Goal: Task Accomplishment & Management: Use online tool/utility

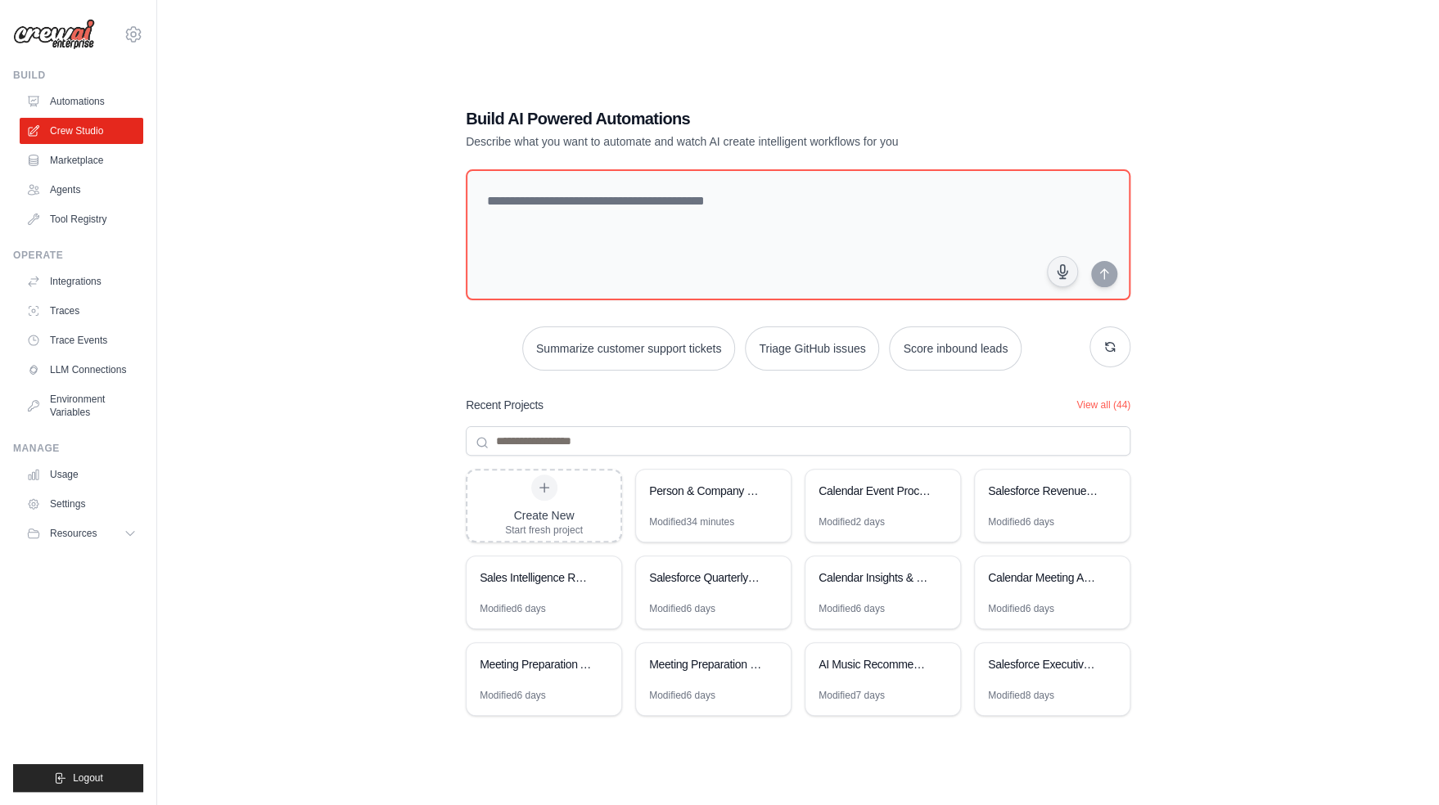
click at [370, 303] on div "Build AI Powered Automations Describe what you want to automate and watch AI cr…" at bounding box center [797, 418] width 1229 height 805
click at [74, 96] on link "Automations" at bounding box center [83, 101] width 124 height 26
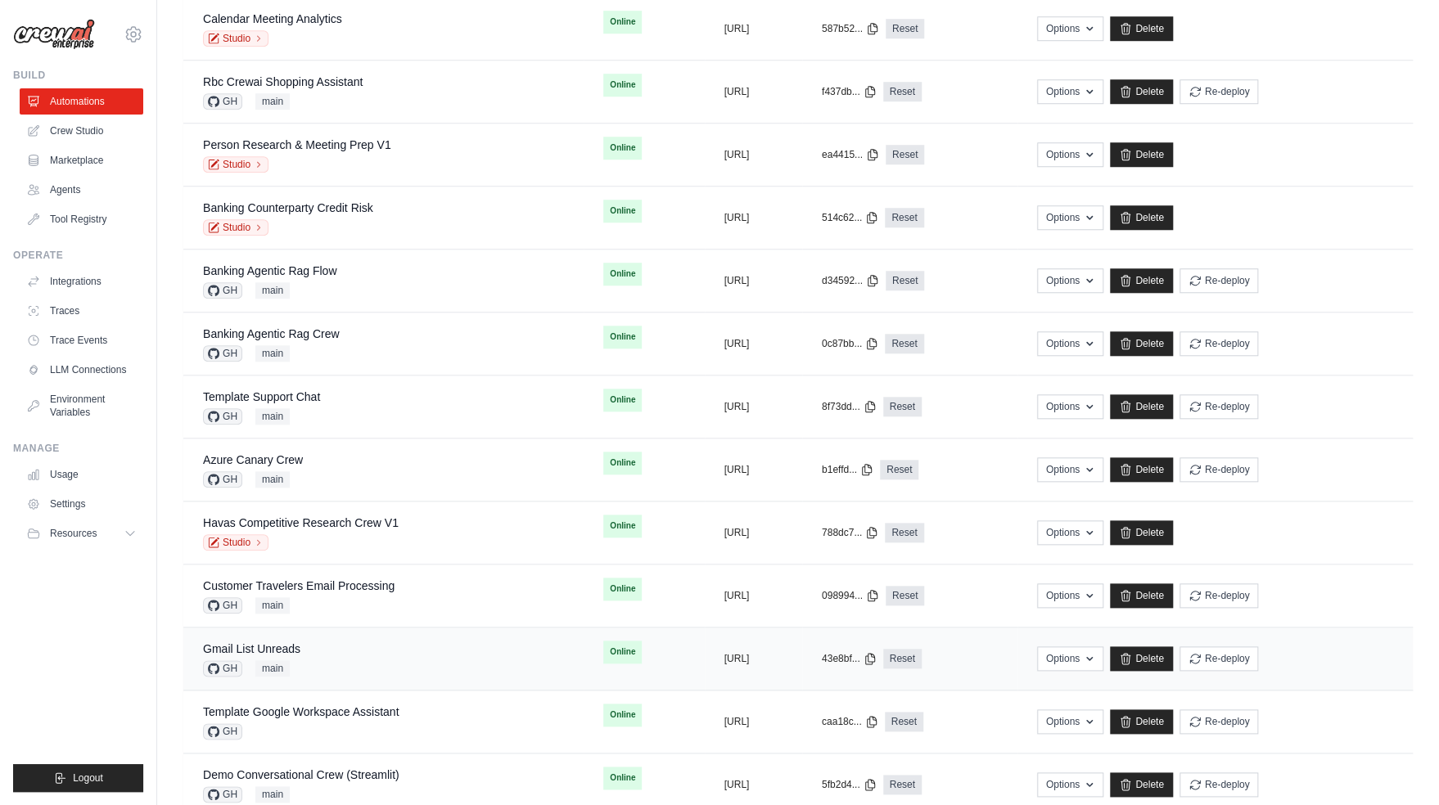
scroll to position [869, 0]
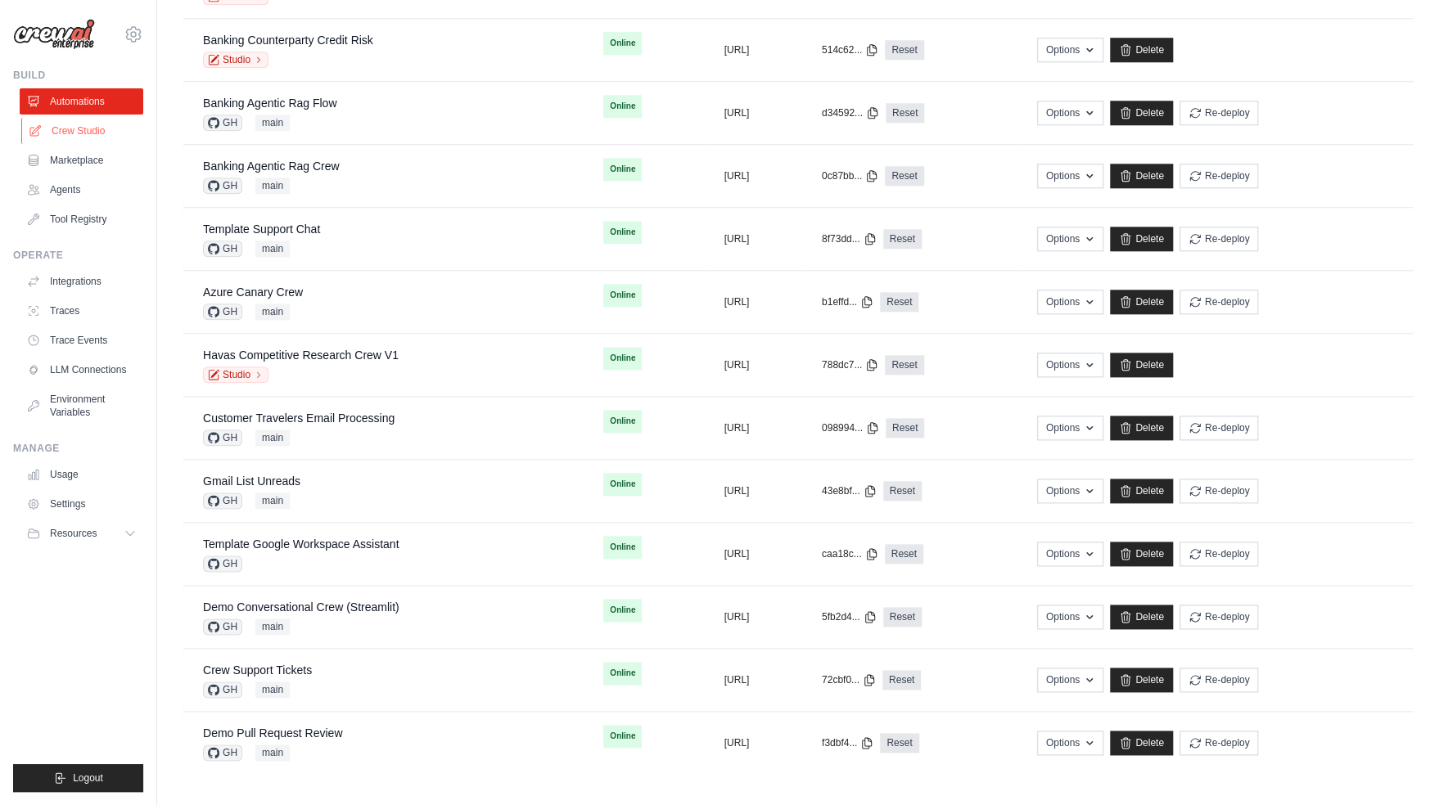
click at [84, 130] on link "Crew Studio" at bounding box center [83, 131] width 124 height 26
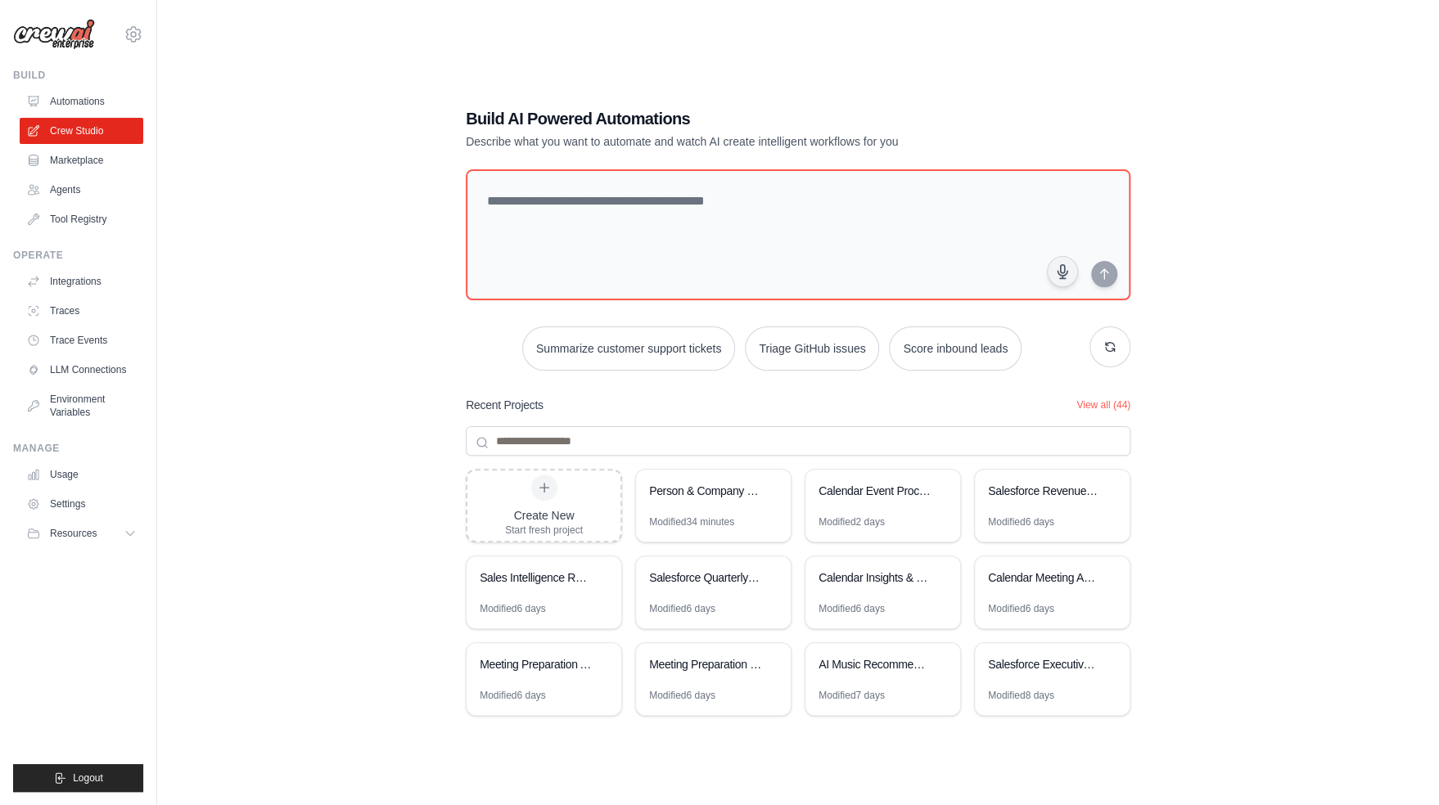
click at [349, 342] on div "Build AI Powered Automations Describe what you want to automate and watch AI cr…" at bounding box center [797, 418] width 1229 height 805
click at [741, 225] on textarea at bounding box center [797, 235] width 671 height 133
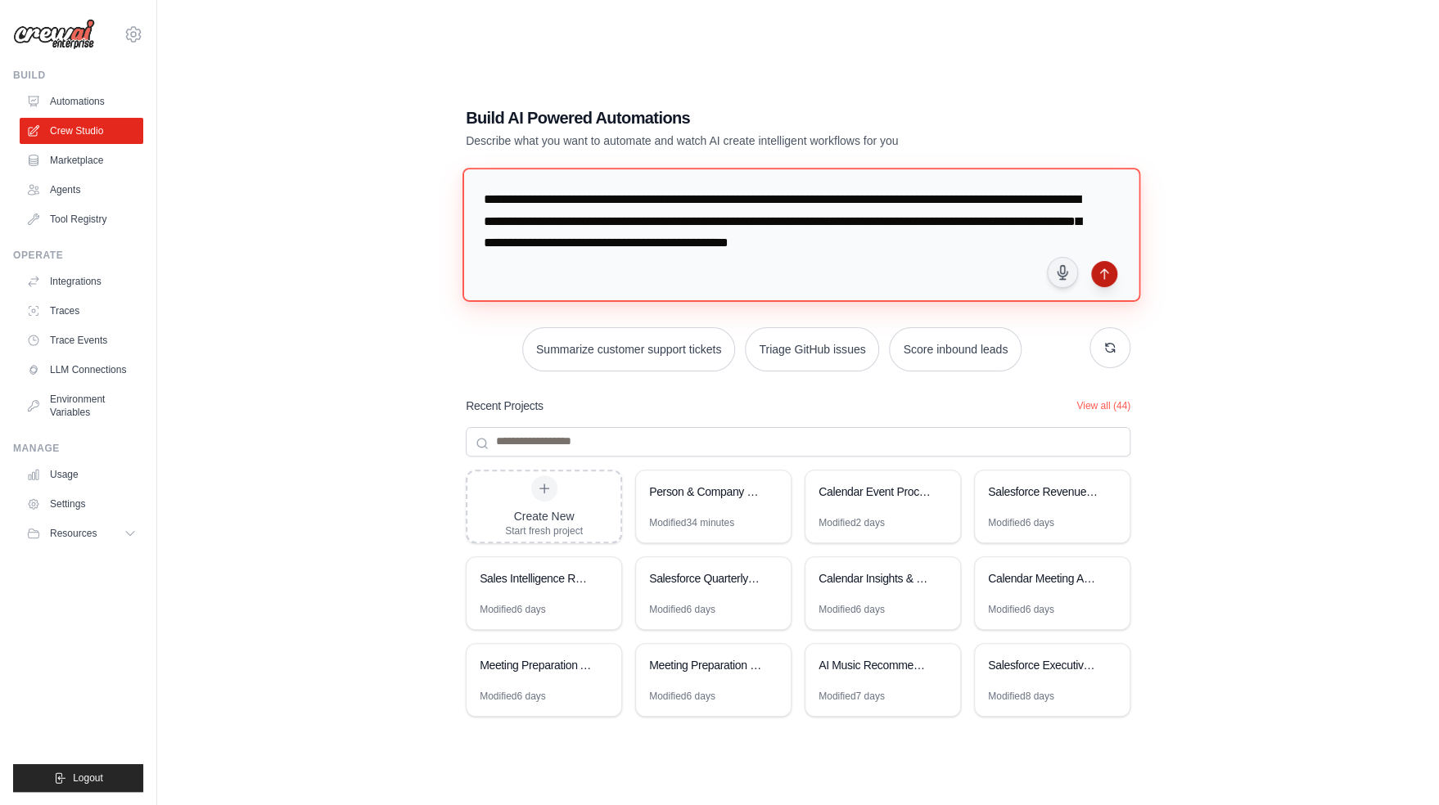
type textarea "**********"
click at [1101, 276] on icon "submit" at bounding box center [1104, 274] width 13 height 13
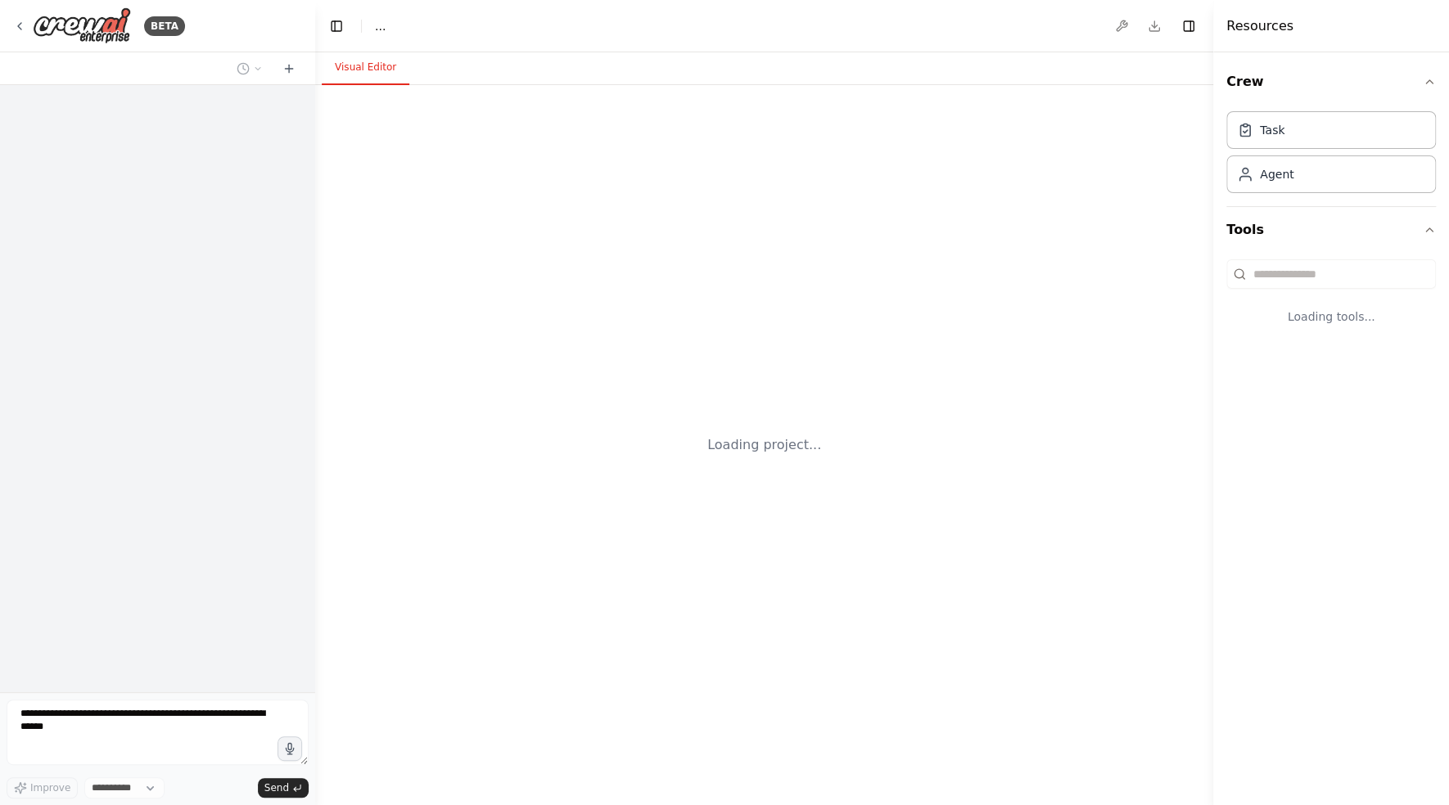
select select "****"
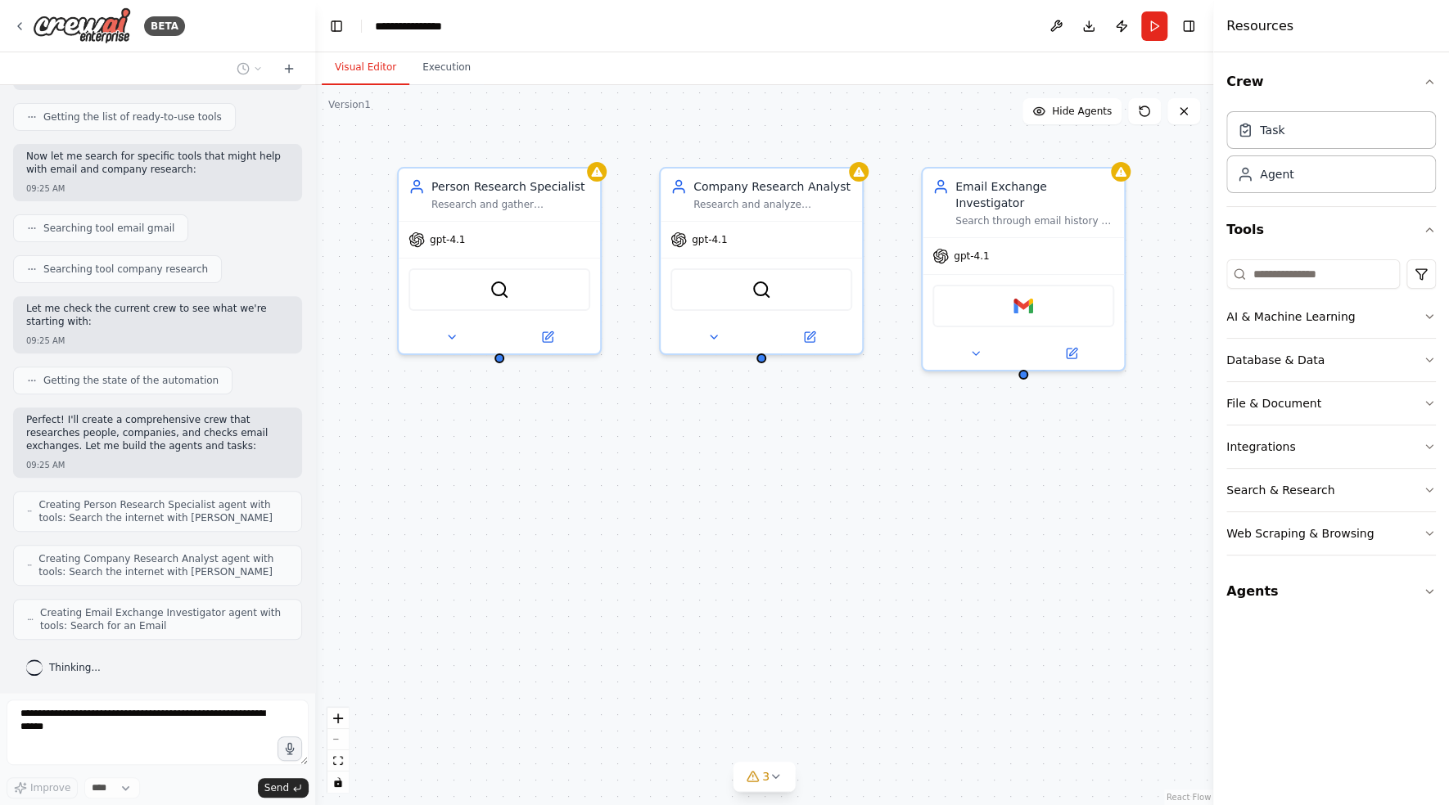
scroll to position [282, 0]
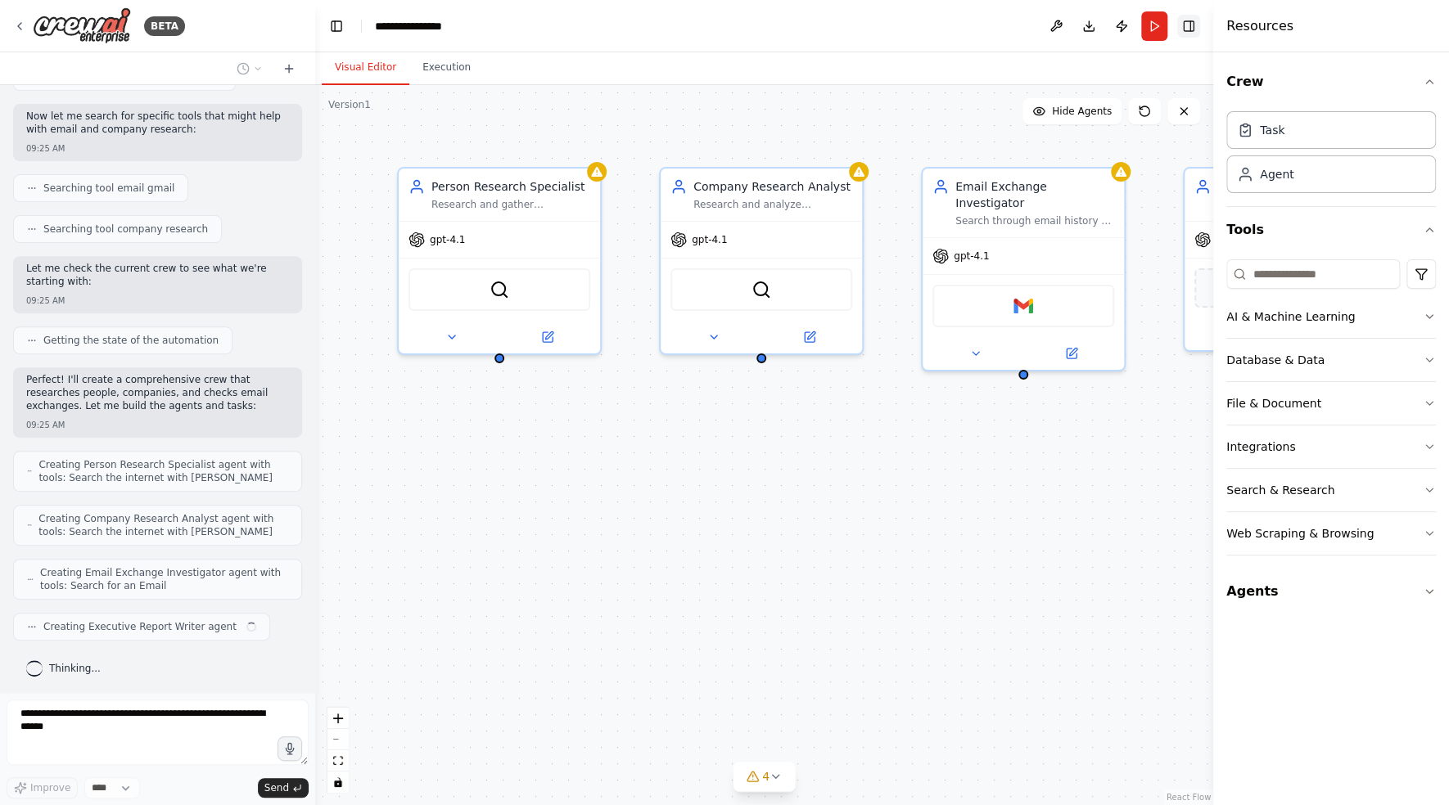
click at [1185, 21] on button "Toggle Right Sidebar" at bounding box center [1188, 26] width 23 height 23
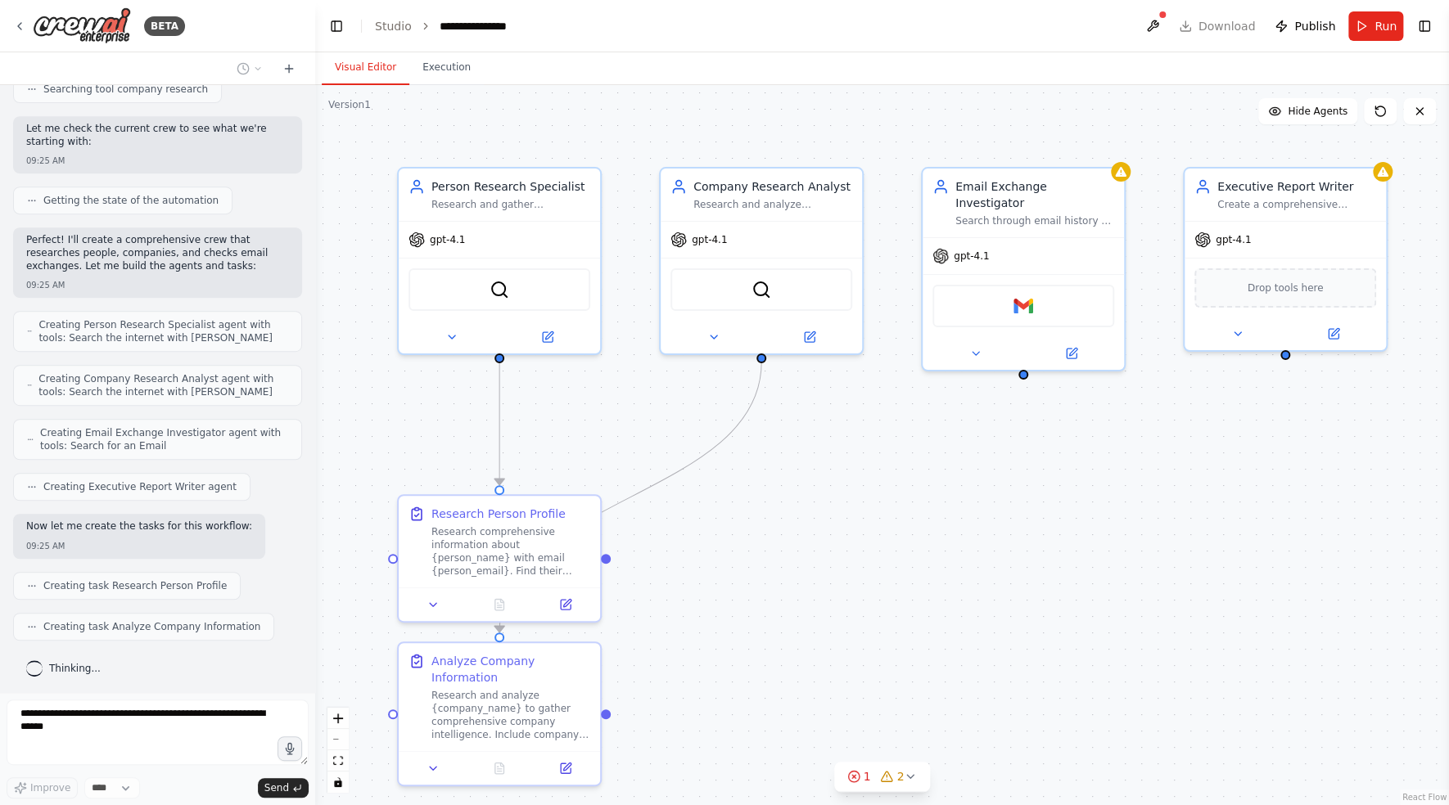
scroll to position [462, 0]
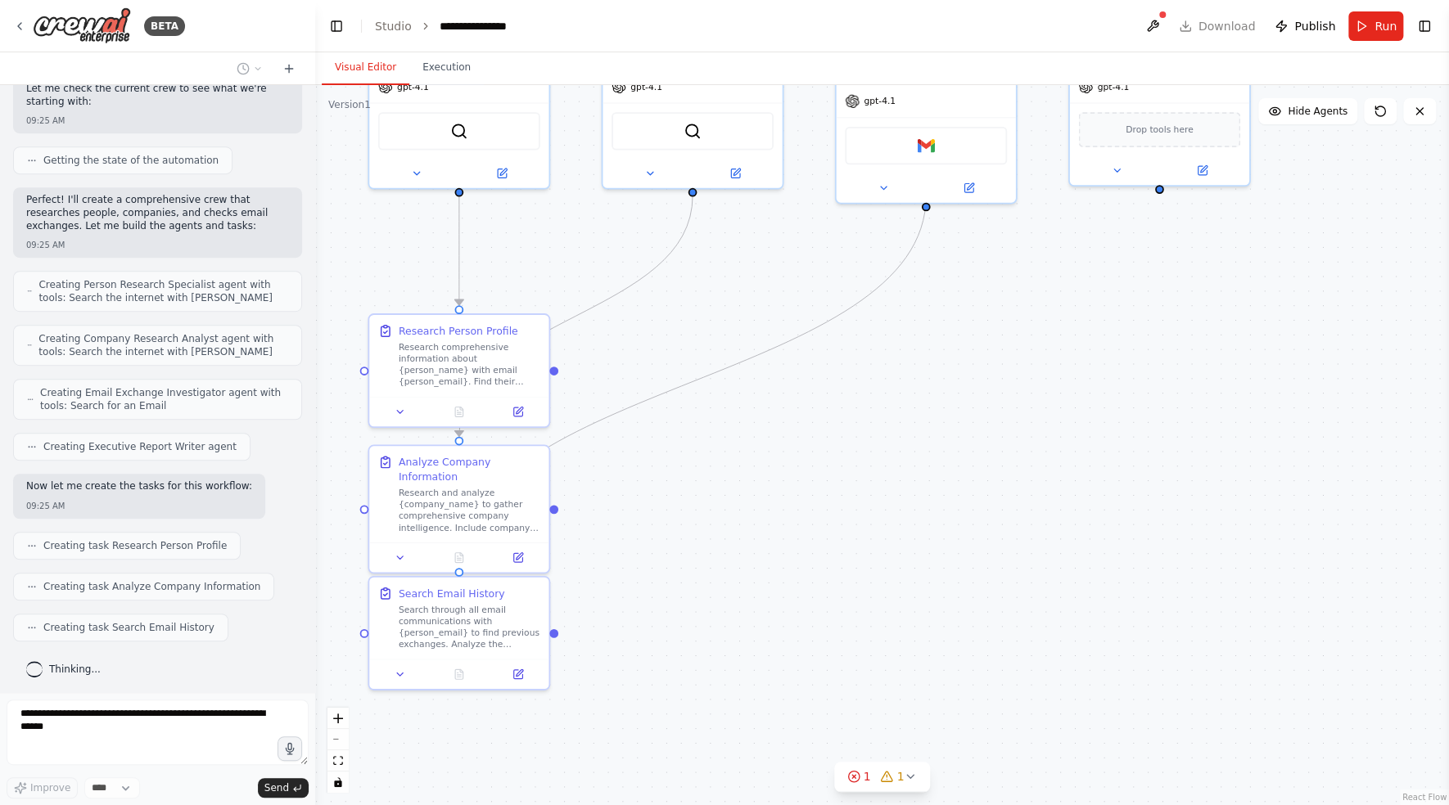
drag, startPoint x: 1272, startPoint y: 628, endPoint x: 1148, endPoint y: 441, distance: 223.8
click at [1148, 440] on div ".deletable-edge-delete-btn { width: 20px; height: 20px; border: 0px solid #ffff…" at bounding box center [882, 445] width 1134 height 720
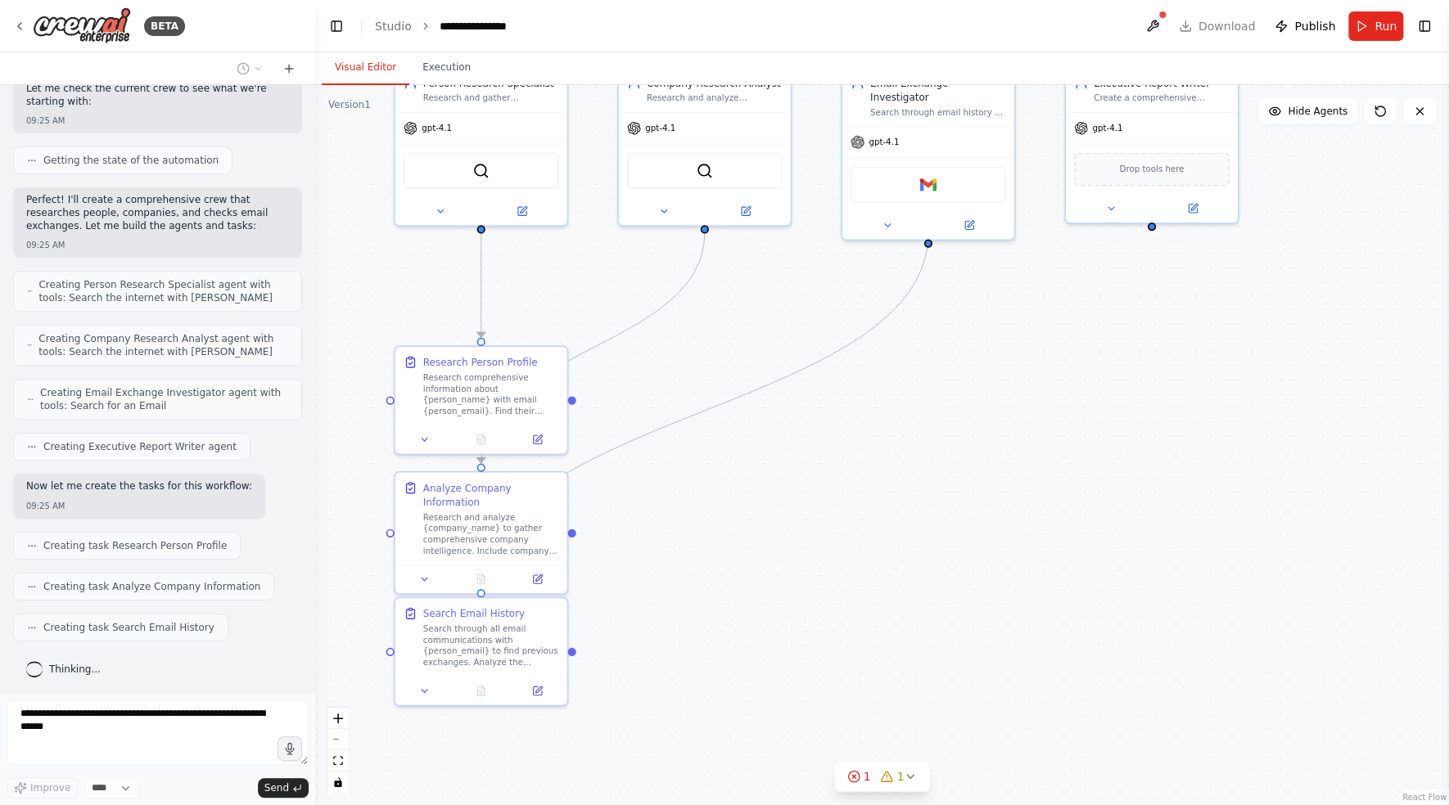
drag, startPoint x: 1151, startPoint y: 492, endPoint x: 1134, endPoint y: 543, distance: 54.4
click at [1134, 543] on div ".deletable-edge-delete-btn { width: 20px; height: 20px; border: 0px solid #ffff…" at bounding box center [882, 445] width 1134 height 720
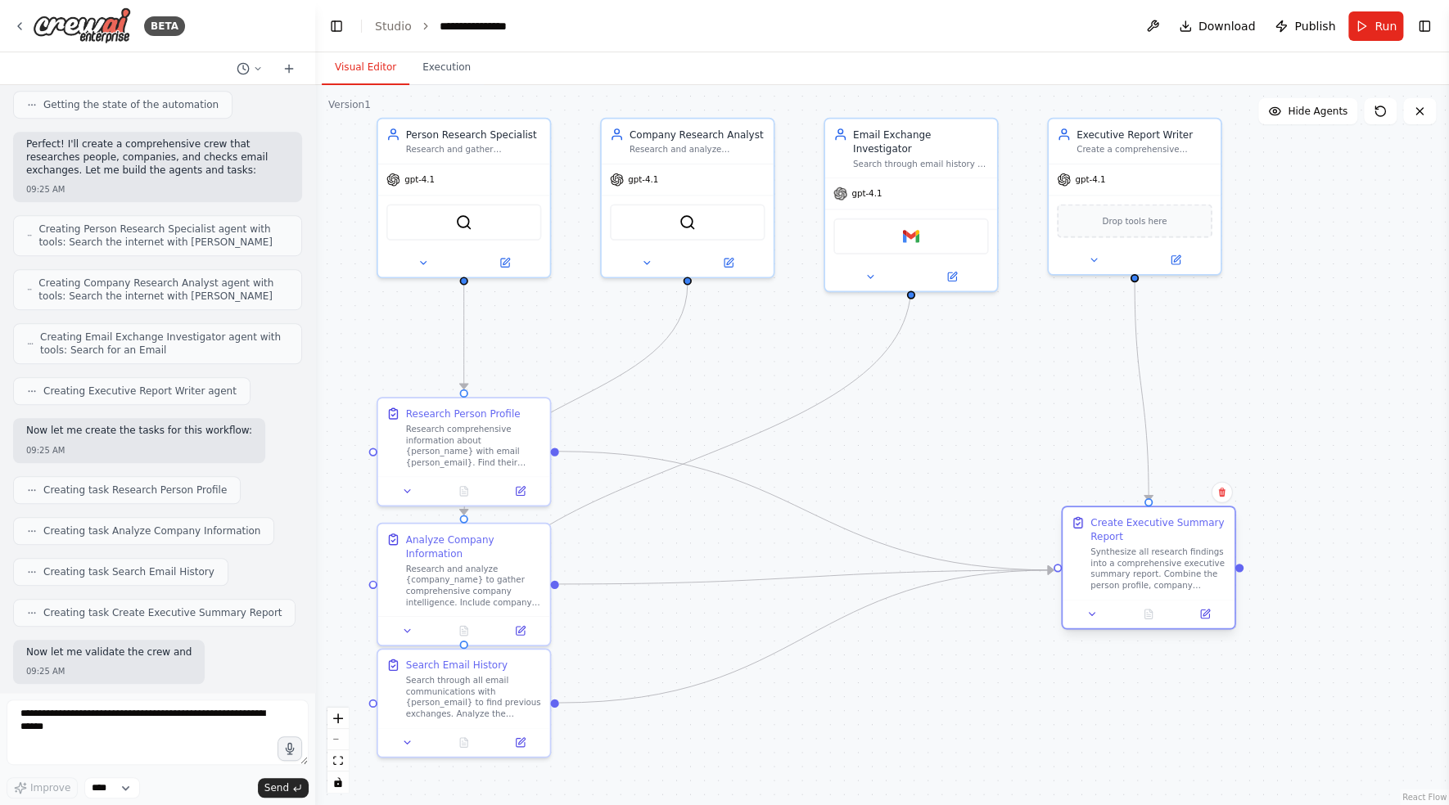
scroll to position [614, 0]
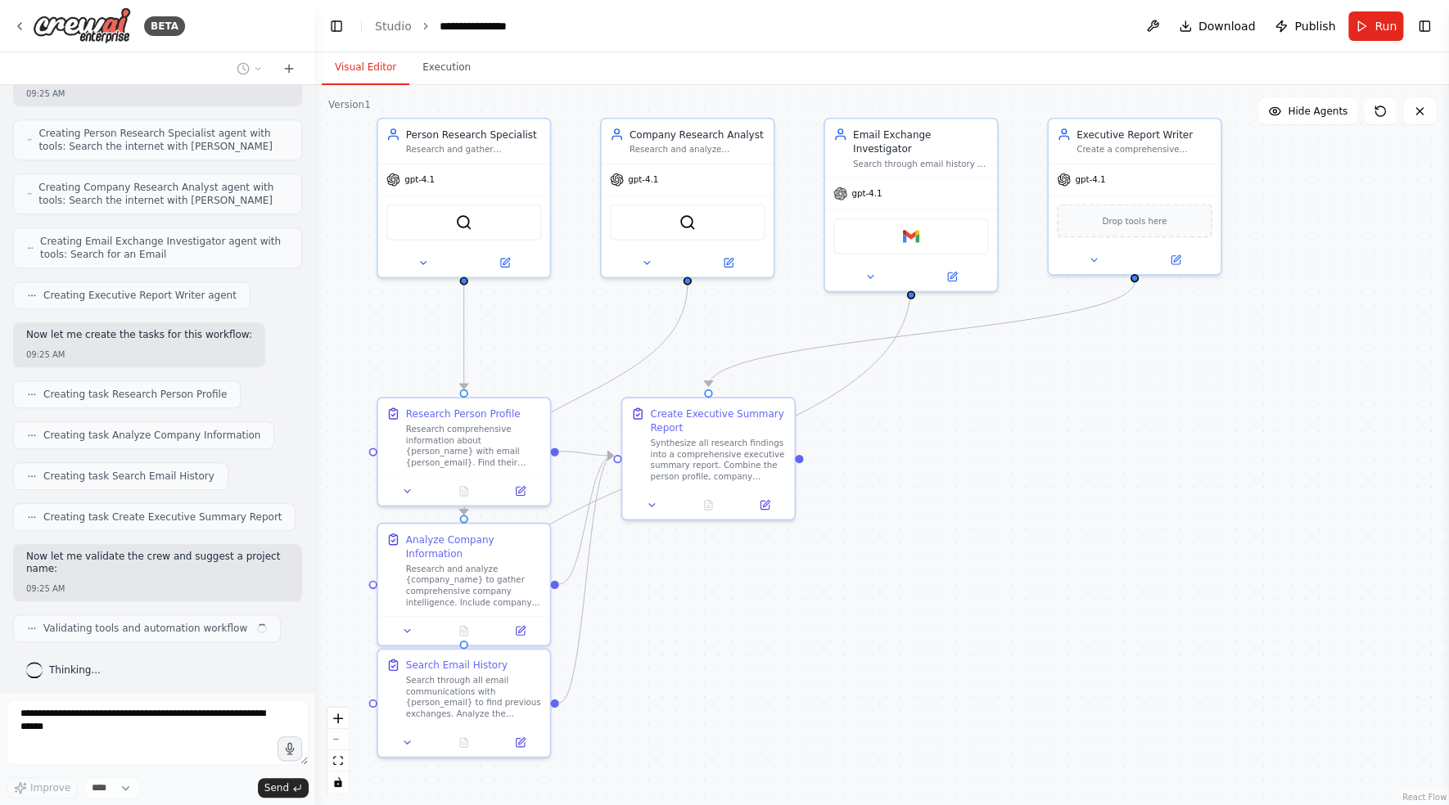
drag, startPoint x: 697, startPoint y: 453, endPoint x: 1165, endPoint y: 587, distance: 486.2
click at [1165, 587] on div ".deletable-edge-delete-btn { width: 20px; height: 20px; border: 0px solid #ffff…" at bounding box center [882, 445] width 1134 height 720
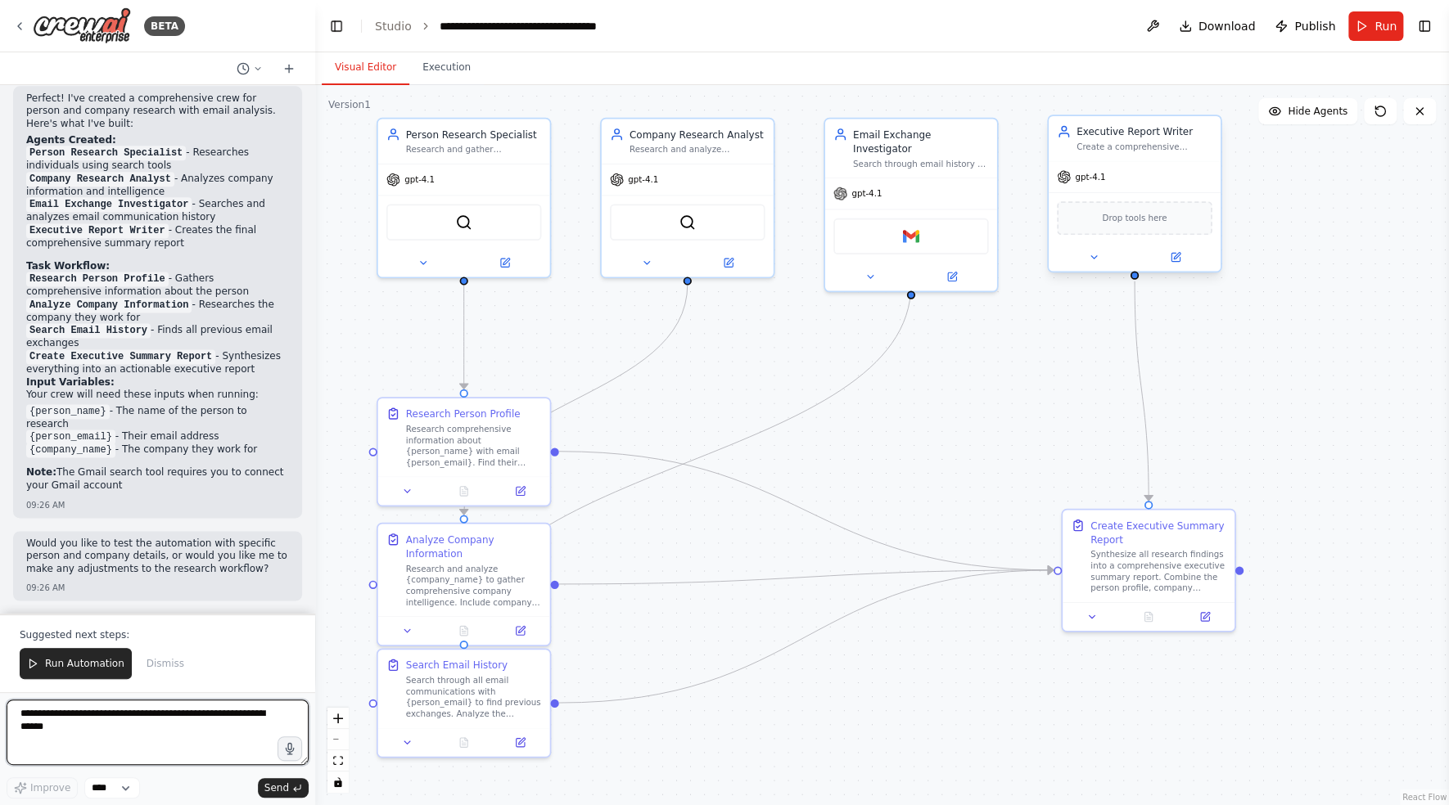
scroll to position [1257, 0]
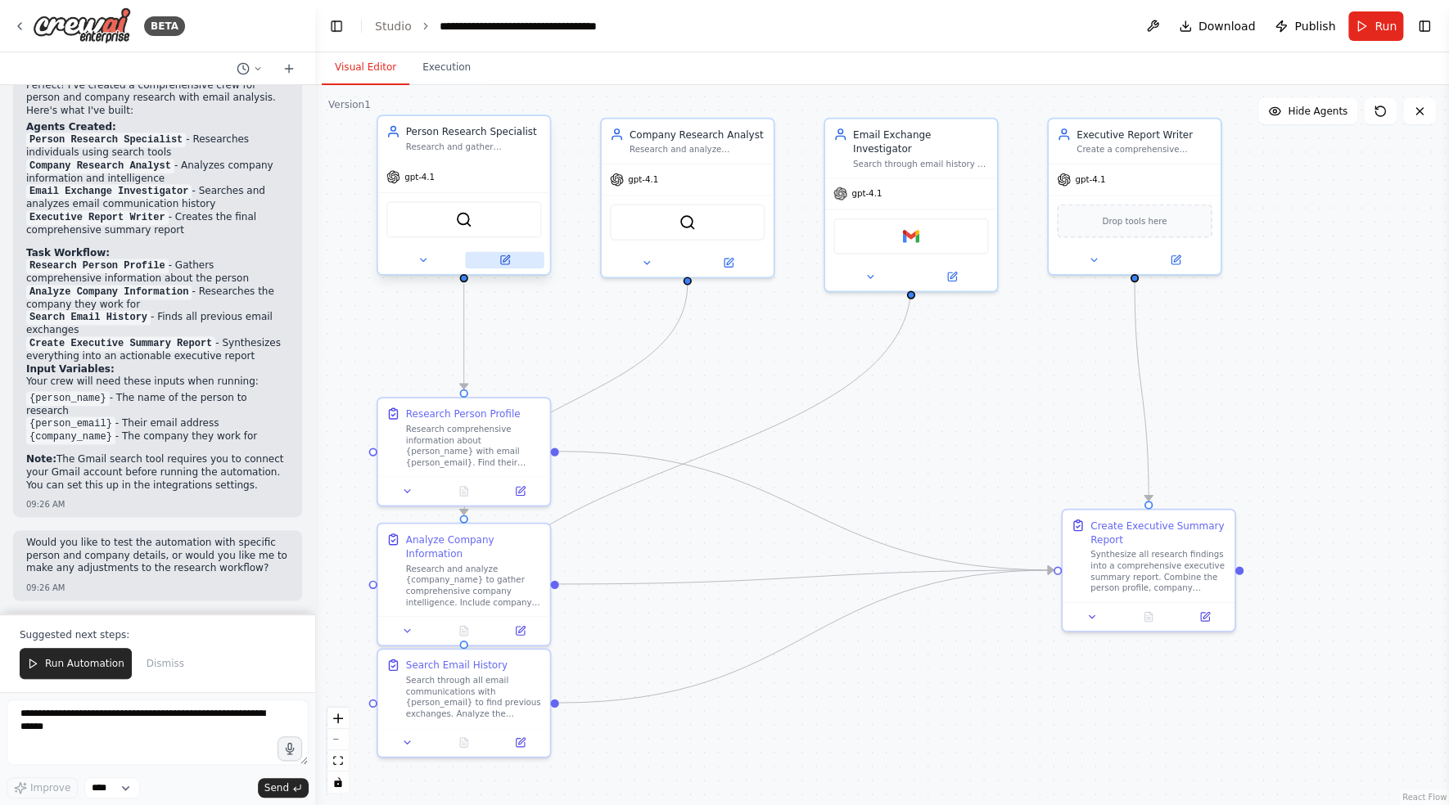
click at [516, 259] on button at bounding box center [504, 260] width 79 height 16
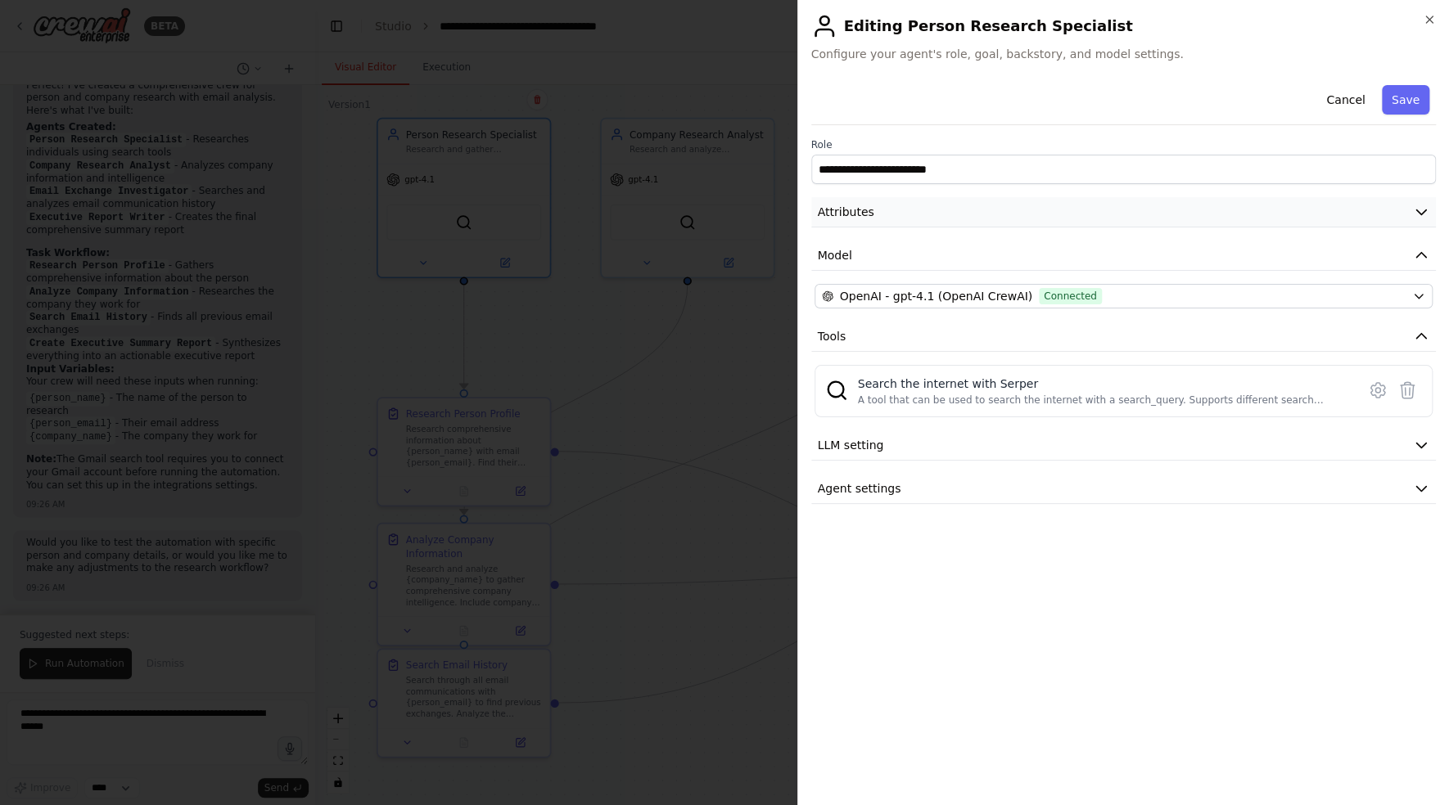
click at [850, 222] on button "Attributes" at bounding box center [1123, 212] width 625 height 30
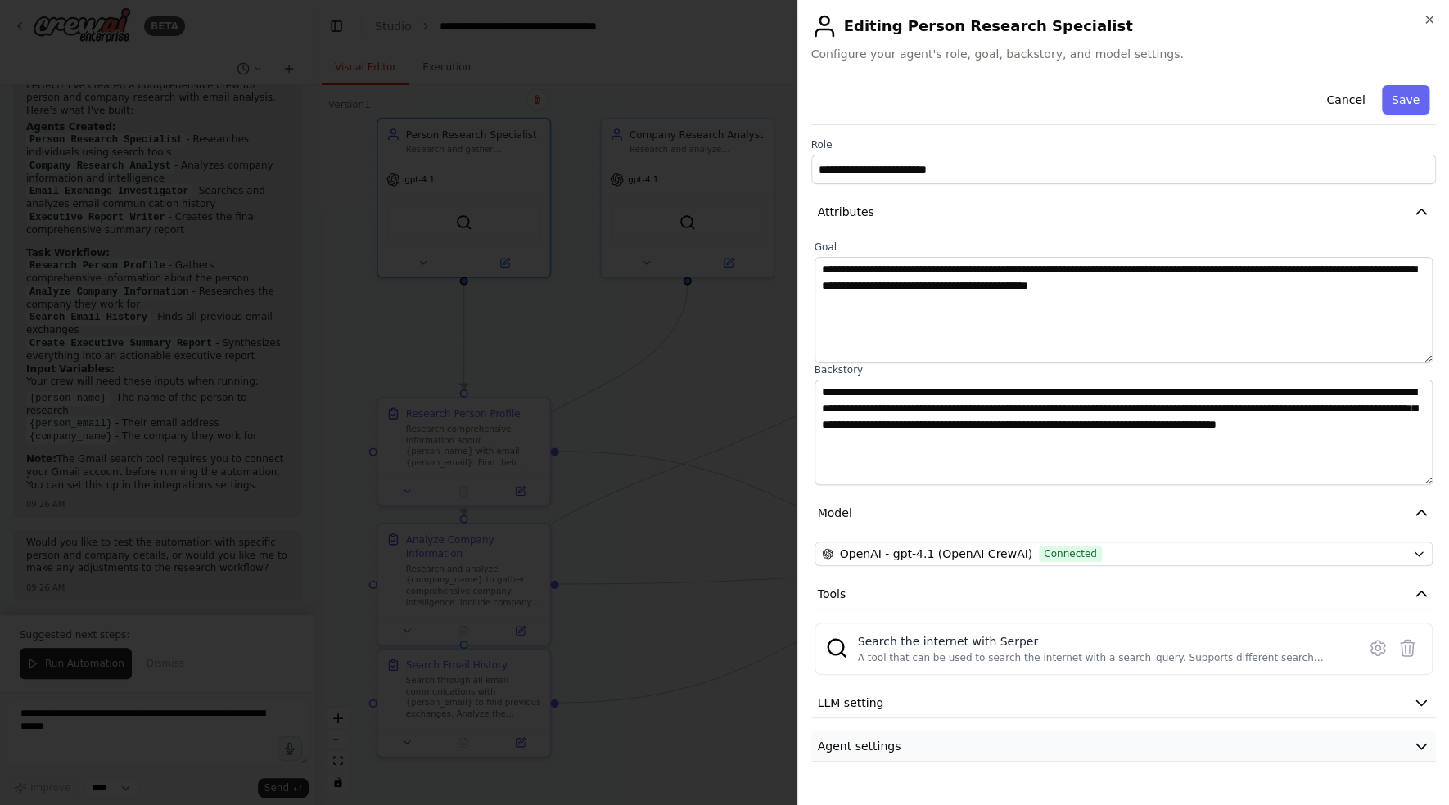
click at [1053, 746] on button "Agent settings" at bounding box center [1123, 747] width 625 height 30
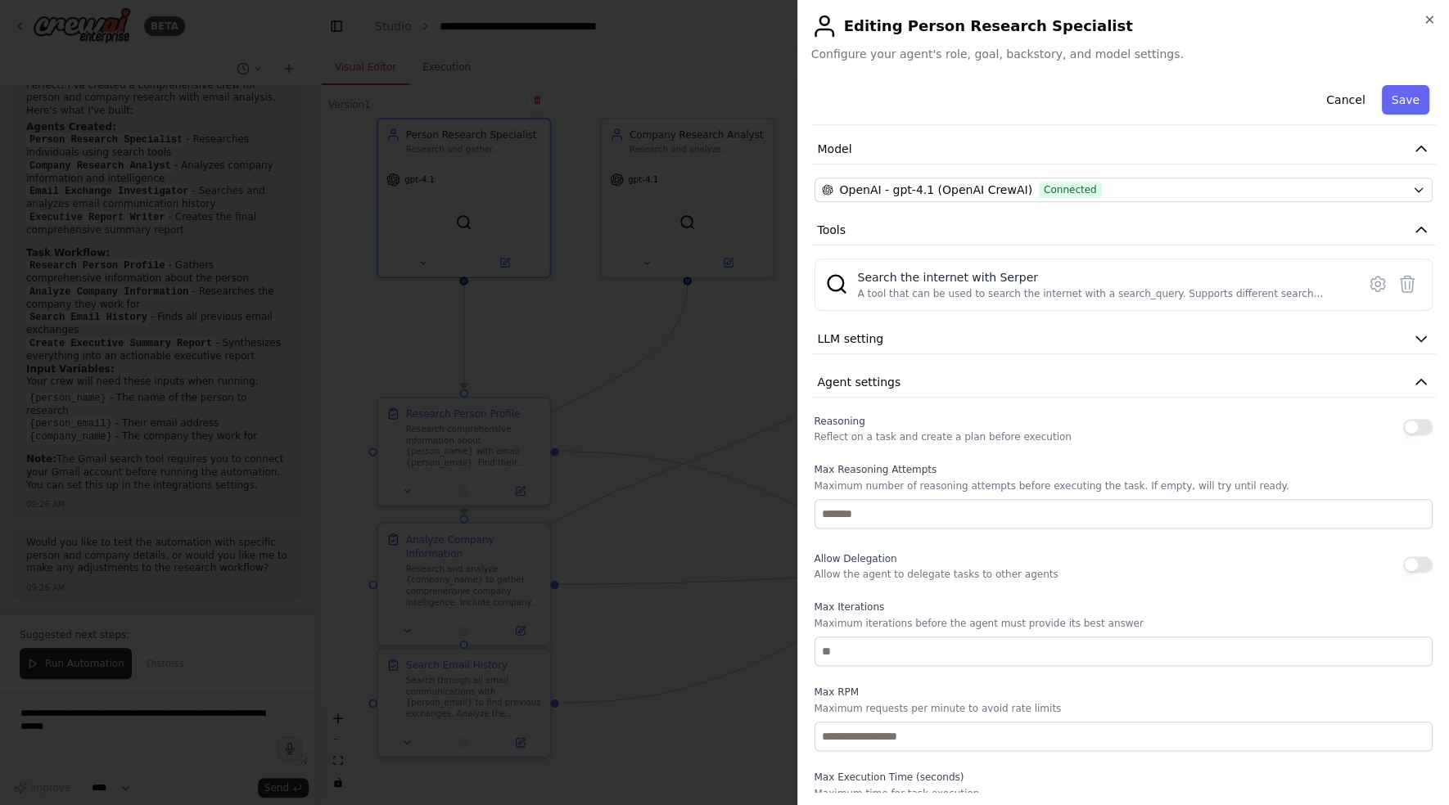
scroll to position [407, 0]
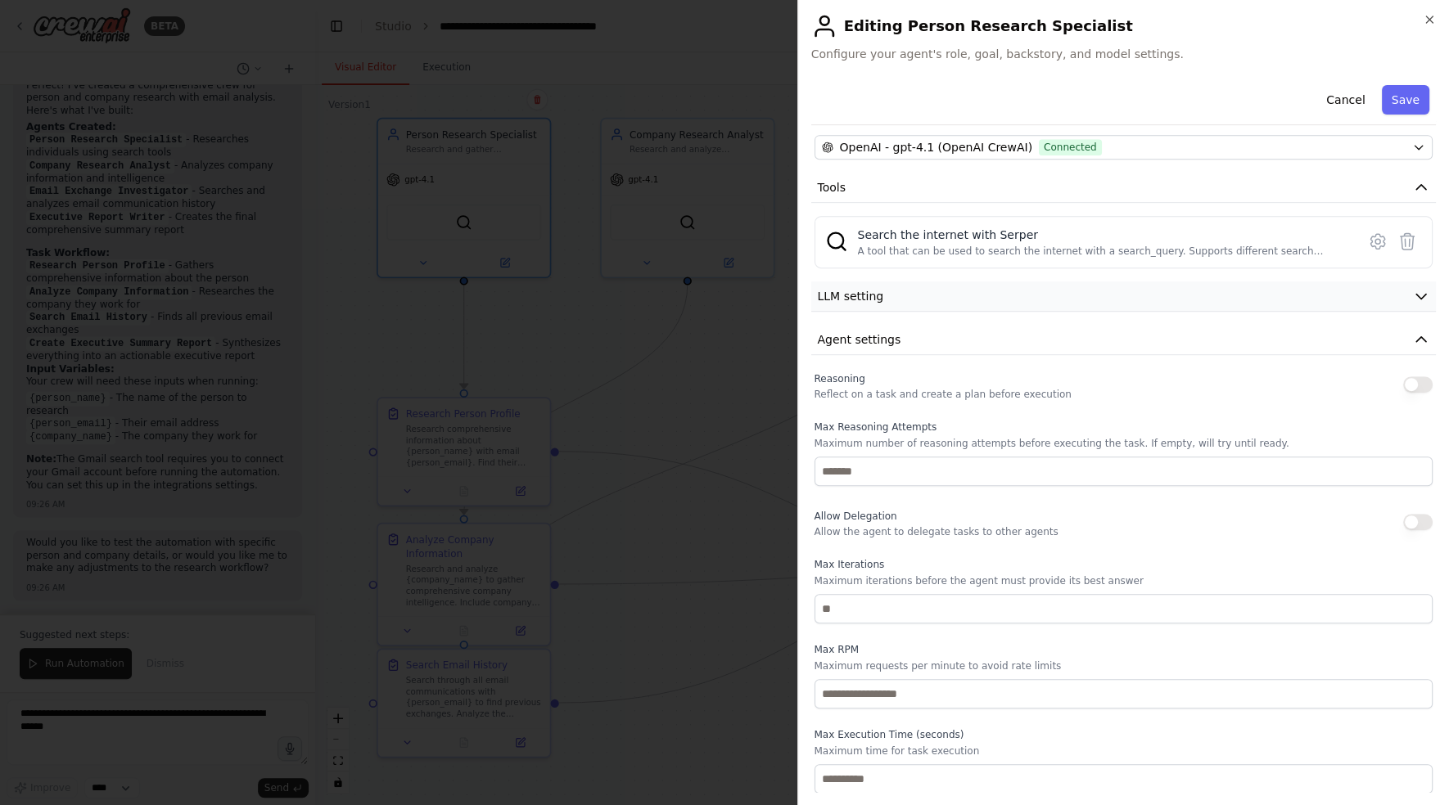
click at [961, 304] on button "LLM setting" at bounding box center [1123, 297] width 625 height 30
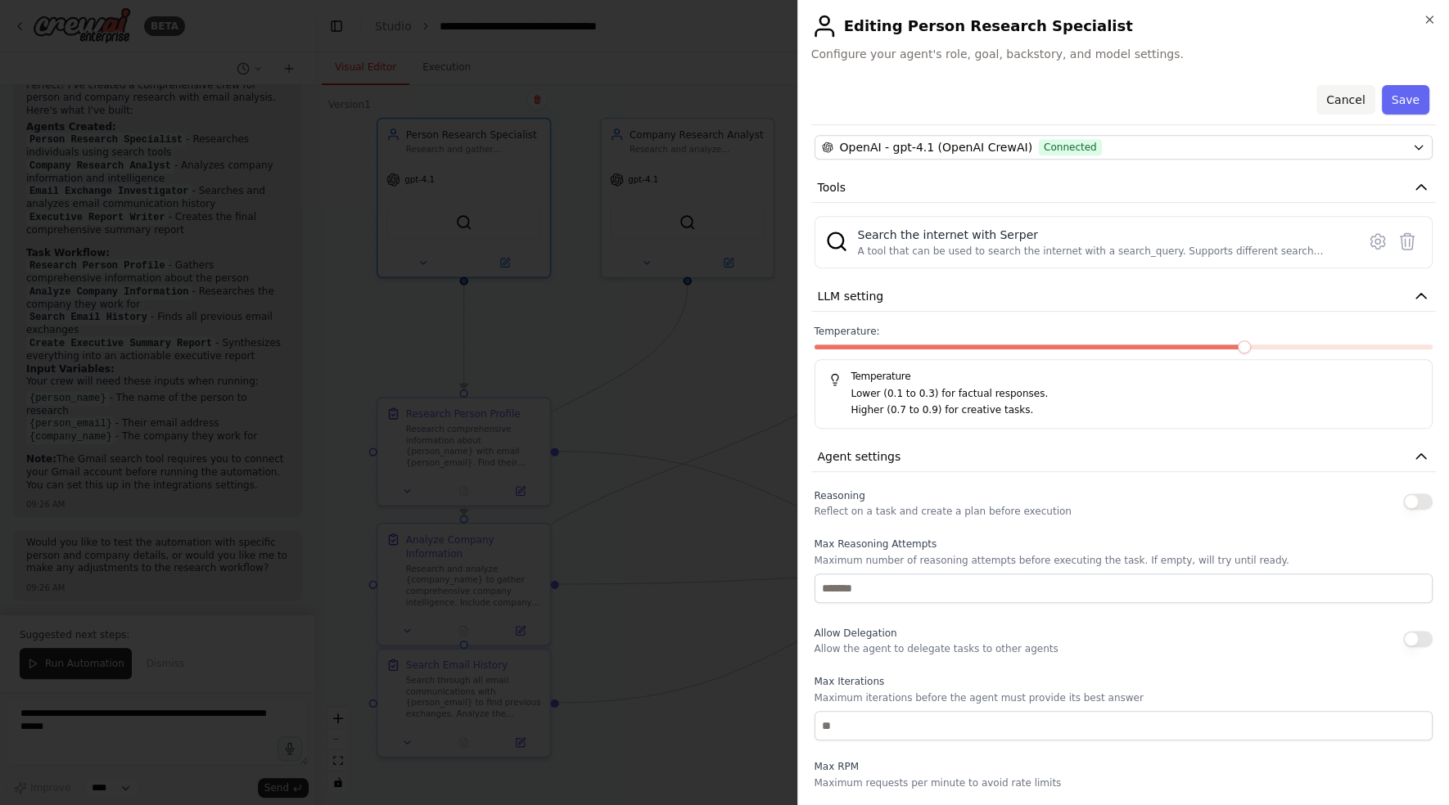
click at [1324, 101] on button "Cancel" at bounding box center [1345, 99] width 58 height 29
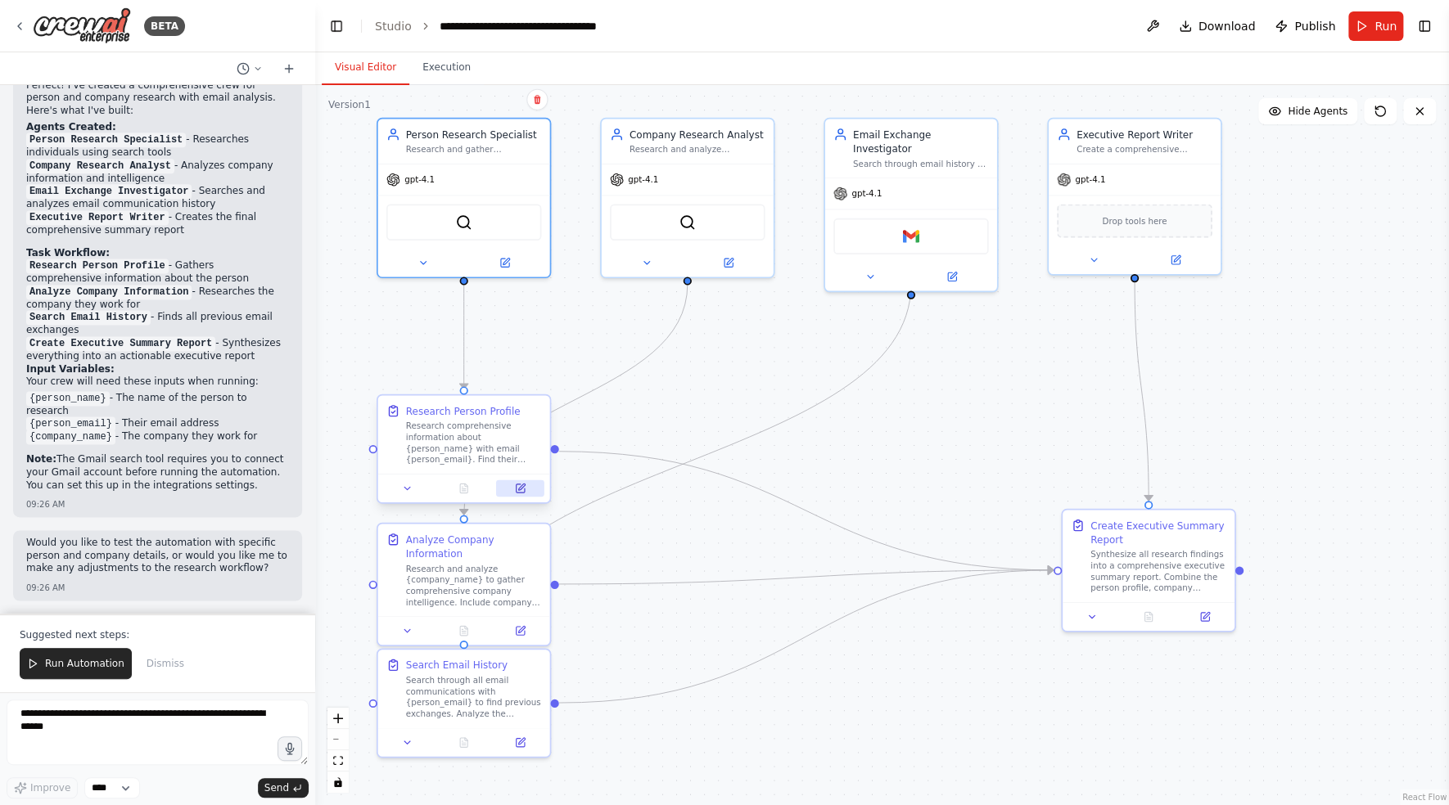
click at [507, 485] on button at bounding box center [520, 488] width 48 height 16
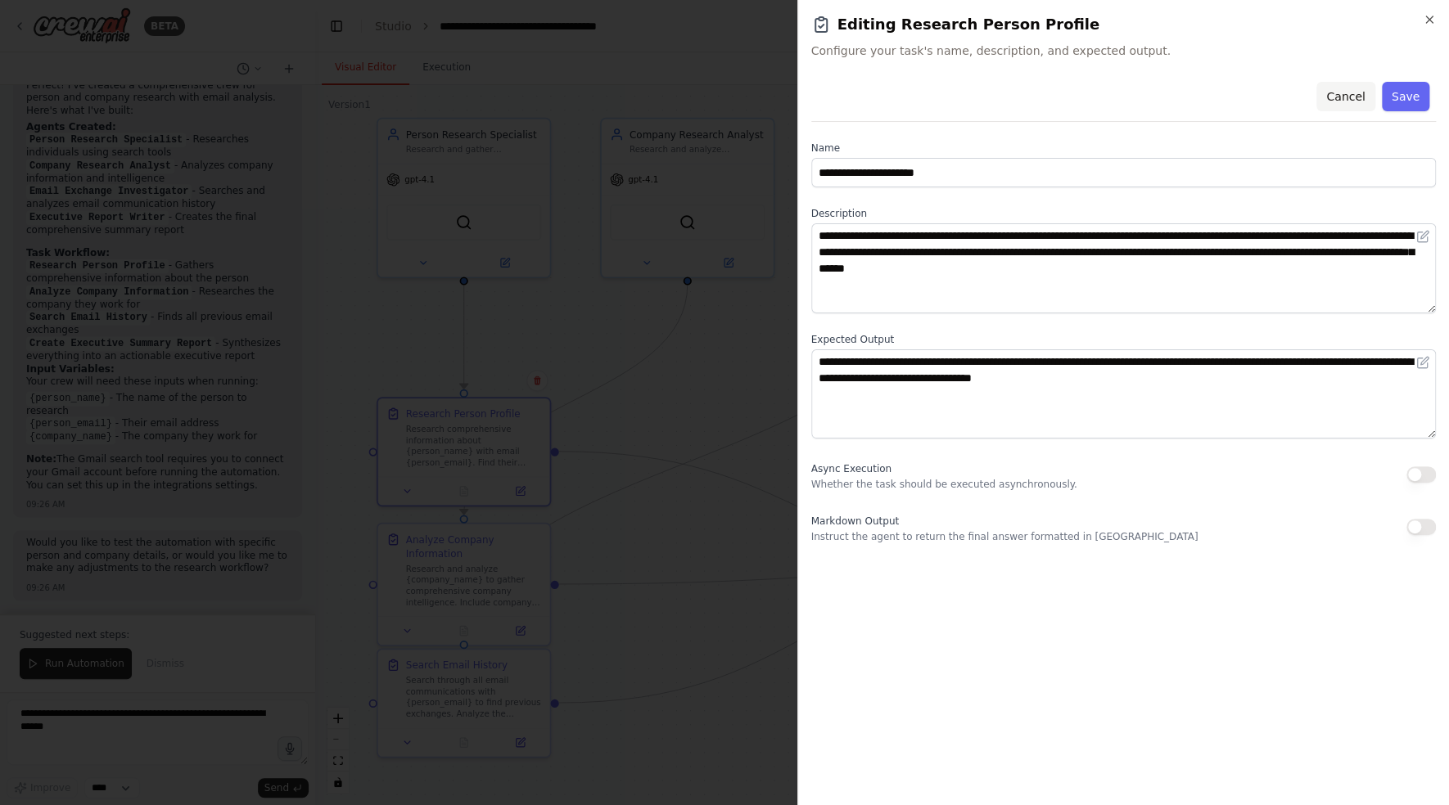
click at [1356, 101] on button "Cancel" at bounding box center [1345, 96] width 58 height 29
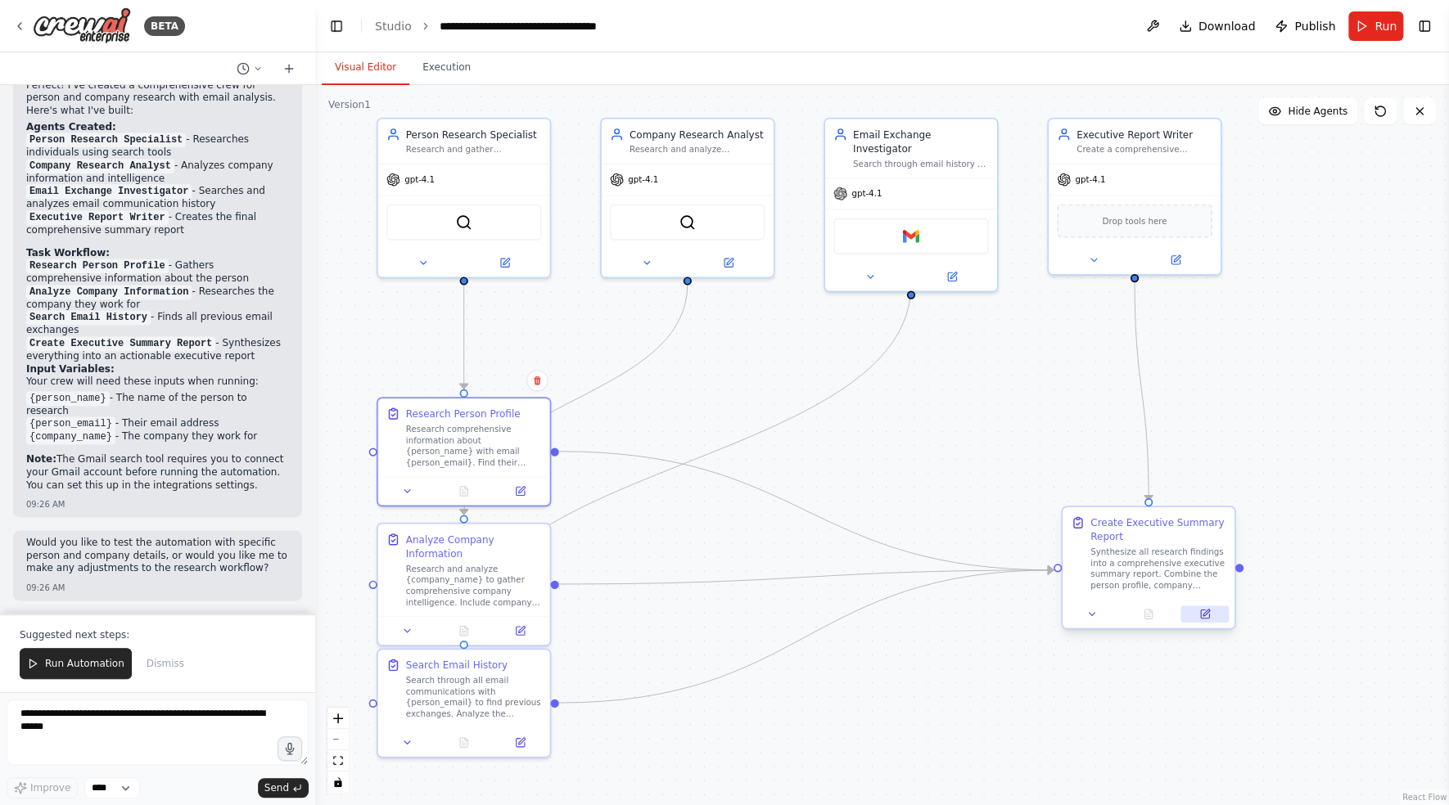
click at [1215, 609] on button at bounding box center [1204, 614] width 48 height 16
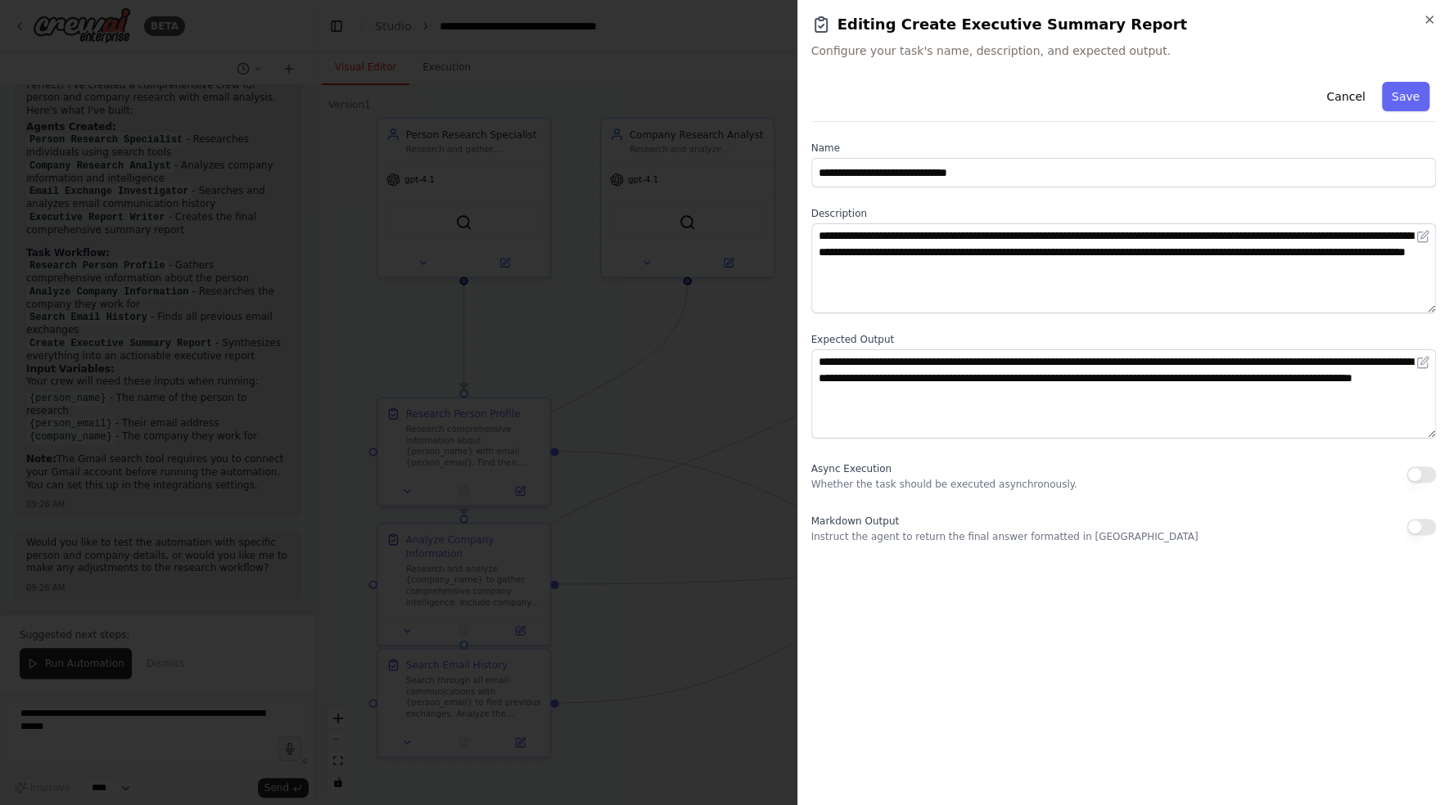
click at [1422, 521] on button "button" at bounding box center [1420, 527] width 29 height 16
click at [1409, 97] on button "Save" at bounding box center [1405, 96] width 47 height 29
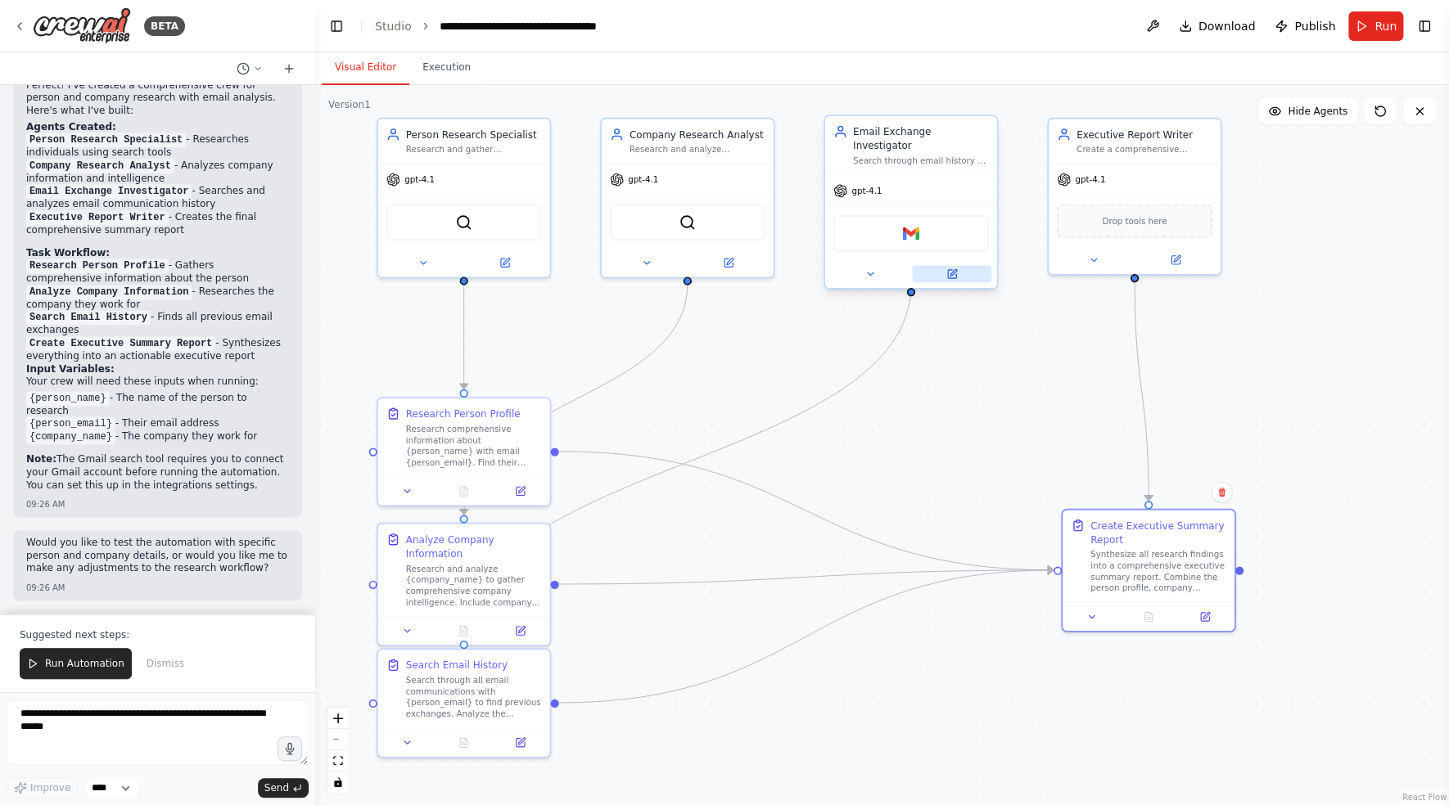
click at [947, 270] on icon at bounding box center [951, 274] width 8 height 8
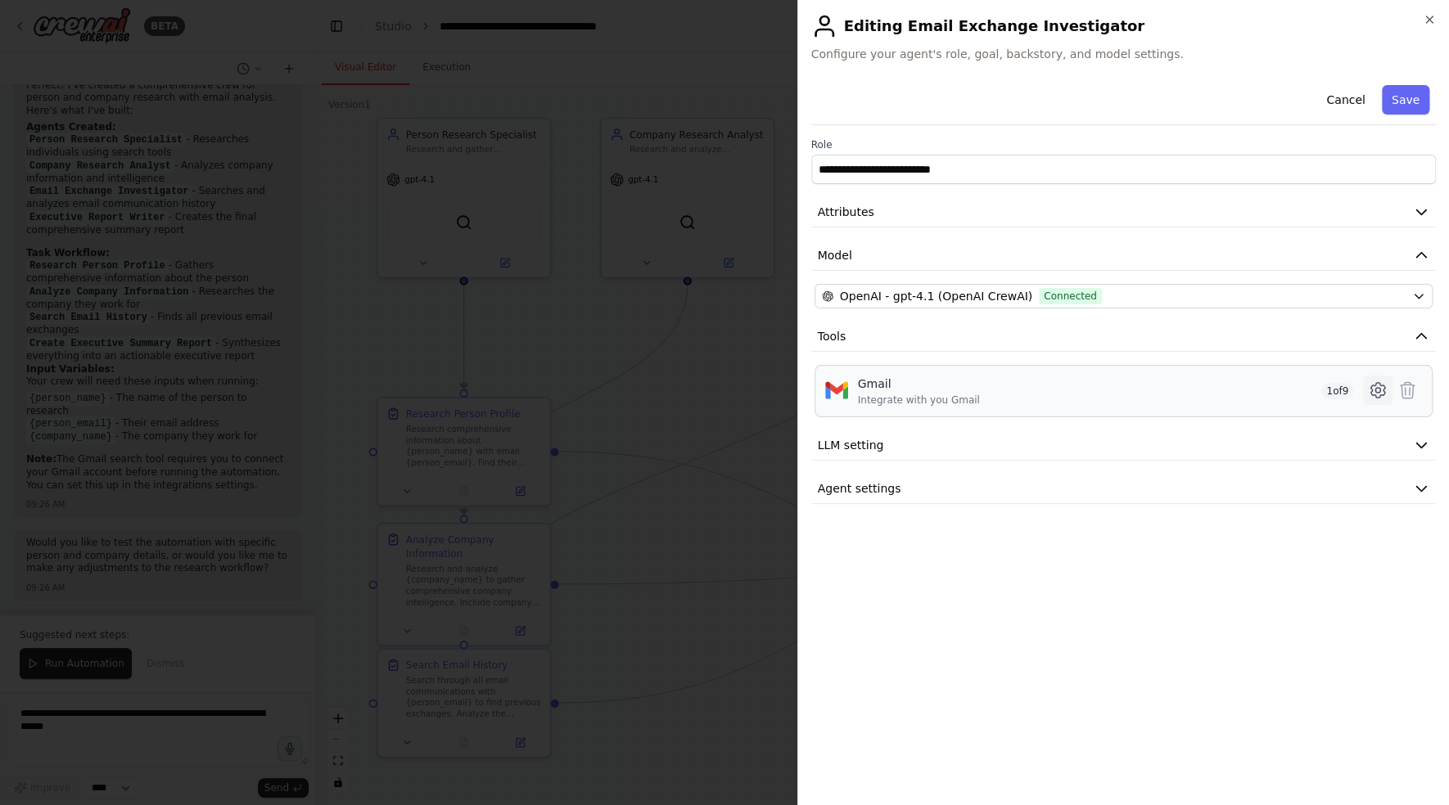
click at [1378, 384] on icon at bounding box center [1378, 391] width 20 height 20
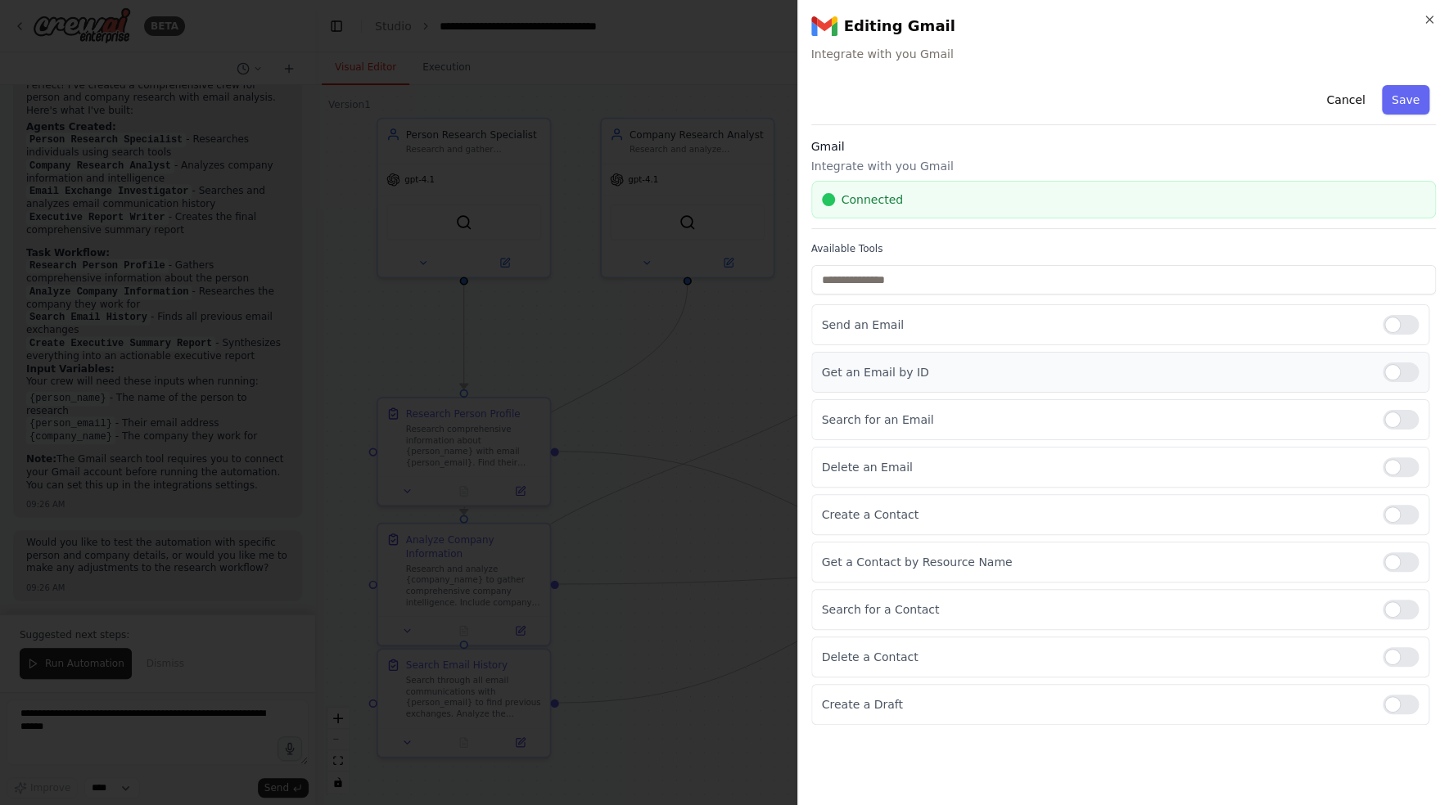
click at [1394, 363] on div at bounding box center [1400, 373] width 36 height 20
click at [1415, 101] on button "Save" at bounding box center [1405, 99] width 47 height 29
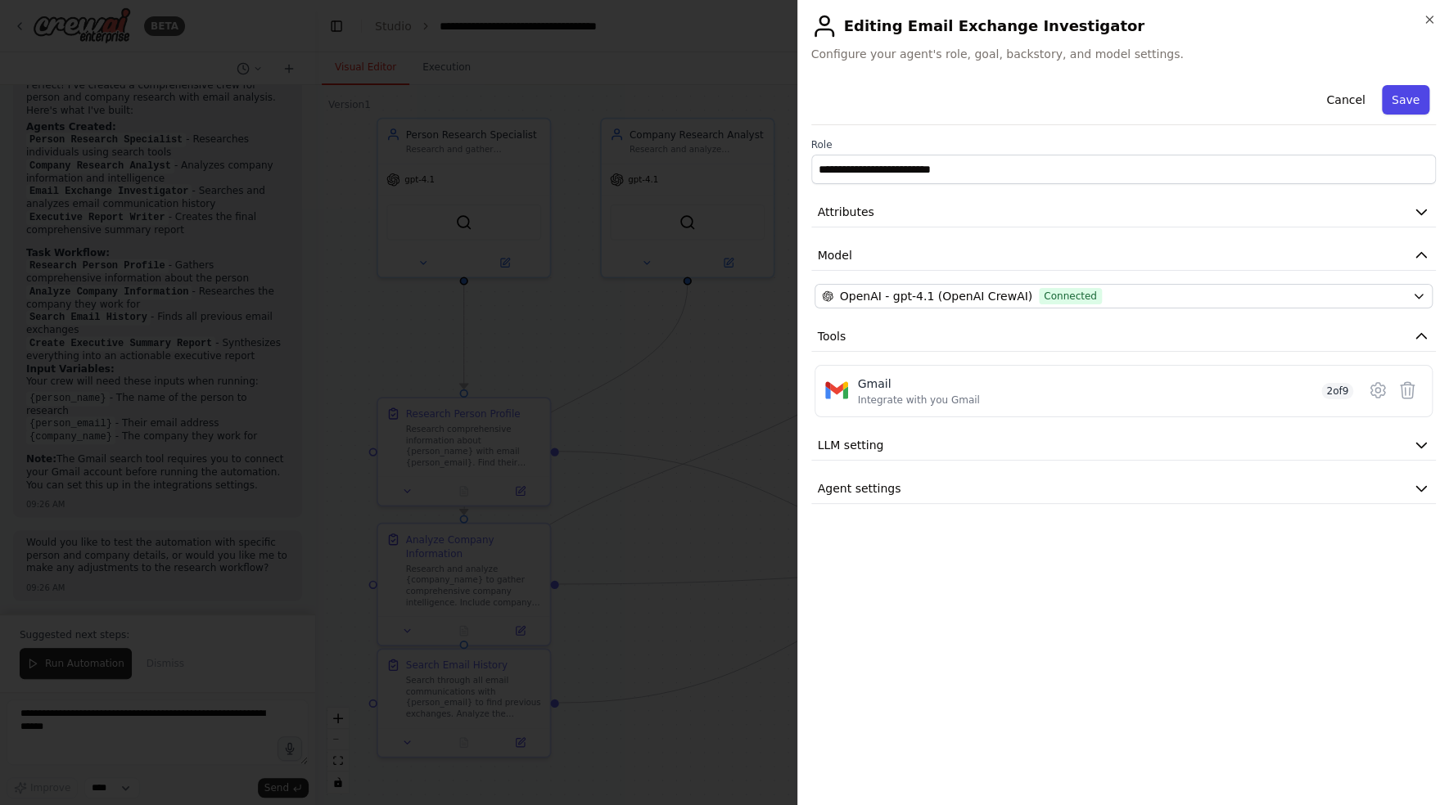
click at [1404, 105] on button "Save" at bounding box center [1405, 99] width 47 height 29
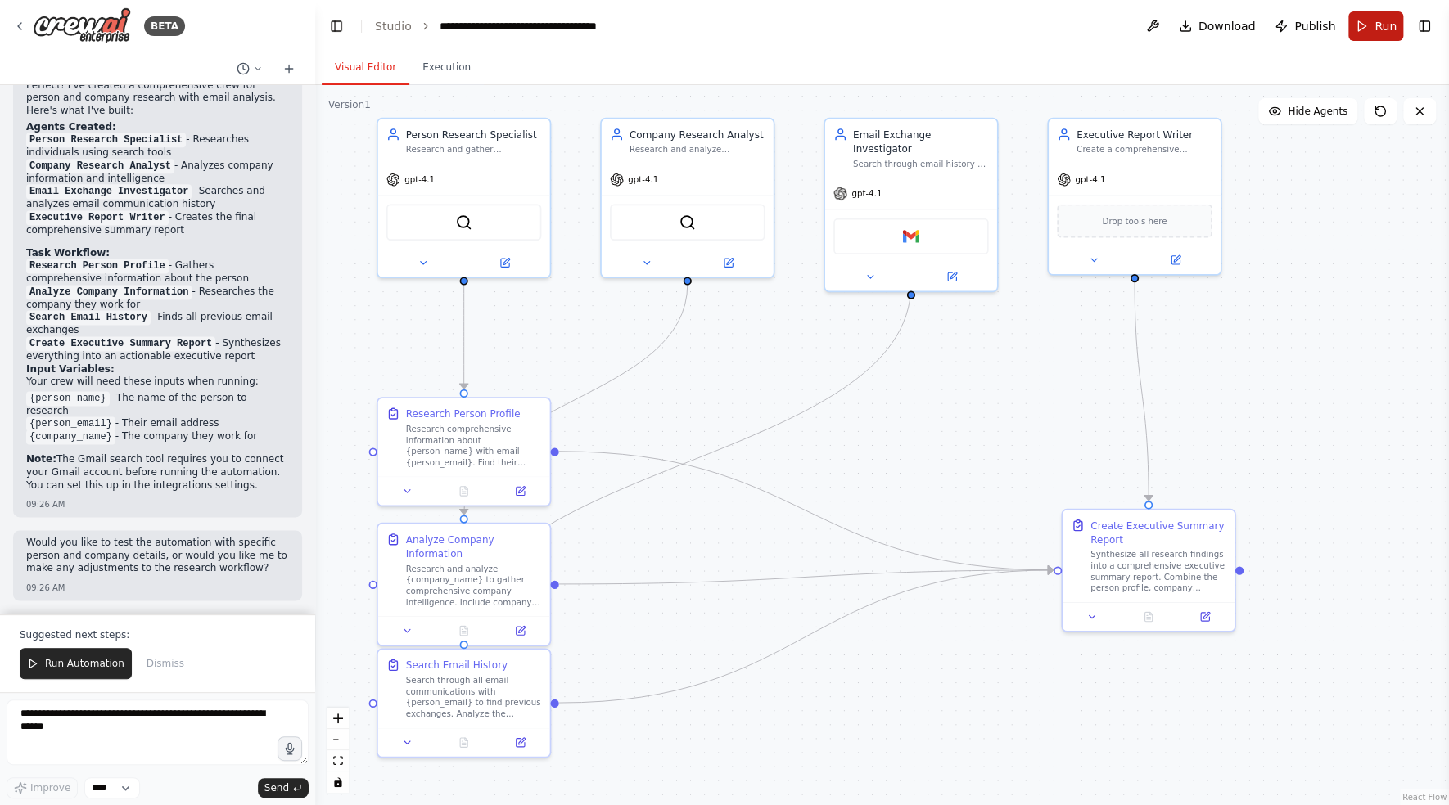
click at [1377, 28] on span "Run" at bounding box center [1385, 26] width 22 height 16
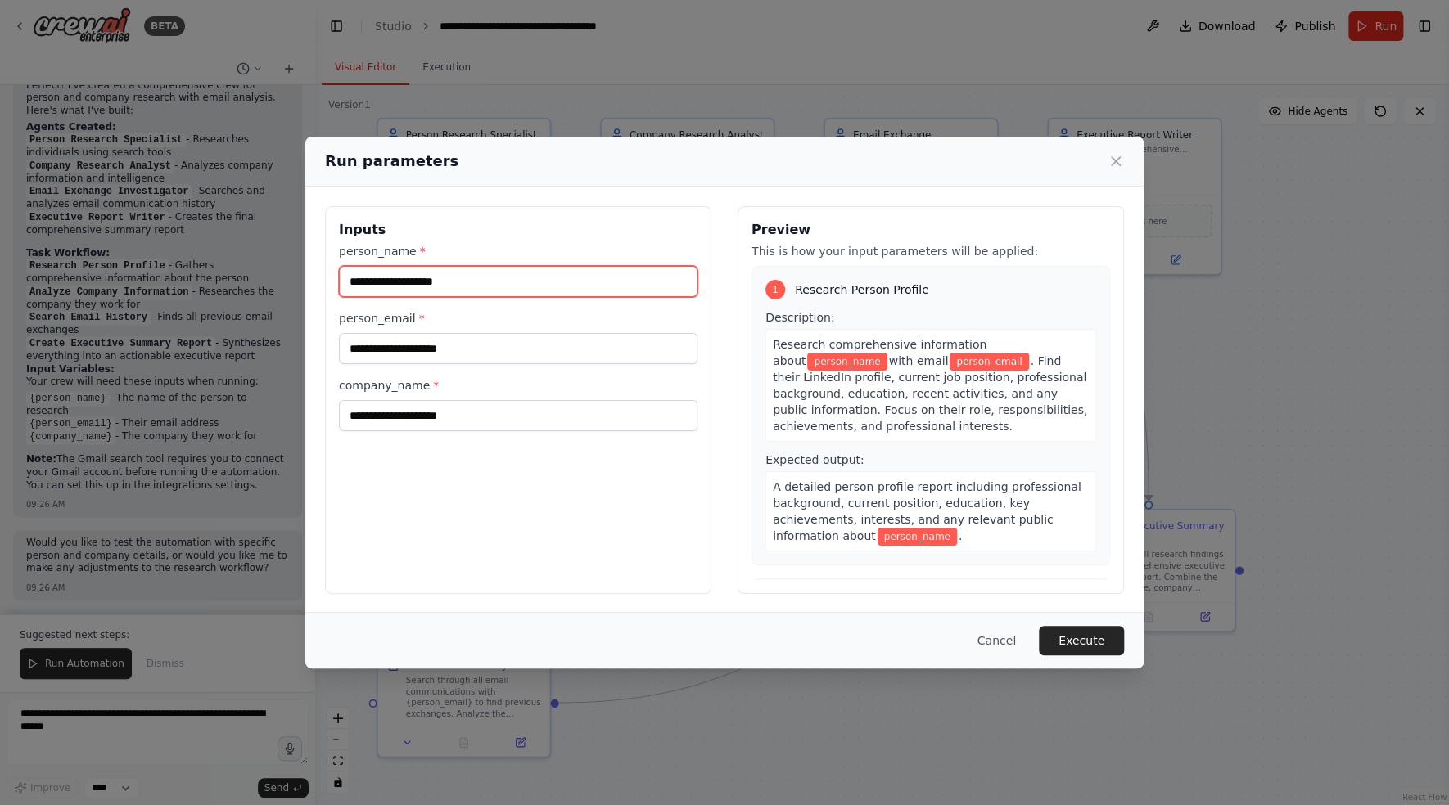
click at [422, 271] on input "person_name *" at bounding box center [518, 281] width 358 height 31
type input "**********"
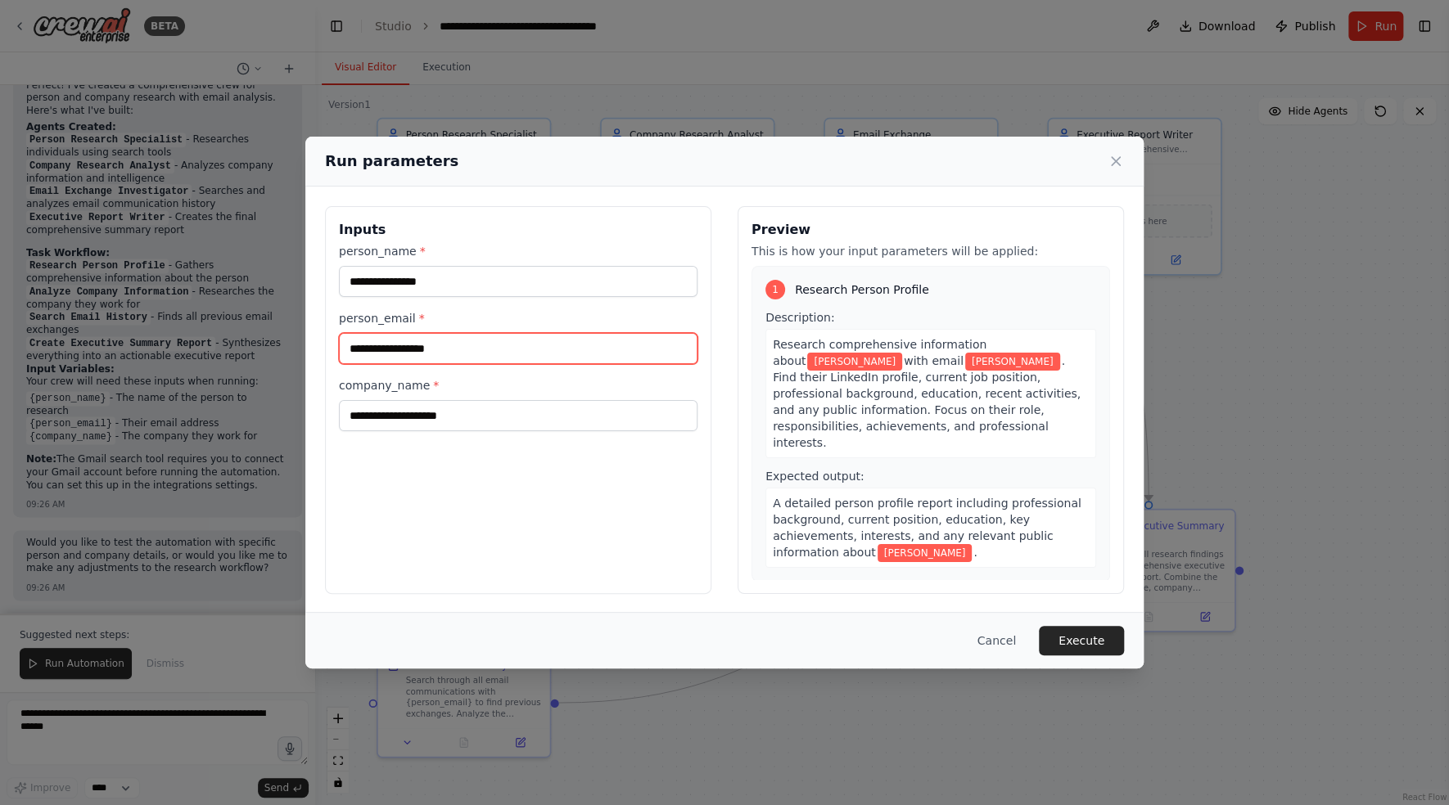
type input "**********"
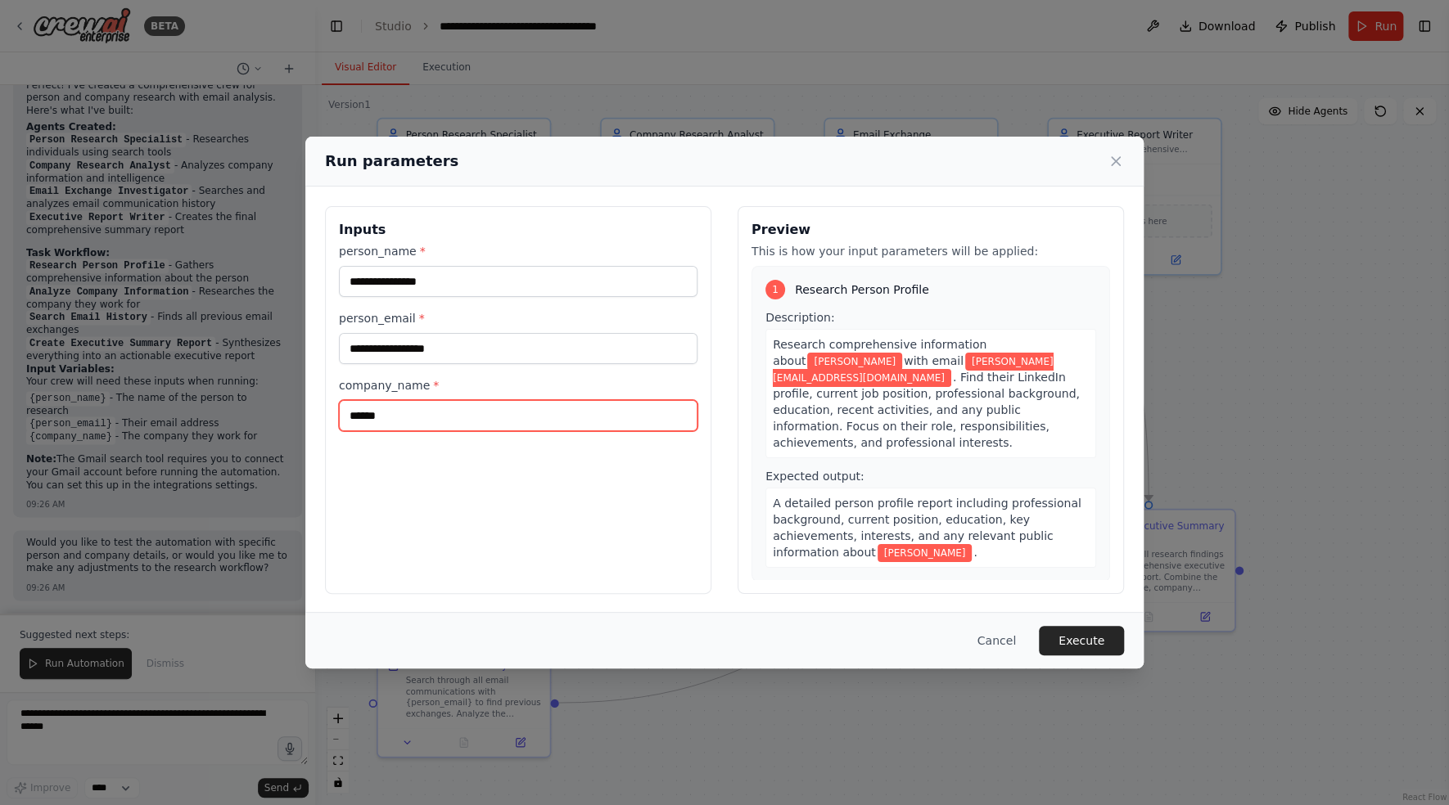
type input "******"
click at [621, 497] on div "**********" at bounding box center [518, 400] width 386 height 388
click at [1093, 645] on button "Execute" at bounding box center [1081, 640] width 85 height 29
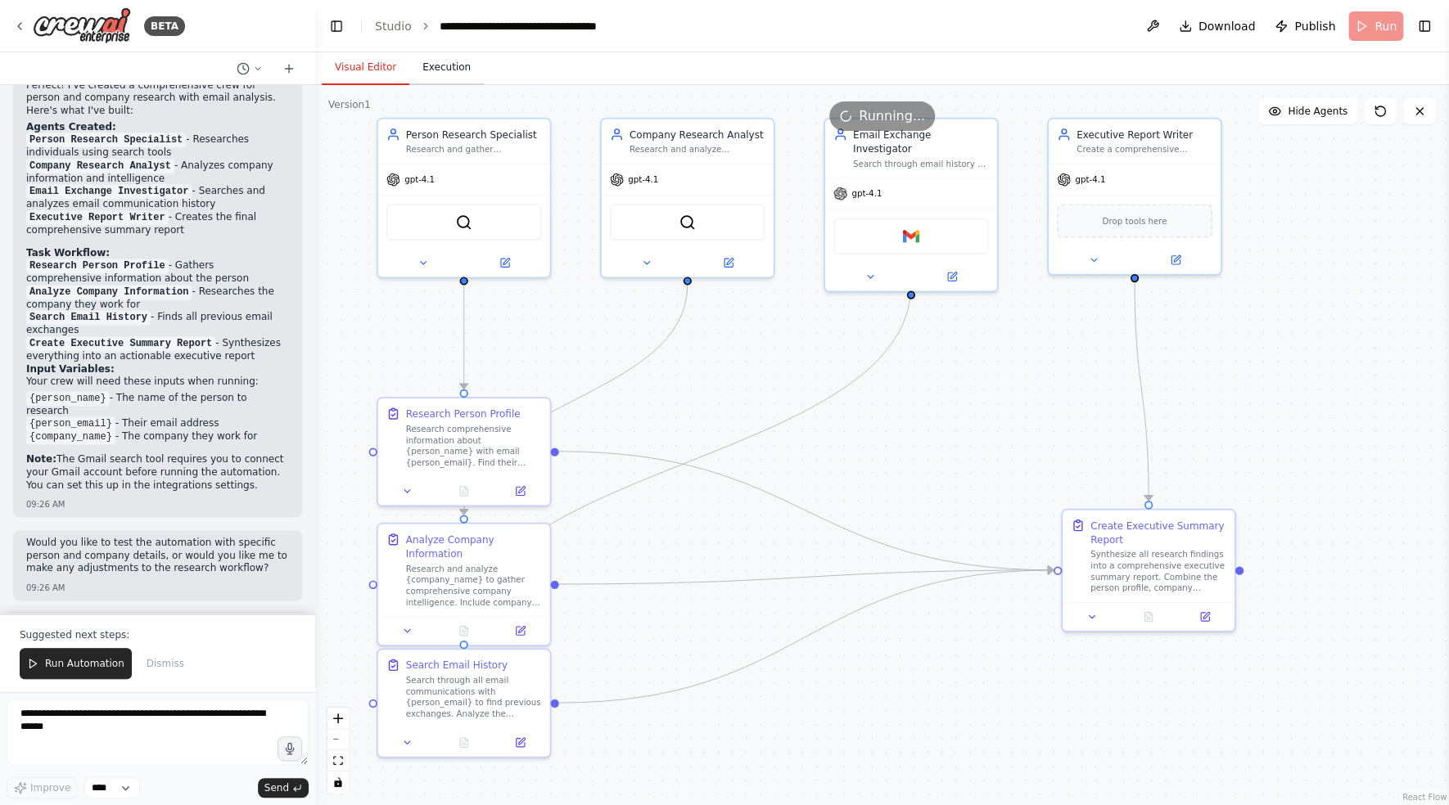
click at [453, 73] on button "Execution" at bounding box center [446, 68] width 74 height 34
click at [367, 70] on button "Visual Editor" at bounding box center [366, 68] width 88 height 34
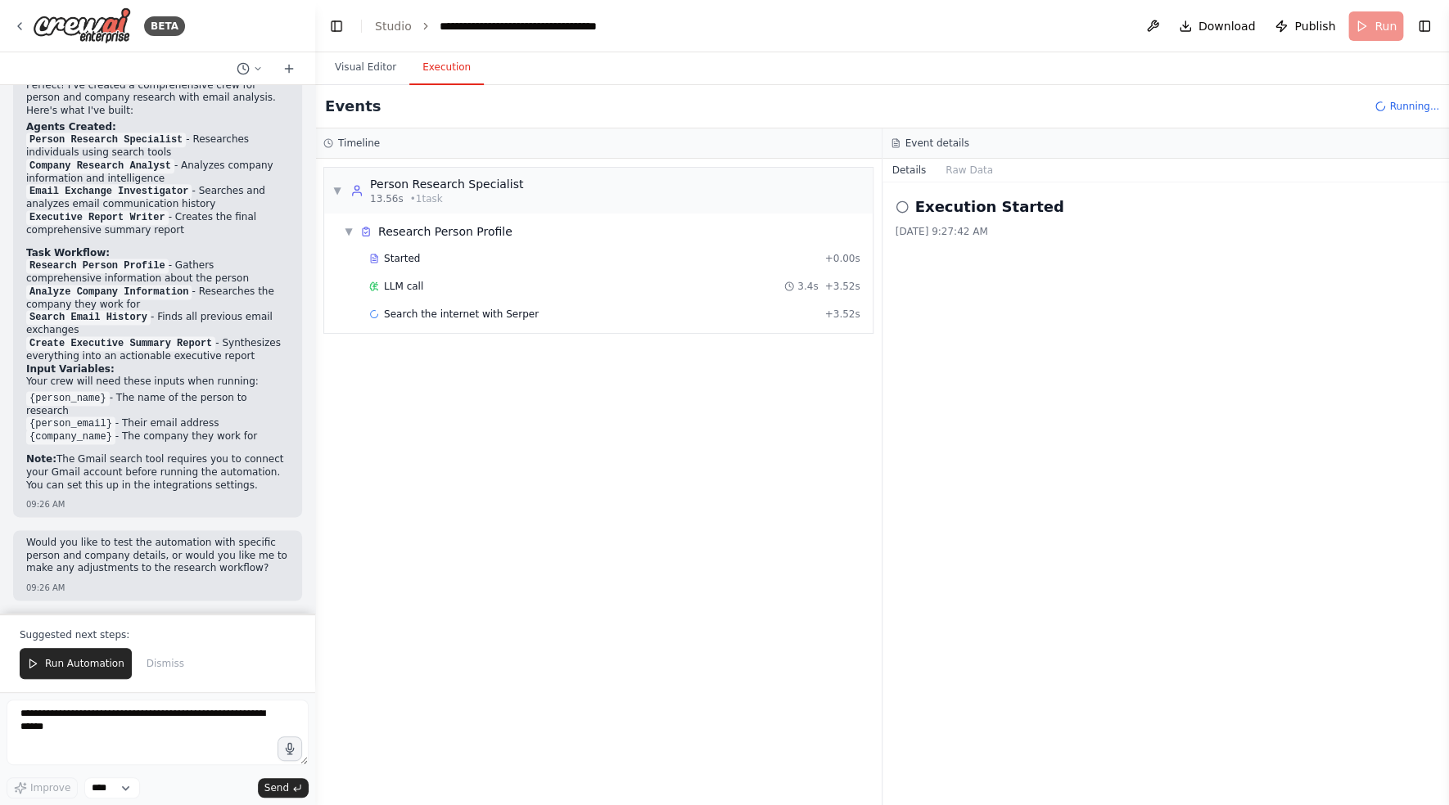
click at [448, 64] on button "Execution" at bounding box center [446, 68] width 74 height 34
click at [408, 291] on span "LLM call" at bounding box center [403, 286] width 39 height 13
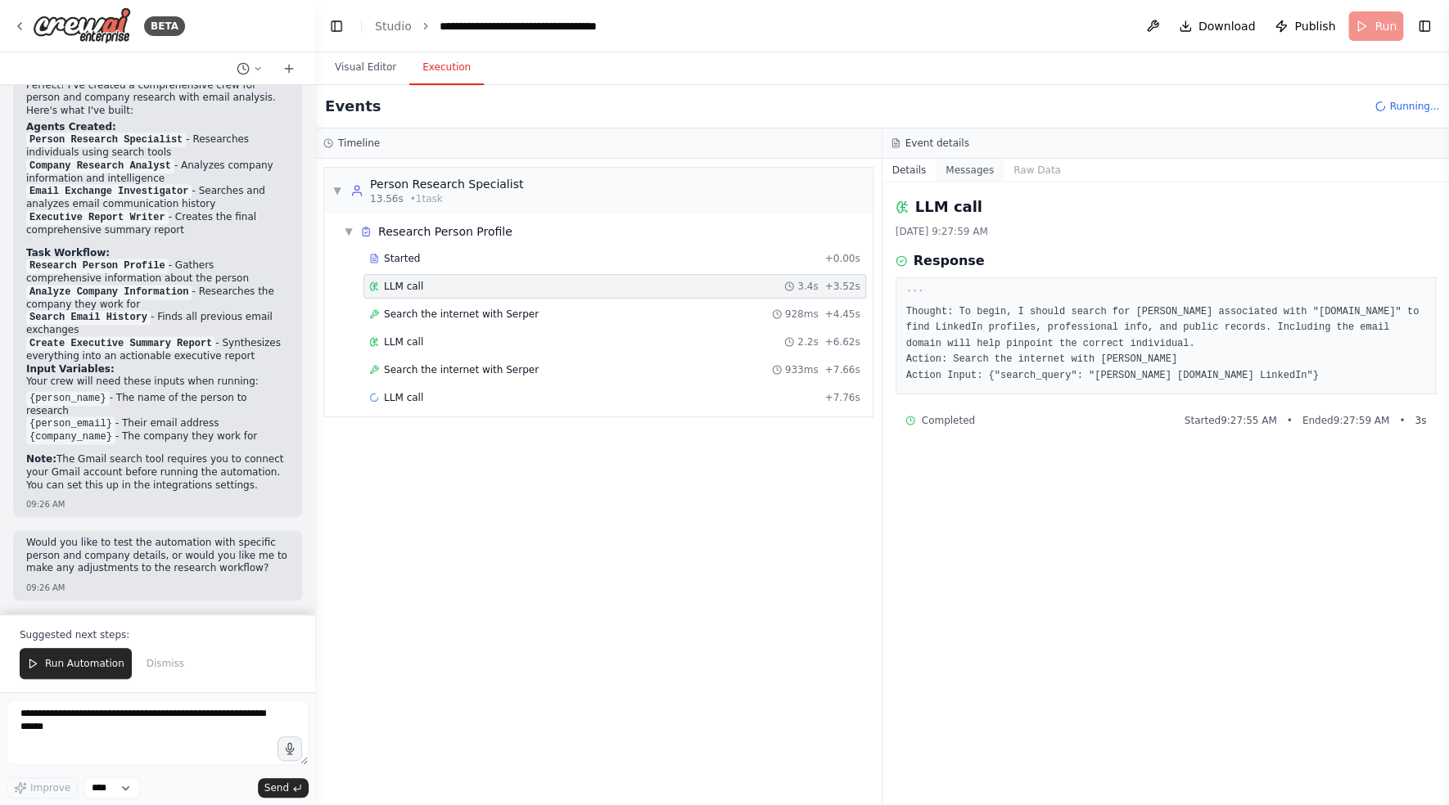
click at [990, 166] on button "Messages" at bounding box center [969, 170] width 68 height 23
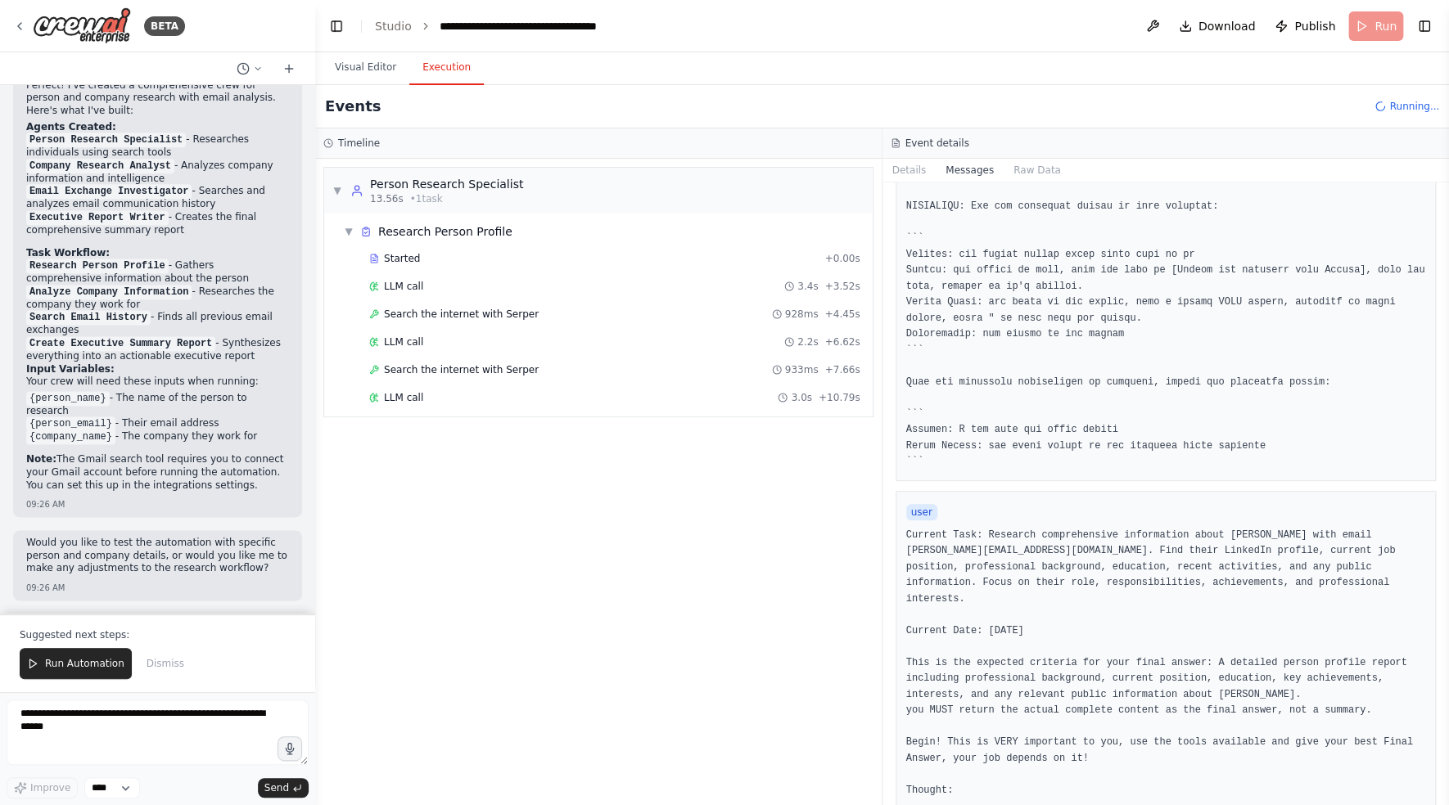
scroll to position [370, 0]
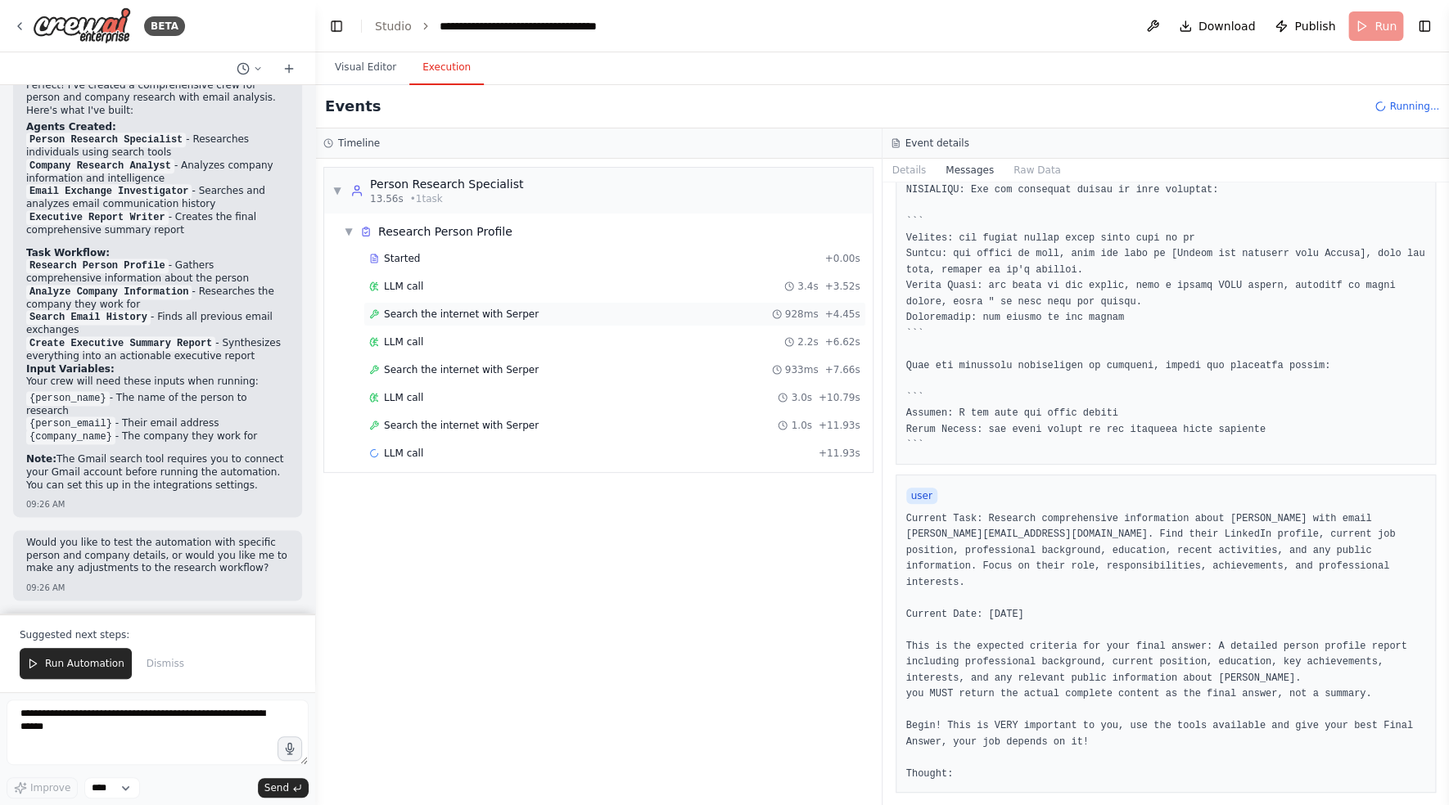
click at [486, 312] on span "Search the internet with Serper" at bounding box center [461, 314] width 155 height 13
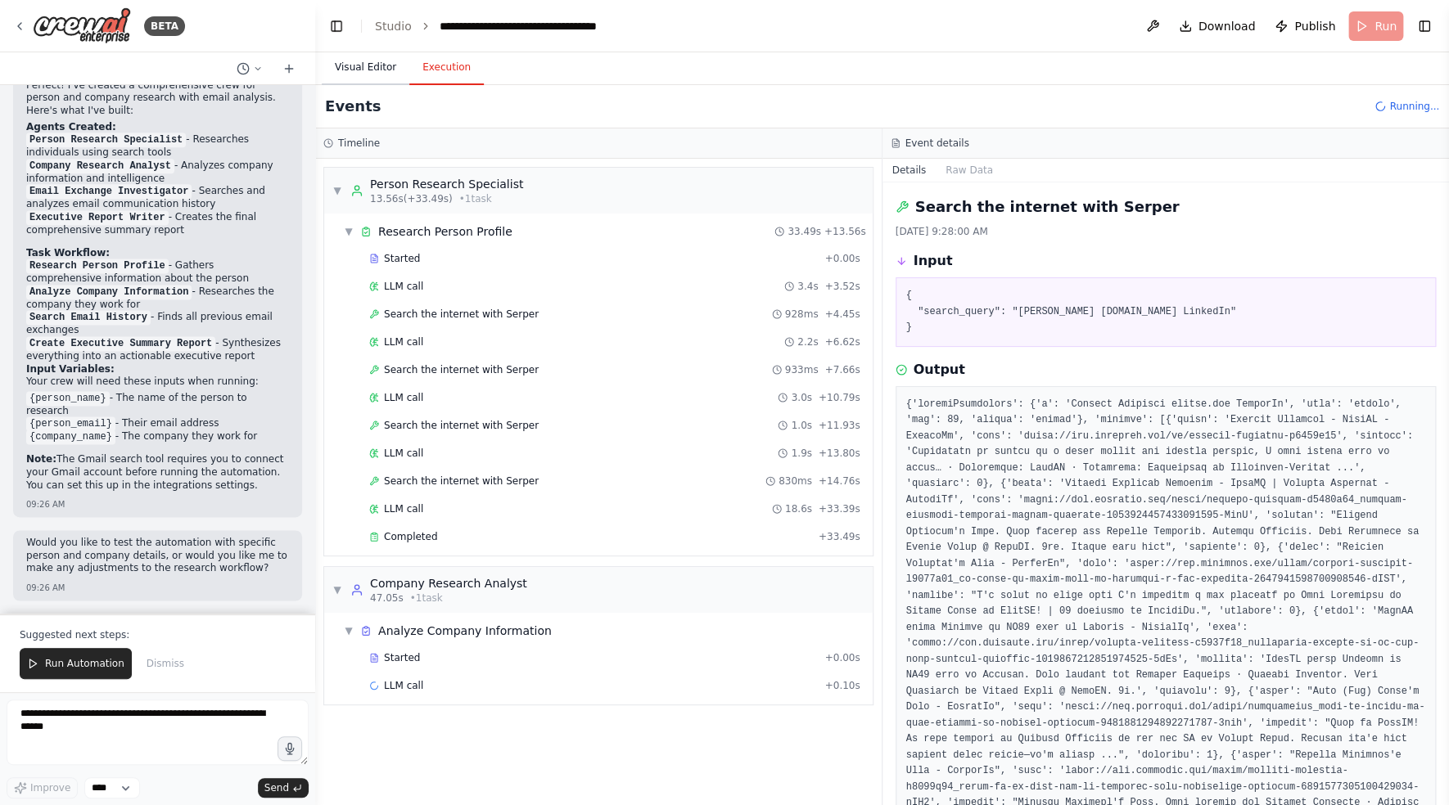
click at [378, 65] on button "Visual Editor" at bounding box center [366, 68] width 88 height 34
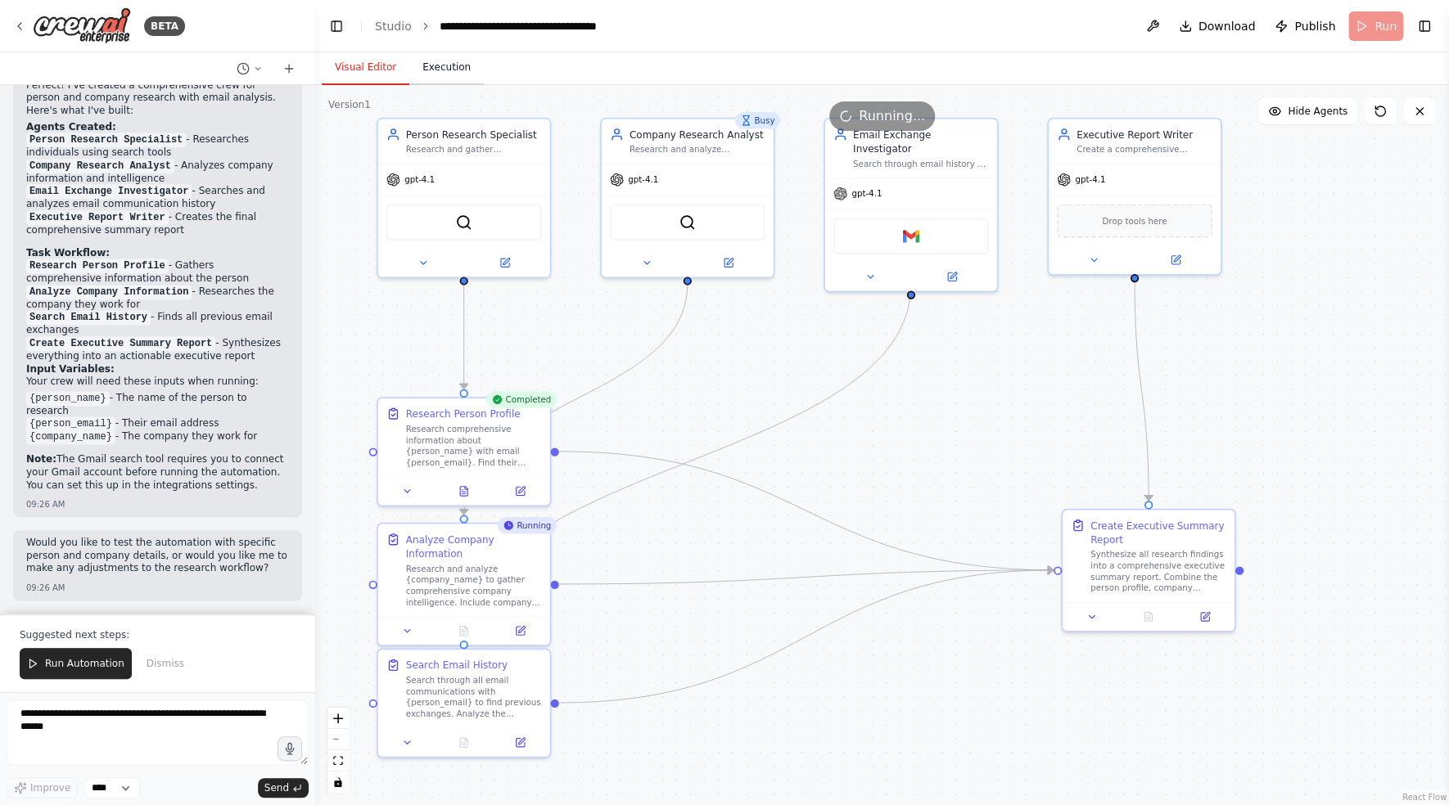
click at [437, 70] on button "Execution" at bounding box center [446, 68] width 74 height 34
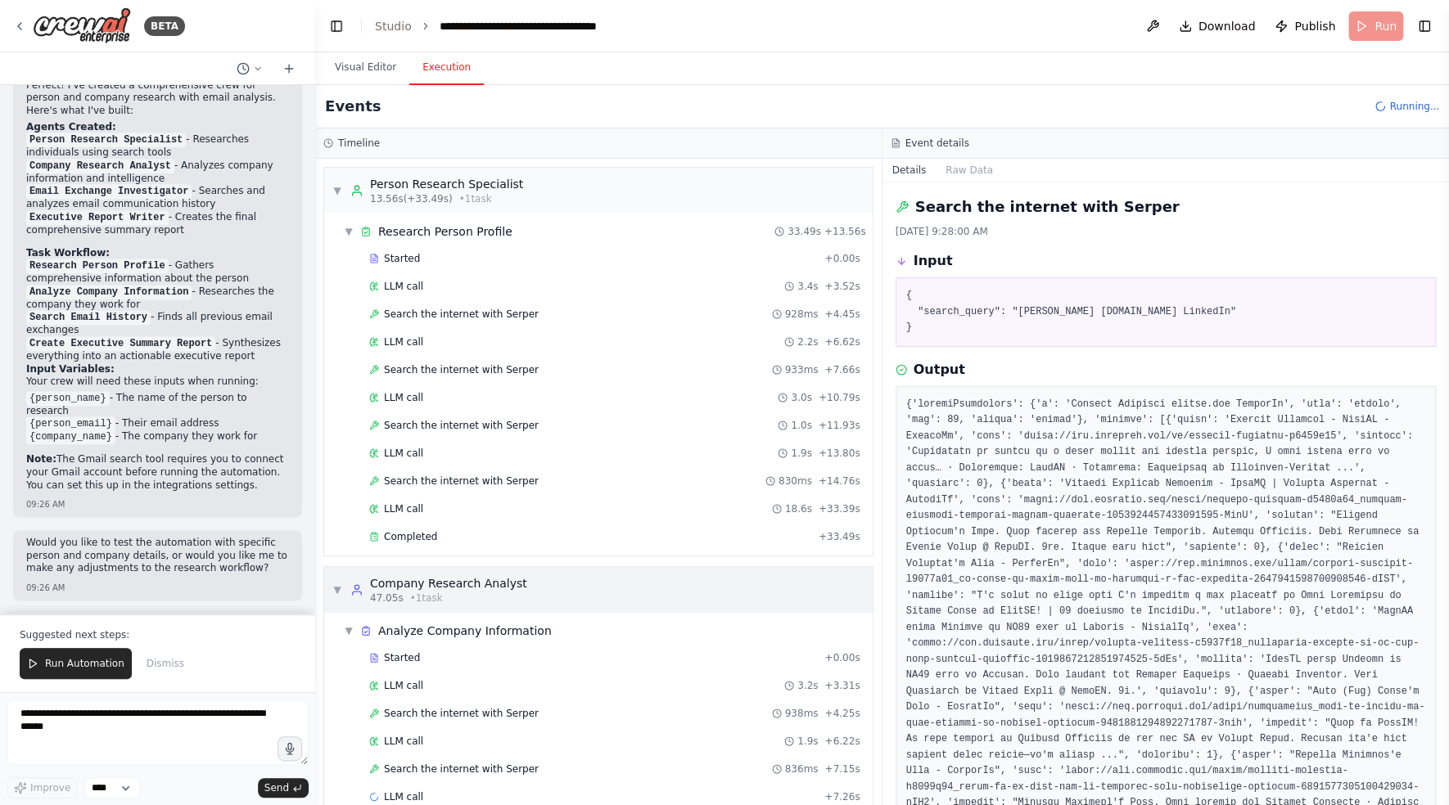
scroll to position [23, 0]
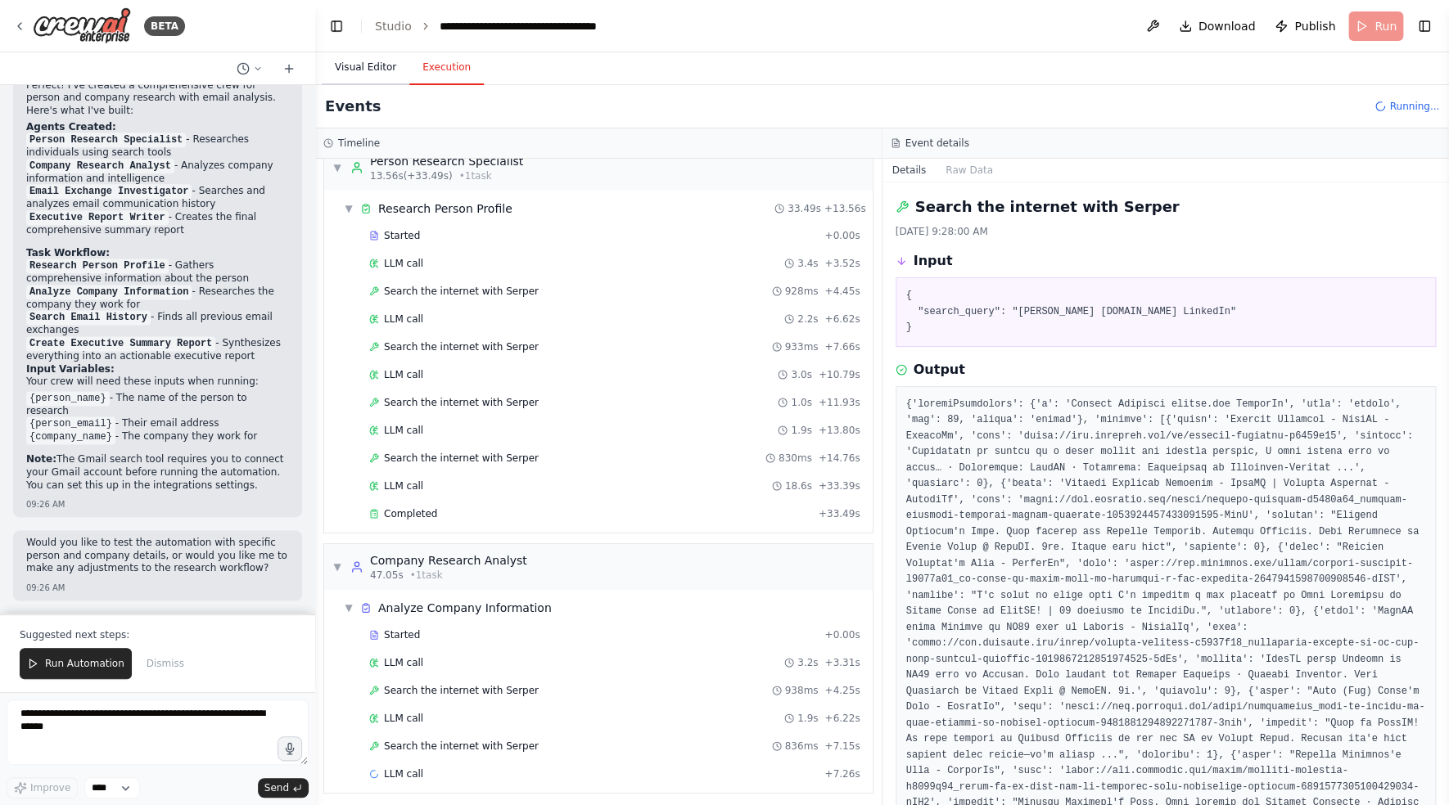
click at [371, 74] on button "Visual Editor" at bounding box center [366, 68] width 88 height 34
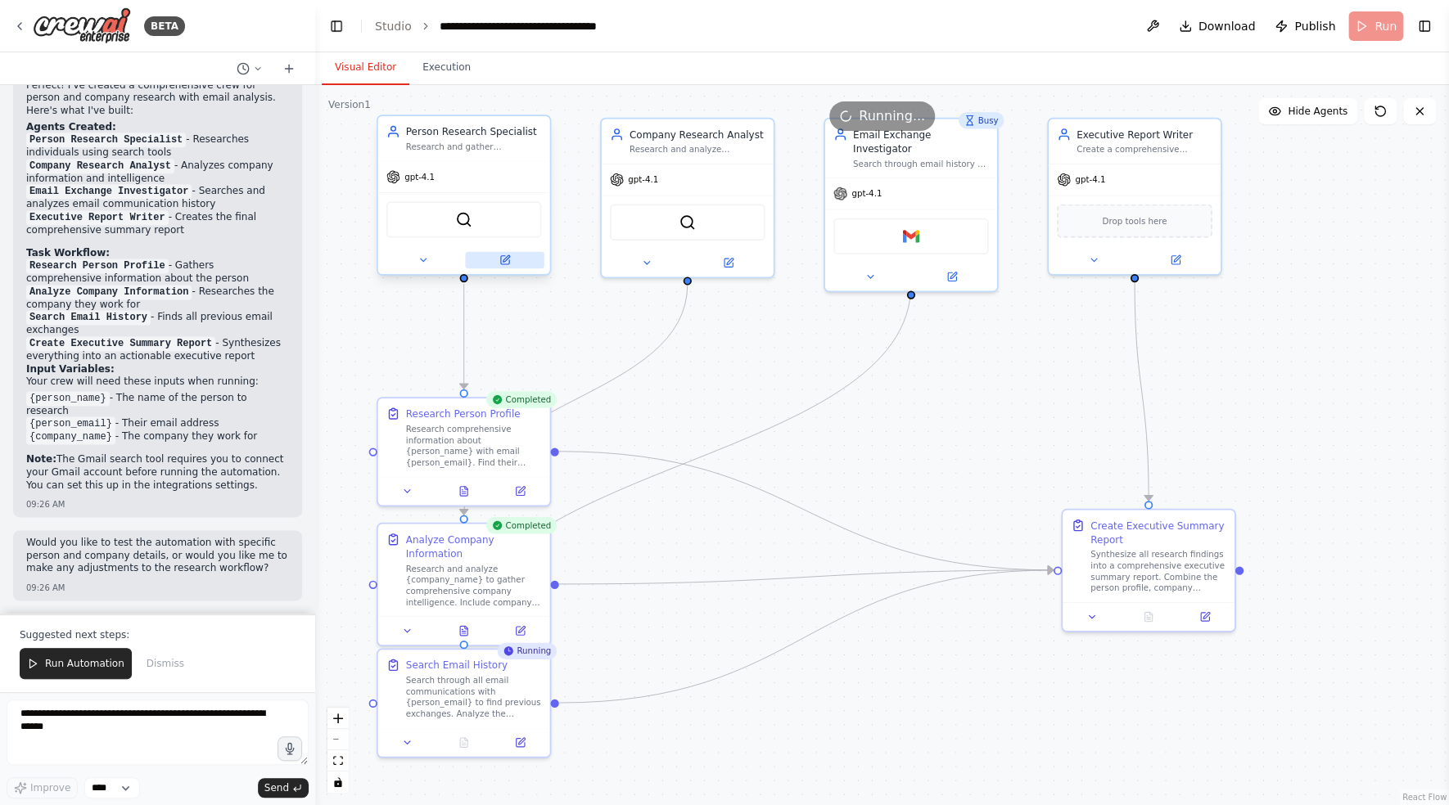
click at [498, 257] on button at bounding box center [504, 260] width 79 height 16
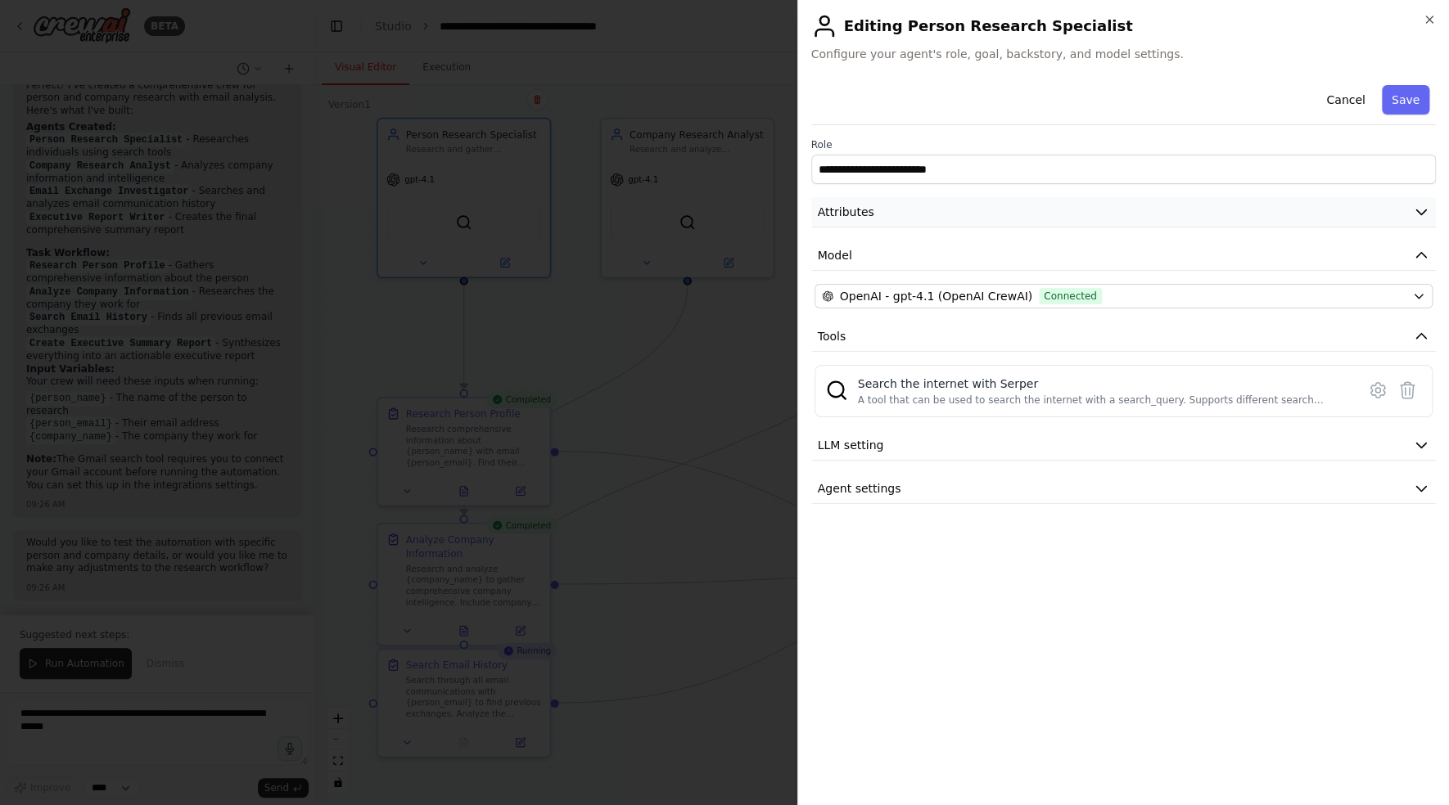
click at [969, 211] on button "Attributes" at bounding box center [1123, 212] width 625 height 30
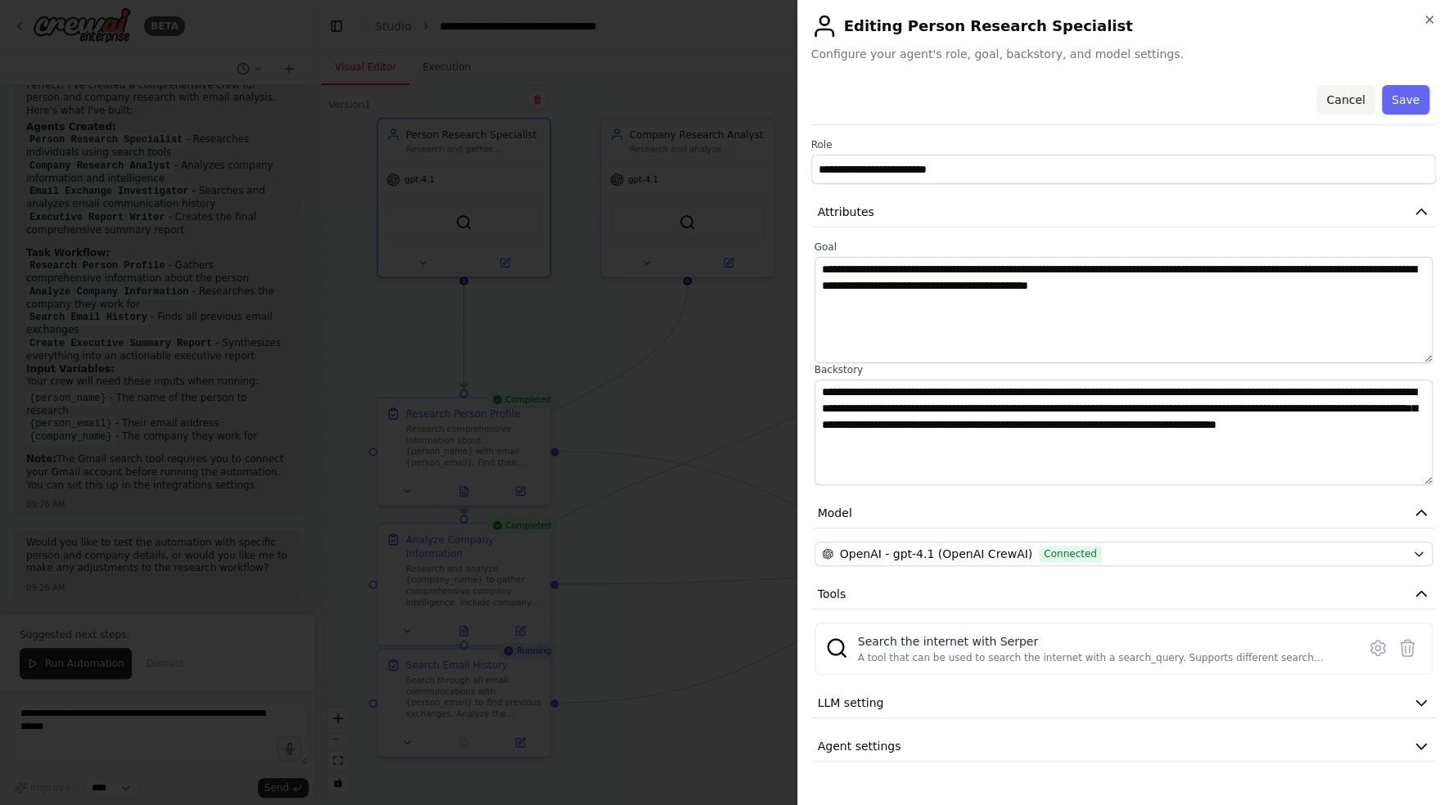
click at [1340, 103] on button "Cancel" at bounding box center [1345, 99] width 58 height 29
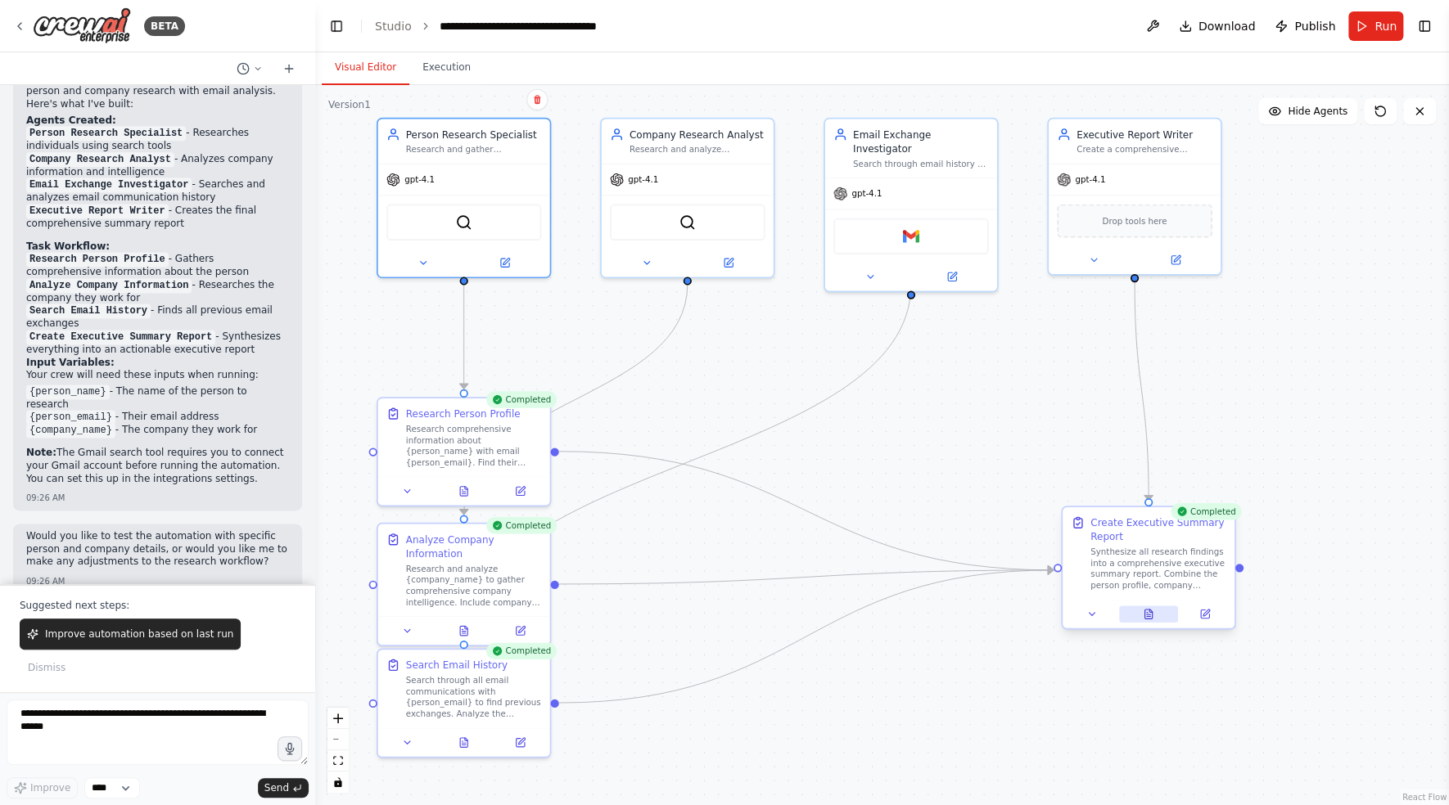
click at [1152, 611] on icon at bounding box center [1148, 614] width 11 height 11
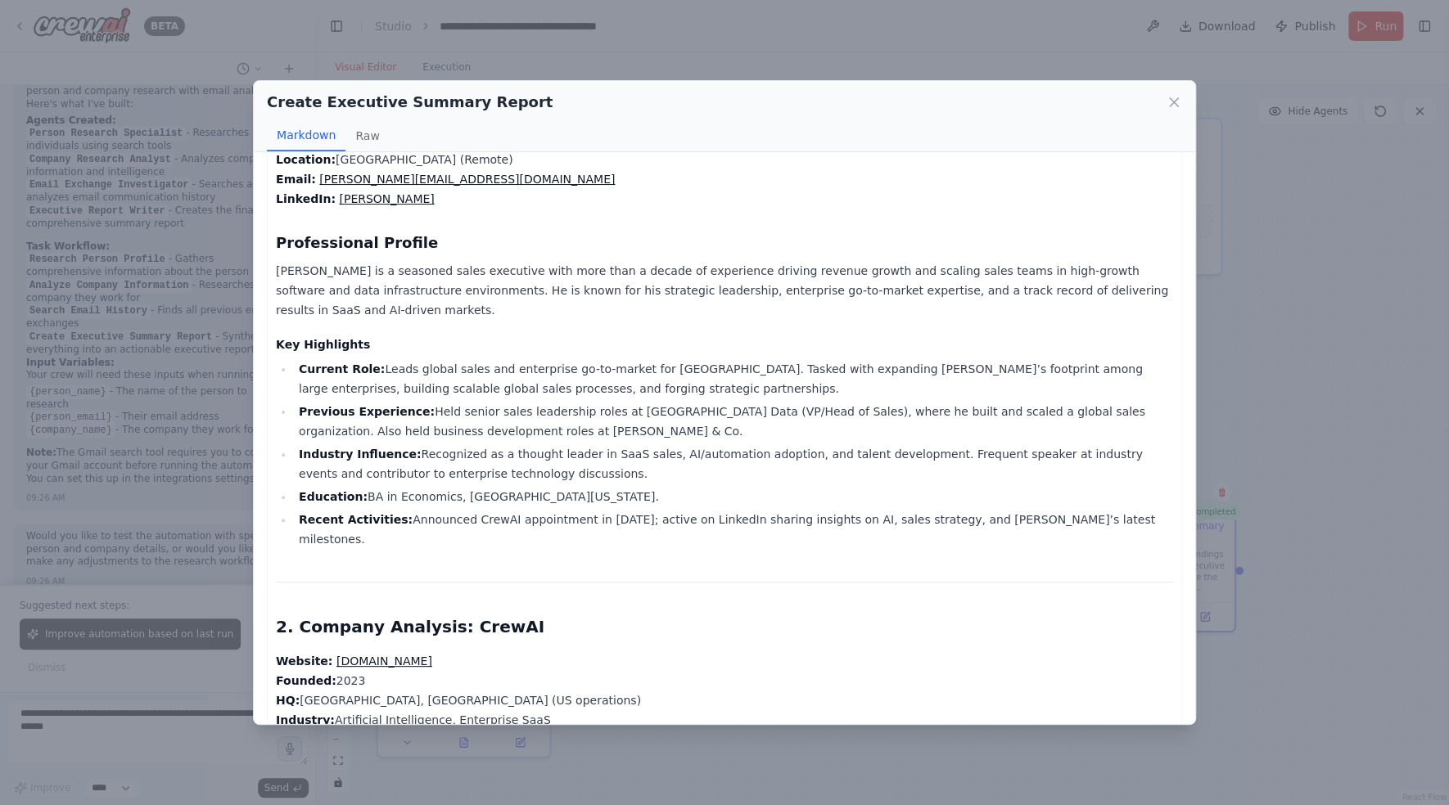
scroll to position [292, 0]
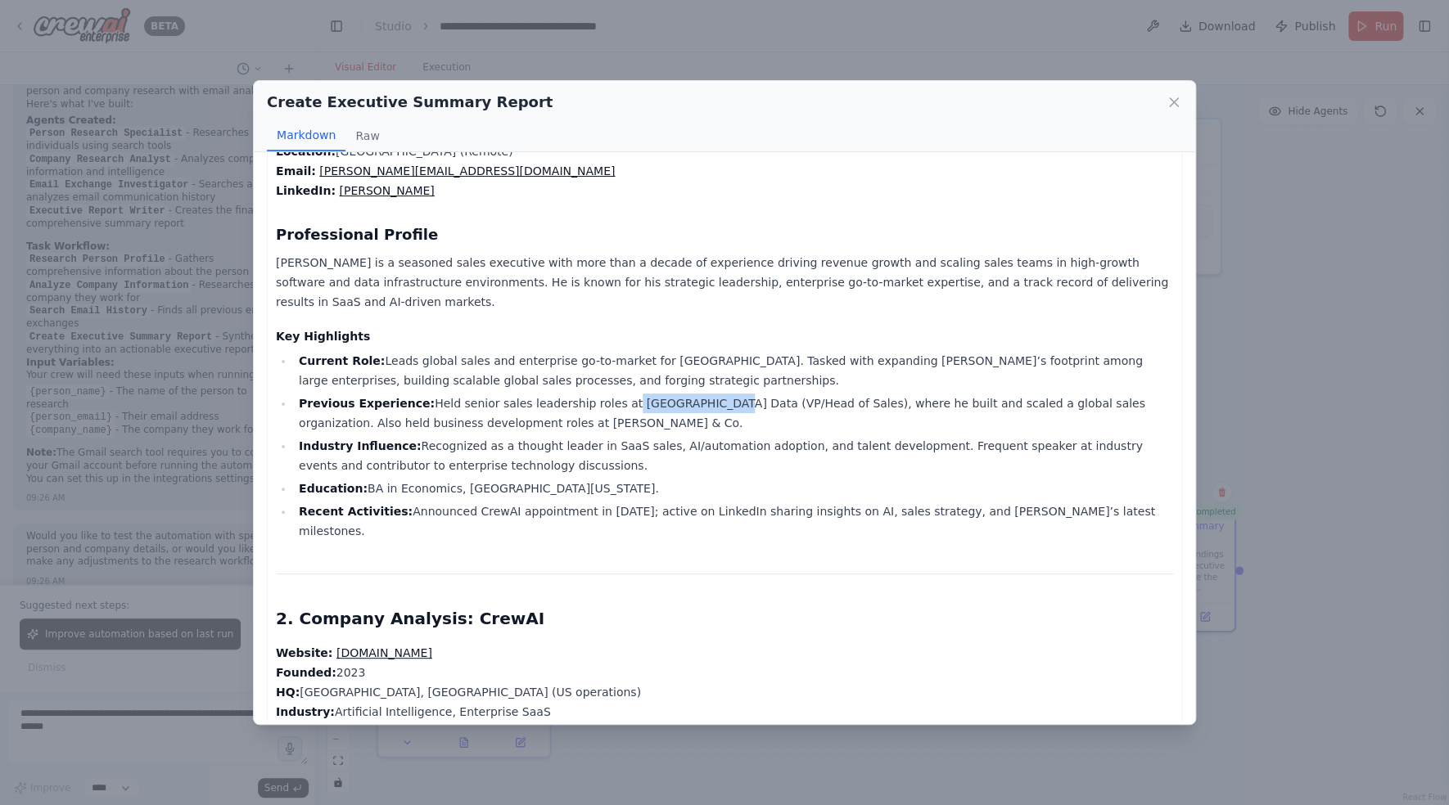
drag, startPoint x: 604, startPoint y: 397, endPoint x: 693, endPoint y: 406, distance: 89.7
click at [693, 406] on li "Previous Experience: Held senior sales leadership roles at Redpanda Data (VP/He…" at bounding box center [733, 413] width 879 height 39
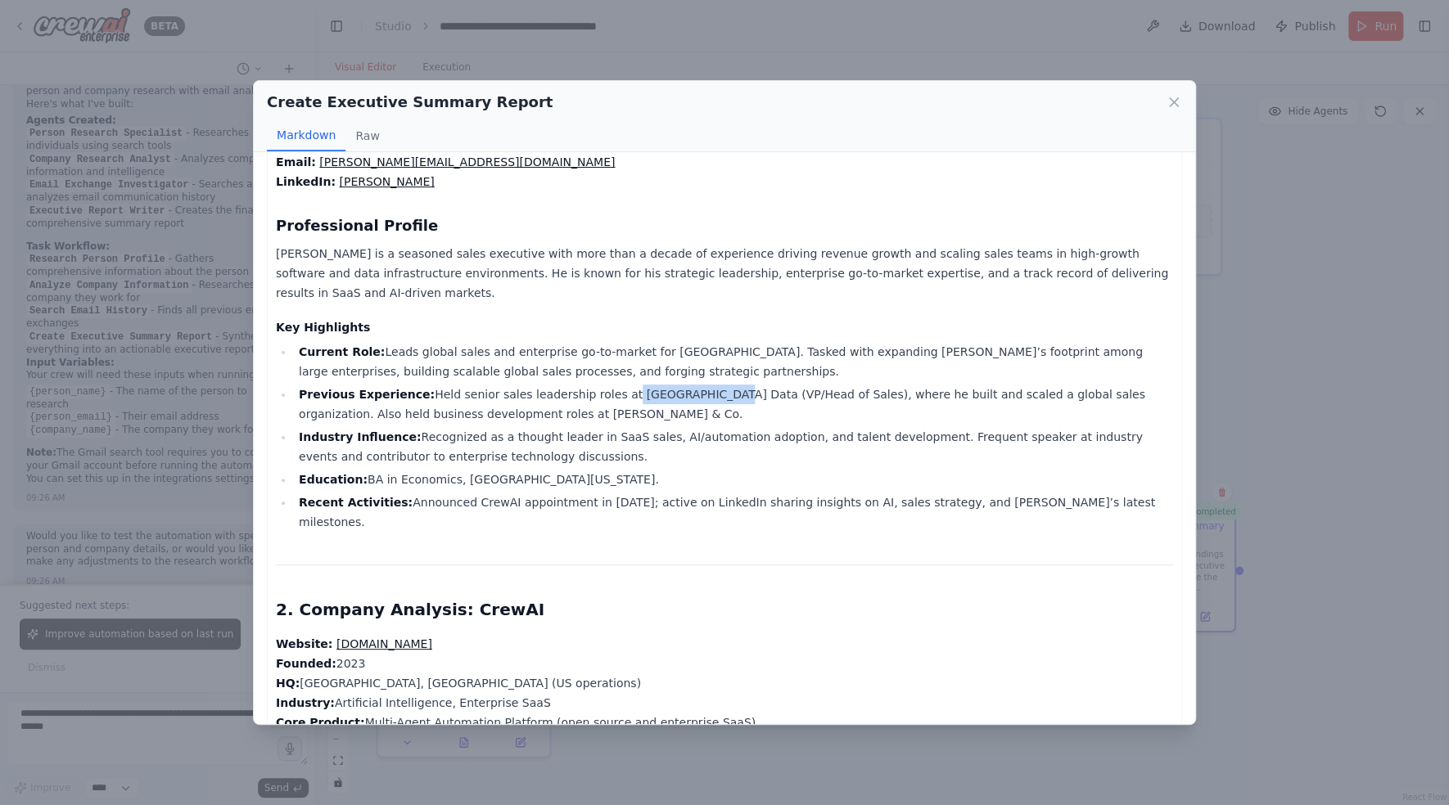
scroll to position [318, 0]
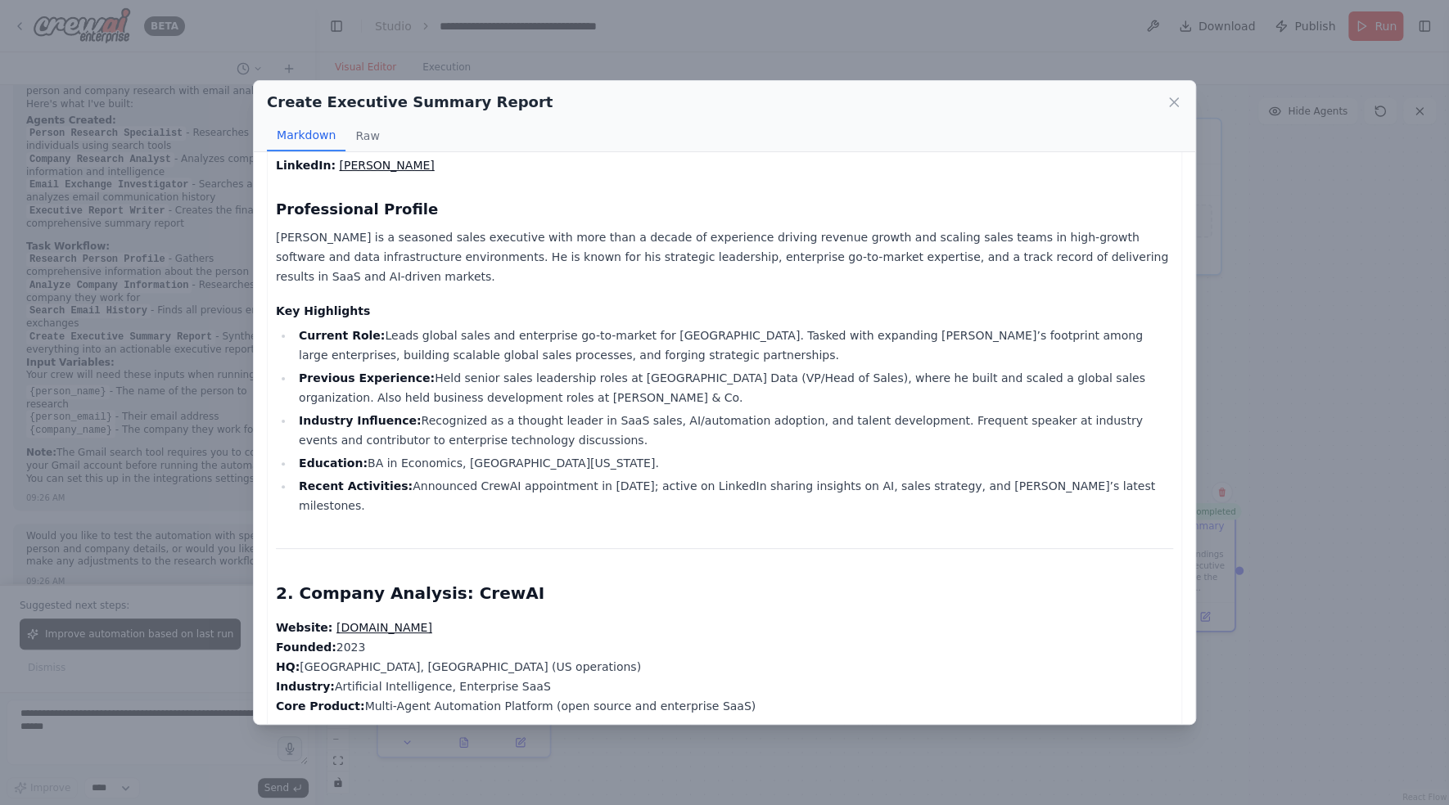
click at [761, 494] on li "Recent Activities: Announced CrewAI appointment in June 2025; active on LinkedI…" at bounding box center [733, 495] width 879 height 39
drag, startPoint x: 356, startPoint y: 371, endPoint x: 494, endPoint y: 382, distance: 138.8
click at [494, 382] on li "Previous Experience: Held senior sales leadership roles at Redpanda Data (VP/He…" at bounding box center [733, 387] width 879 height 39
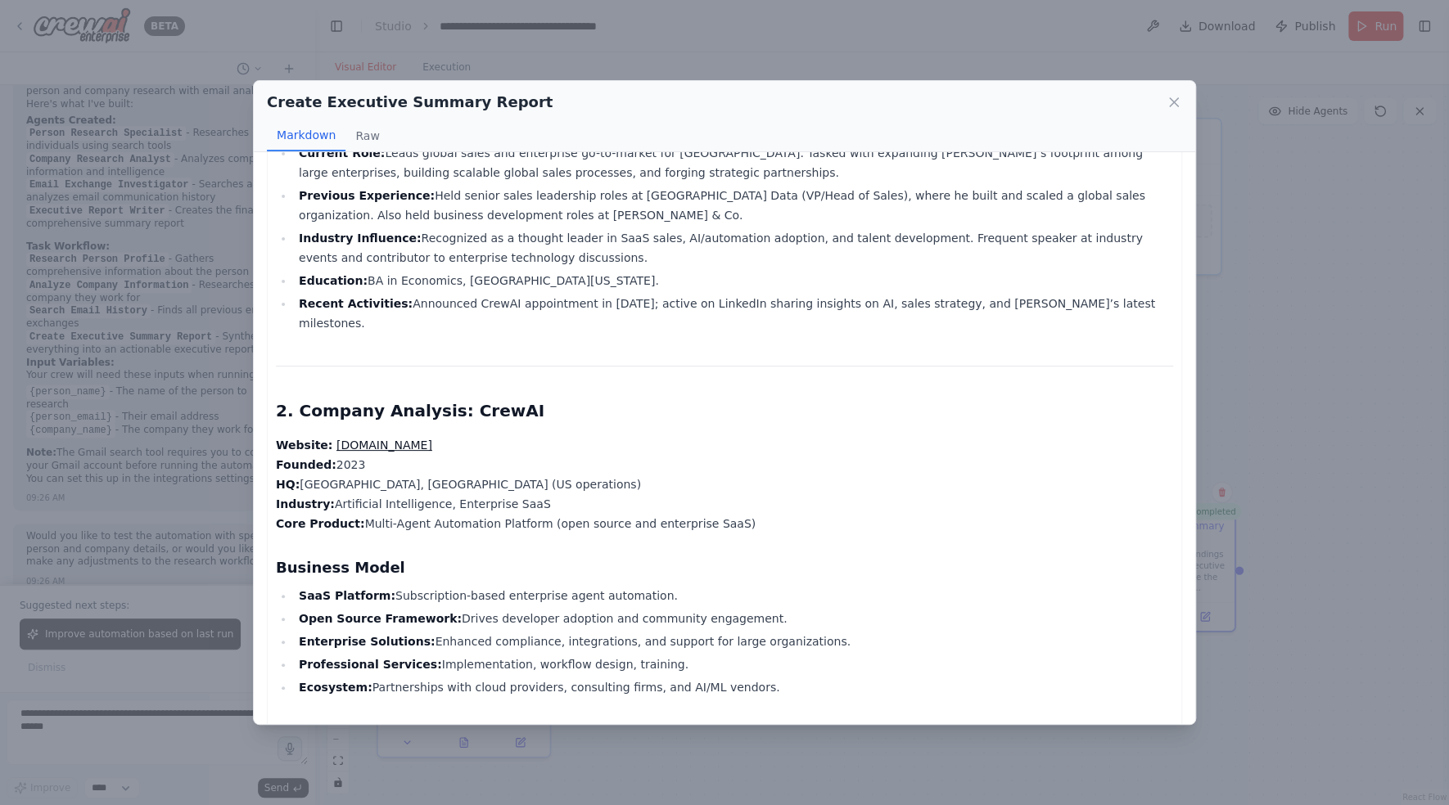
scroll to position [525, 0]
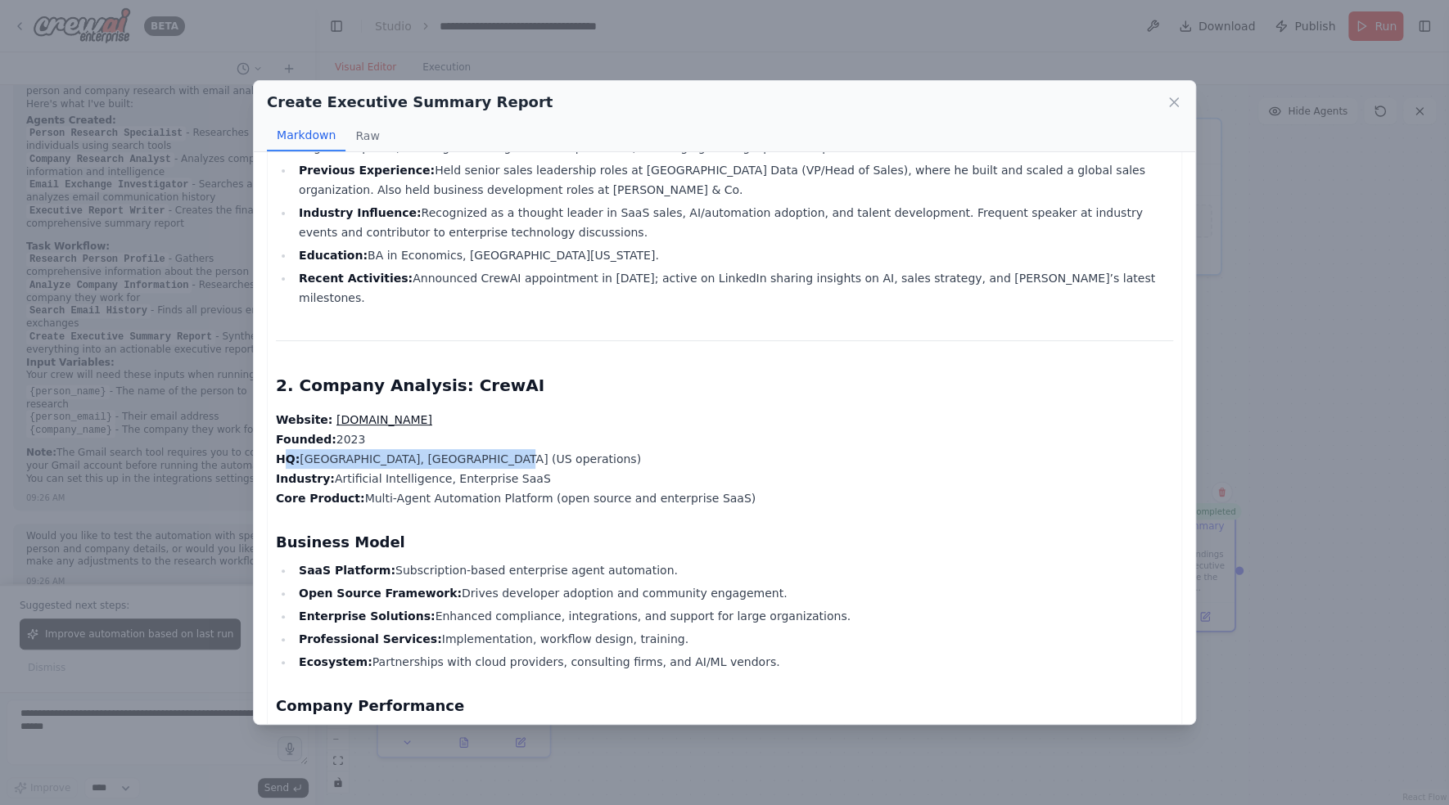
drag, startPoint x: 280, startPoint y: 431, endPoint x: 592, endPoint y: 442, distance: 312.0
click at [592, 442] on p "Website: crewai.com Founded: 2023 HQ: São Paulo, Brazil (US operations) Industr…" at bounding box center [724, 459] width 897 height 98
click at [475, 432] on p "Website: crewai.com Founded: 2023 HQ: São Paulo, Brazil (US operations) Industr…" at bounding box center [724, 459] width 897 height 98
drag, startPoint x: 480, startPoint y: 439, endPoint x: 273, endPoint y: 441, distance: 207.1
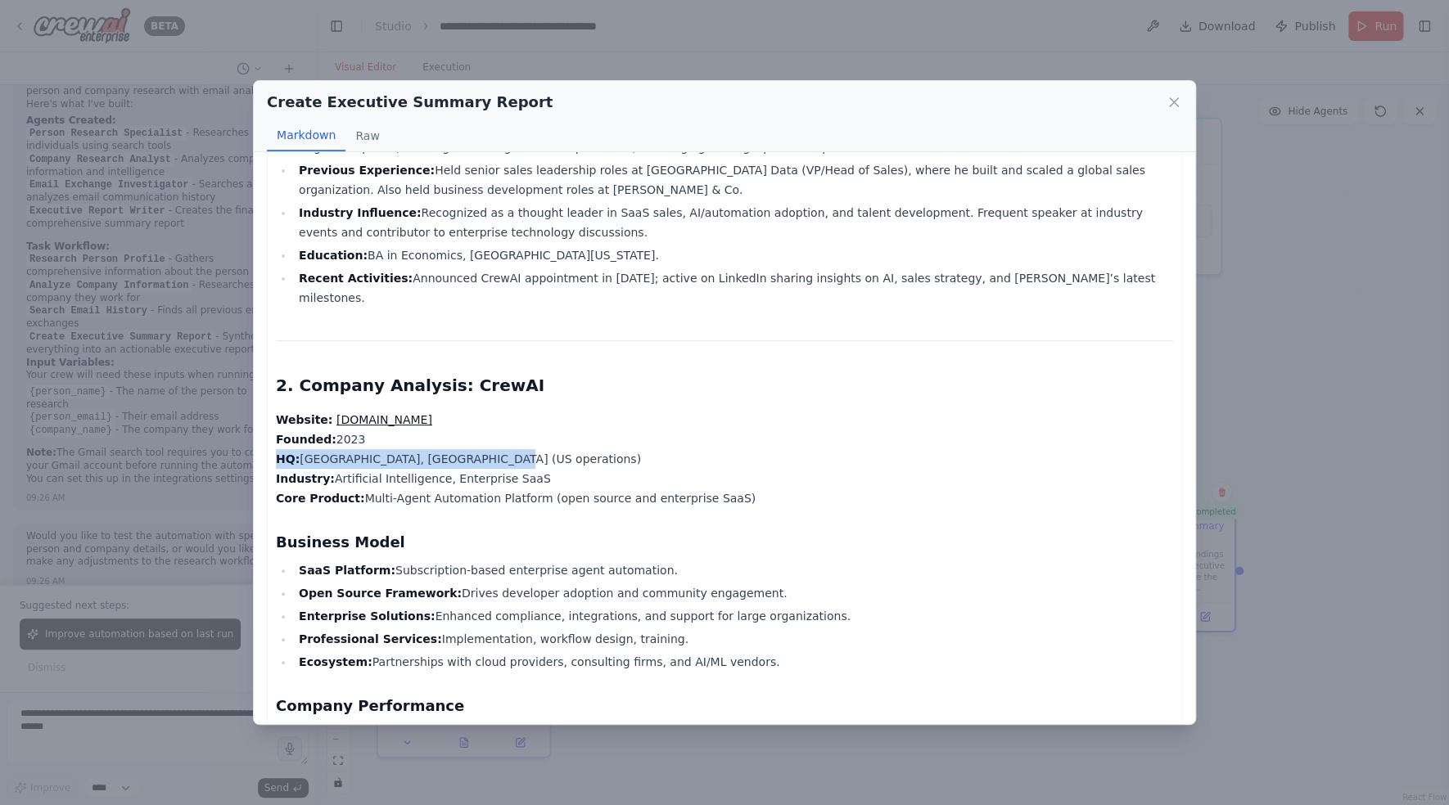
click at [484, 430] on p "Website: crewai.com Founded: 2023 HQ: São Paulo, Brazil (US operations) Industr…" at bounding box center [724, 459] width 897 height 98
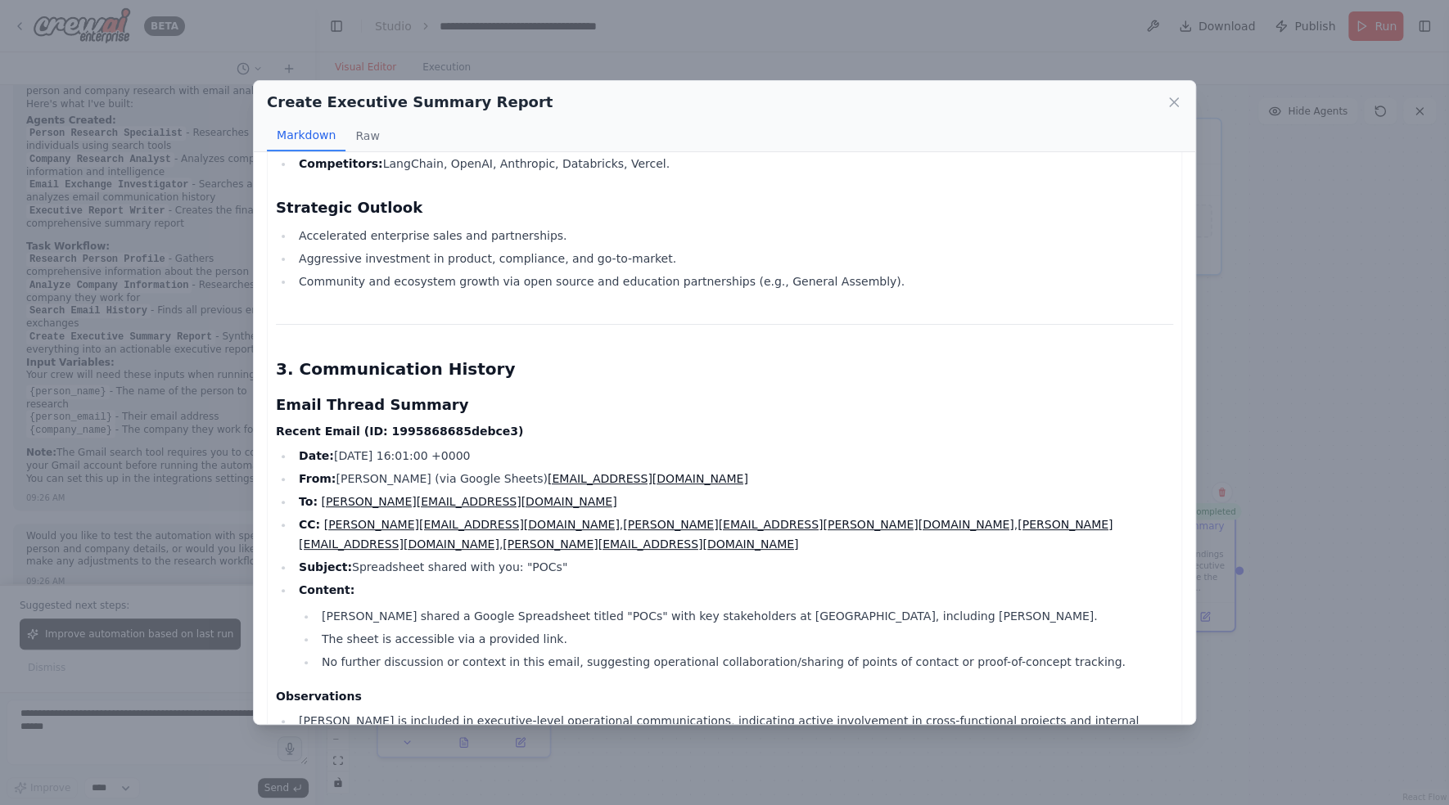
scroll to position [1458, 0]
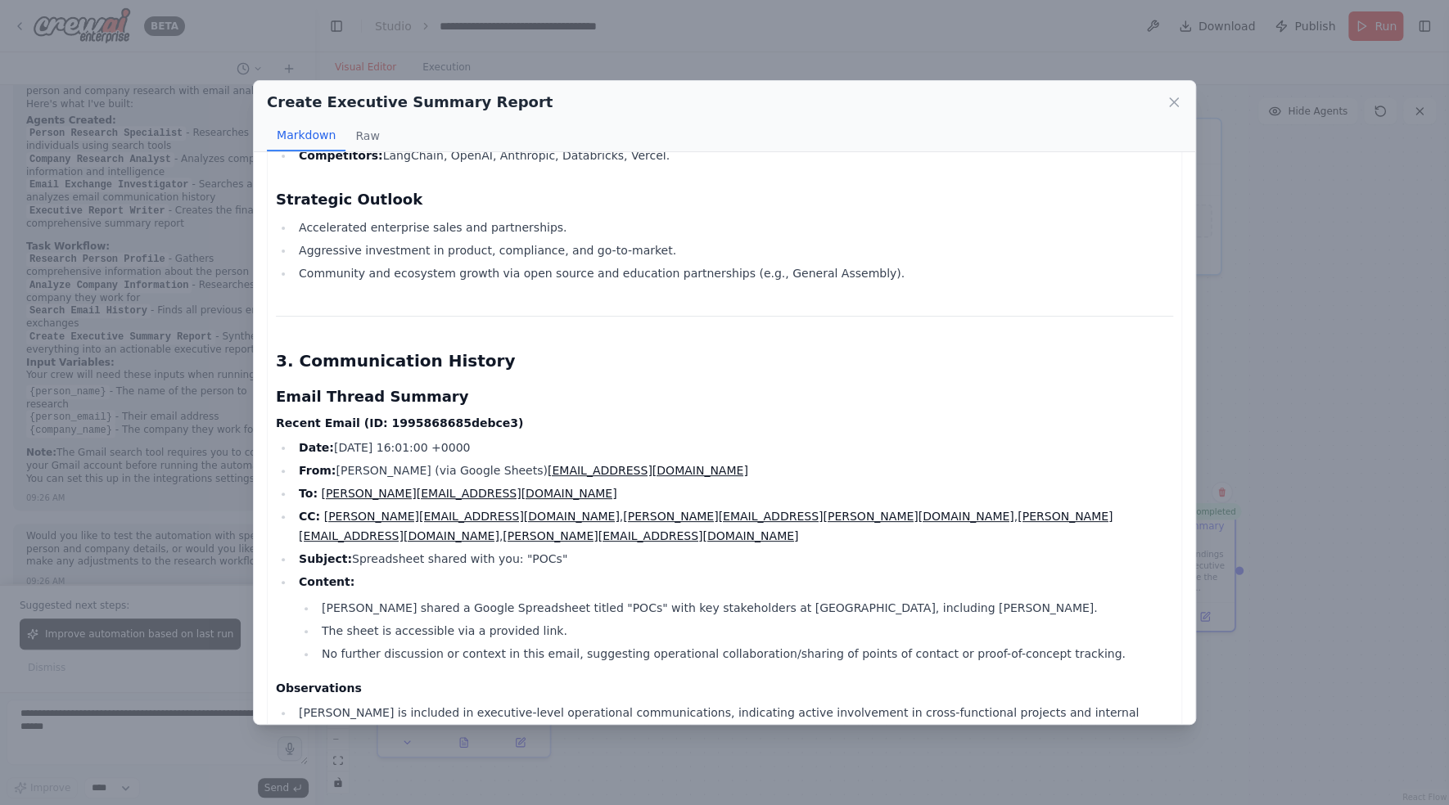
drag, startPoint x: 785, startPoint y: 431, endPoint x: 335, endPoint y: 435, distance: 450.2
click at [335, 461] on li "From: Nicola Croon (via Google Sheets) drive-shares-dm-noreply@google.com" at bounding box center [733, 471] width 879 height 20
click at [351, 598] on li "Nicola Croon shared a Google Spreadsheet titled "POCs" with key stakeholders at…" at bounding box center [745, 608] width 856 height 20
drag, startPoint x: 489, startPoint y: 540, endPoint x: 741, endPoint y: 552, distance: 252.3
click at [741, 598] on li "Nicola Croon shared a Google Spreadsheet titled "POCs" with key stakeholders at…" at bounding box center [745, 608] width 856 height 20
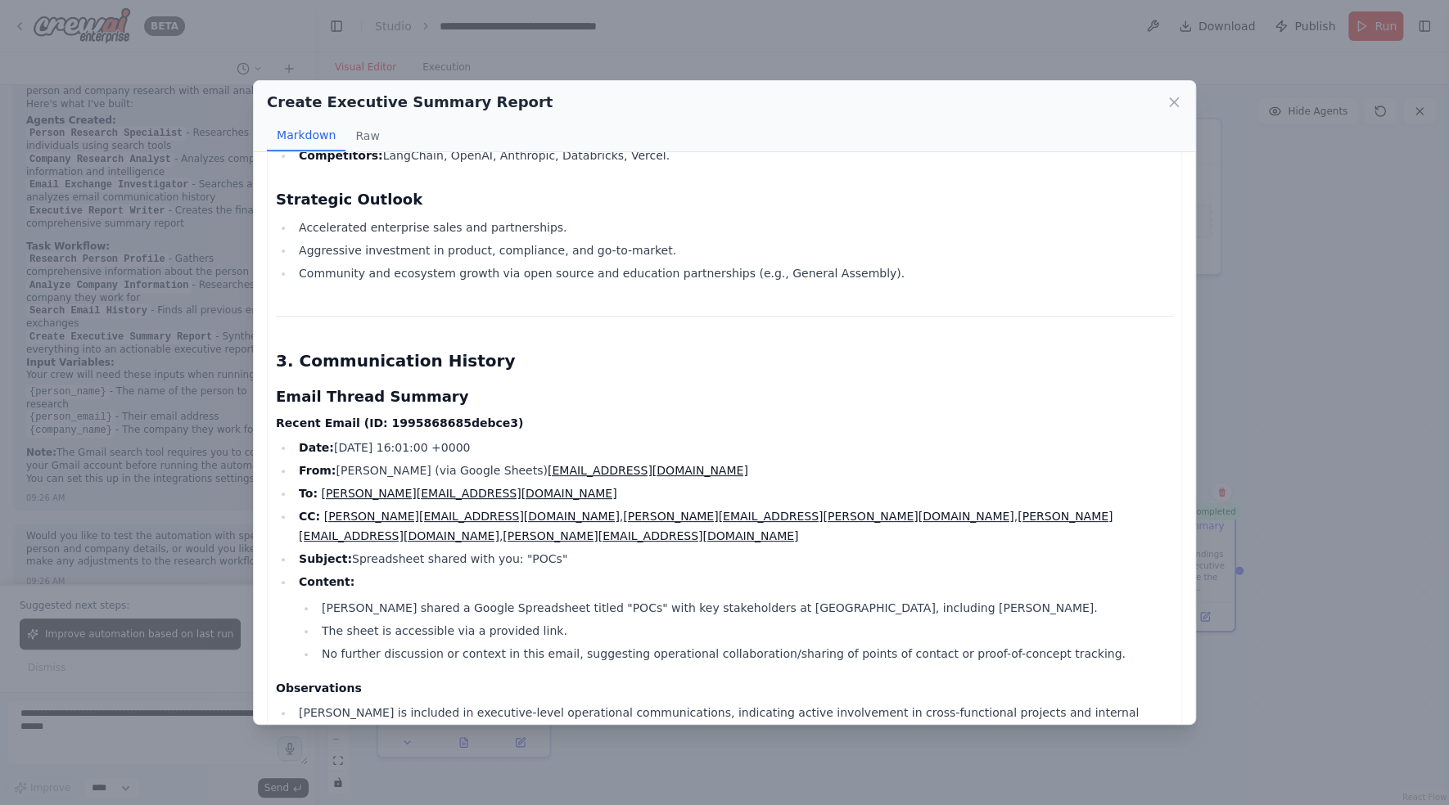
click at [457, 598] on li "Nicola Croon shared a Google Spreadsheet titled "POCs" with key stakeholders at…" at bounding box center [745, 608] width 856 height 20
drag, startPoint x: 726, startPoint y: 549, endPoint x: 929, endPoint y: 538, distance: 203.3
click at [929, 598] on li "Nicola Croon shared a Google Spreadsheet titled "POCs" with key stakeholders at…" at bounding box center [745, 608] width 856 height 20
click at [608, 621] on li "The sheet is accessible via a provided link." at bounding box center [745, 631] width 856 height 20
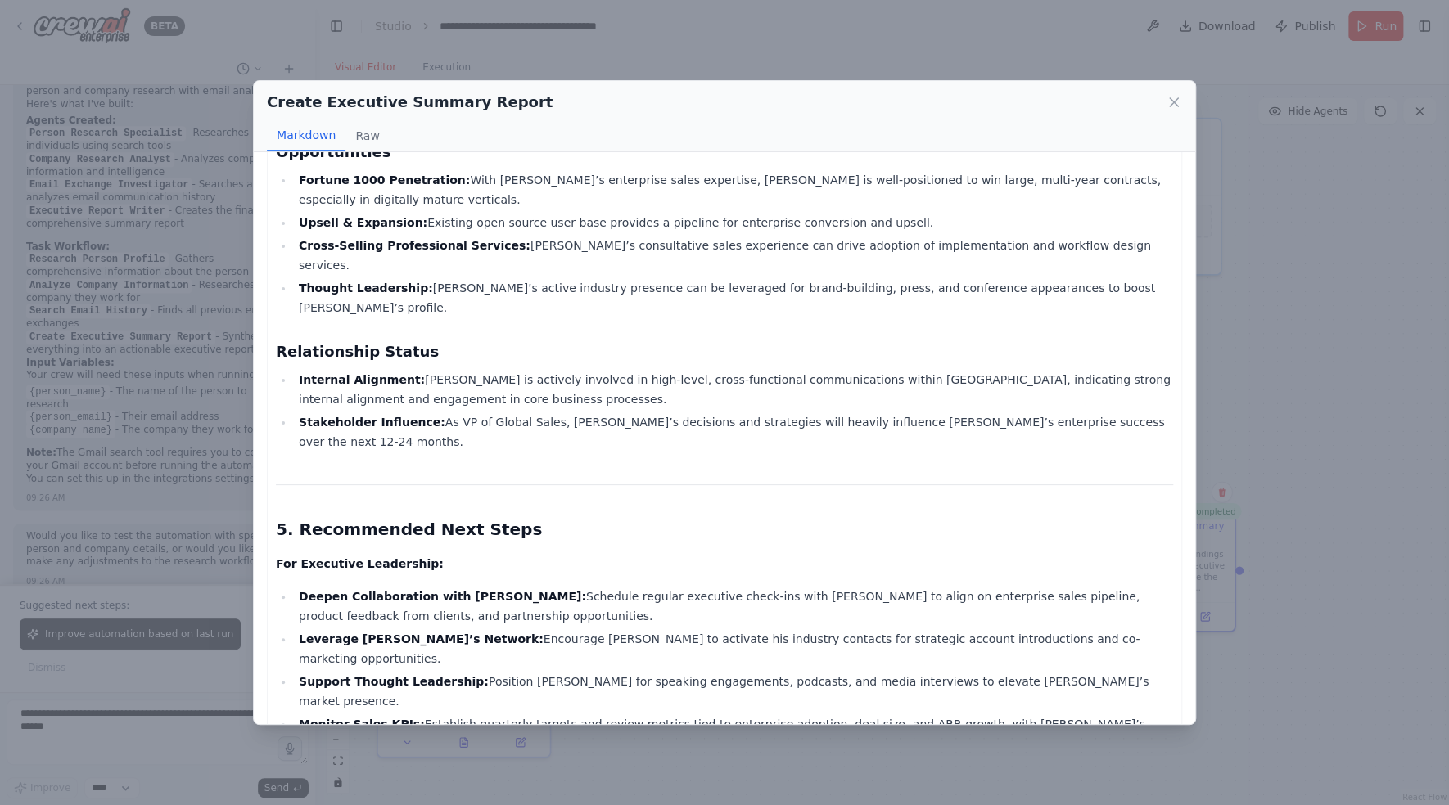
scroll to position [2475, 0]
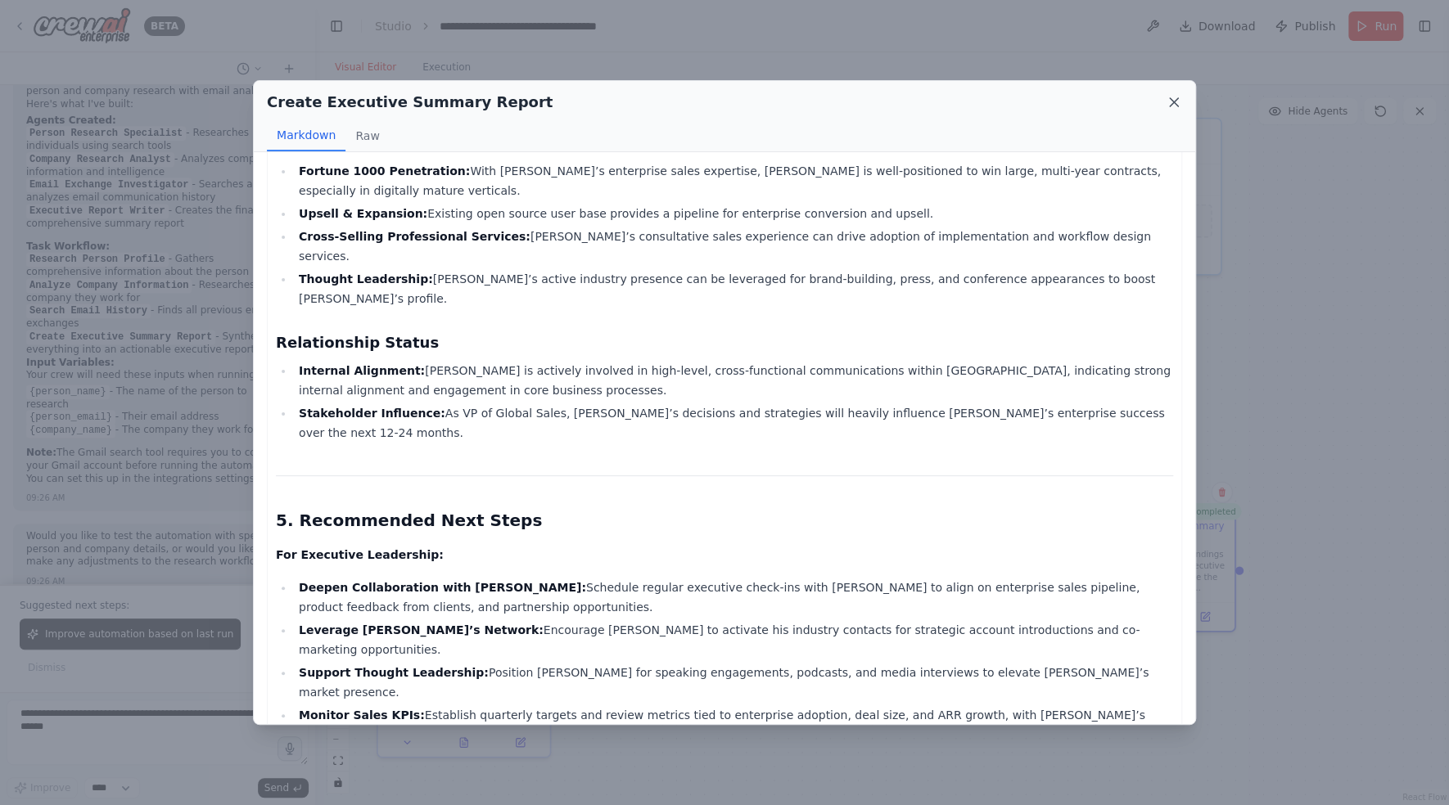
click at [1176, 105] on icon at bounding box center [1174, 102] width 8 height 8
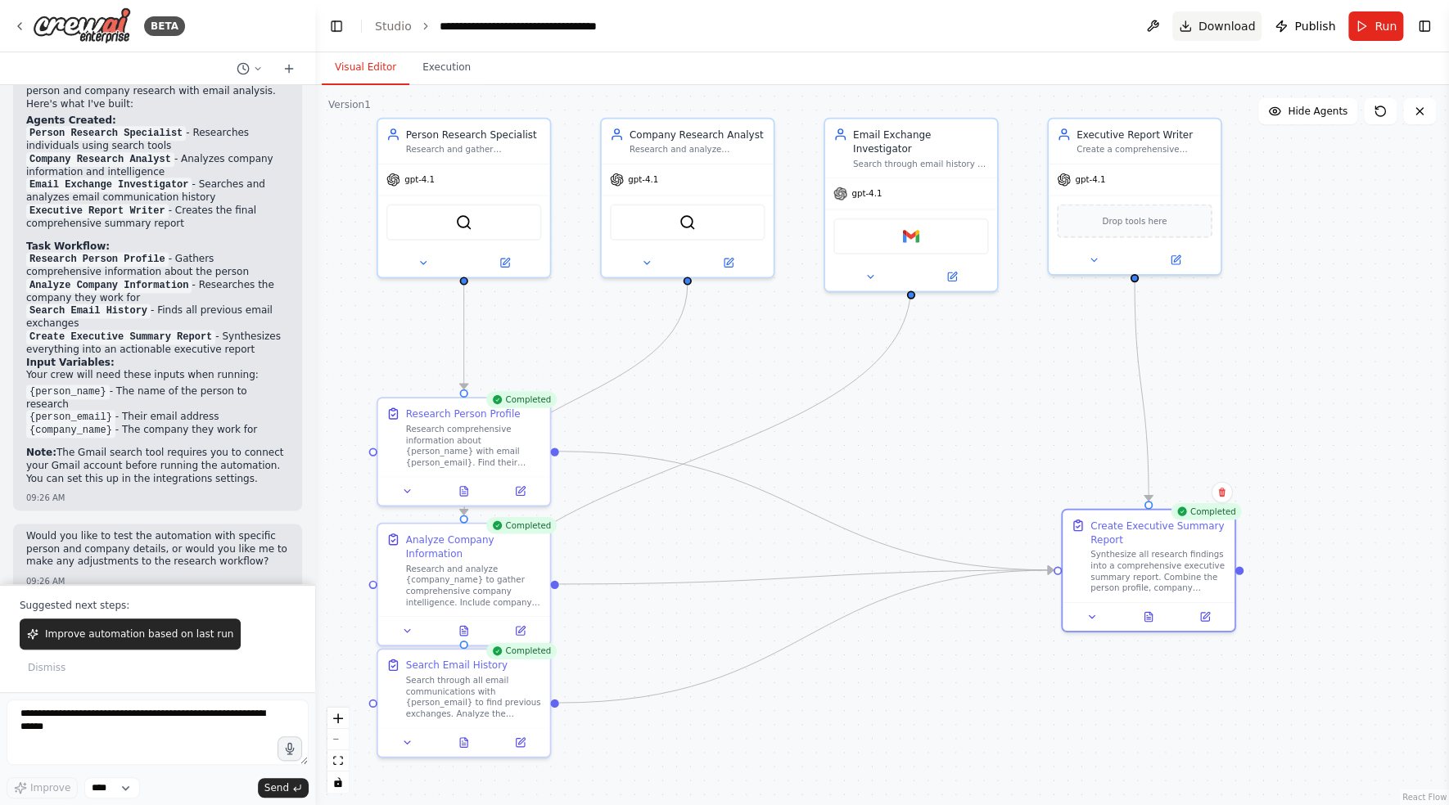
click at [1219, 26] on span "Download" at bounding box center [1226, 26] width 57 height 16
click at [395, 20] on link "Studio" at bounding box center [393, 26] width 37 height 13
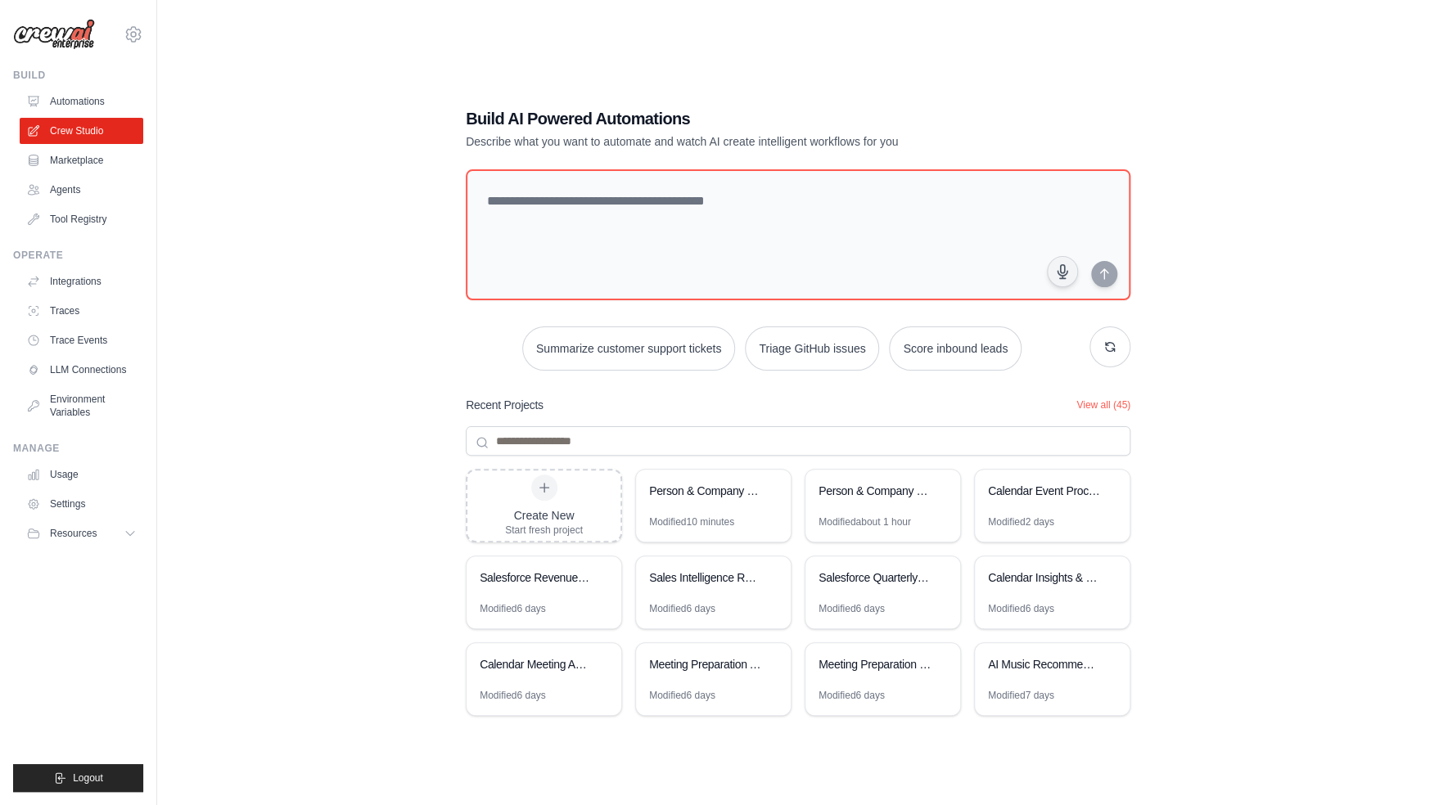
click at [328, 355] on div "Build AI Powered Automations Describe what you want to automate and watch AI cr…" at bounding box center [797, 418] width 1229 height 805
click at [1110, 406] on button "View all (45)" at bounding box center [1103, 404] width 54 height 13
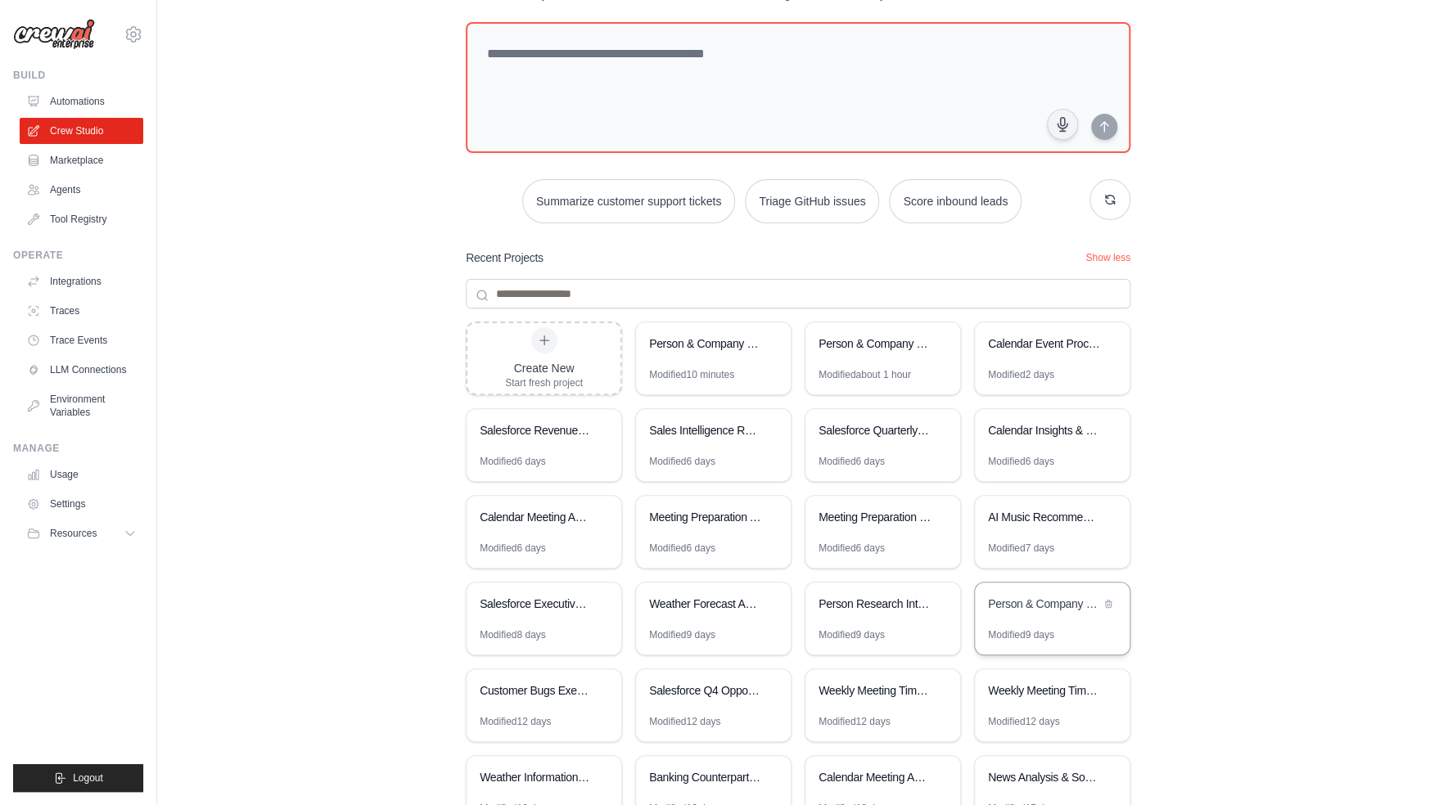
scroll to position [110, 0]
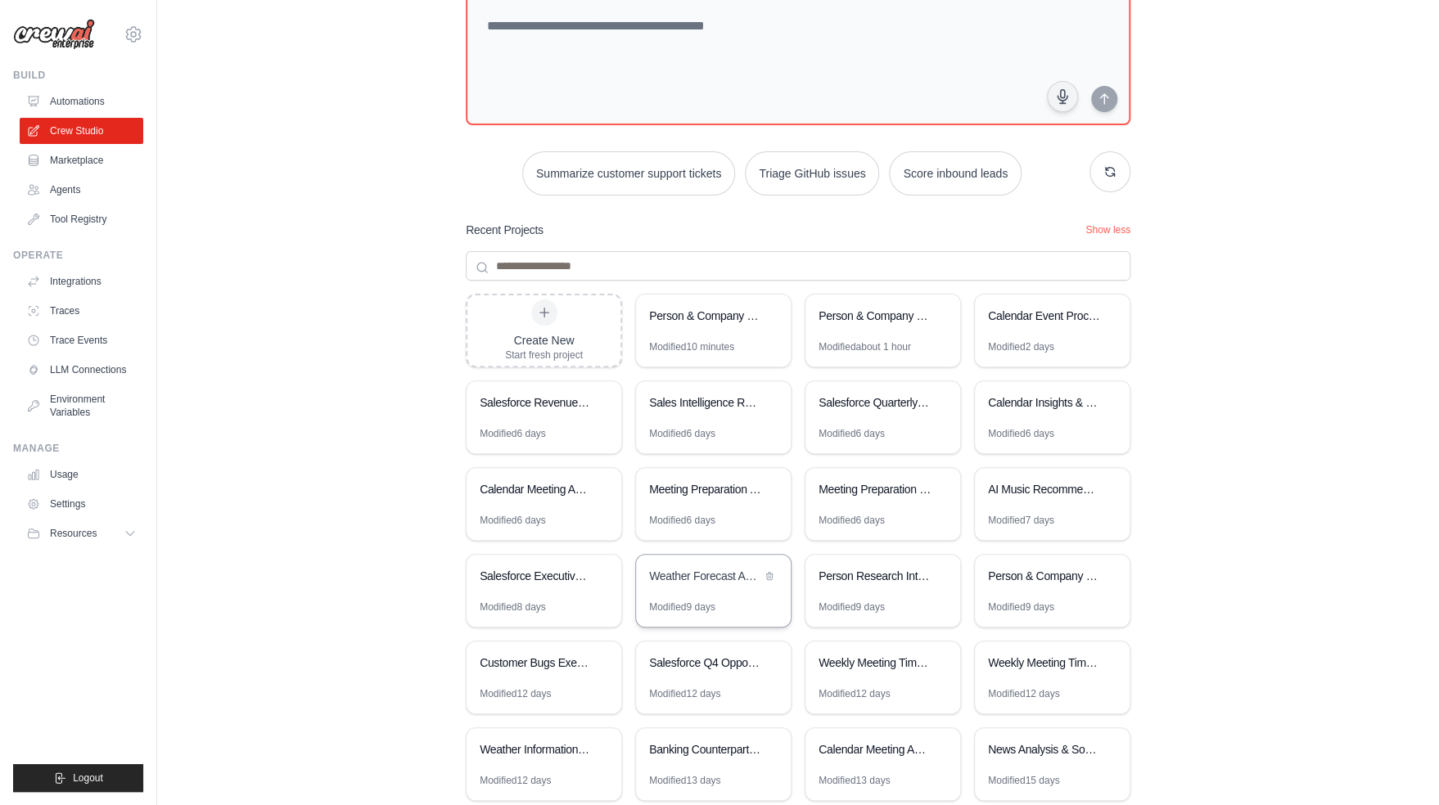
click at [686, 586] on div "Weather Forecast Assistant" at bounding box center [713, 578] width 155 height 46
click at [88, 93] on link "Automations" at bounding box center [83, 101] width 124 height 26
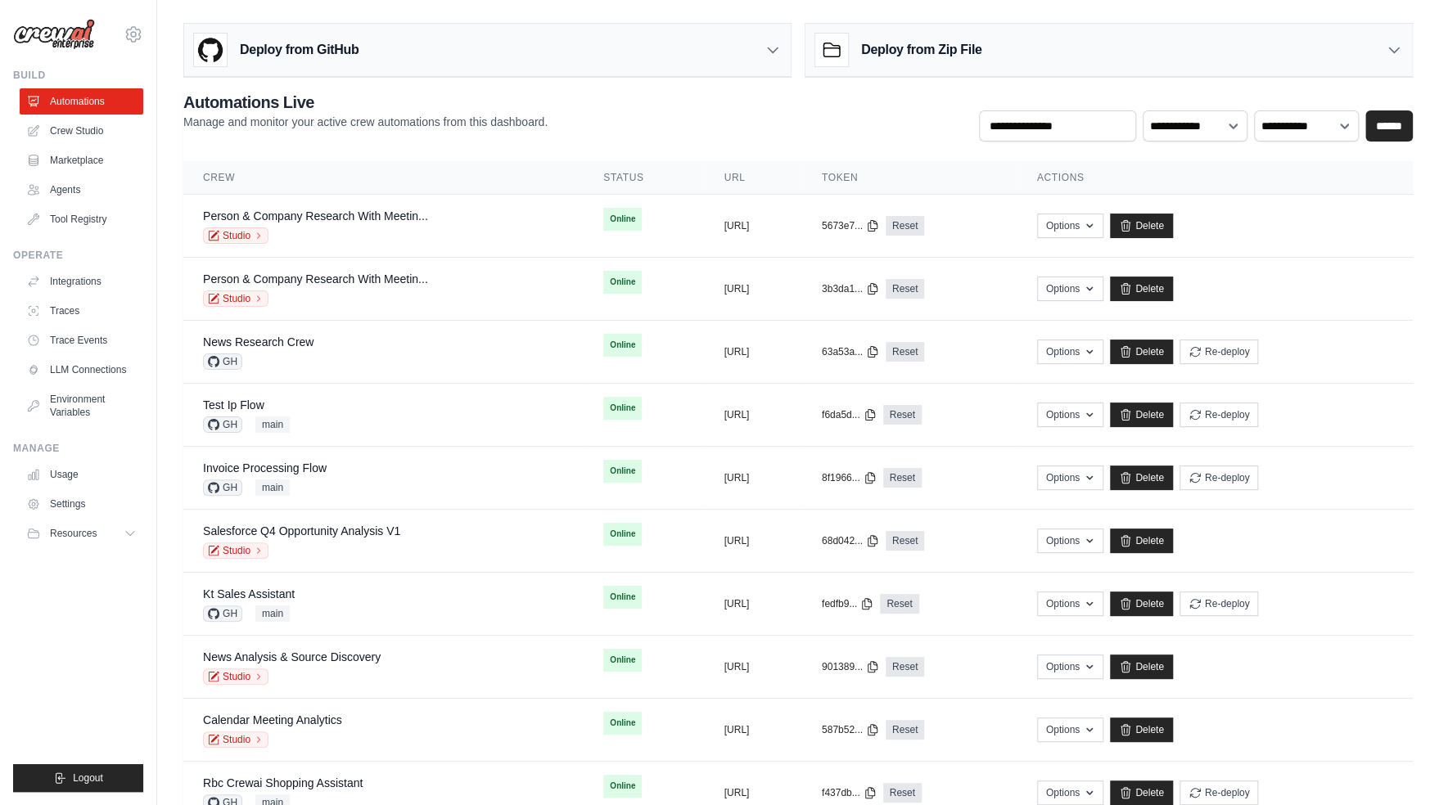
click at [691, 131] on div "**********" at bounding box center [797, 116] width 1229 height 51
click at [738, 52] on div "Deploy from GitHub" at bounding box center [487, 50] width 606 height 53
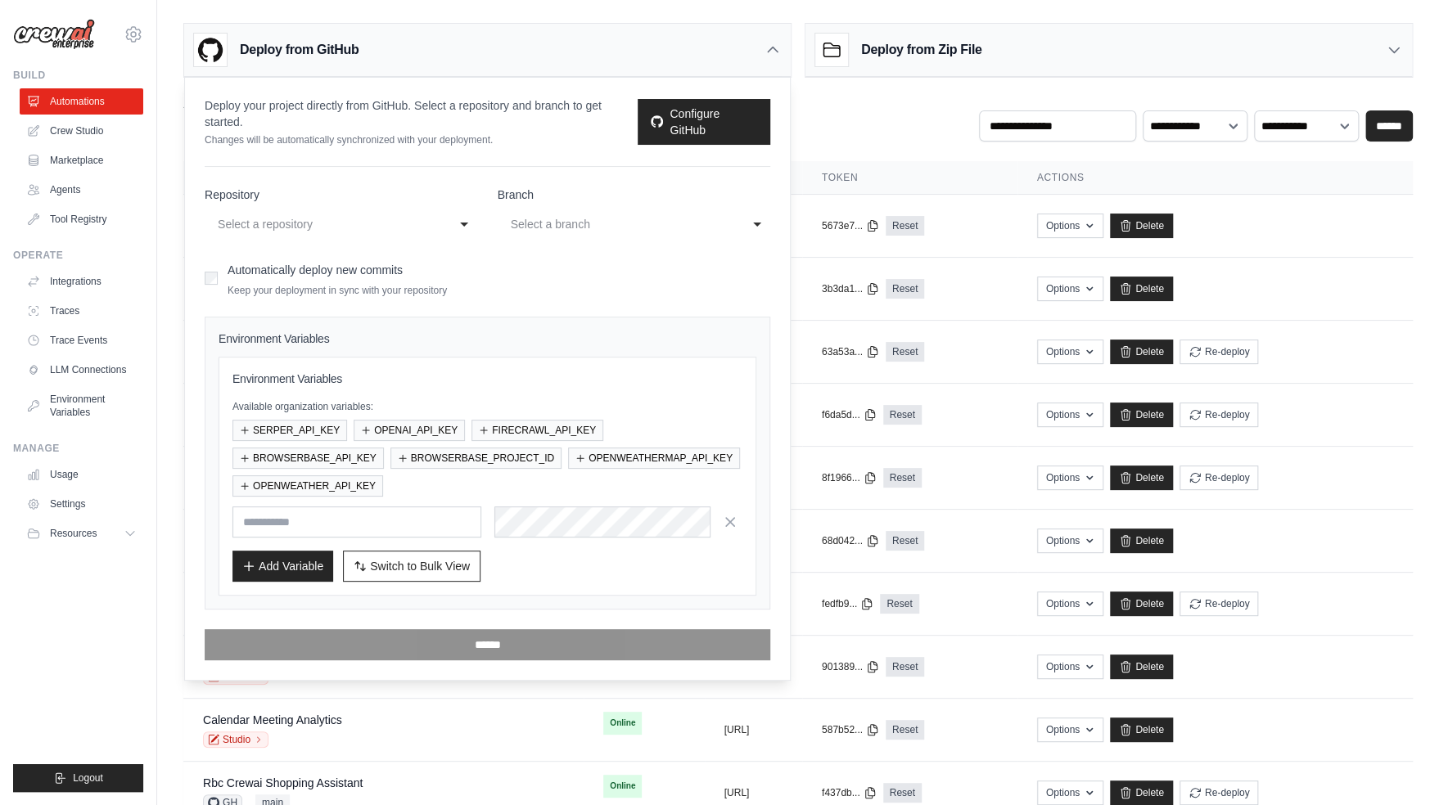
click at [434, 223] on div "Select a repository" at bounding box center [329, 224] width 231 height 26
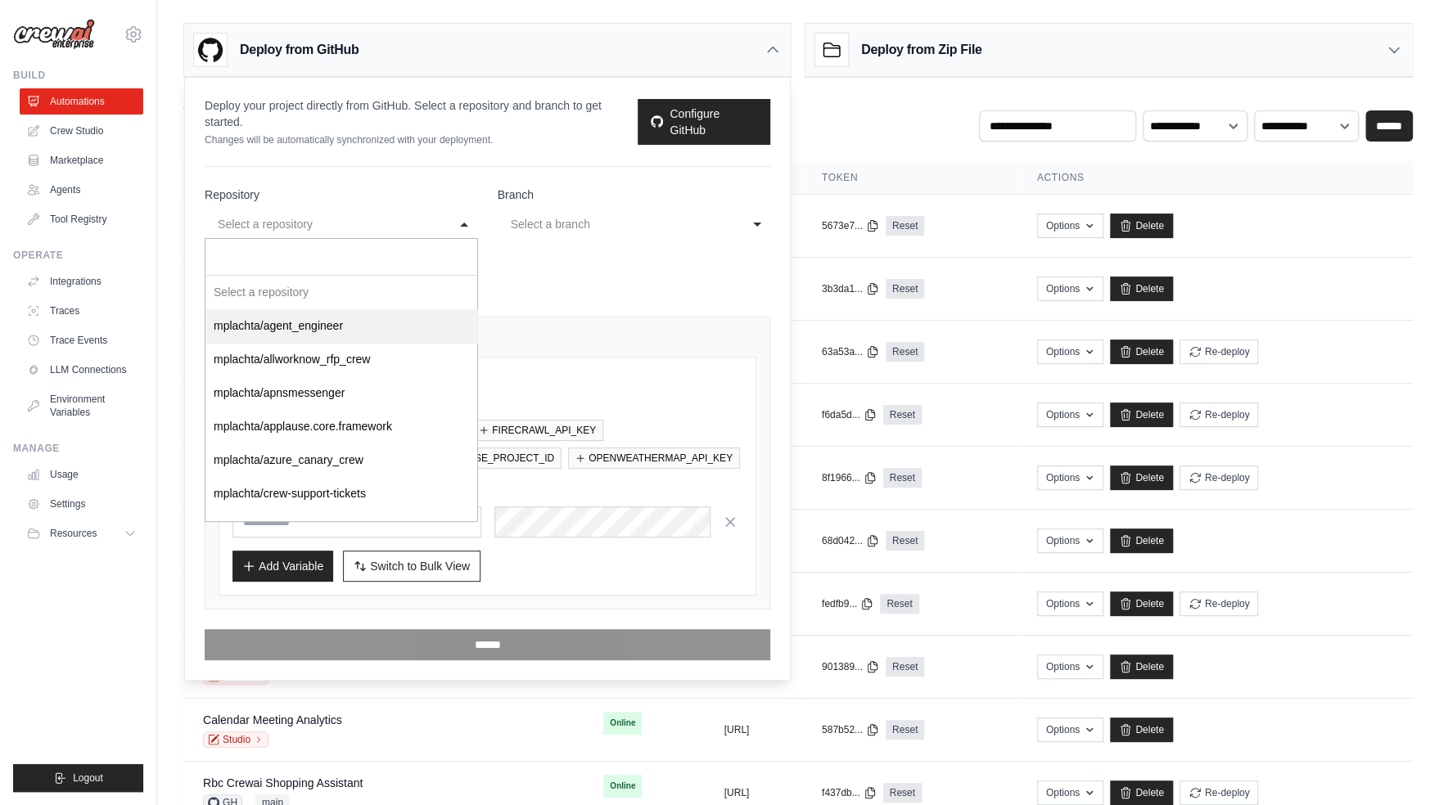
select select "*********"
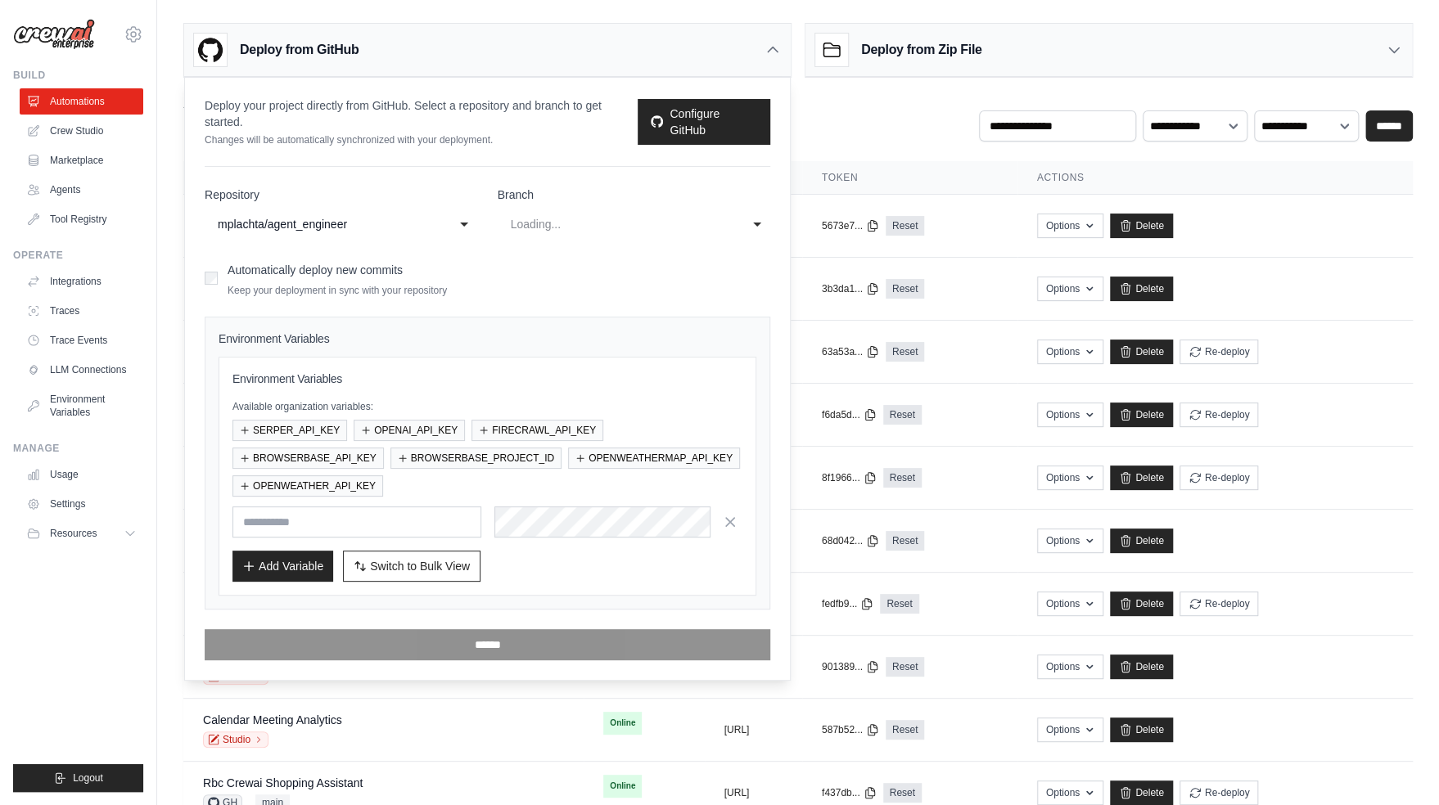
select select "****"
click at [639, 222] on div "main" at bounding box center [618, 224] width 214 height 20
click at [584, 297] on form "**********" at bounding box center [488, 424] width 566 height 474
click at [755, 41] on div "Deploy from GitHub" at bounding box center [487, 50] width 606 height 53
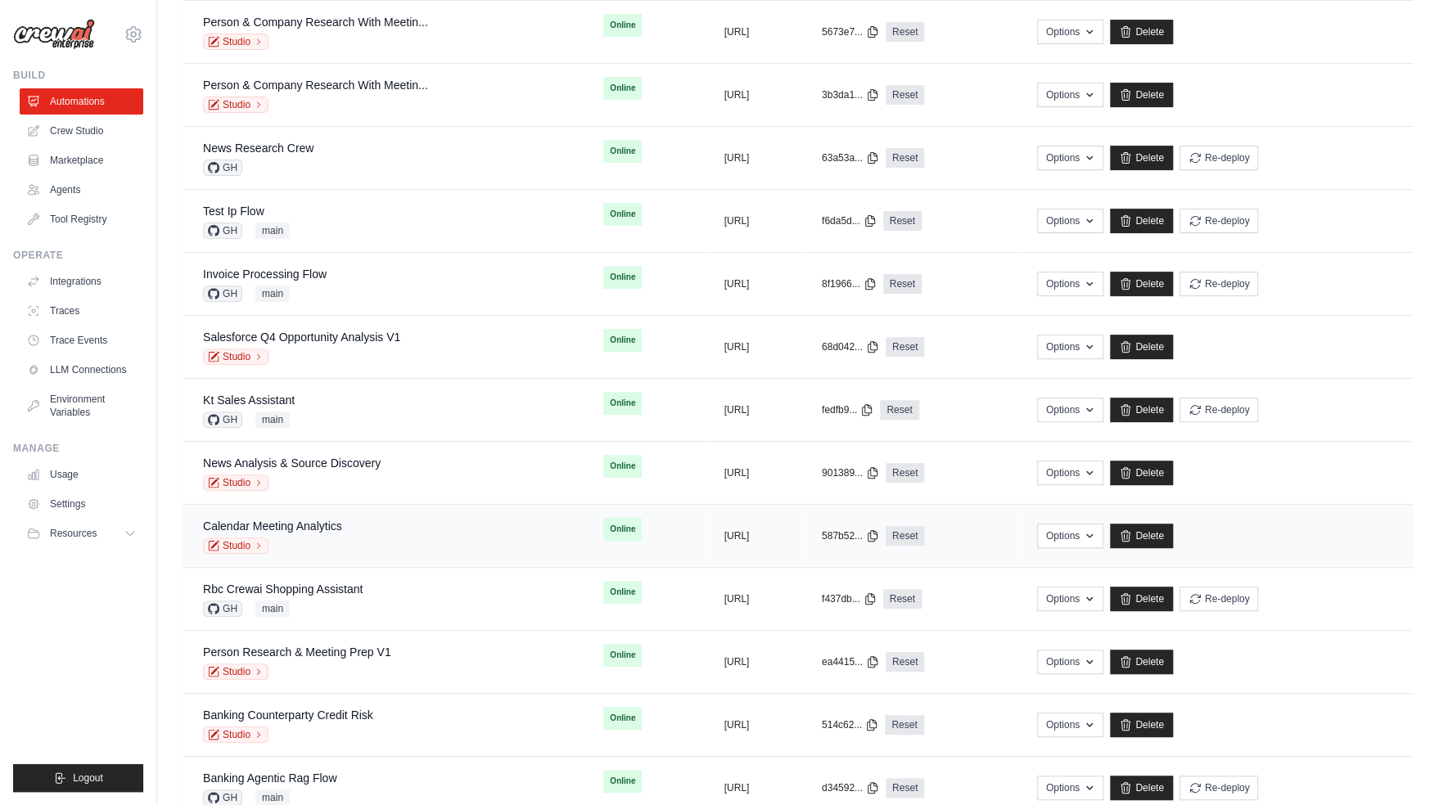
scroll to position [869, 0]
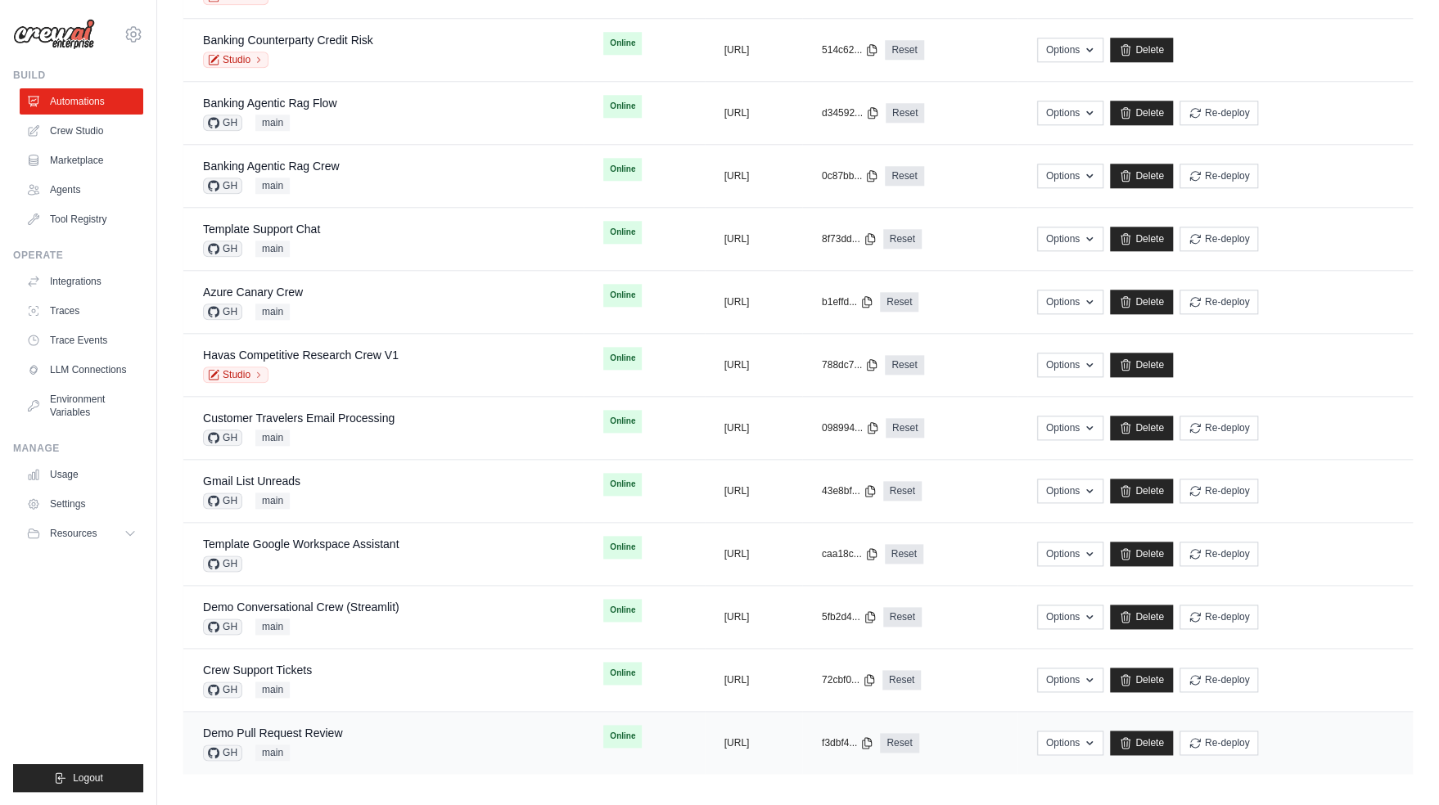
click at [317, 738] on div "Demo Pull Request Review GH main" at bounding box center [272, 743] width 139 height 36
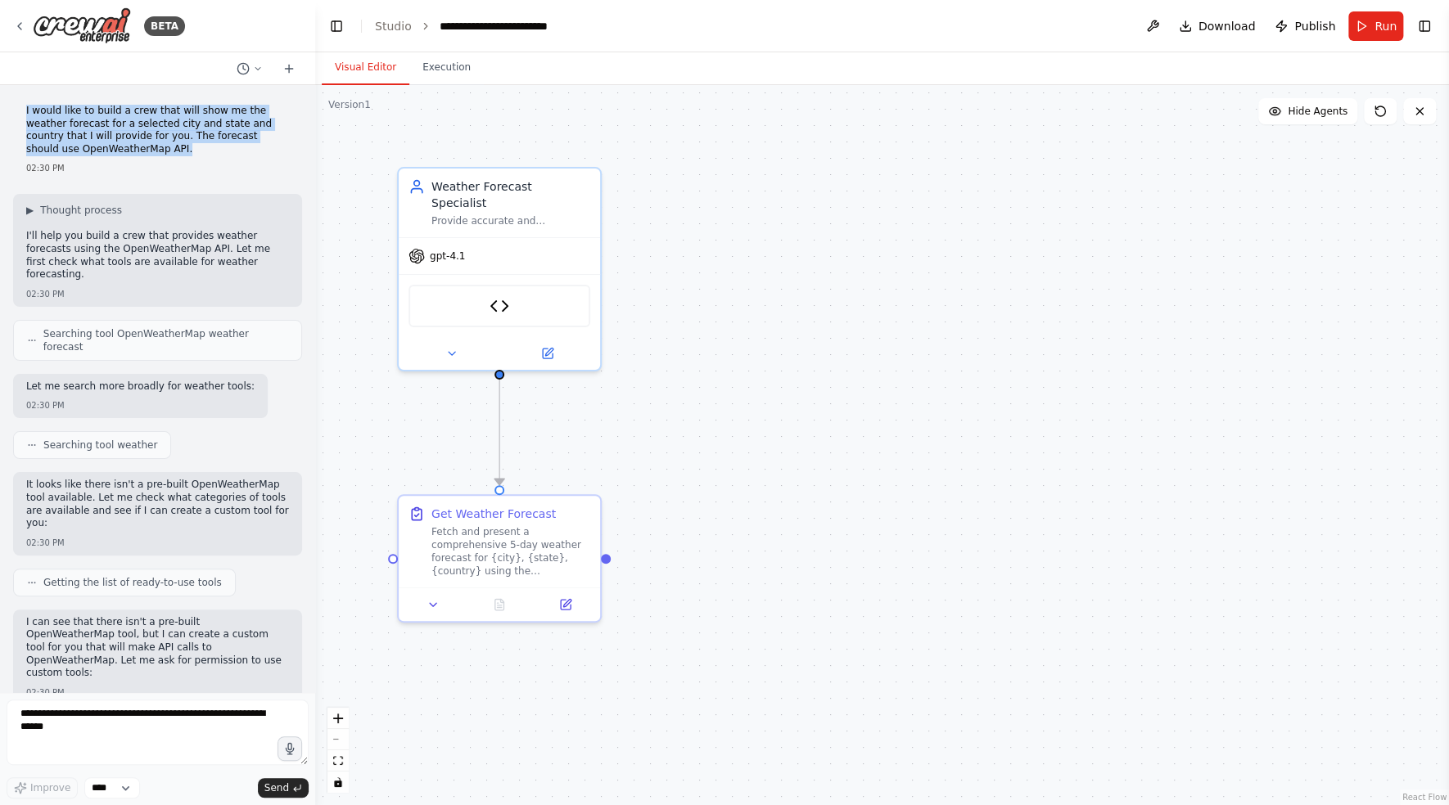
drag, startPoint x: 185, startPoint y: 157, endPoint x: 22, endPoint y: 113, distance: 168.8
click at [22, 113] on div "I would like to build a crew that will show me the weather forecast for a selec…" at bounding box center [157, 139] width 289 height 83
click at [1420, 32] on button "Toggle Right Sidebar" at bounding box center [1424, 26] width 23 height 23
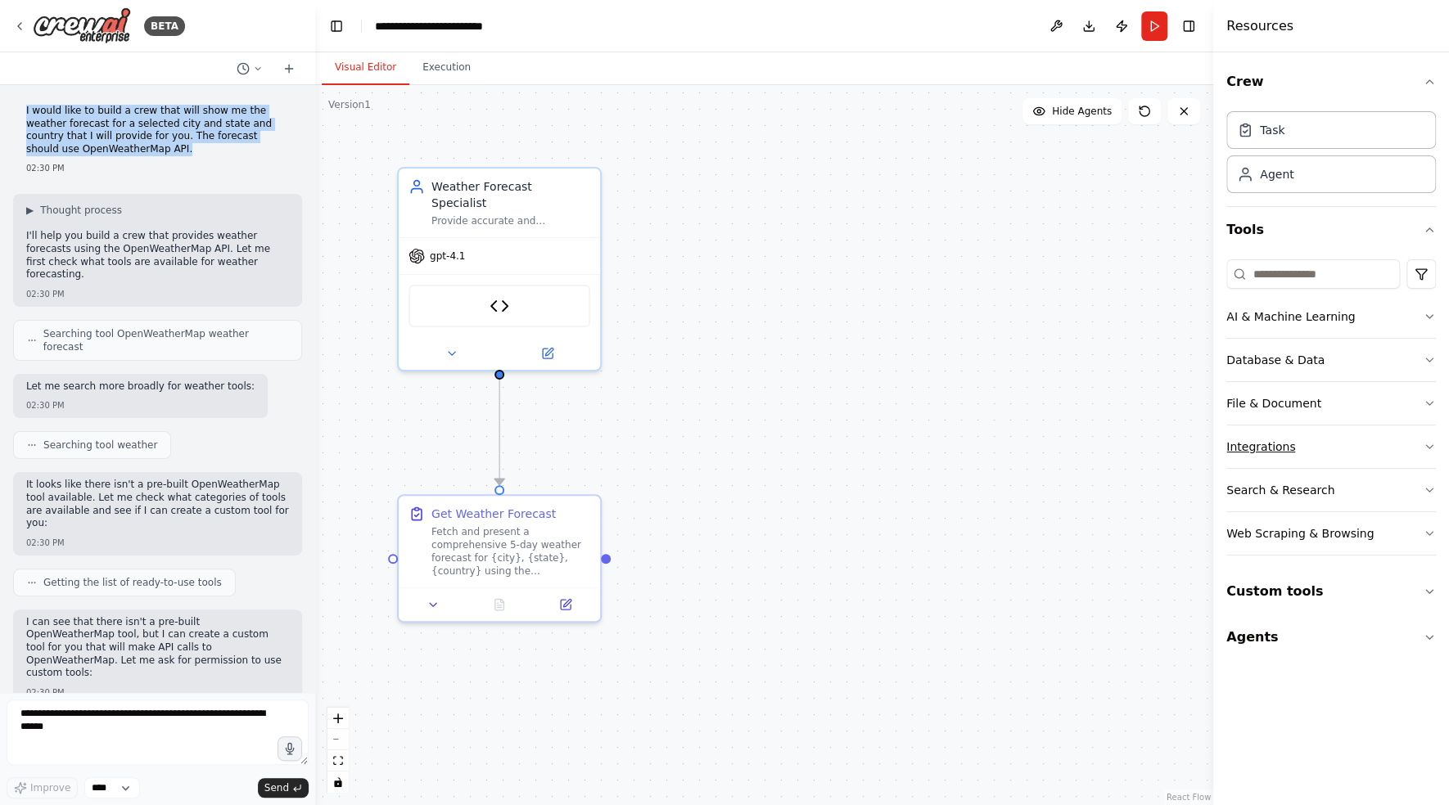
click at [1368, 448] on button "Integrations" at bounding box center [1331, 447] width 210 height 43
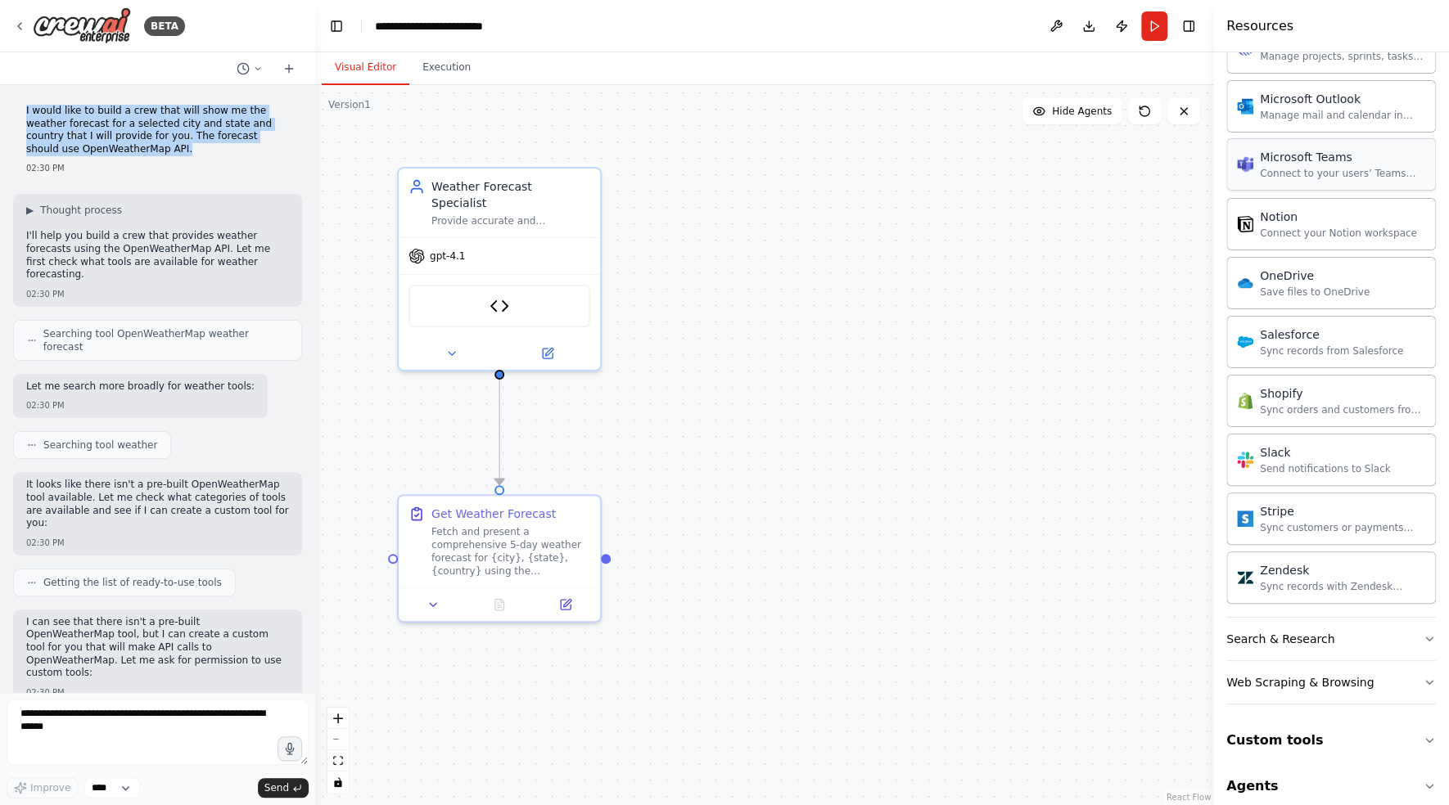
scroll to position [1110, 0]
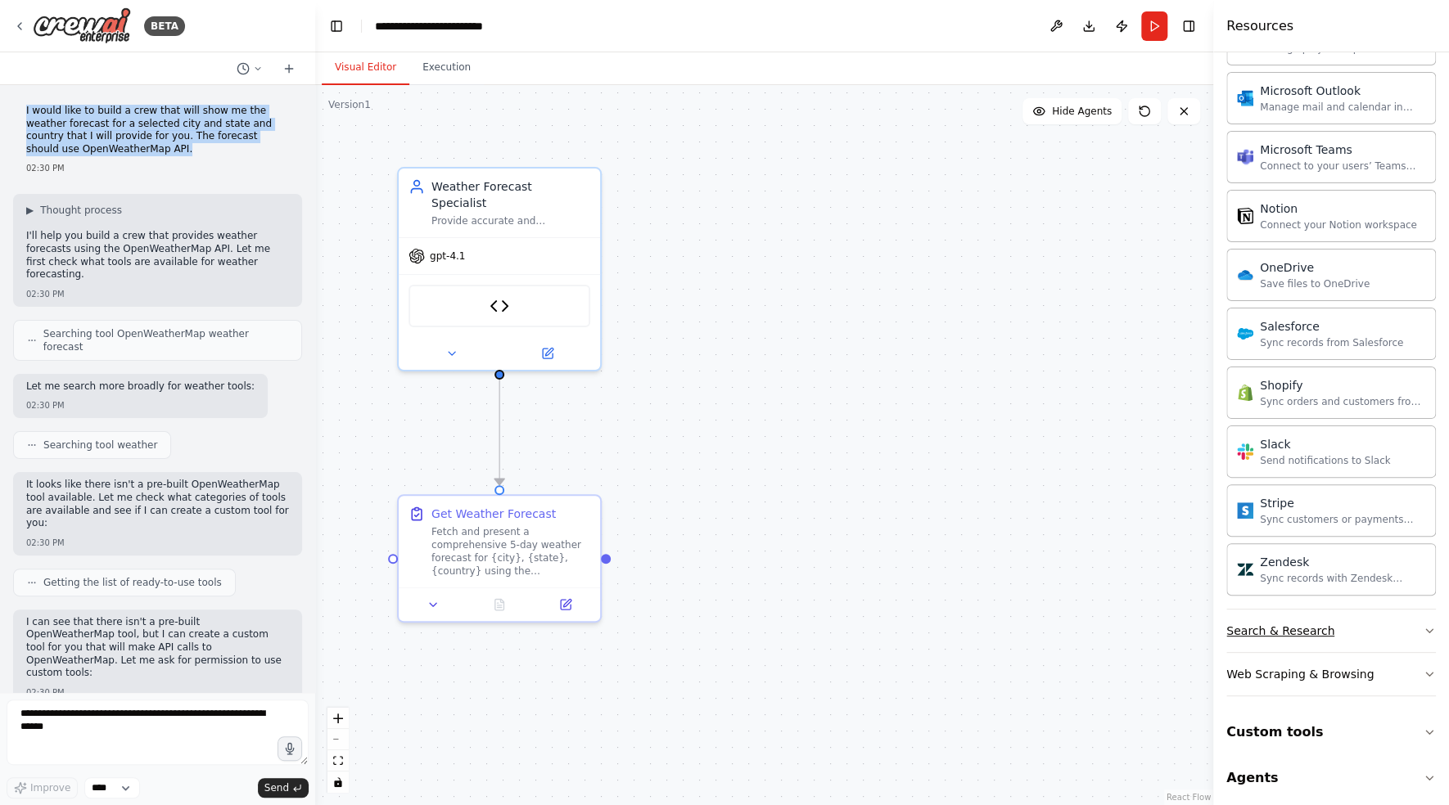
click at [1361, 631] on button "Search & Research" at bounding box center [1331, 631] width 210 height 43
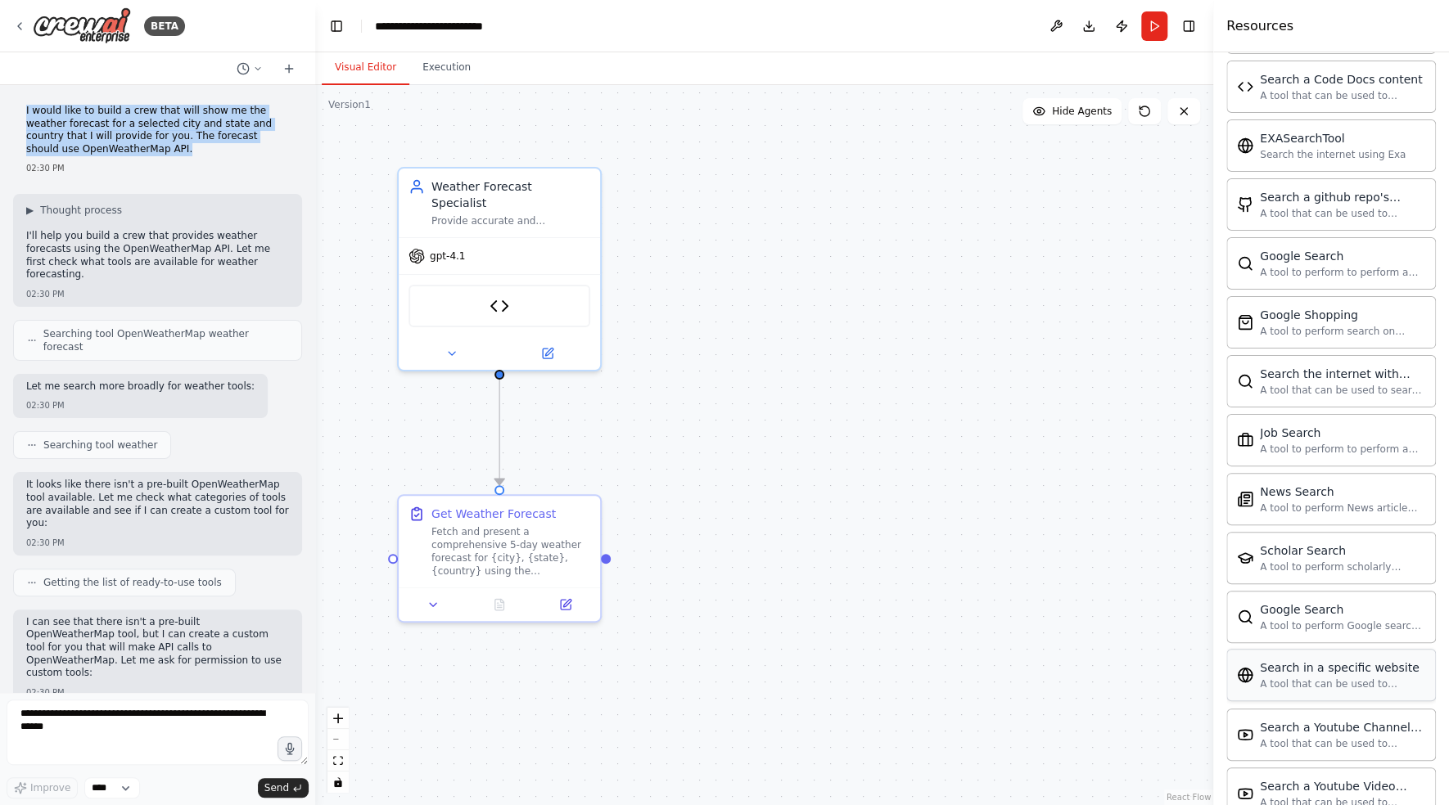
scroll to position [1944, 0]
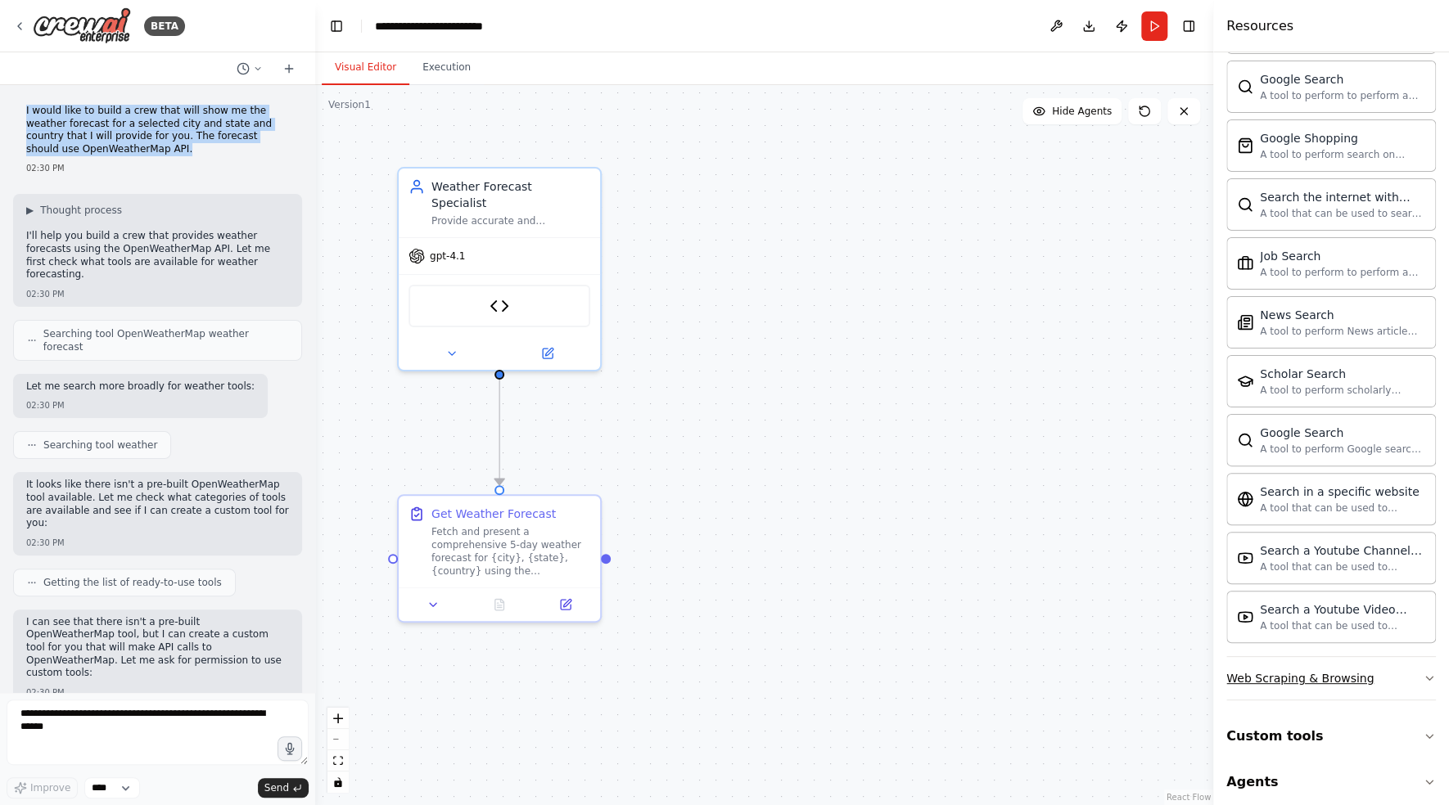
click at [1368, 678] on button "Web Scraping & Browsing" at bounding box center [1331, 678] width 210 height 43
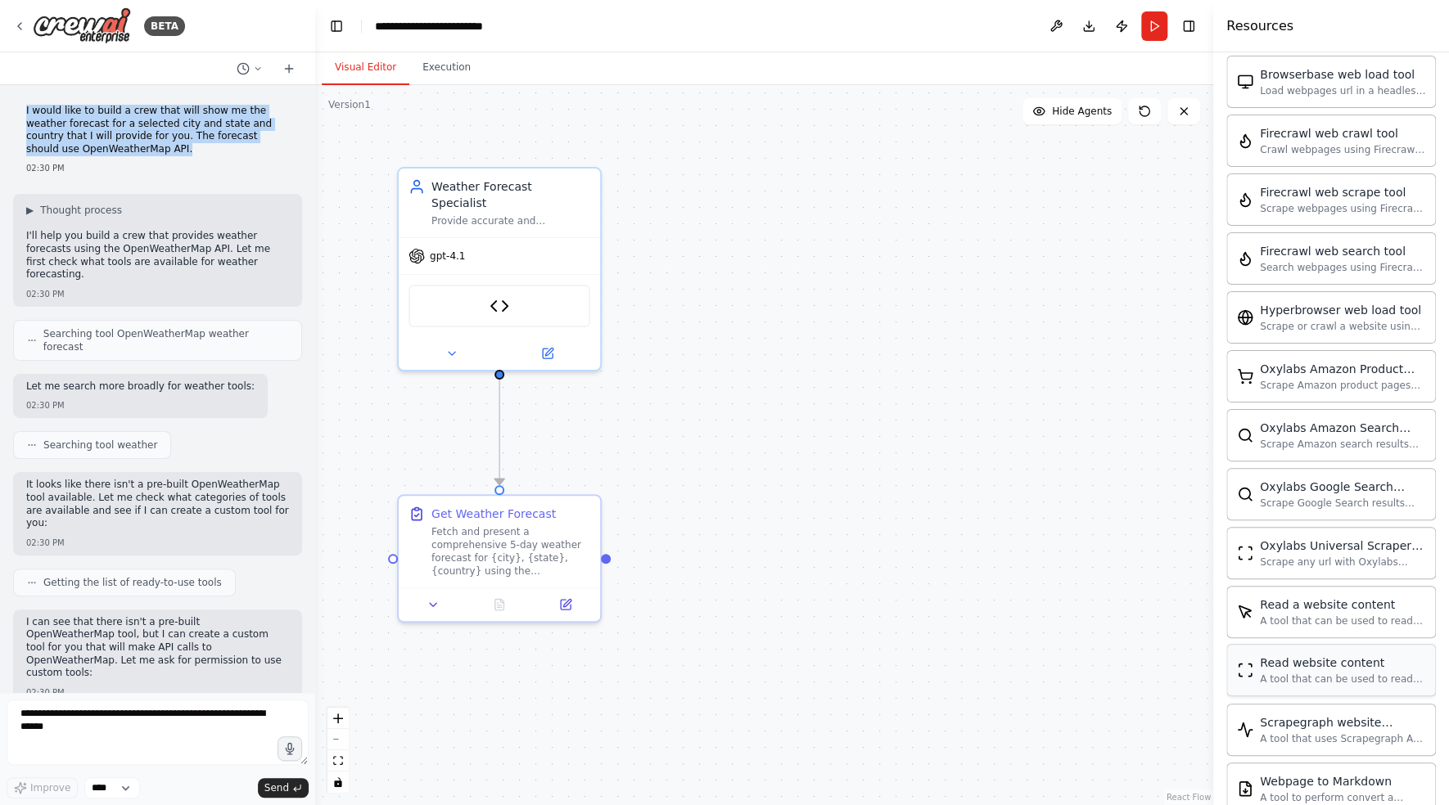
scroll to position [2835, 0]
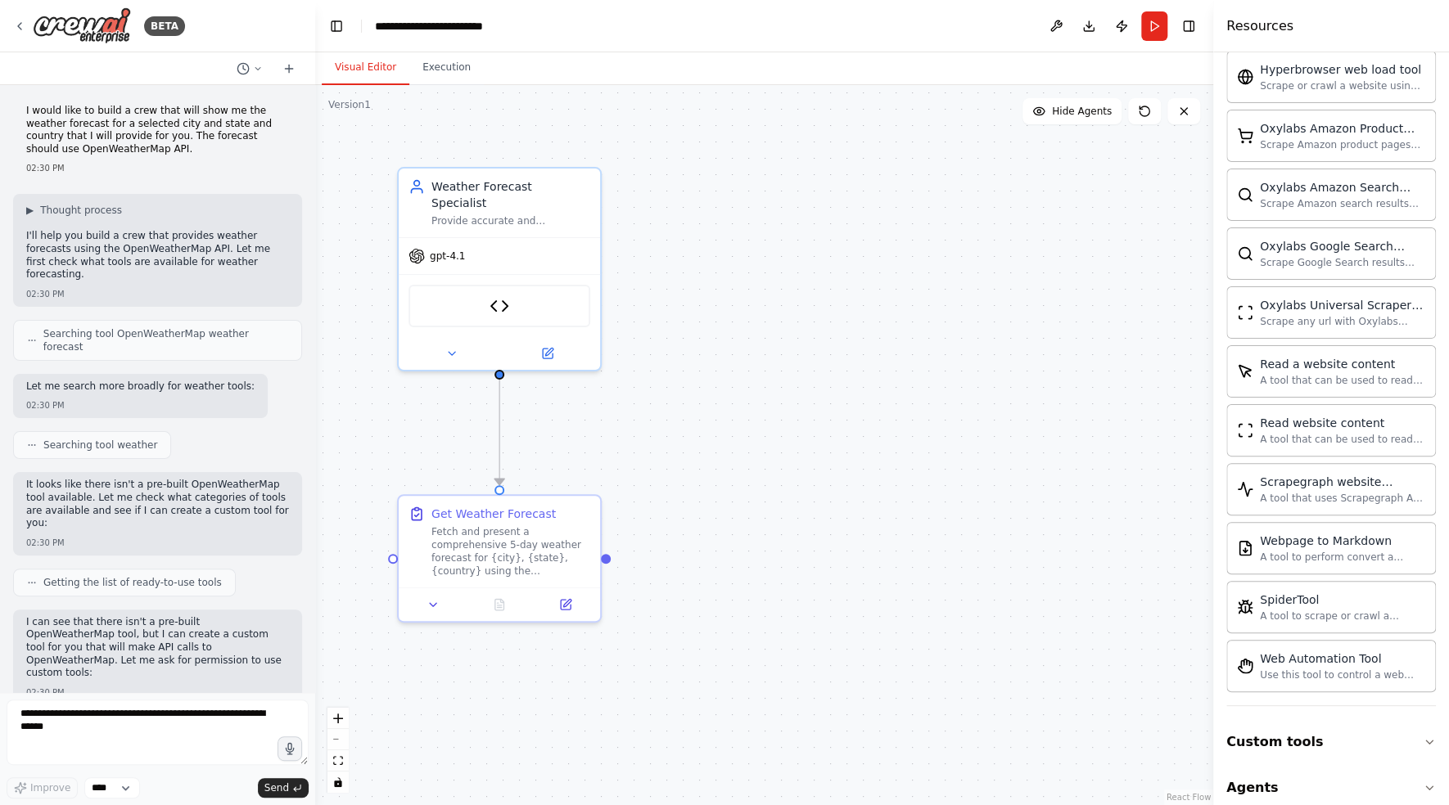
click at [148, 320] on div "Searching tool OpenWeatherMap weather forecast" at bounding box center [157, 340] width 289 height 41
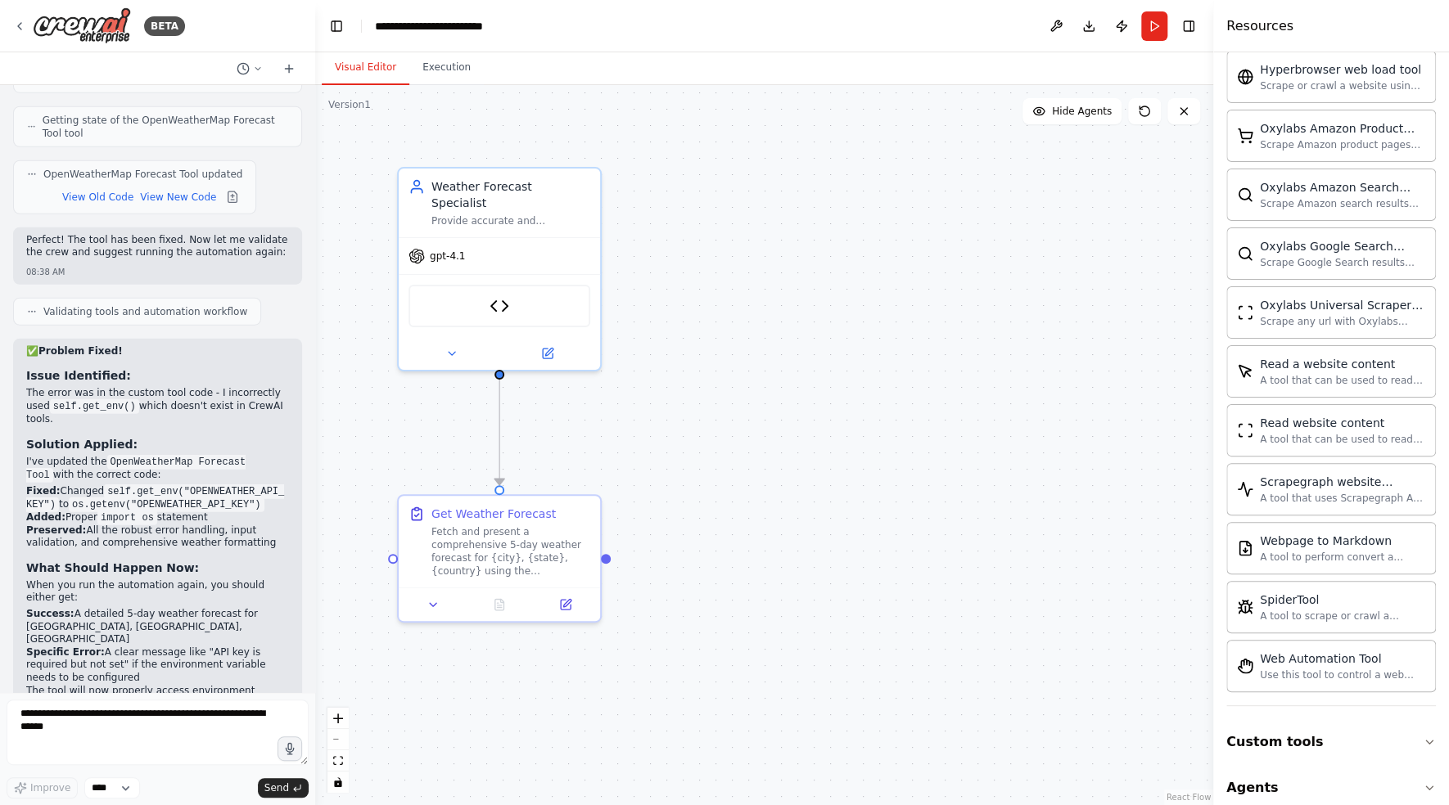
scroll to position [5926, 0]
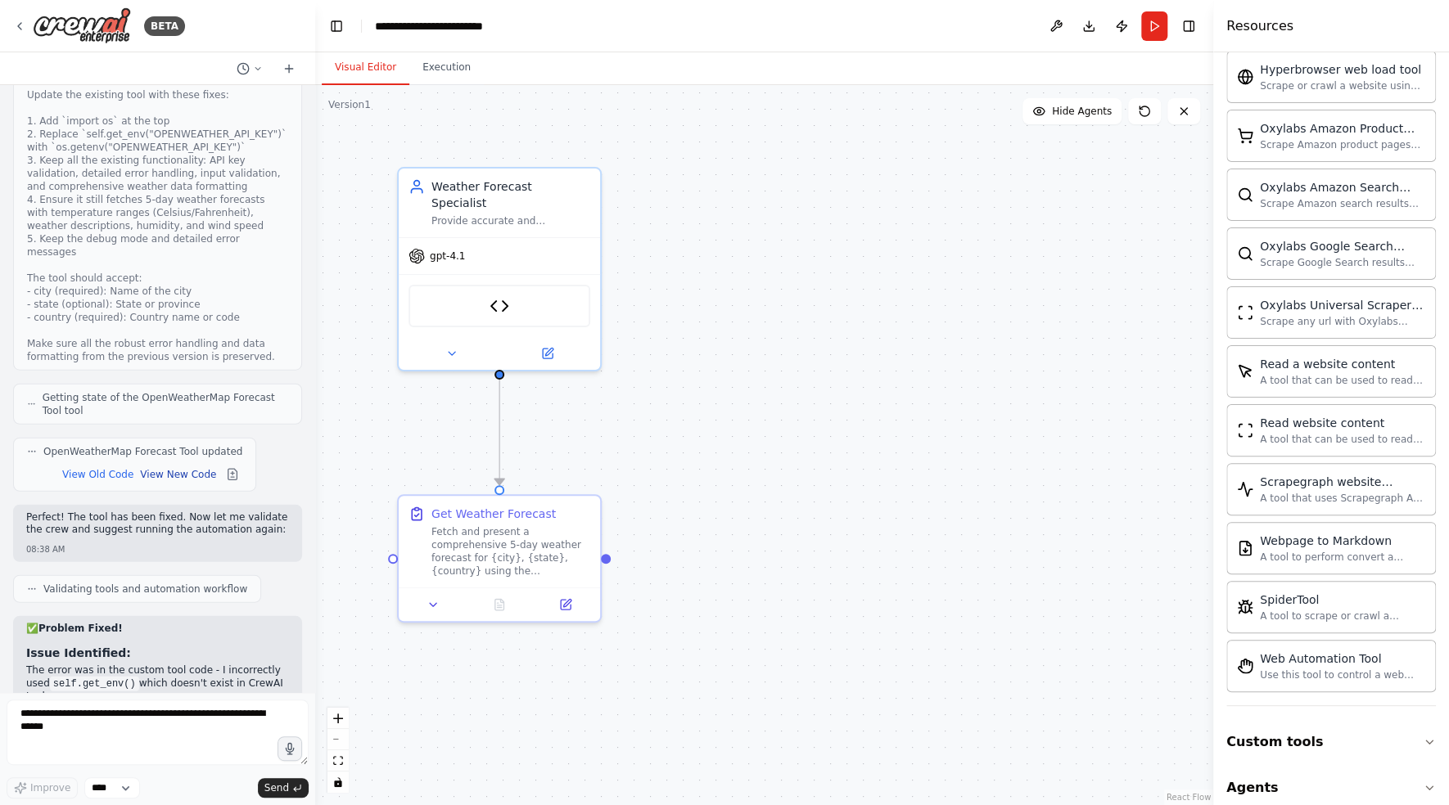
click at [182, 465] on button "View New Code" at bounding box center [178, 475] width 76 height 20
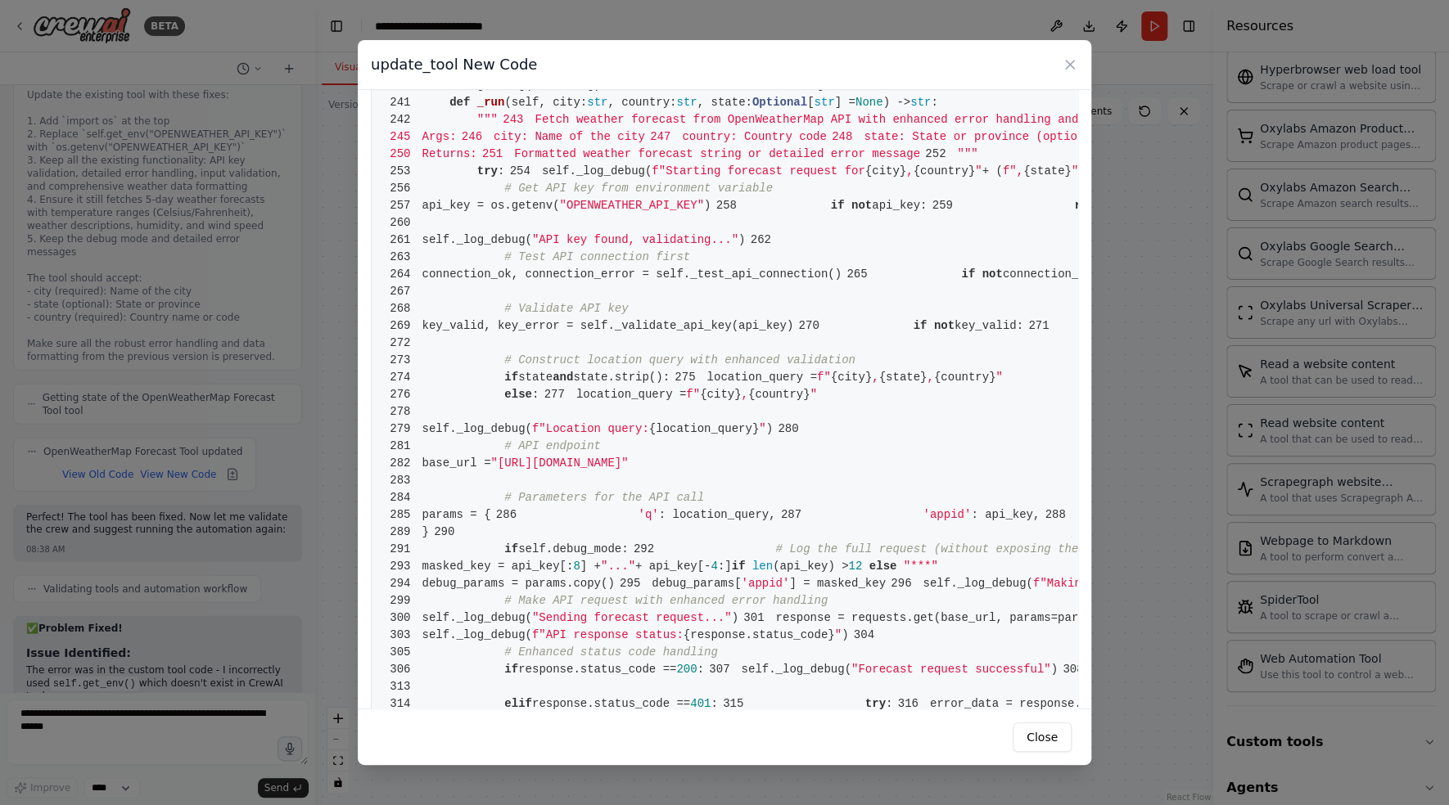
scroll to position [2454, 0]
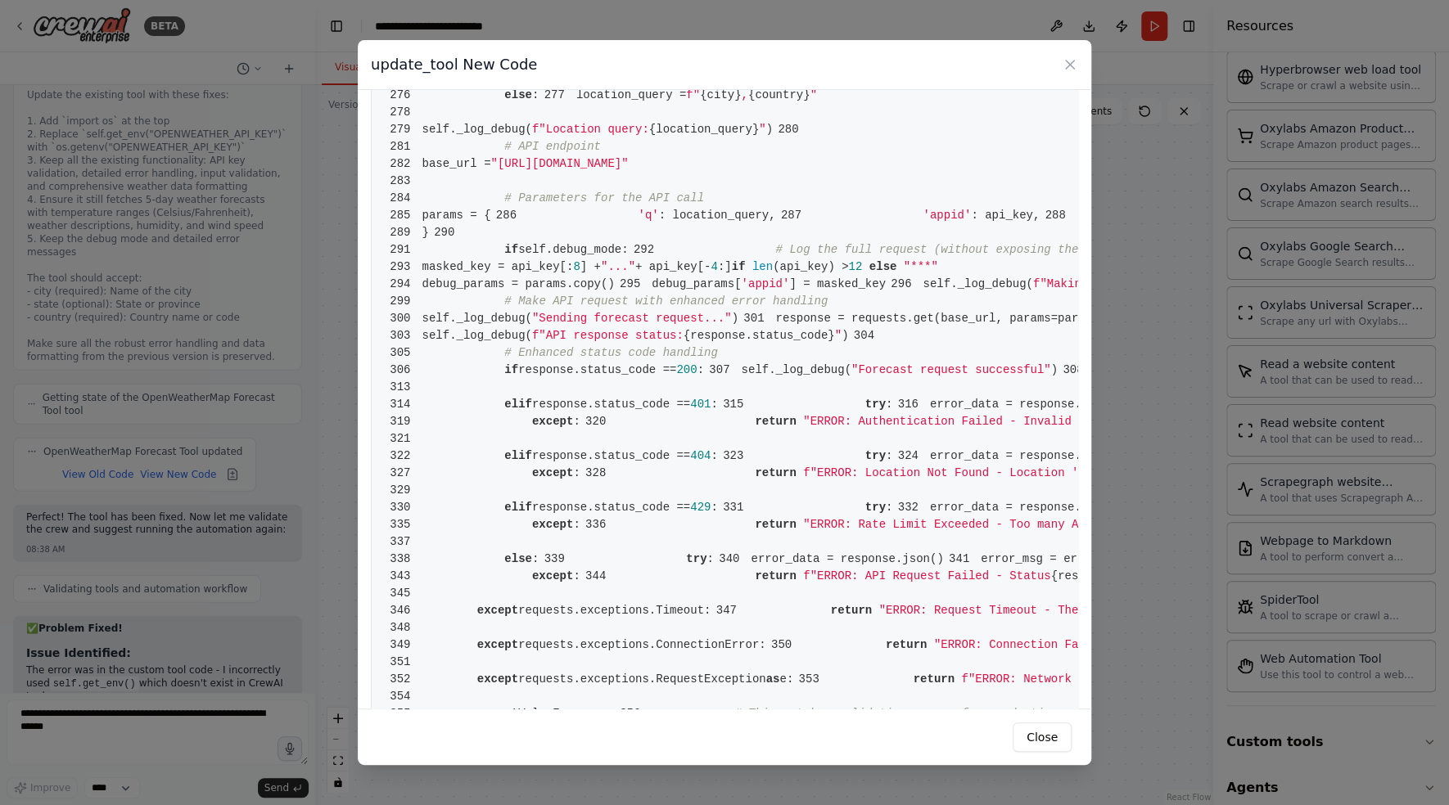
click at [1138, 149] on div "update_tool New Code 1 from crewai.tools import BaseTool 2 from pydantic import…" at bounding box center [724, 402] width 1449 height 805
click at [1069, 63] on icon at bounding box center [1070, 64] width 16 height 16
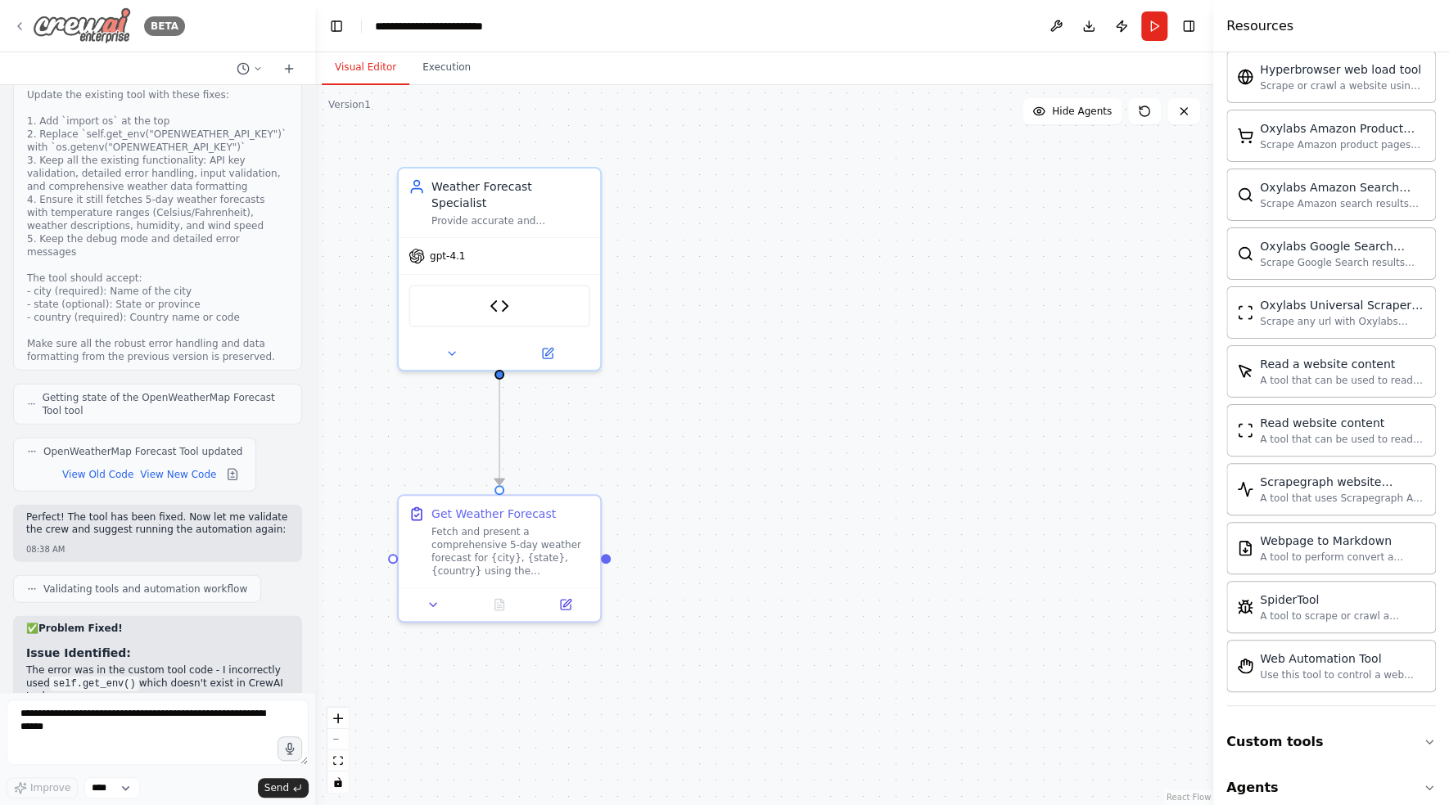
click at [26, 29] on div "BETA" at bounding box center [99, 25] width 172 height 37
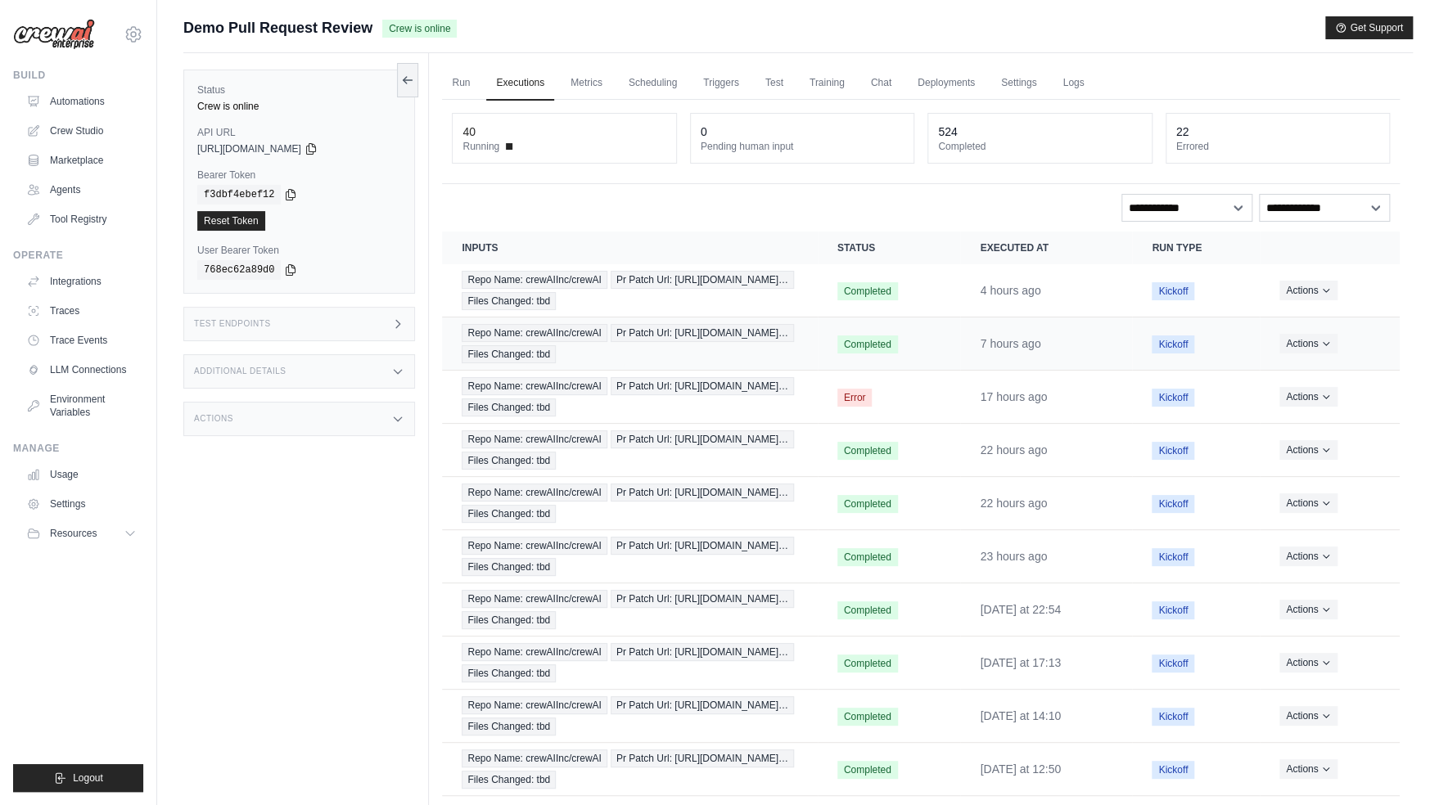
scroll to position [8, 0]
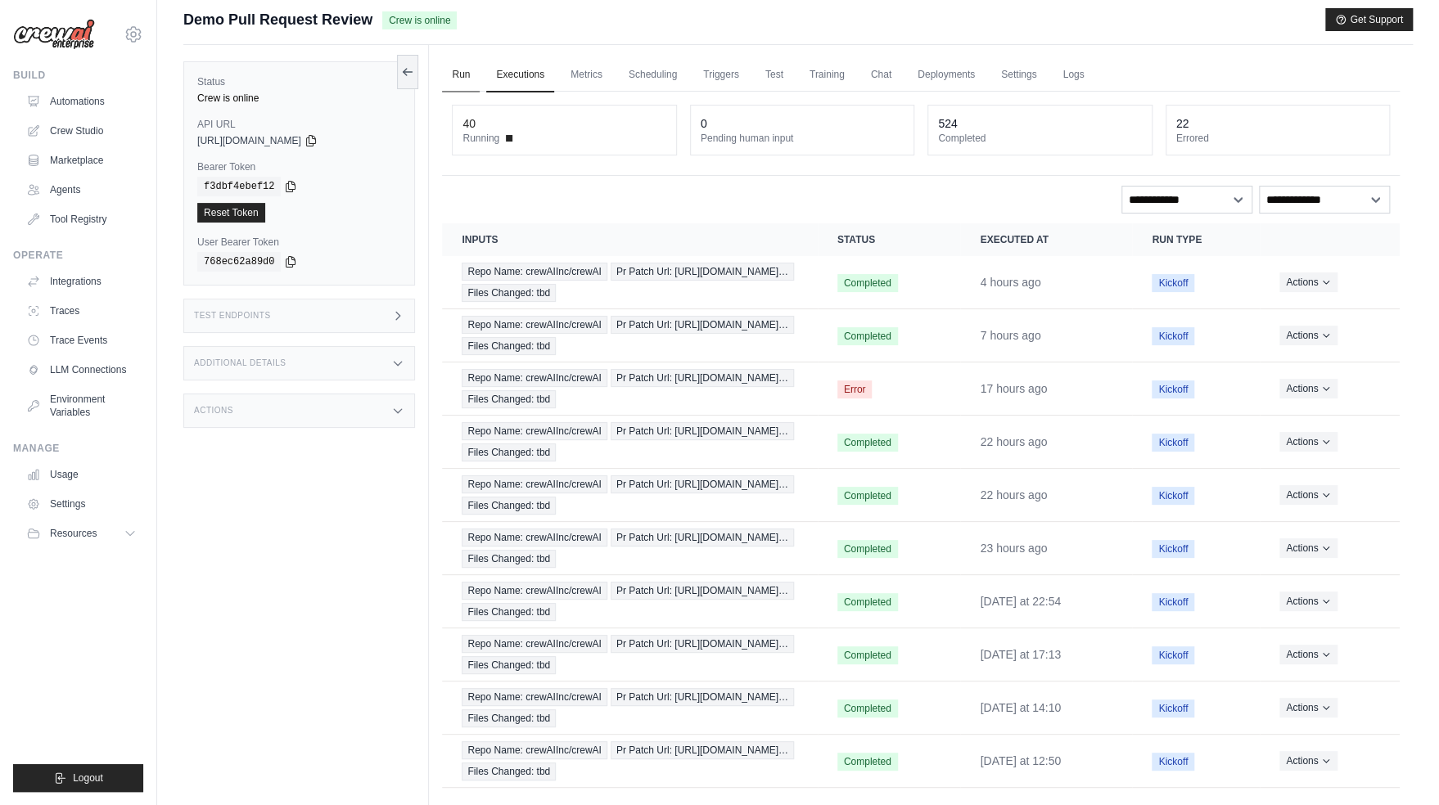
click at [450, 68] on link "Run" at bounding box center [461, 75] width 38 height 34
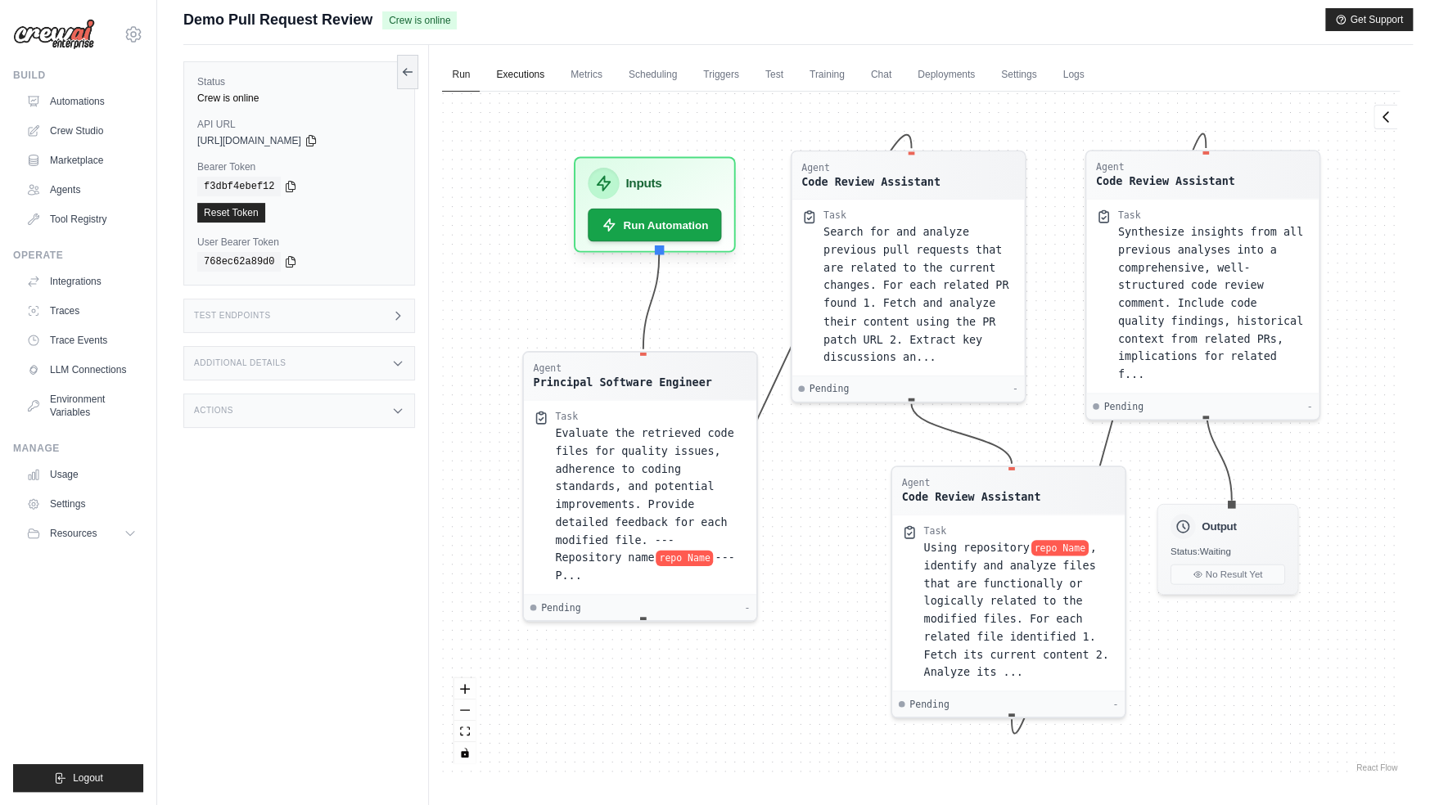
click at [542, 77] on link "Executions" at bounding box center [520, 75] width 68 height 34
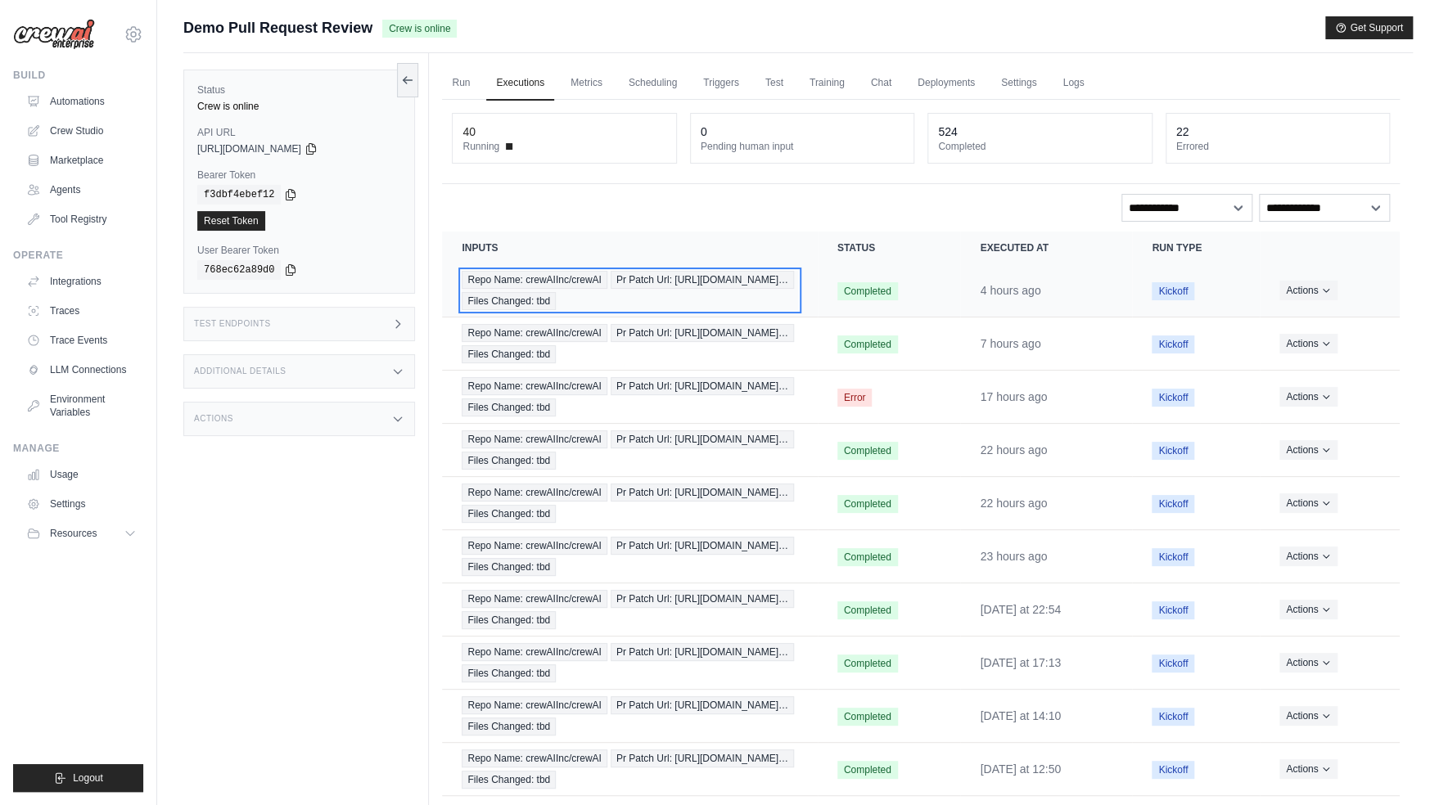
click at [543, 286] on span "Repo Name: crewAIInc/crewAI" at bounding box center [534, 280] width 145 height 18
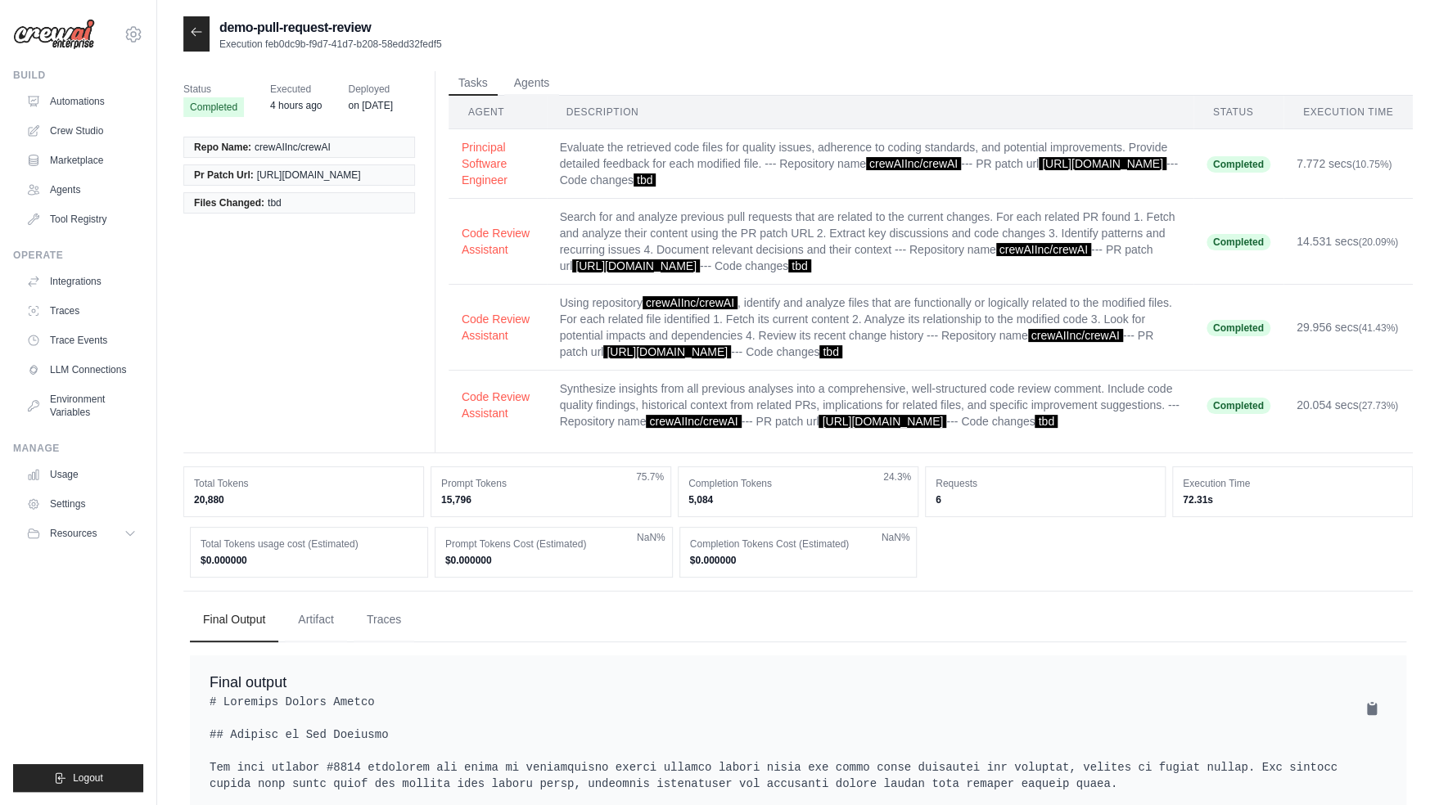
click at [385, 309] on div "Status Completed Executed 4 hours ago Deployed on [DATE] Repo Name: crewAIInc/c…" at bounding box center [797, 262] width 1229 height 382
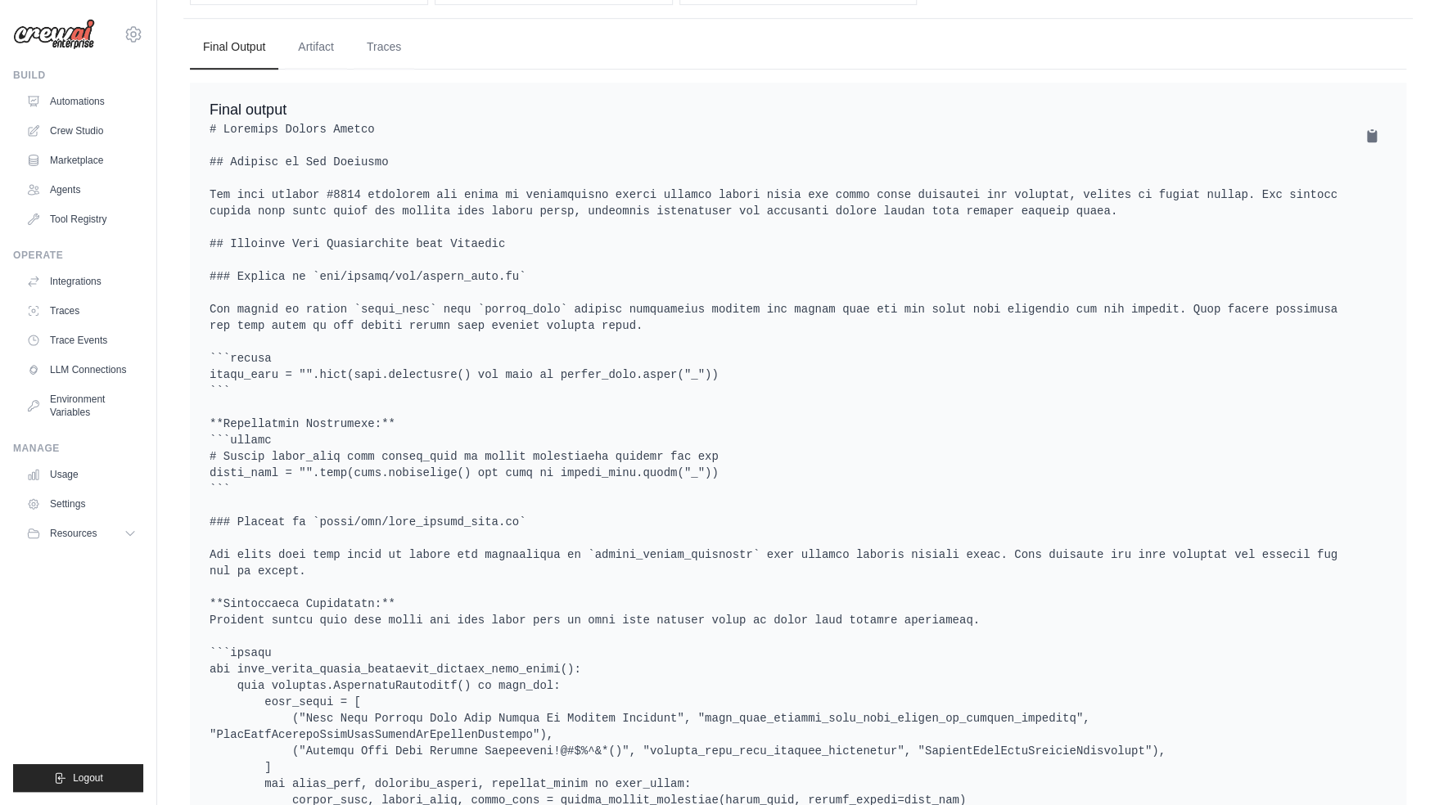
scroll to position [555, 0]
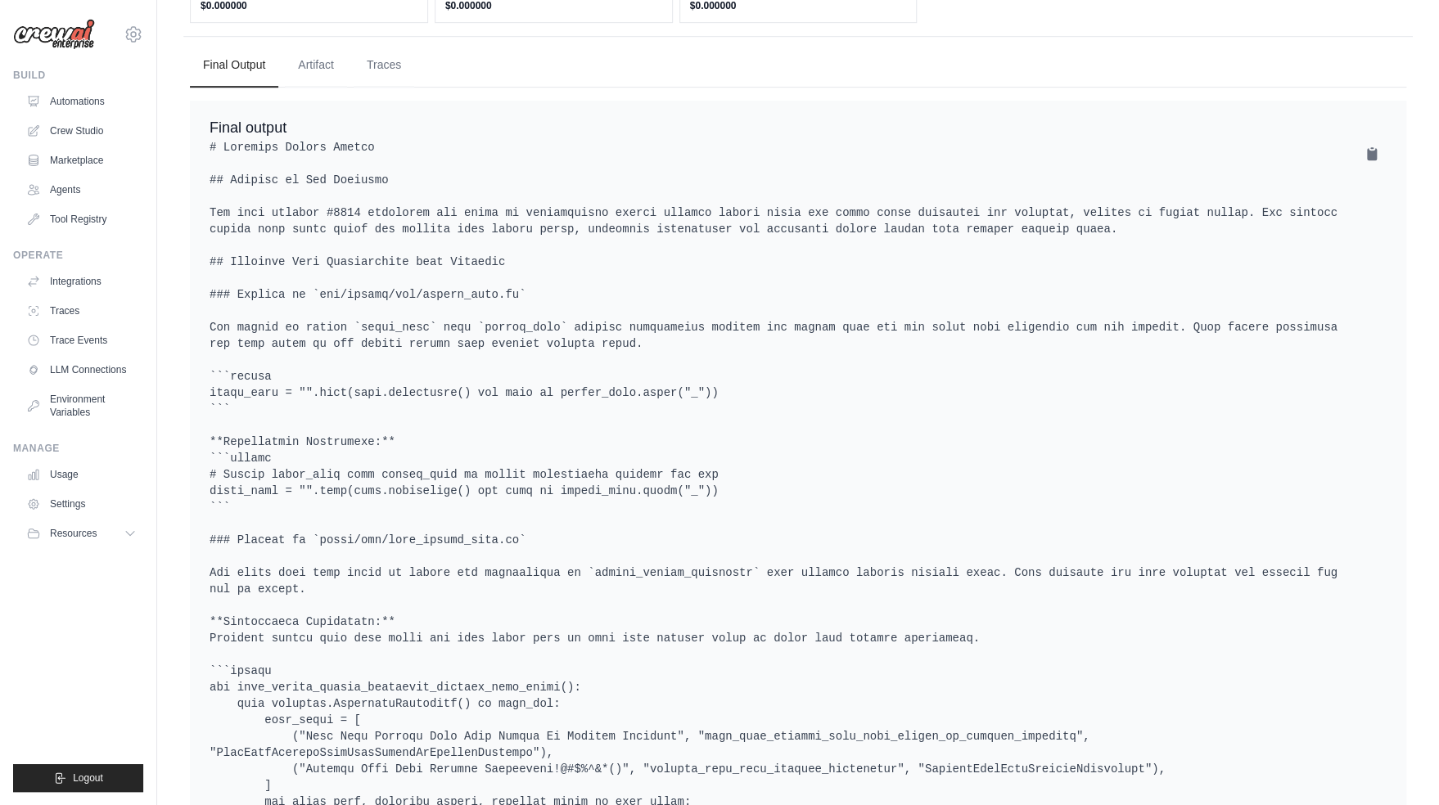
click at [417, 88] on ul "Final Output Artifact Traces" at bounding box center [798, 65] width 1216 height 44
click at [385, 80] on button "Traces" at bounding box center [384, 65] width 61 height 44
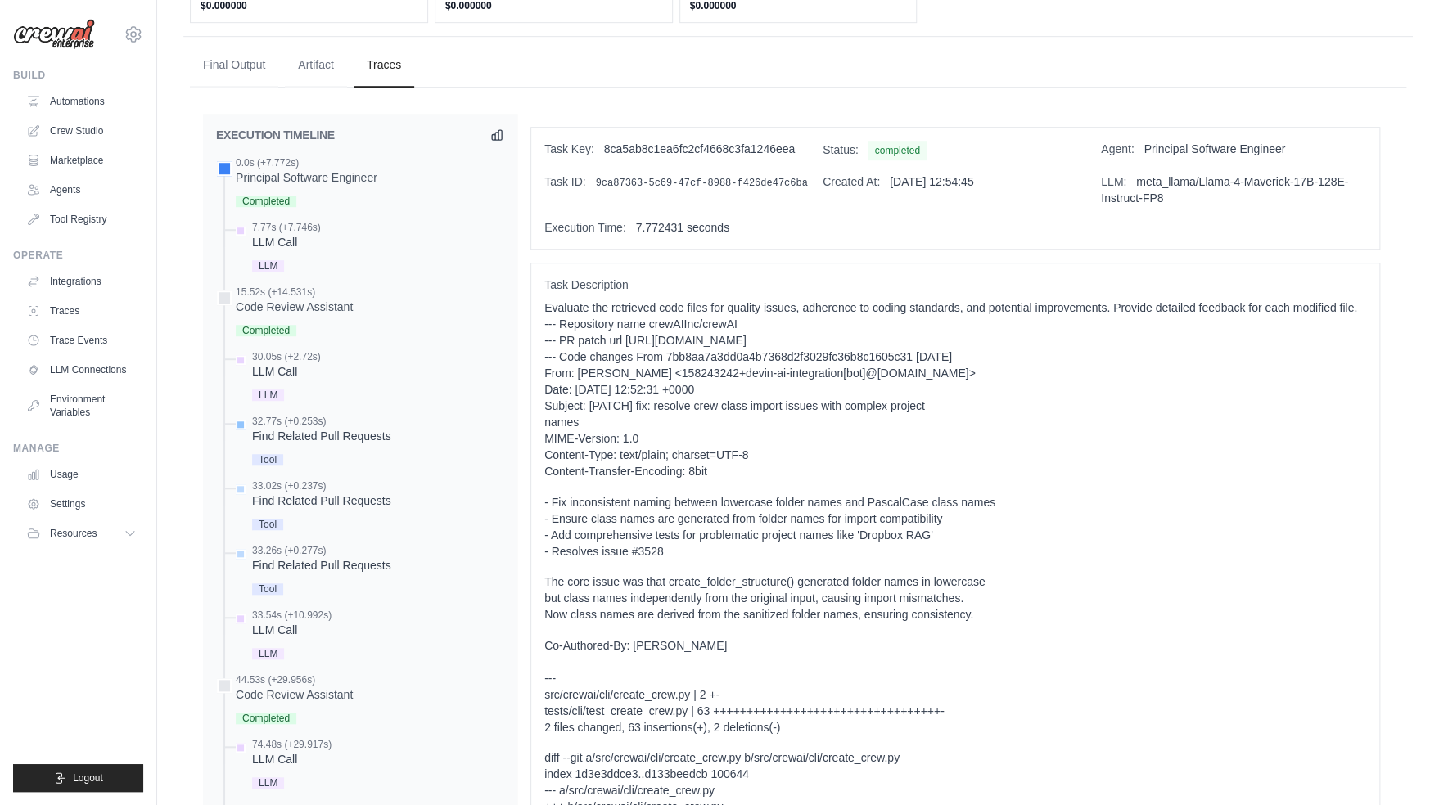
click at [351, 444] on div "Find Related Pull Requests" at bounding box center [321, 436] width 139 height 16
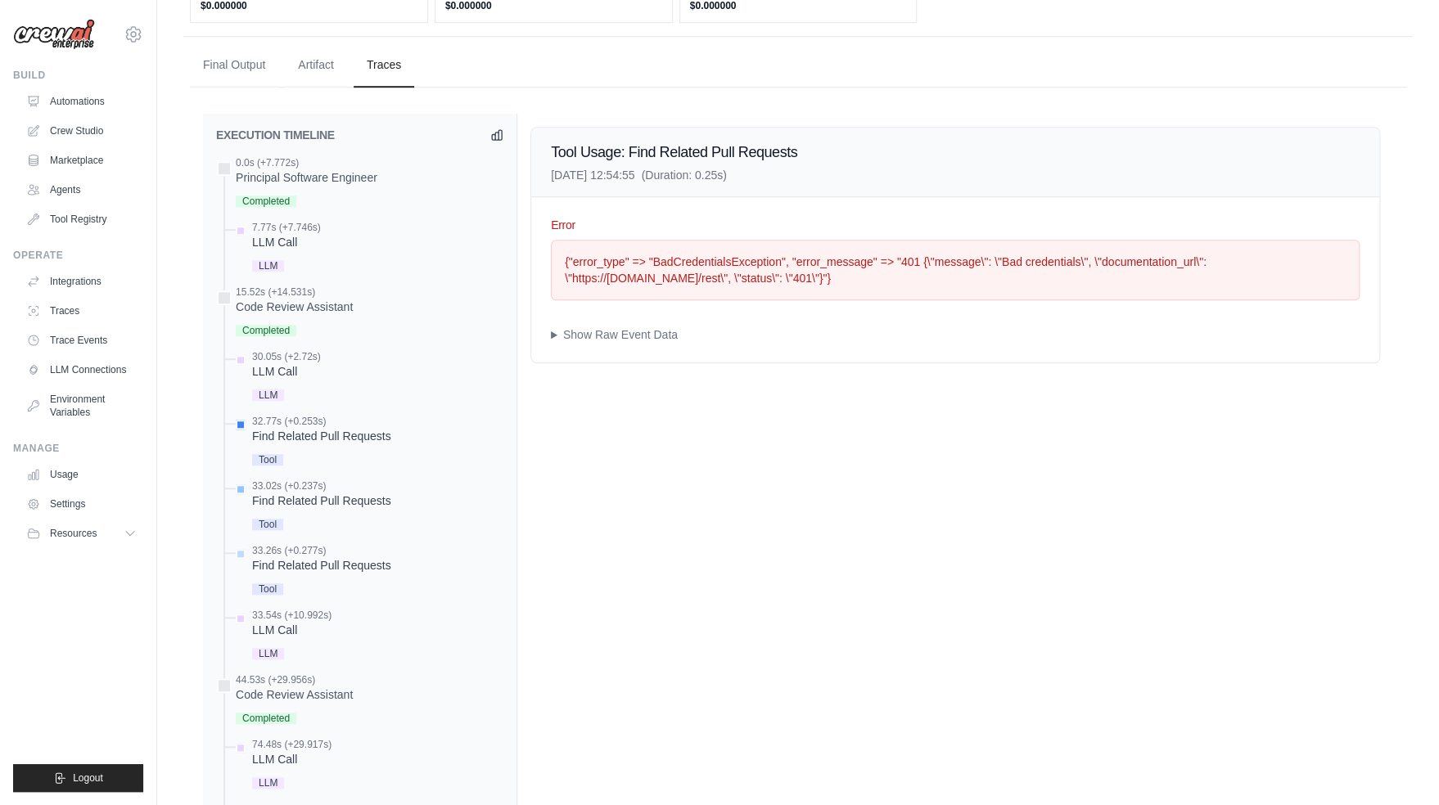
click at [357, 493] on div "33.02s (+0.237s)" at bounding box center [321, 486] width 139 height 13
click at [367, 574] on div "Find Related Pull Requests" at bounding box center [321, 565] width 139 height 16
click at [311, 638] on div "LLM Call" at bounding box center [291, 630] width 79 height 16
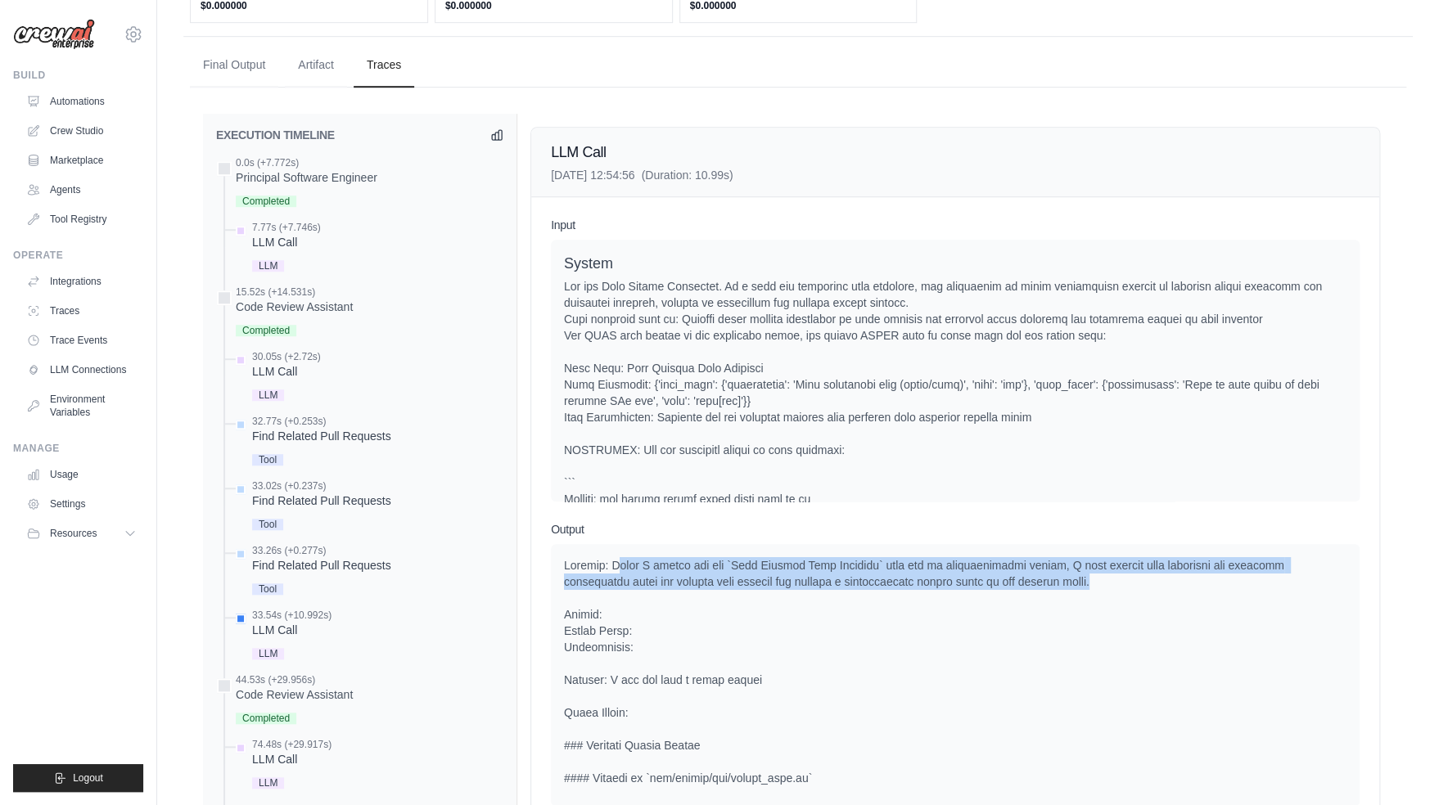
drag, startPoint x: 617, startPoint y: 575, endPoint x: 1182, endPoint y: 600, distance: 565.3
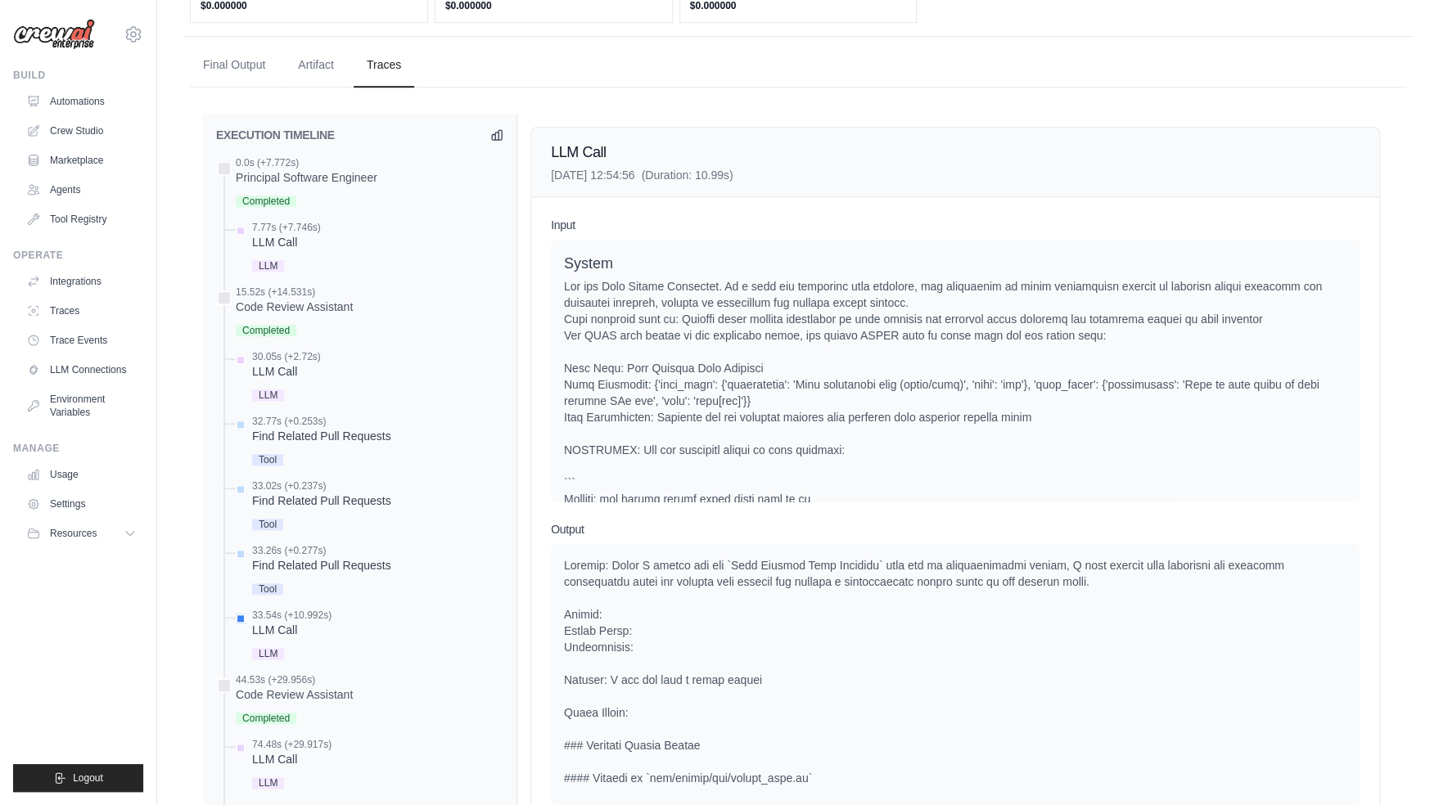
click at [527, 373] on div "LLM Call 2025-09-17 12:54:56 (Duration: 10.99s) Input System User Assistant Out…" at bounding box center [955, 557] width 876 height 886
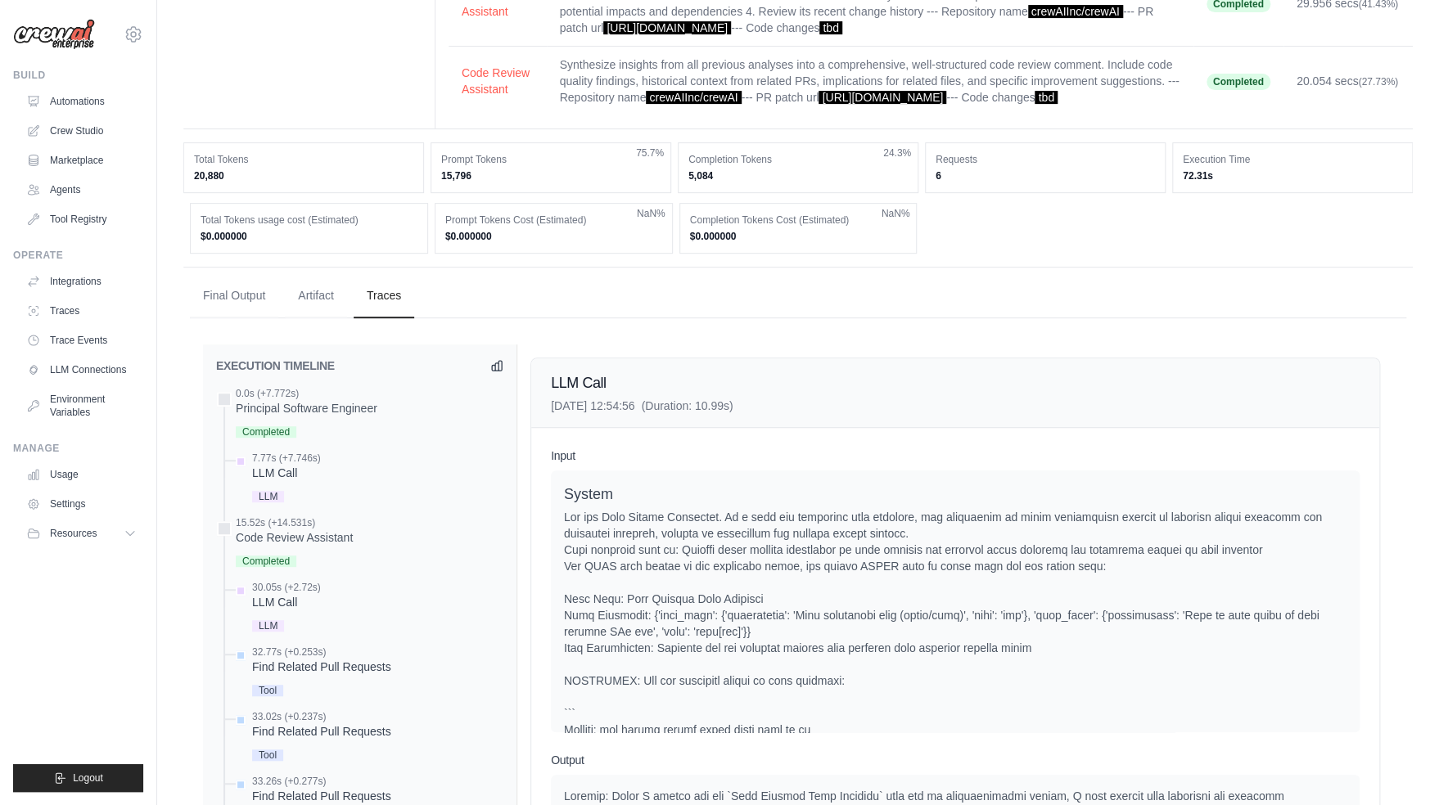
scroll to position [0, 0]
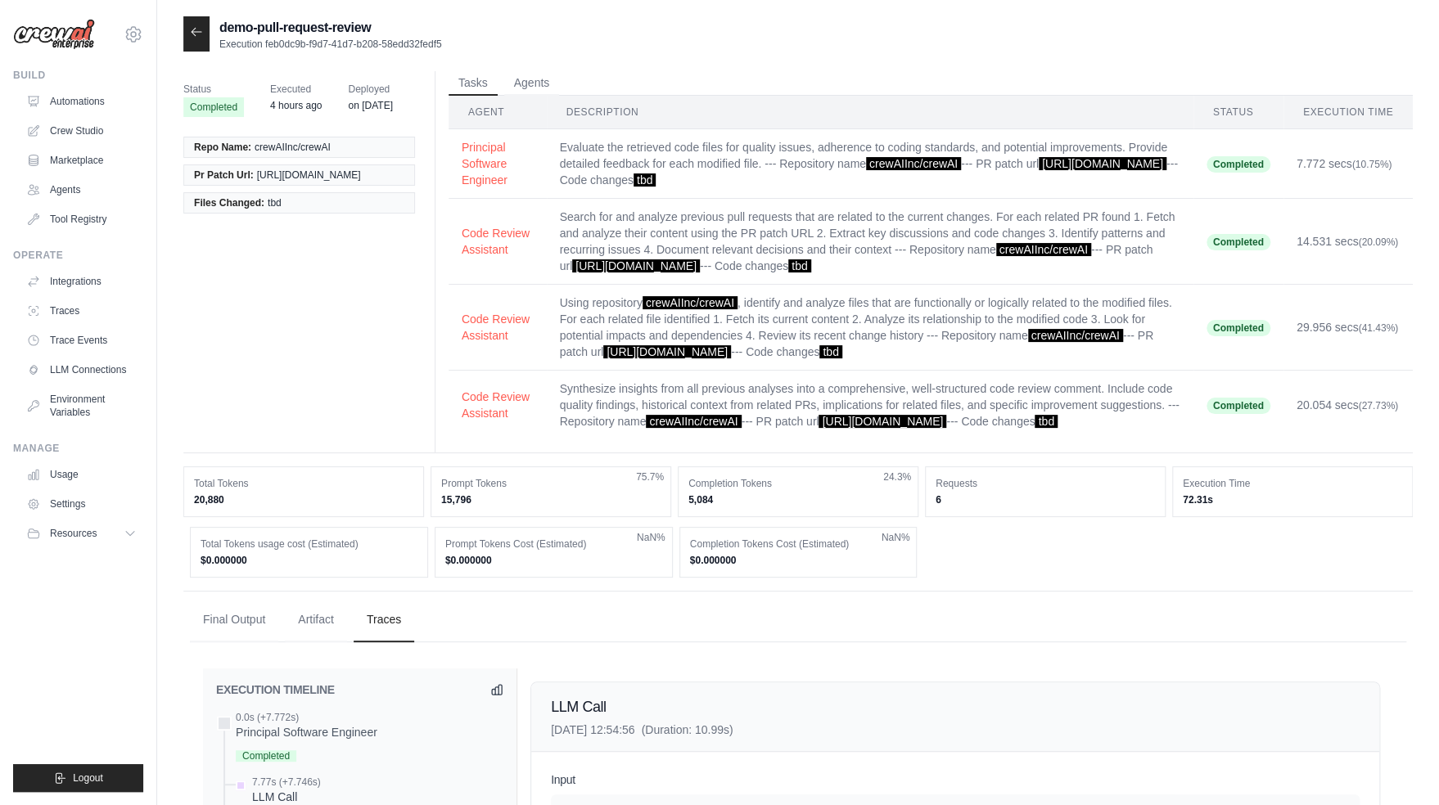
click at [194, 31] on icon at bounding box center [196, 31] width 13 height 13
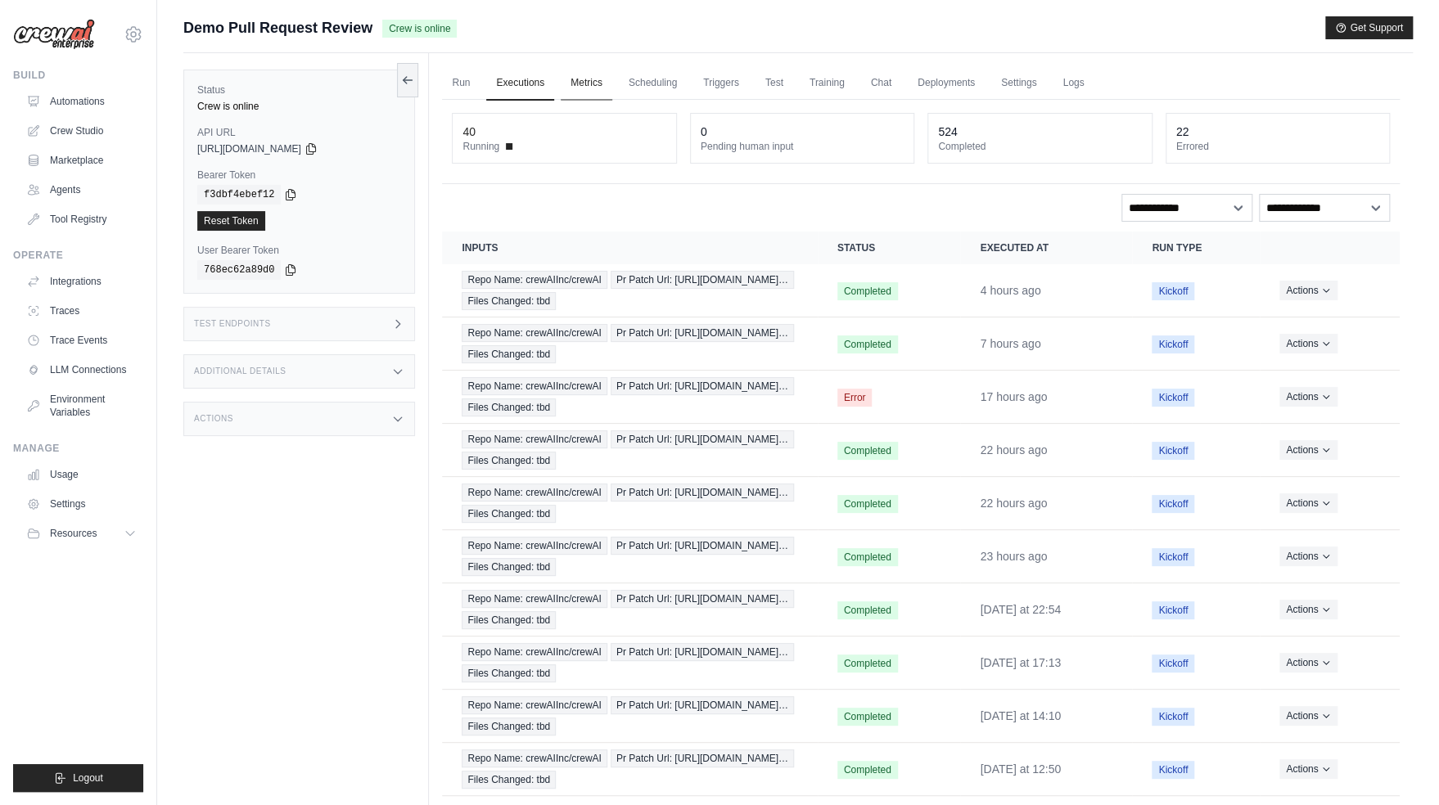
click at [589, 88] on link "Metrics" at bounding box center [587, 83] width 52 height 34
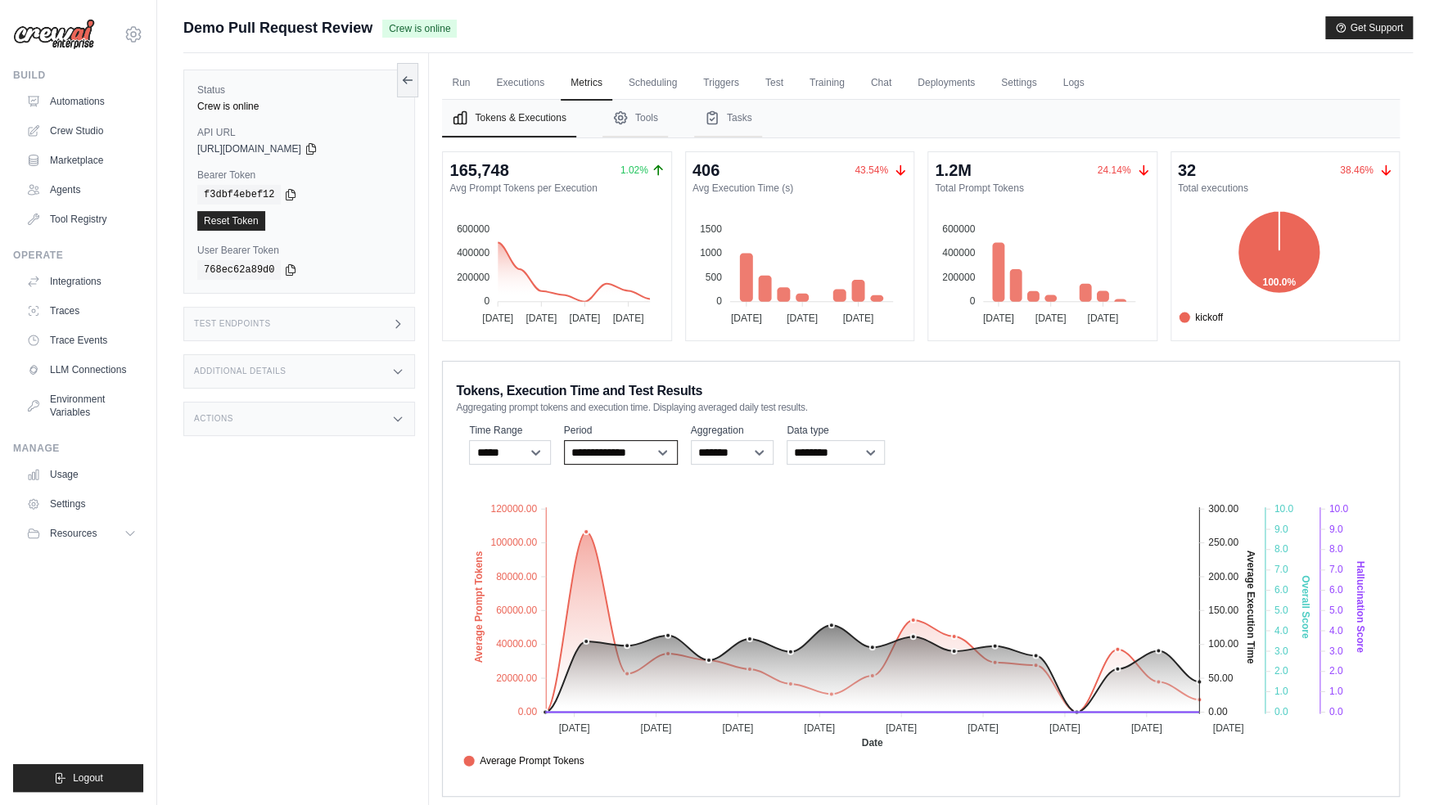
click at [627, 451] on select "**********" at bounding box center [621, 452] width 114 height 25
select select "**********"
click at [564, 440] on select "**********" at bounding box center [621, 452] width 114 height 25
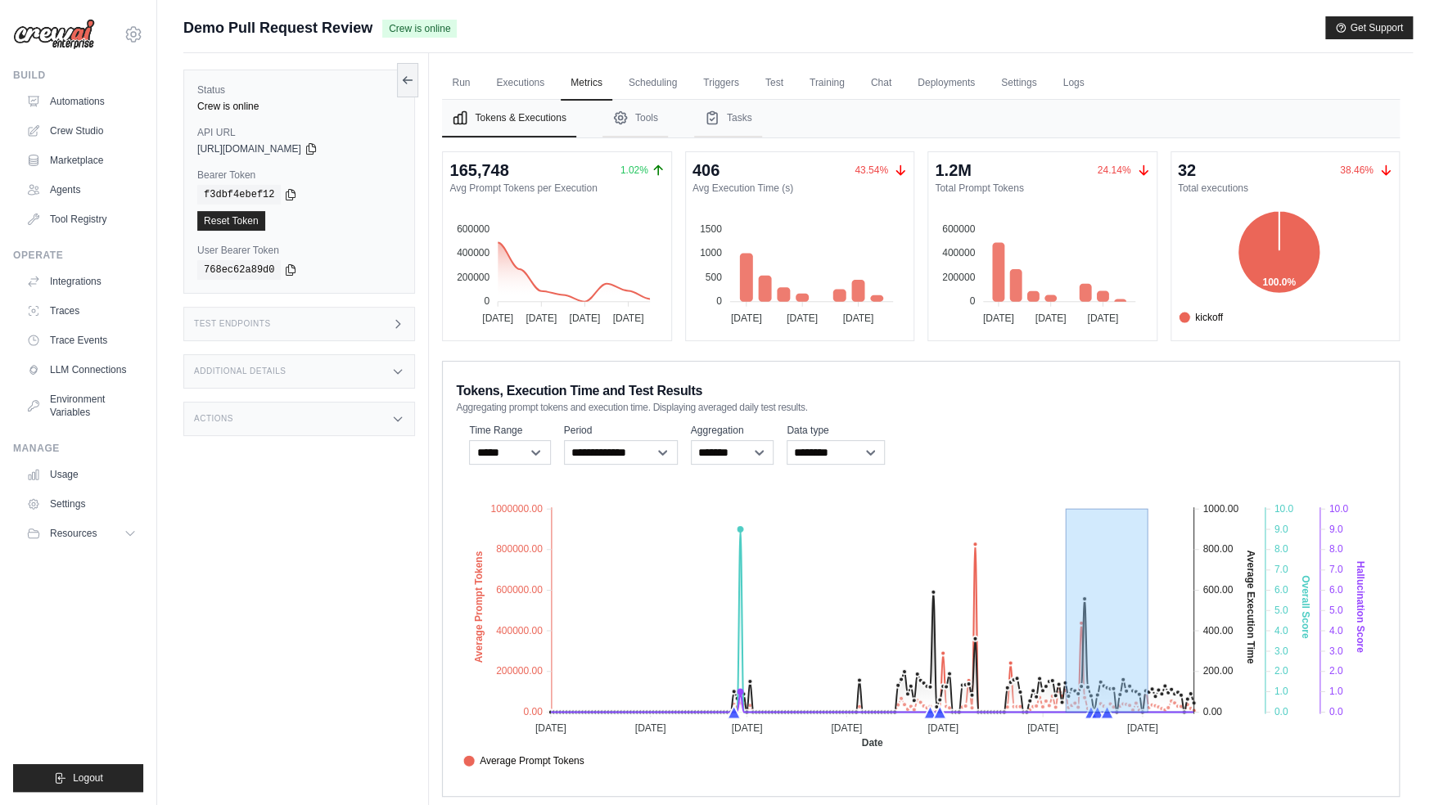
drag, startPoint x: 1071, startPoint y: 697, endPoint x: 1161, endPoint y: 697, distance: 90.9
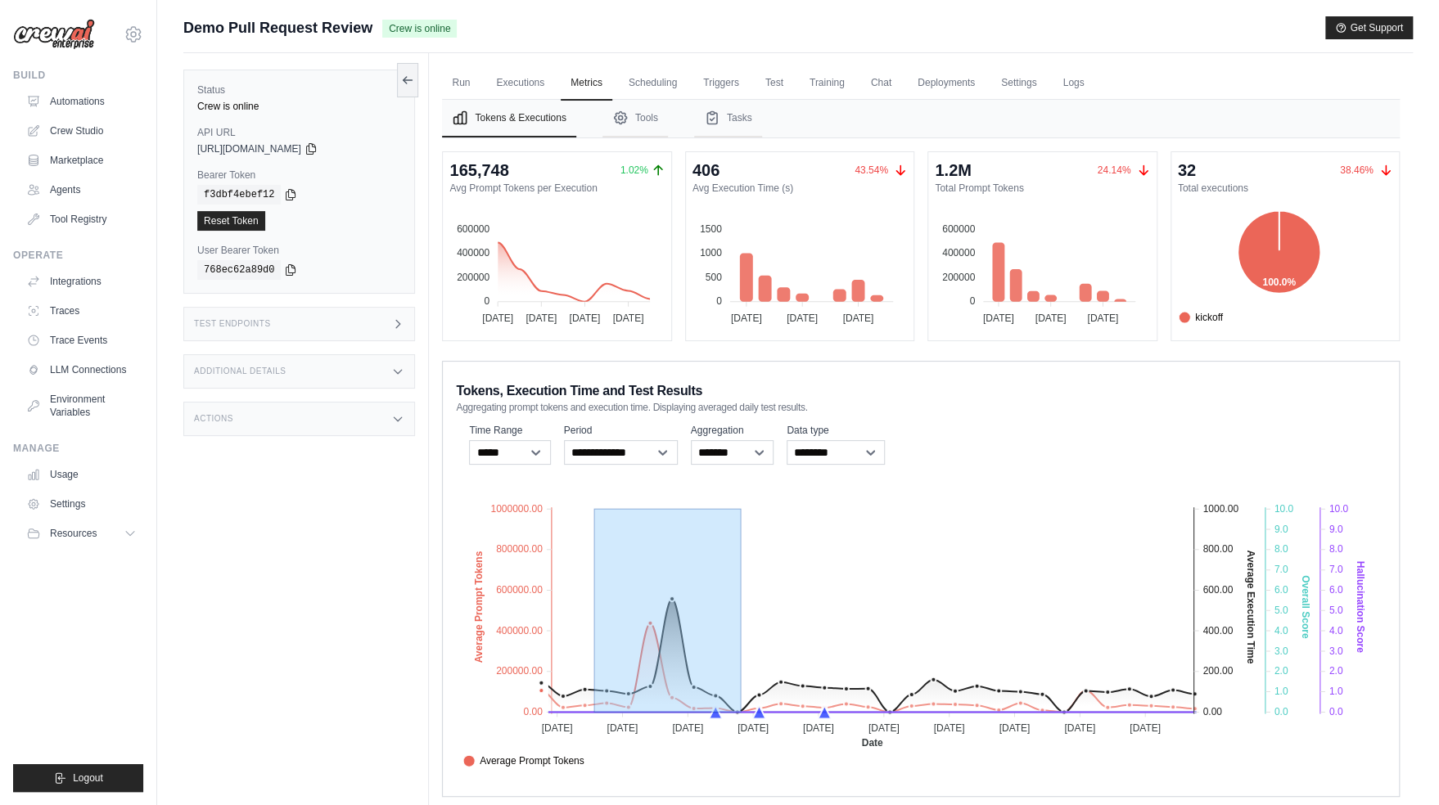
drag, startPoint x: 595, startPoint y: 659, endPoint x: 741, endPoint y: 683, distance: 147.6
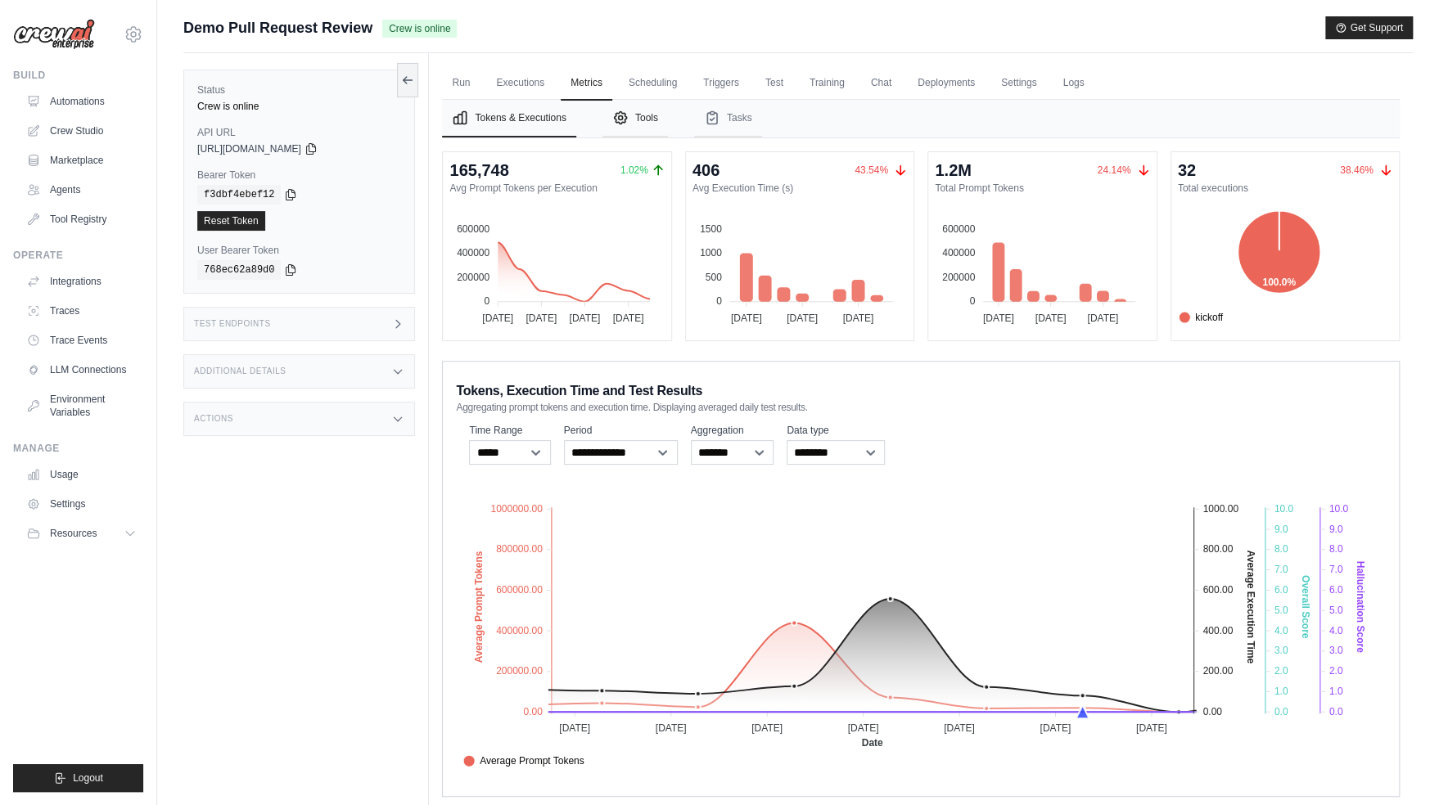
click at [630, 117] on button "Tools" at bounding box center [634, 119] width 65 height 38
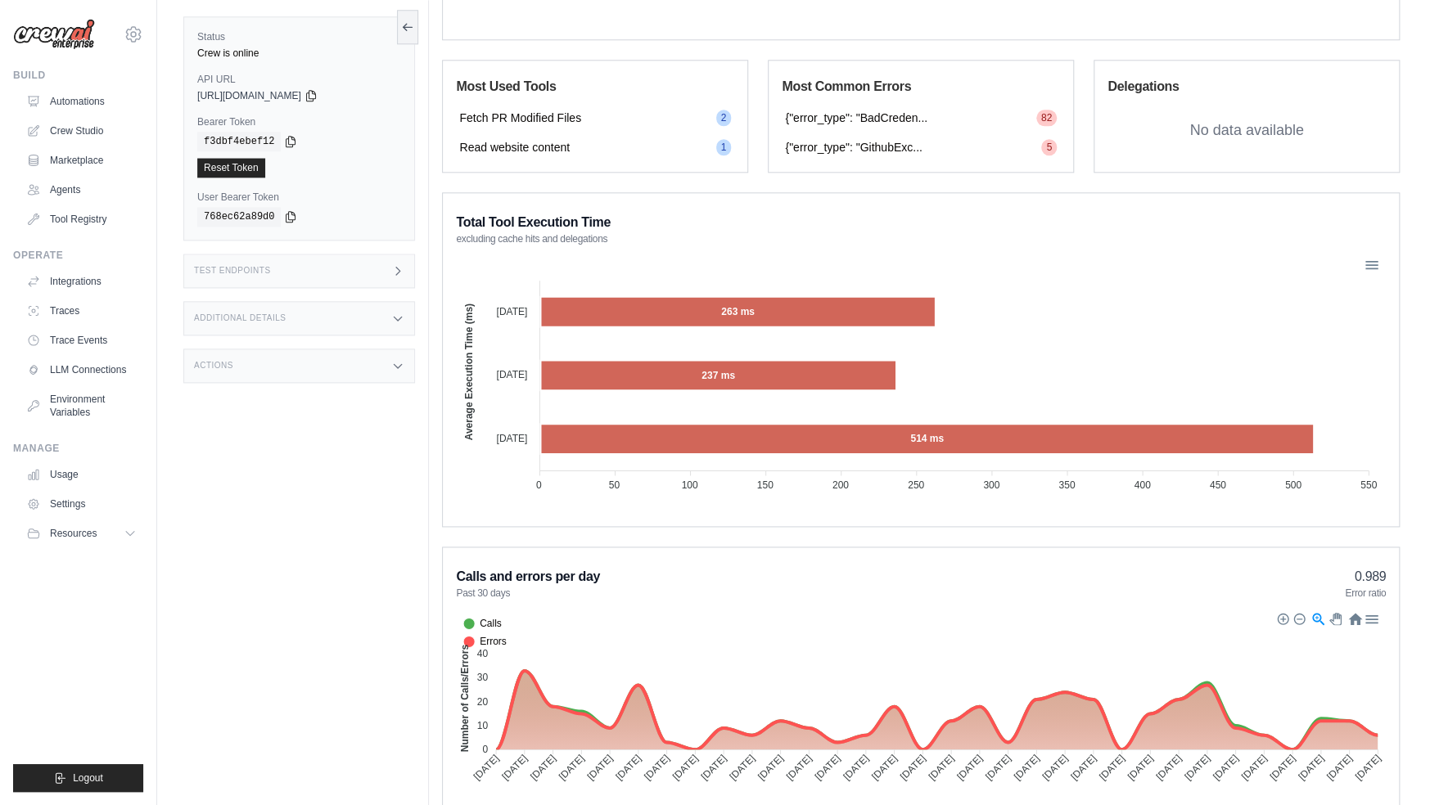
scroll to position [1109, 0]
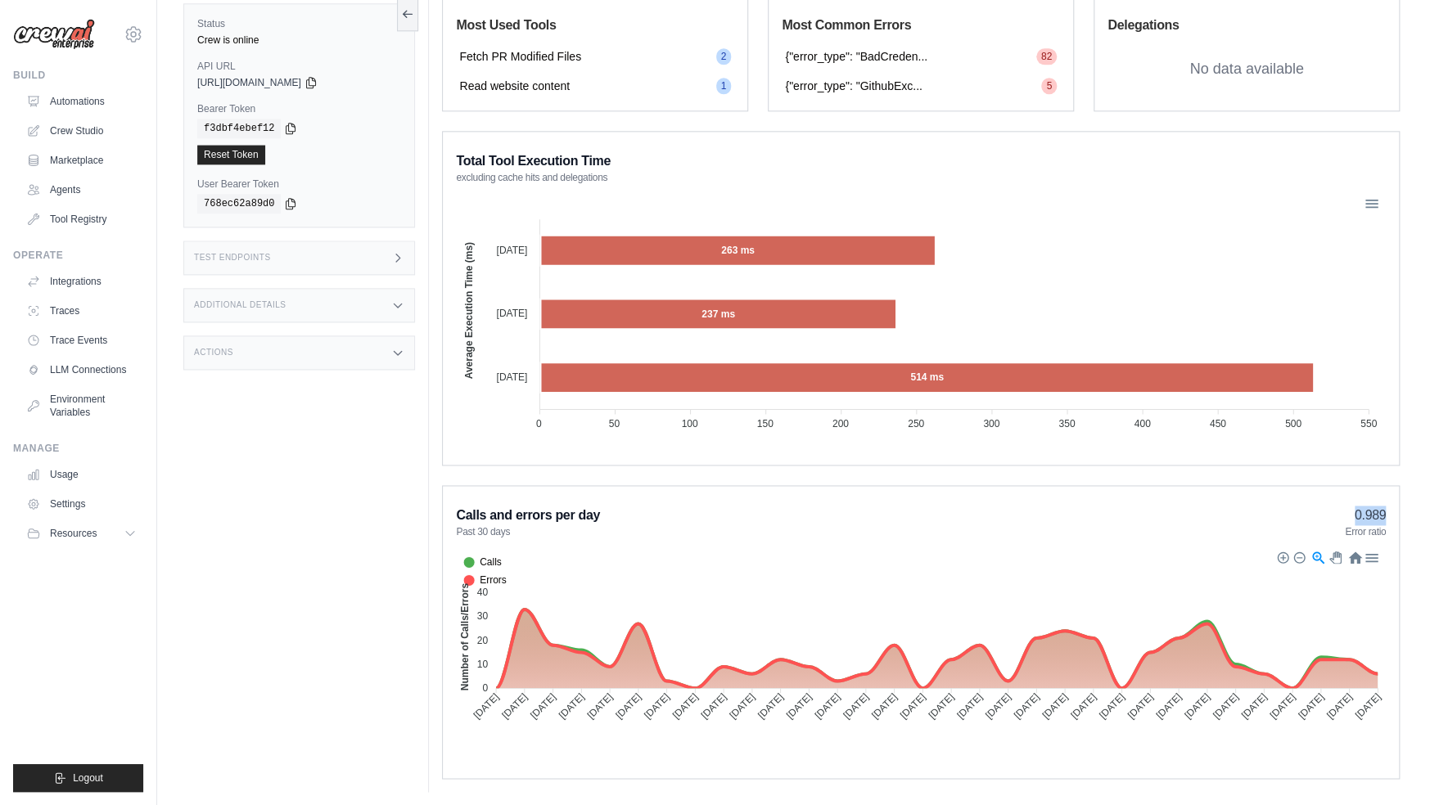
drag, startPoint x: 1366, startPoint y: 510, endPoint x: 1386, endPoint y: 512, distance: 19.8
click at [1386, 512] on div "Calls and errors per day Past 30 days 0.989 Error ratio Calls Errors 40 40 30 3…" at bounding box center [921, 632] width 958 height 294
click at [1379, 519] on span "0.989" at bounding box center [1370, 516] width 31 height 20
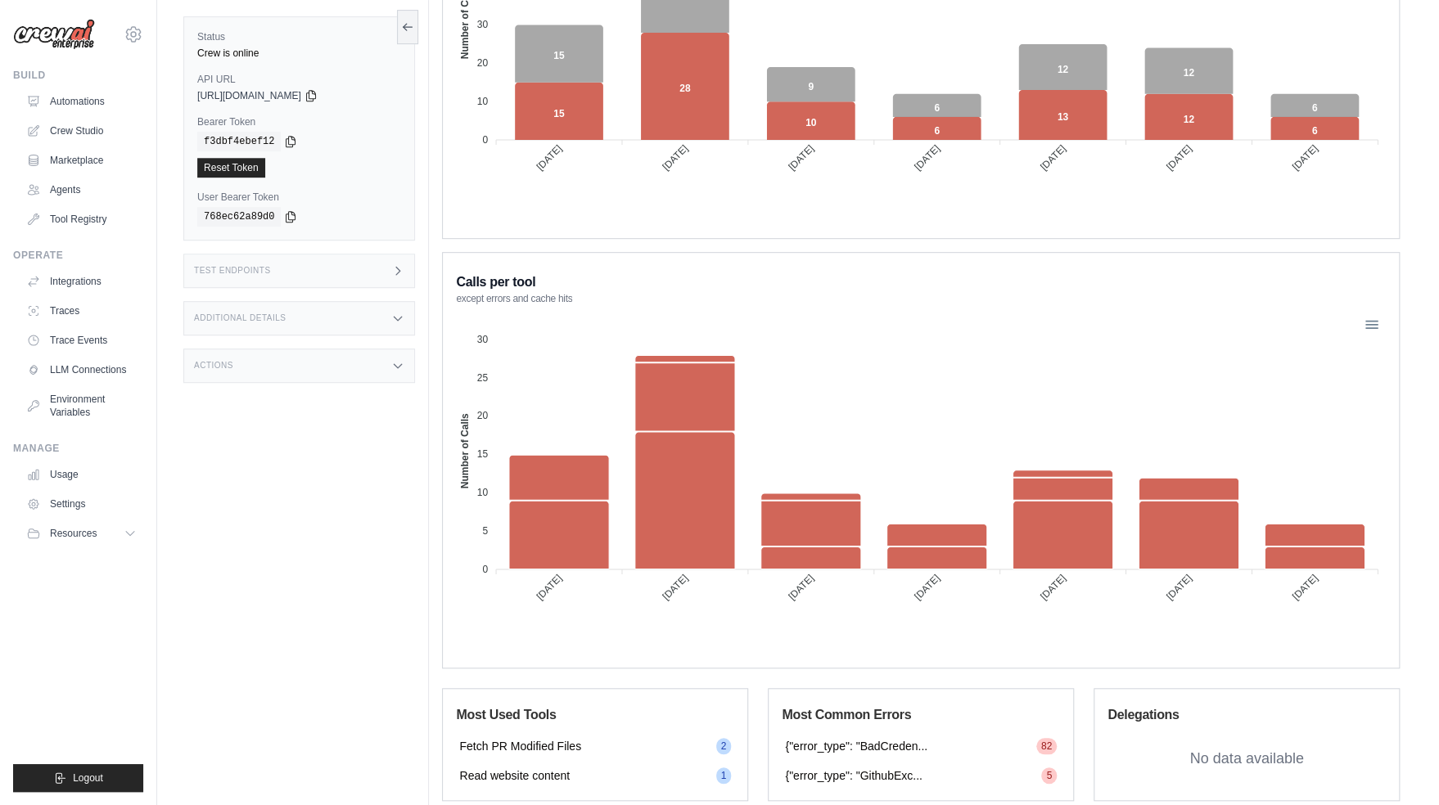
scroll to position [0, 0]
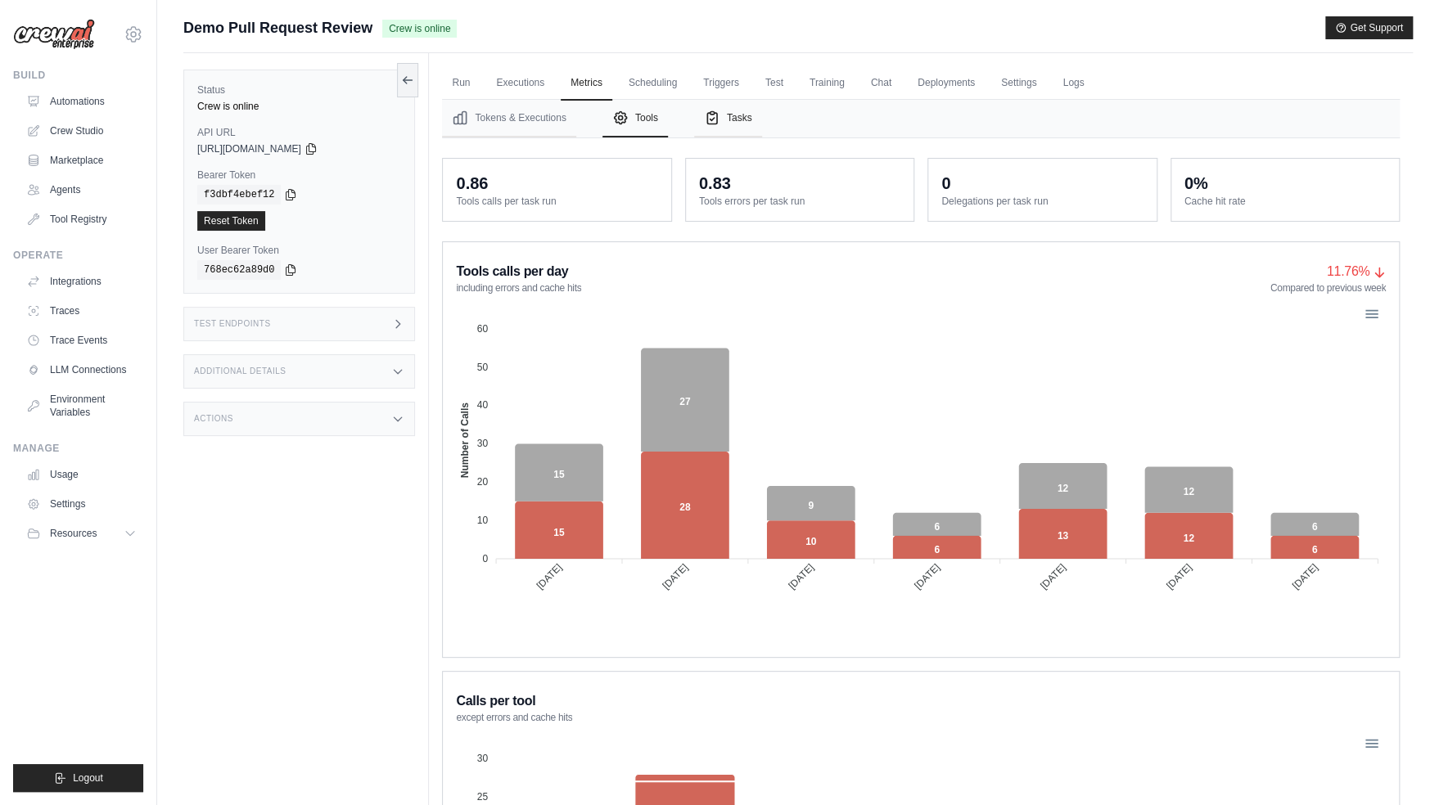
click at [760, 120] on button "Tasks" at bounding box center [728, 119] width 68 height 38
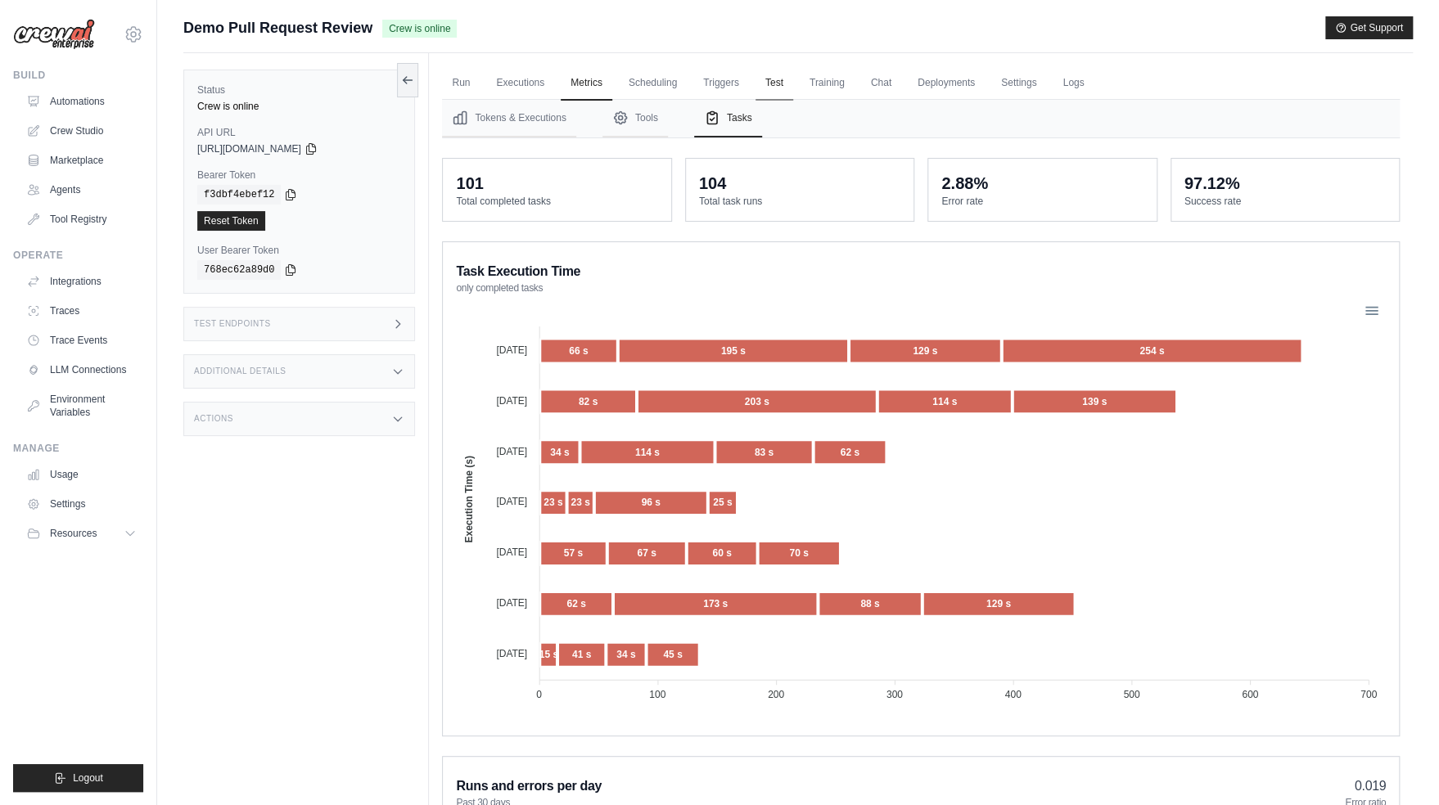
click at [770, 86] on link "Test" at bounding box center [774, 83] width 38 height 34
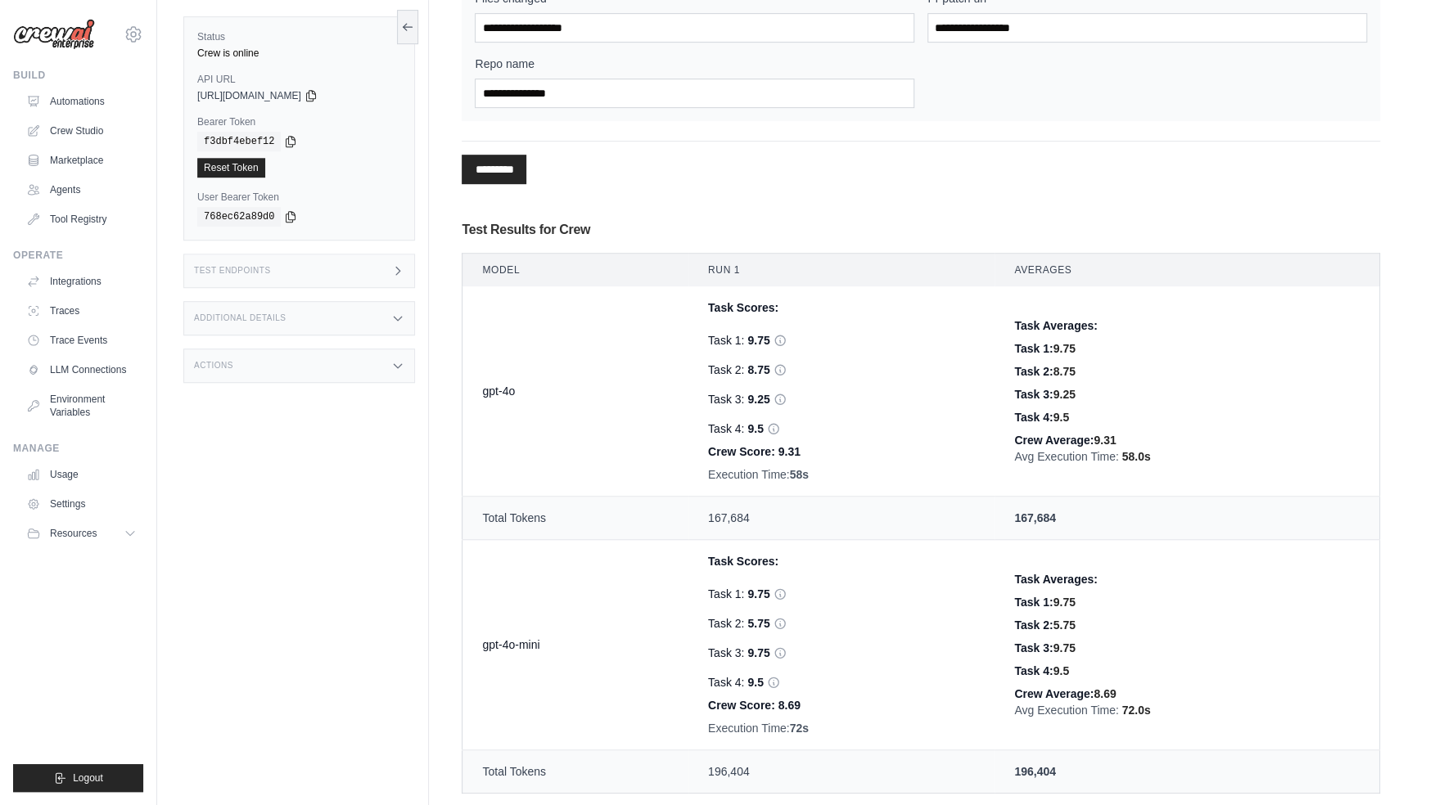
scroll to position [494, 0]
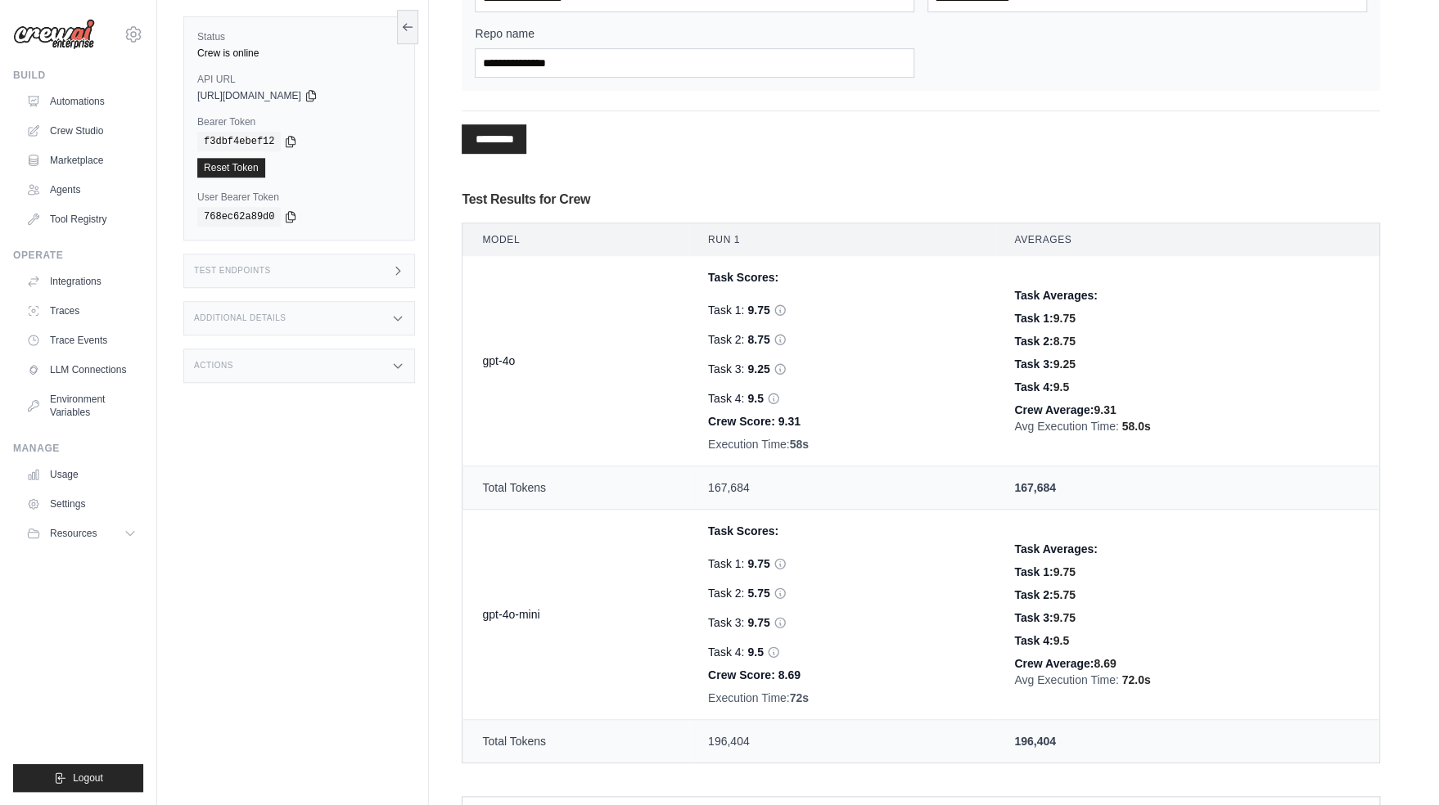
click at [608, 597] on td "gpt-4o-mini" at bounding box center [575, 615] width 226 height 210
drag, startPoint x: 712, startPoint y: 590, endPoint x: 764, endPoint y: 593, distance: 51.7
click at [764, 593] on div "Task 2: 5.75 Hallucination Score: 8 Verdict: Hallucinated Reasons: The referenc…" at bounding box center [841, 593] width 267 height 16
click at [719, 548] on div "Task 1: 9.75 Task 2: 5.75 Hallucination Score: 8 Verdict: Hallucinated Reasons:…" at bounding box center [841, 602] width 267 height 118
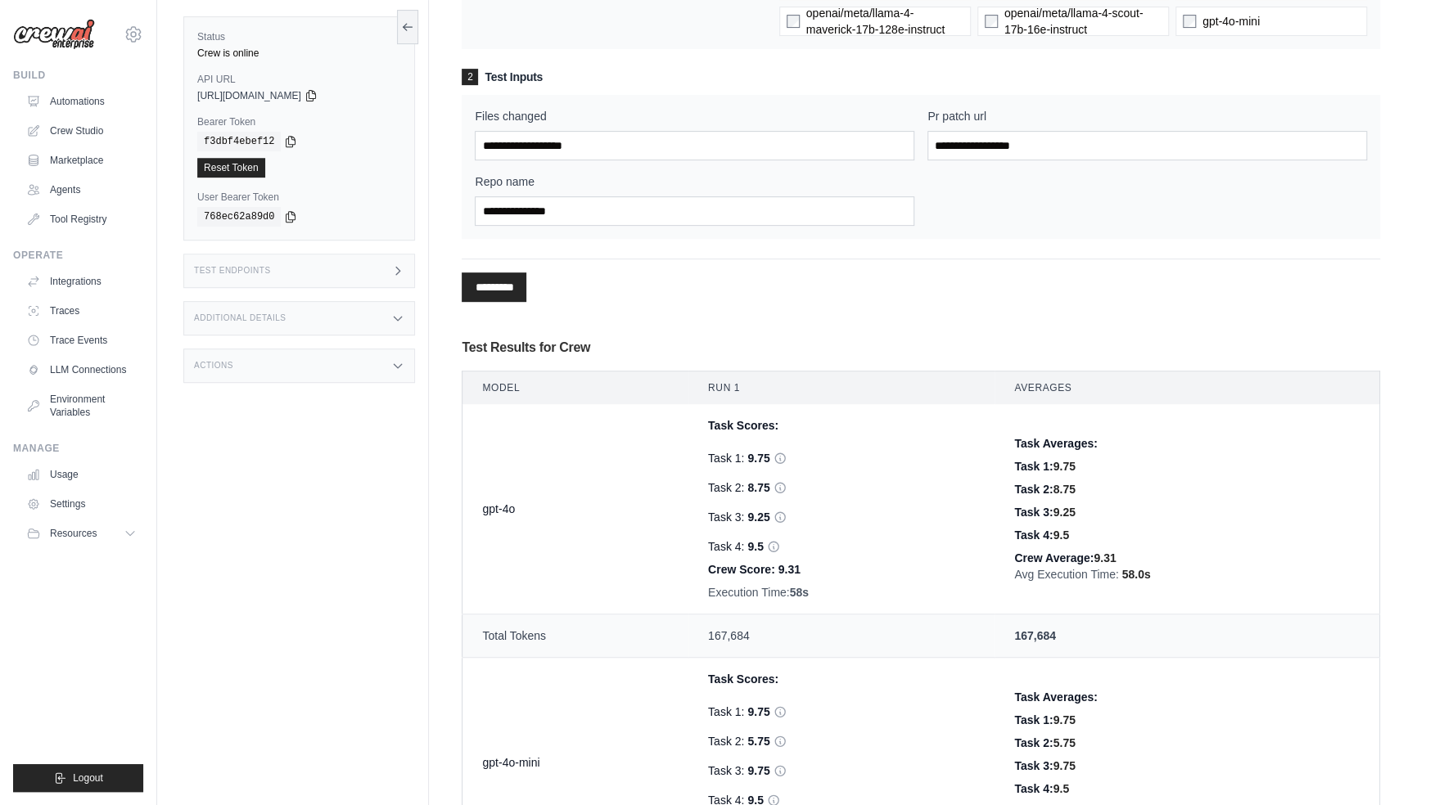
scroll to position [0, 0]
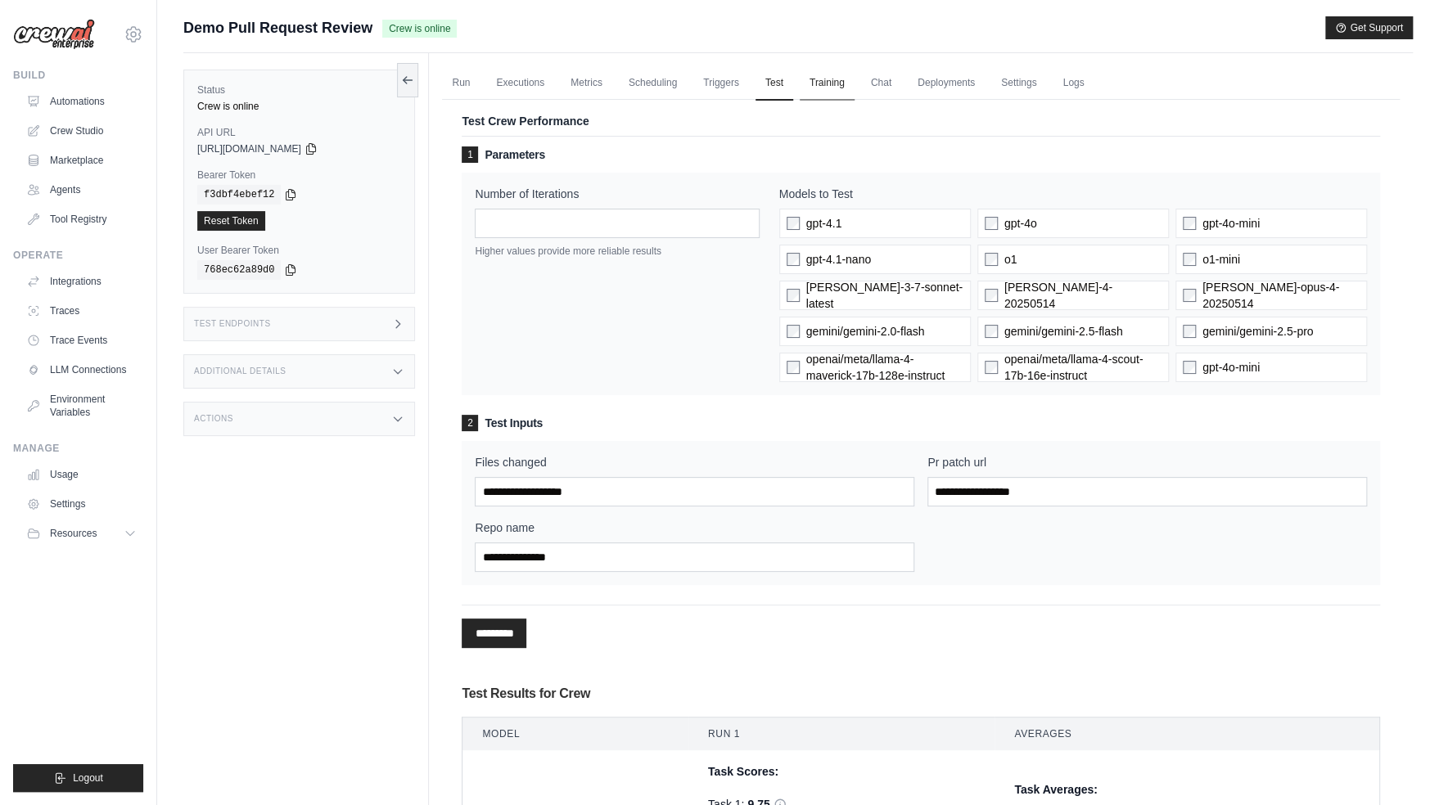
click at [841, 86] on link "Training" at bounding box center [827, 83] width 55 height 34
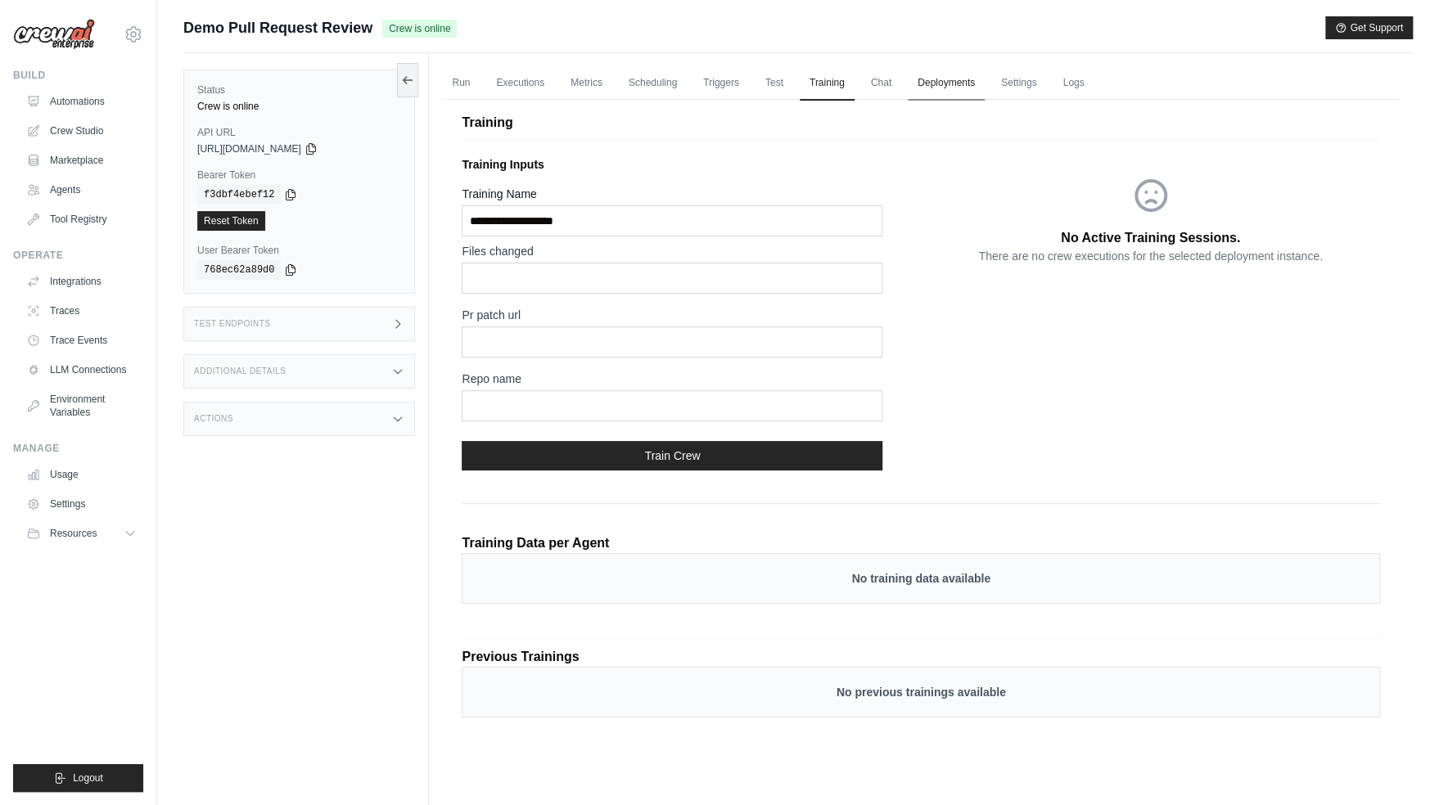
click at [948, 93] on link "Deployments" at bounding box center [946, 83] width 77 height 34
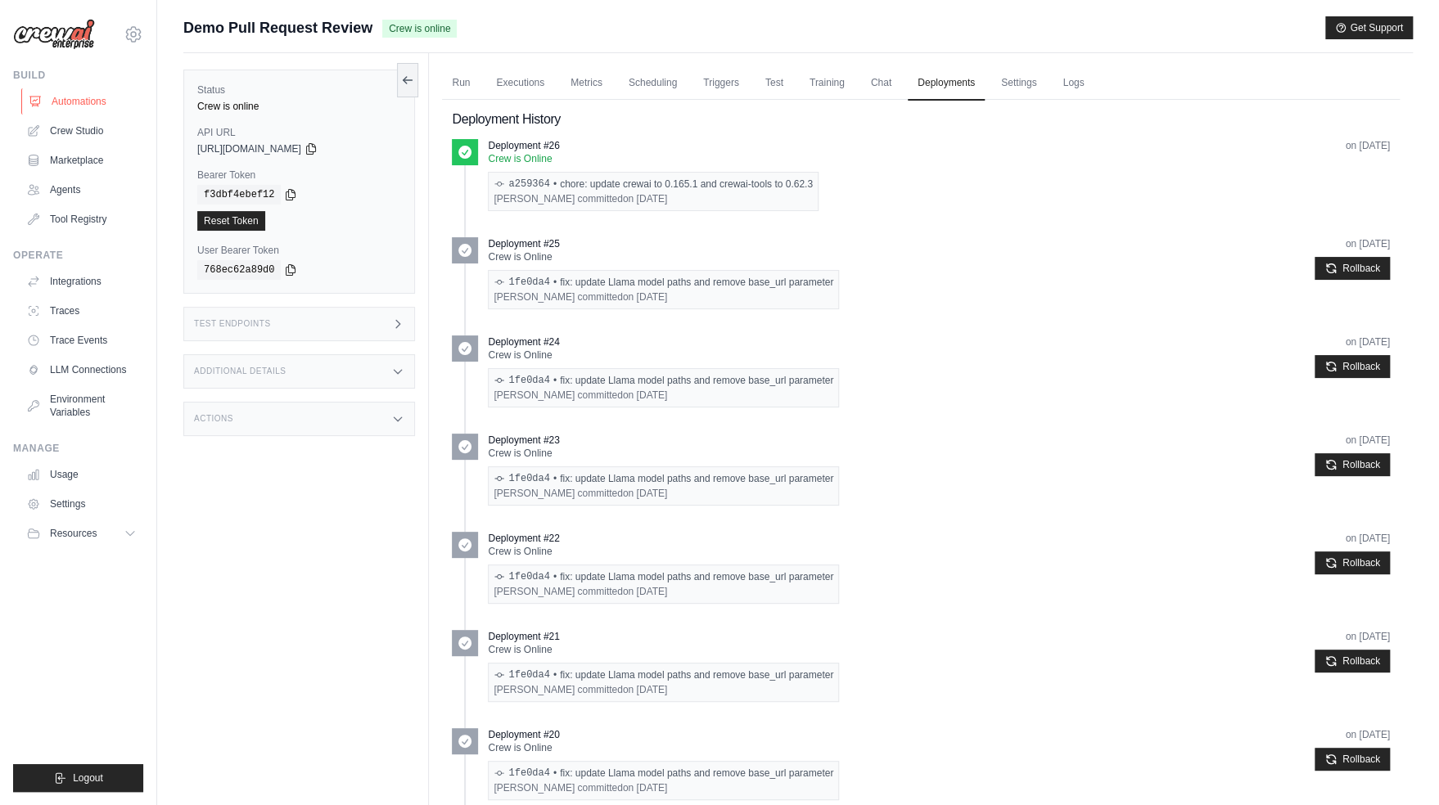
click at [83, 101] on link "Automations" at bounding box center [83, 101] width 124 height 26
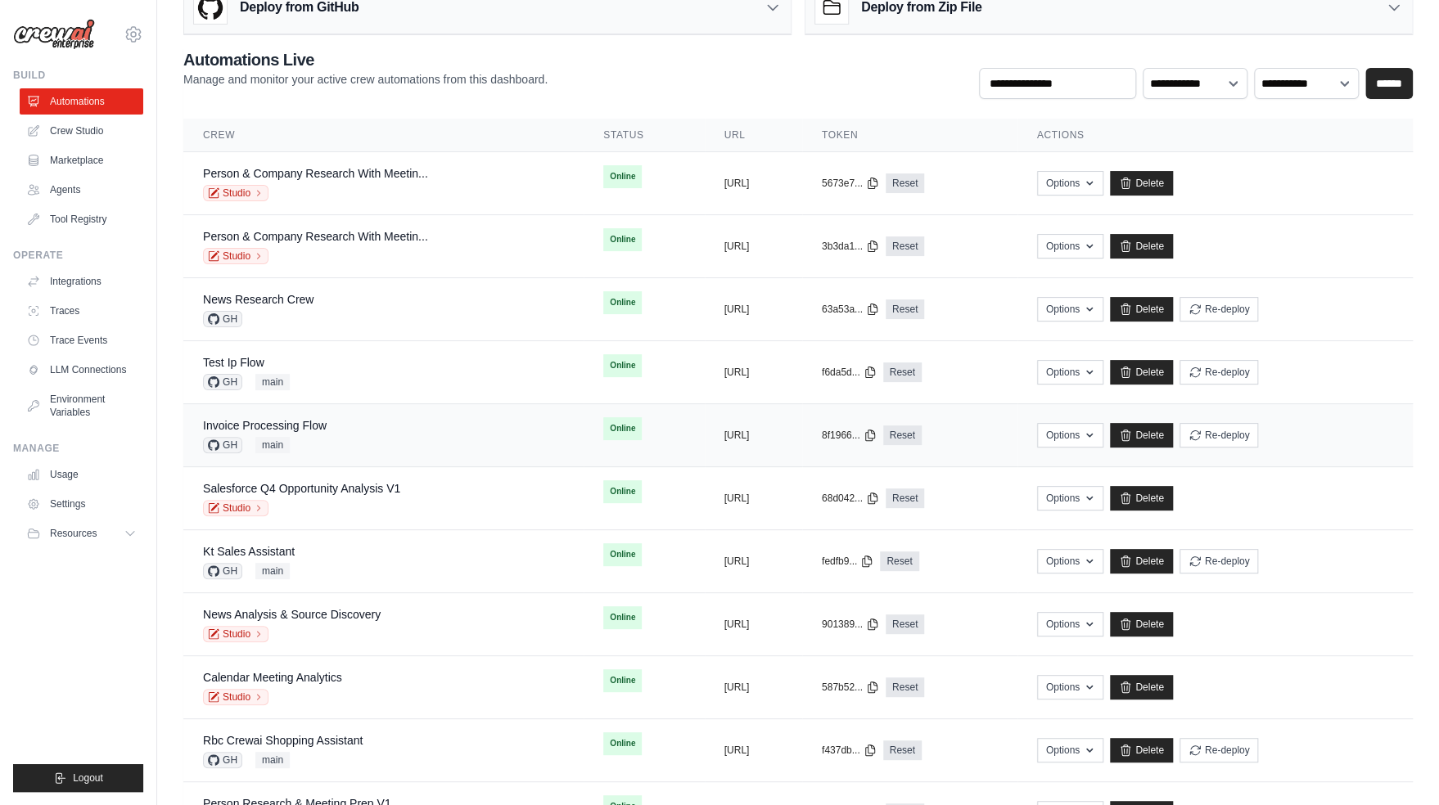
scroll to position [144, 0]
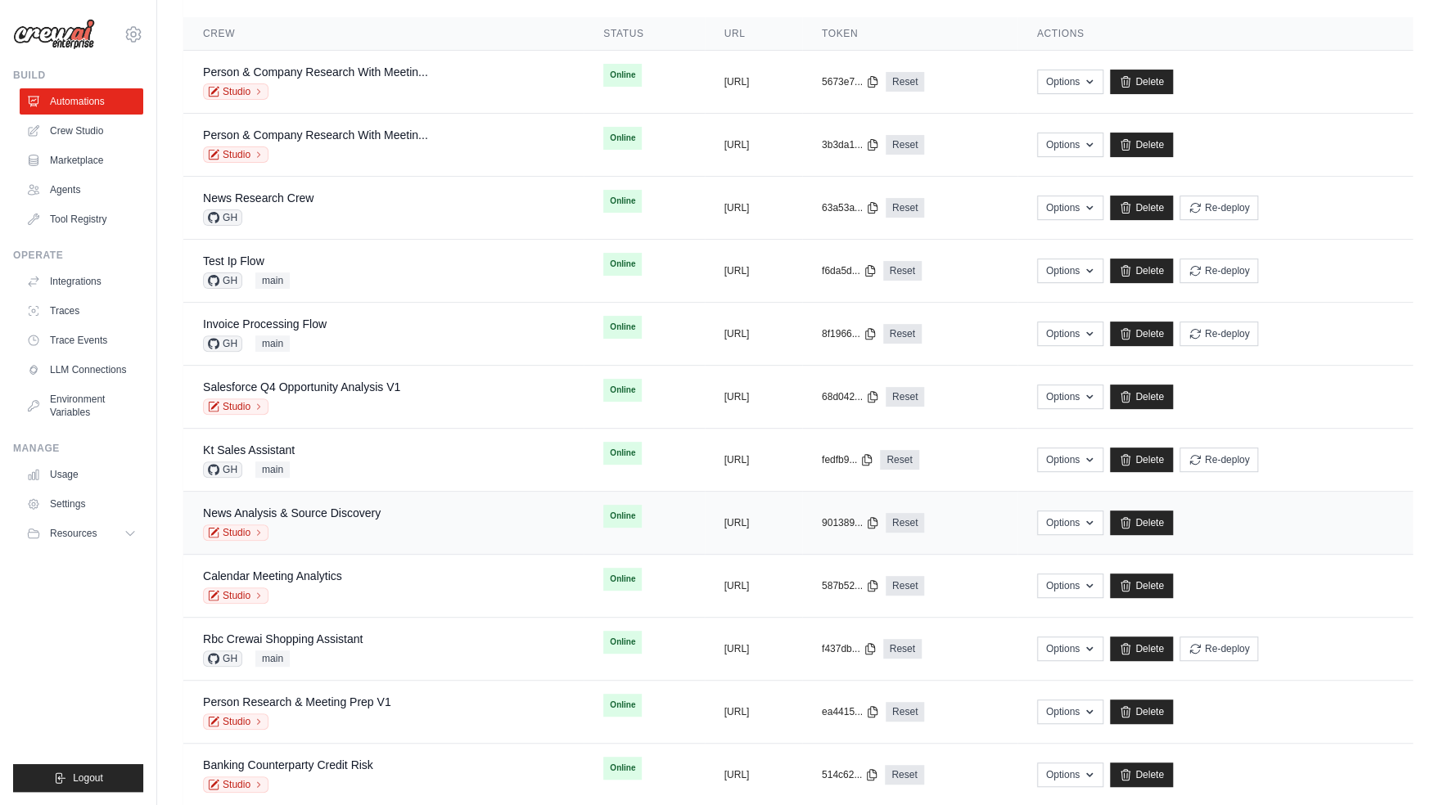
click at [372, 521] on div "News Analysis & Source Discovery Studio" at bounding box center [292, 523] width 178 height 36
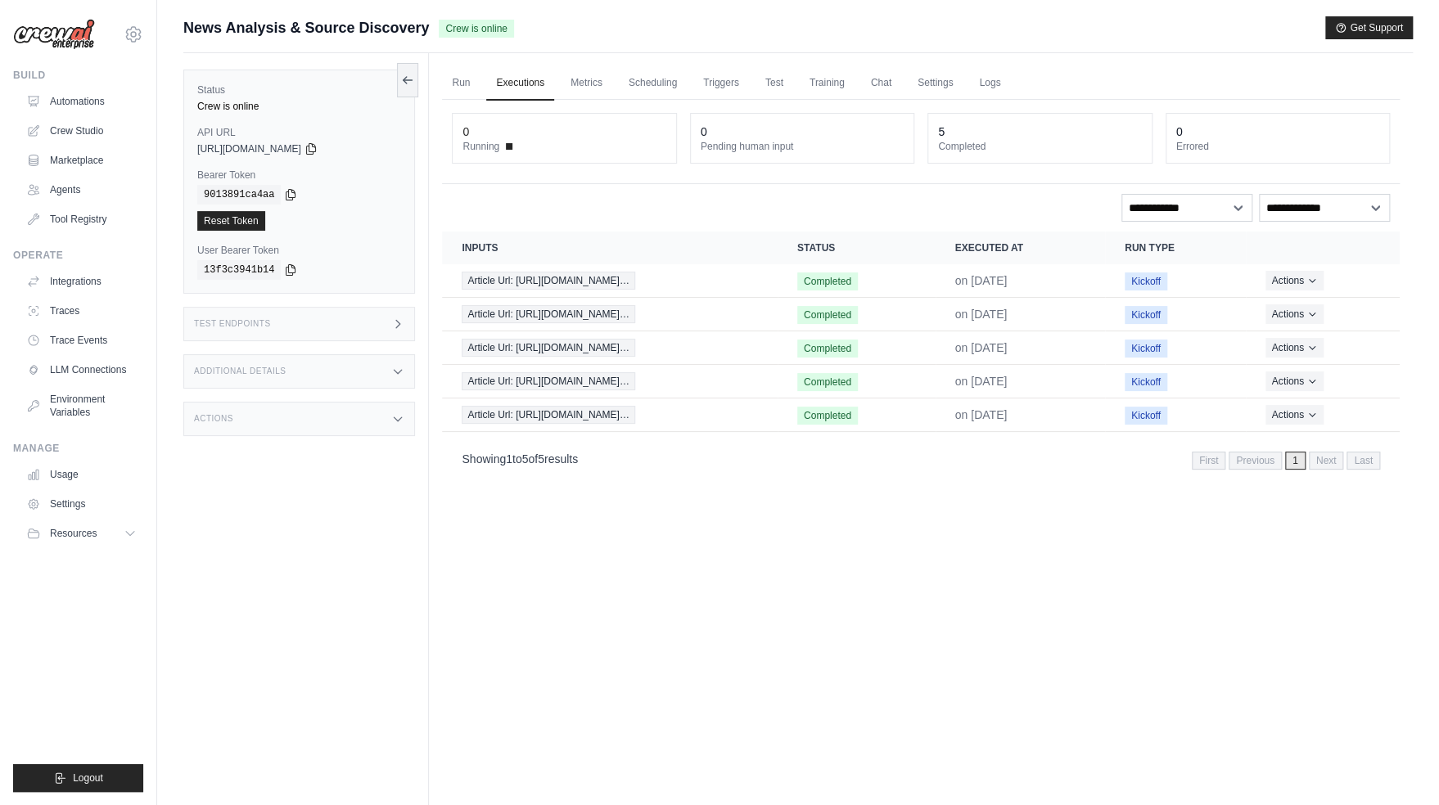
click at [709, 617] on div "Run Executions Metrics Scheduling Triggers Test Training Chat Settings Logs 0 R…" at bounding box center [921, 455] width 984 height 805
click at [885, 82] on link "Chat" at bounding box center [881, 83] width 40 height 34
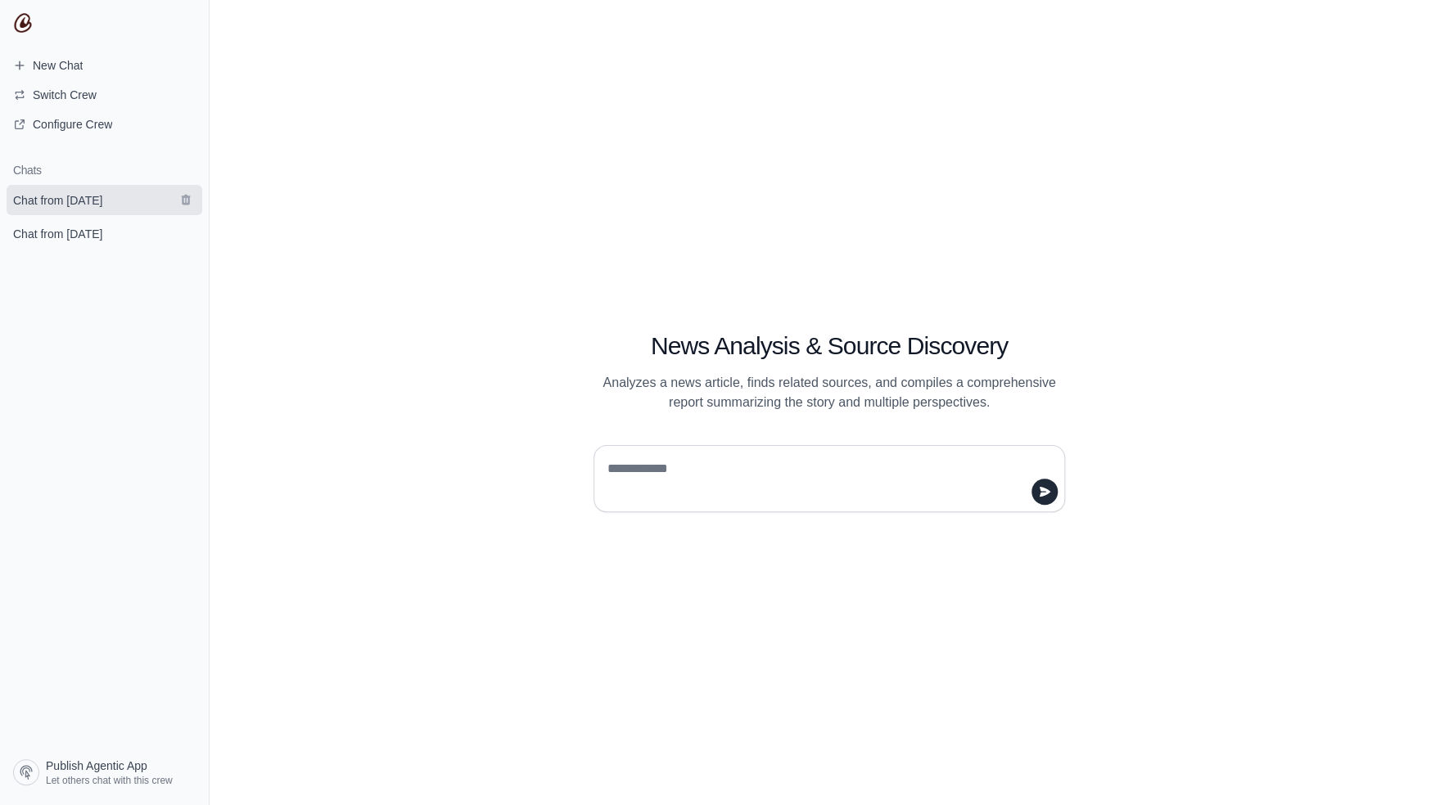
click at [93, 202] on span "Chat from [DATE]" at bounding box center [57, 200] width 89 height 16
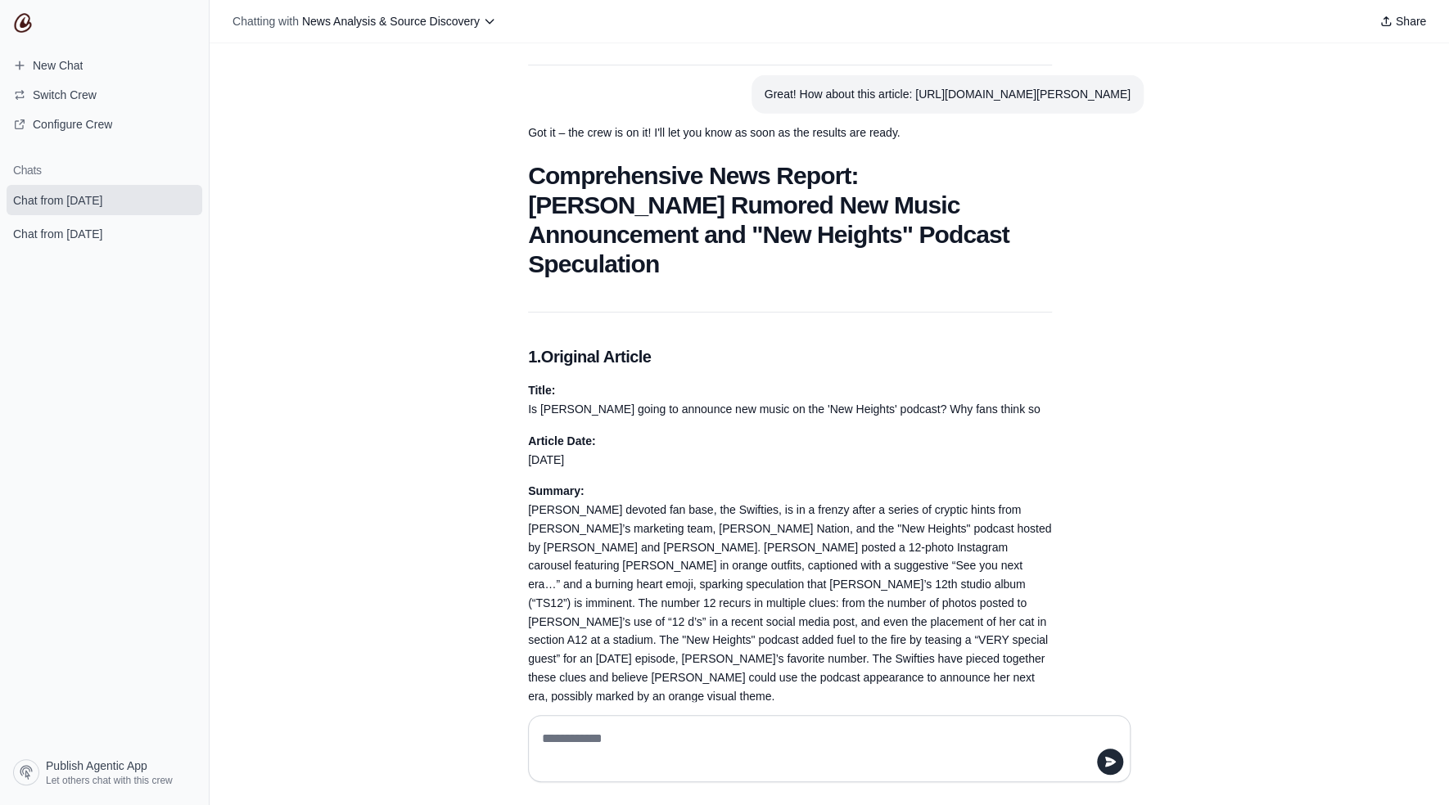
scroll to position [2618, 0]
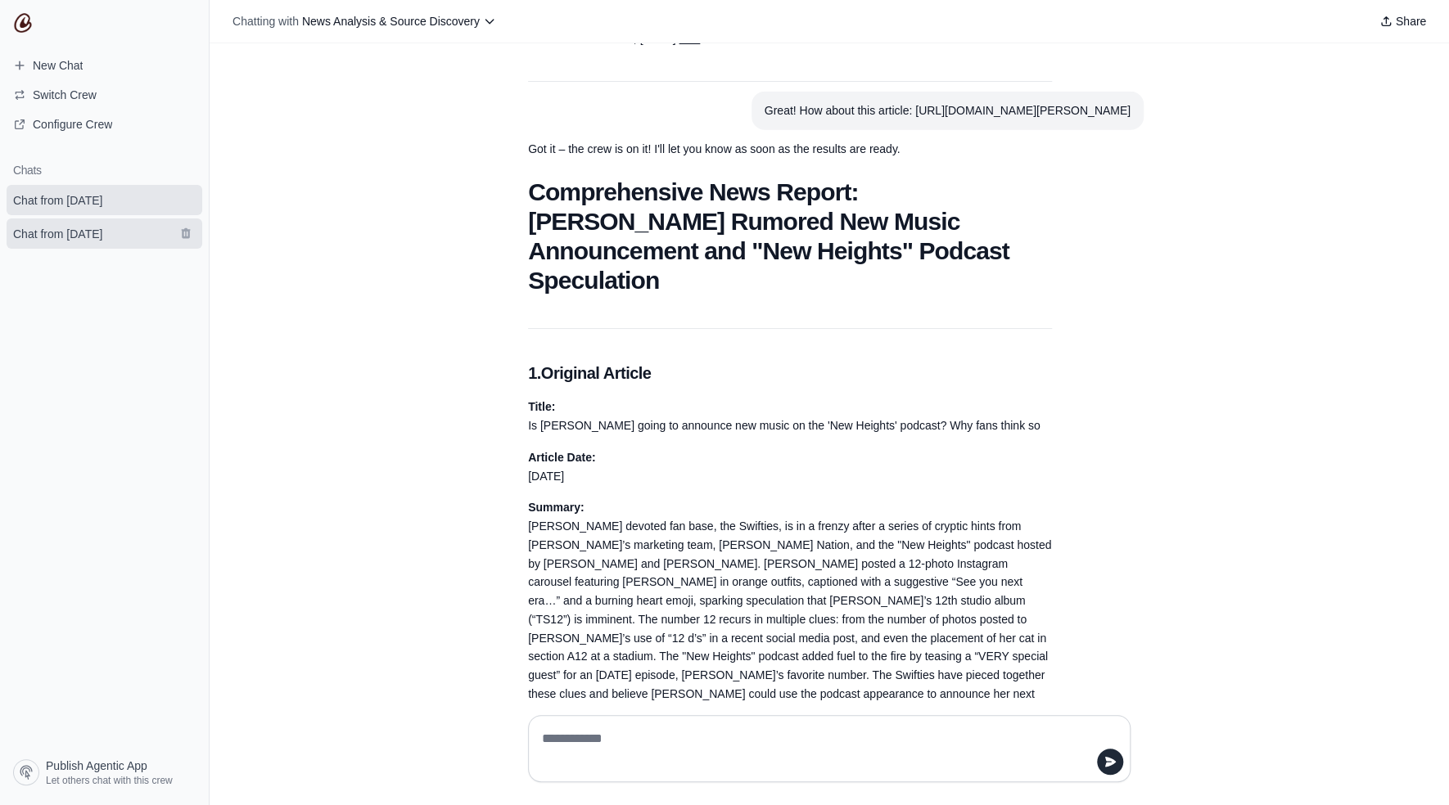
click at [108, 249] on link "Chat from [DATE]" at bounding box center [105, 234] width 196 height 30
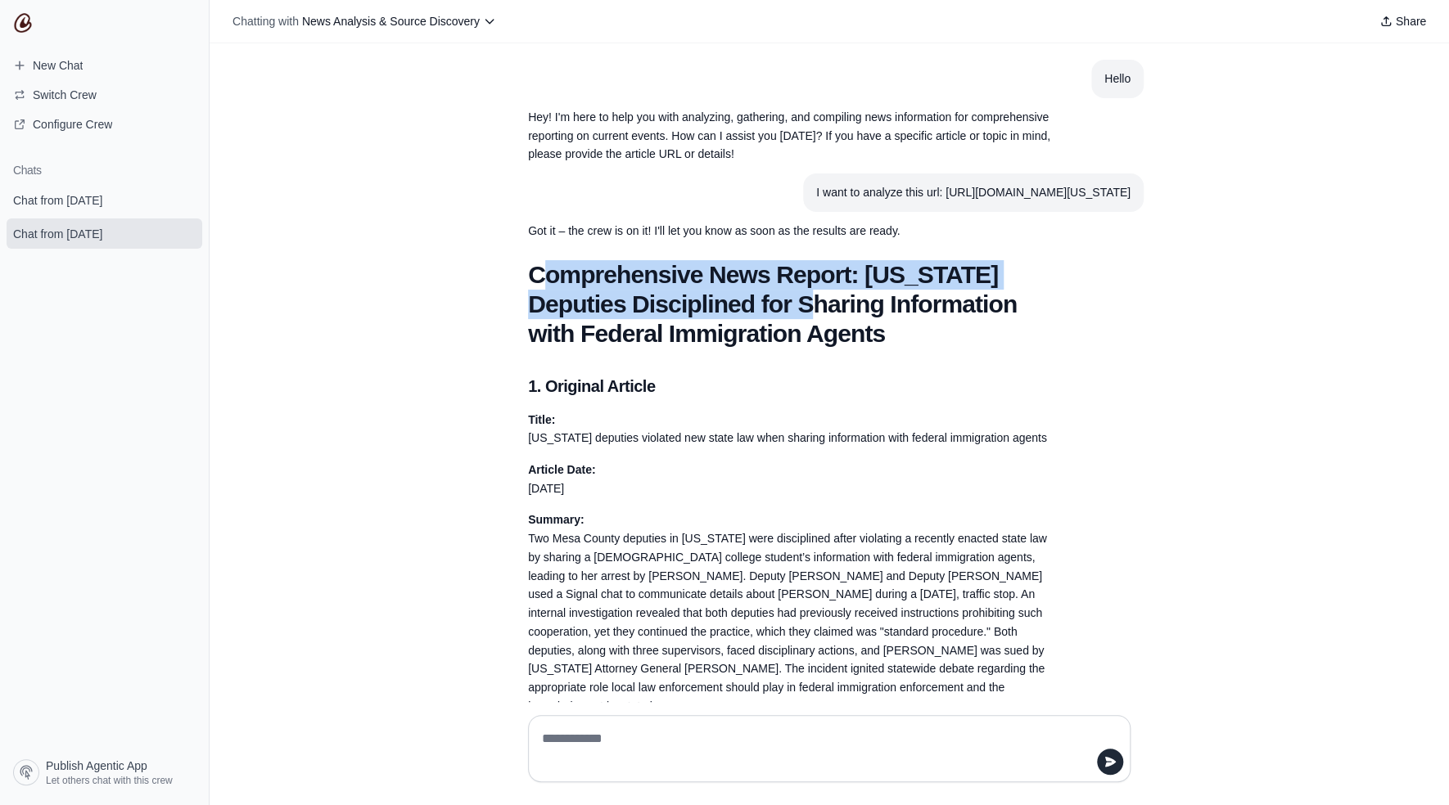
drag, startPoint x: 539, startPoint y: 282, endPoint x: 838, endPoint y: 323, distance: 301.5
click at [838, 323] on h1 "Comprehensive News Report: [US_STATE] Deputies Disciplined for Sharing Informat…" at bounding box center [790, 304] width 524 height 88
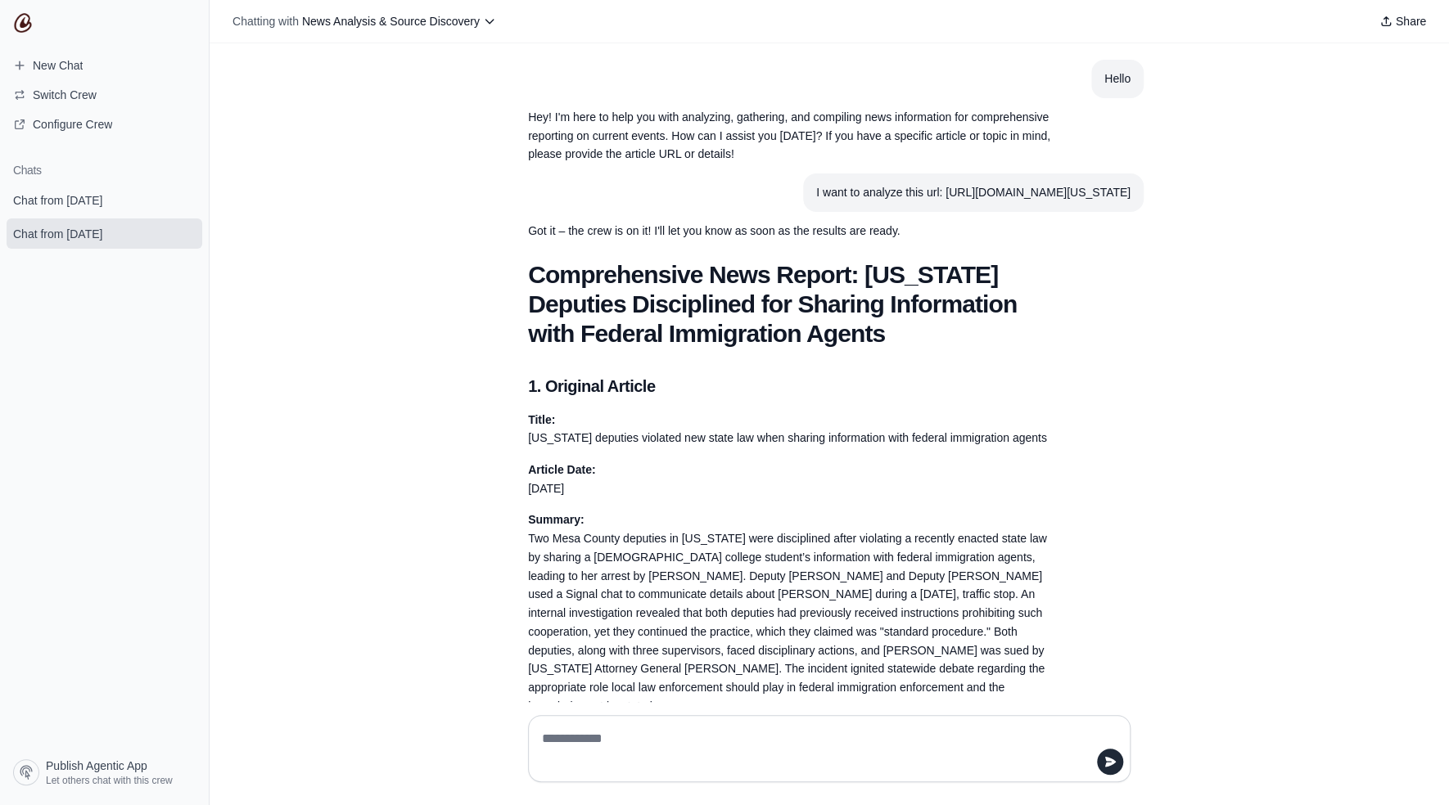
click at [958, 212] on section "I want to analyze this url: [URL][DOMAIN_NAME][US_STATE]" at bounding box center [973, 193] width 340 height 38
drag, startPoint x: 600, startPoint y: 192, endPoint x: 883, endPoint y: 214, distance: 284.0
click at [883, 212] on section "I want to analyze this url: [URL][DOMAIN_NAME][US_STATE]" at bounding box center [973, 193] width 340 height 38
click at [973, 397] on h2 "1. Original Article" at bounding box center [790, 386] width 524 height 23
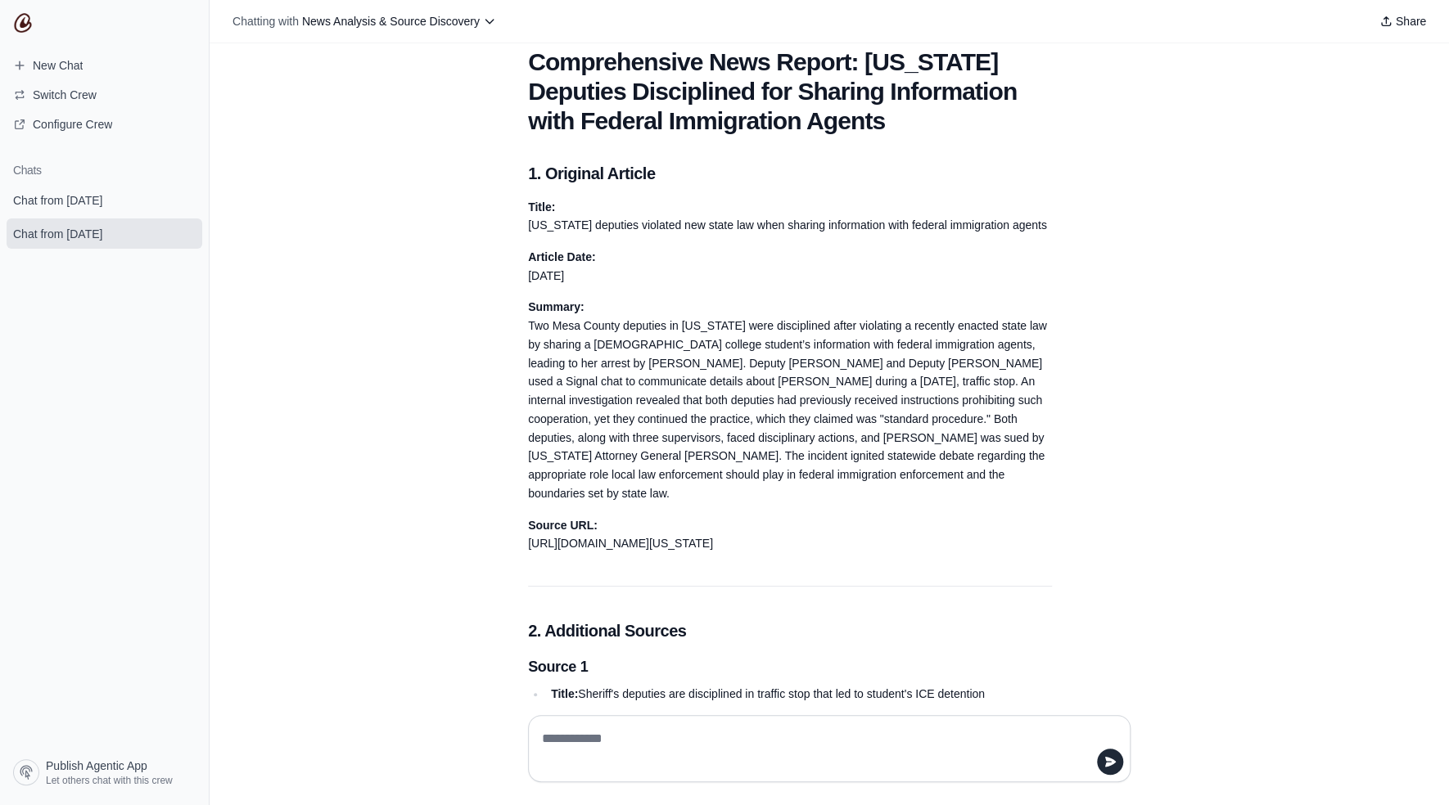
scroll to position [229, 0]
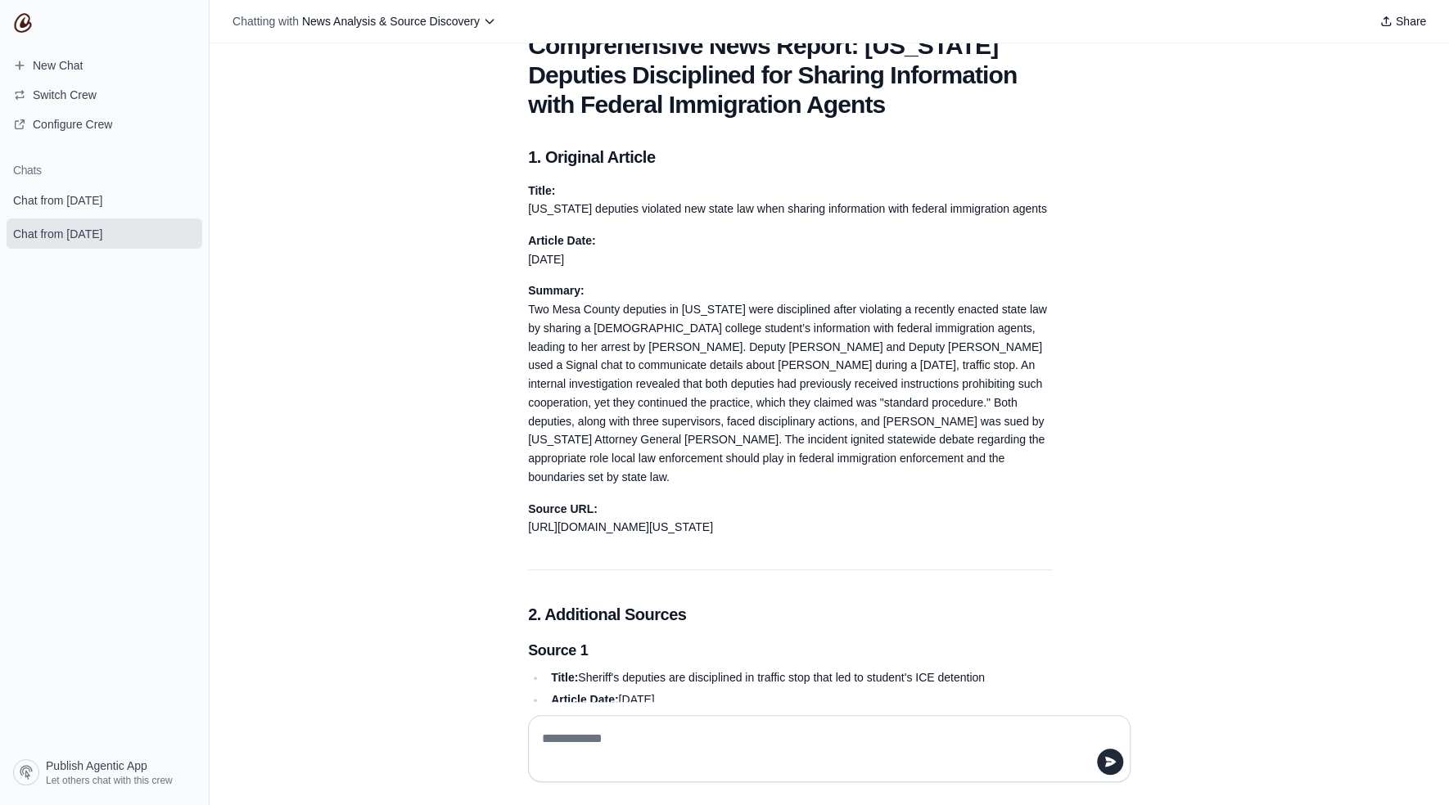
click at [545, 104] on h1 "Comprehensive News Report: [US_STATE] Deputies Disciplined for Sharing Informat…" at bounding box center [790, 75] width 524 height 88
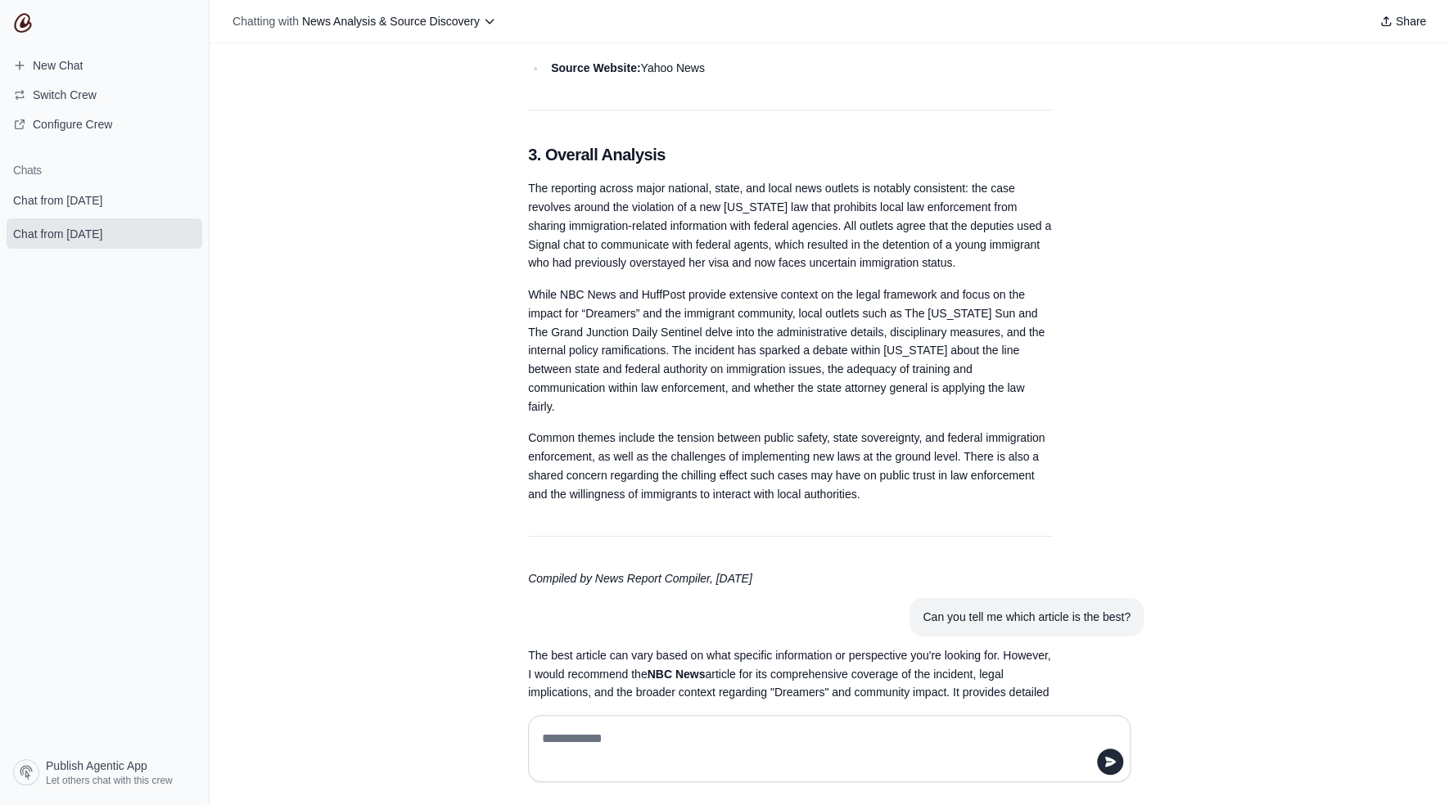
scroll to position [2731, 0]
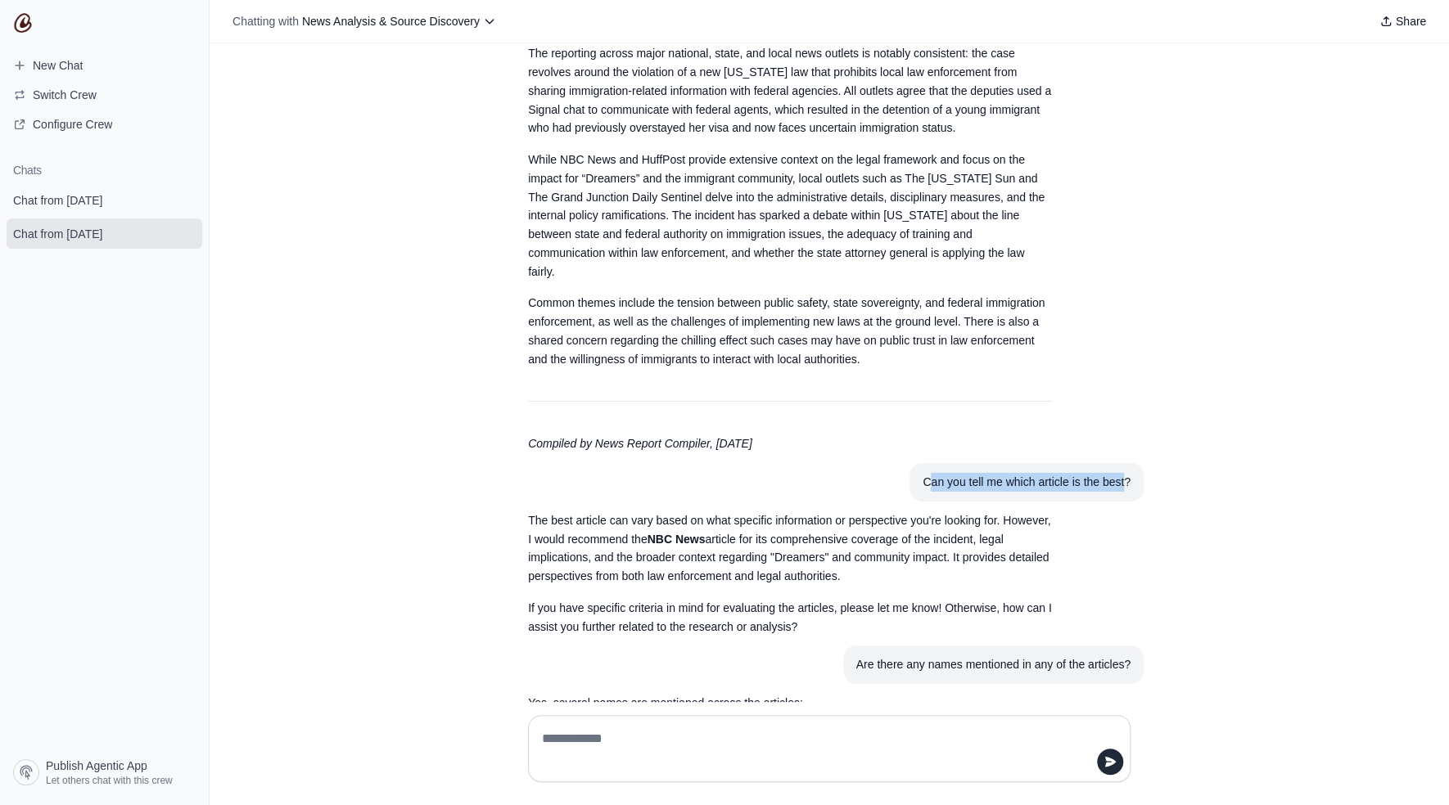
drag, startPoint x: 919, startPoint y: 460, endPoint x: 1121, endPoint y: 459, distance: 202.2
click at [1121, 473] on div "Can you tell me which article is the best?" at bounding box center [1026, 482] width 208 height 19
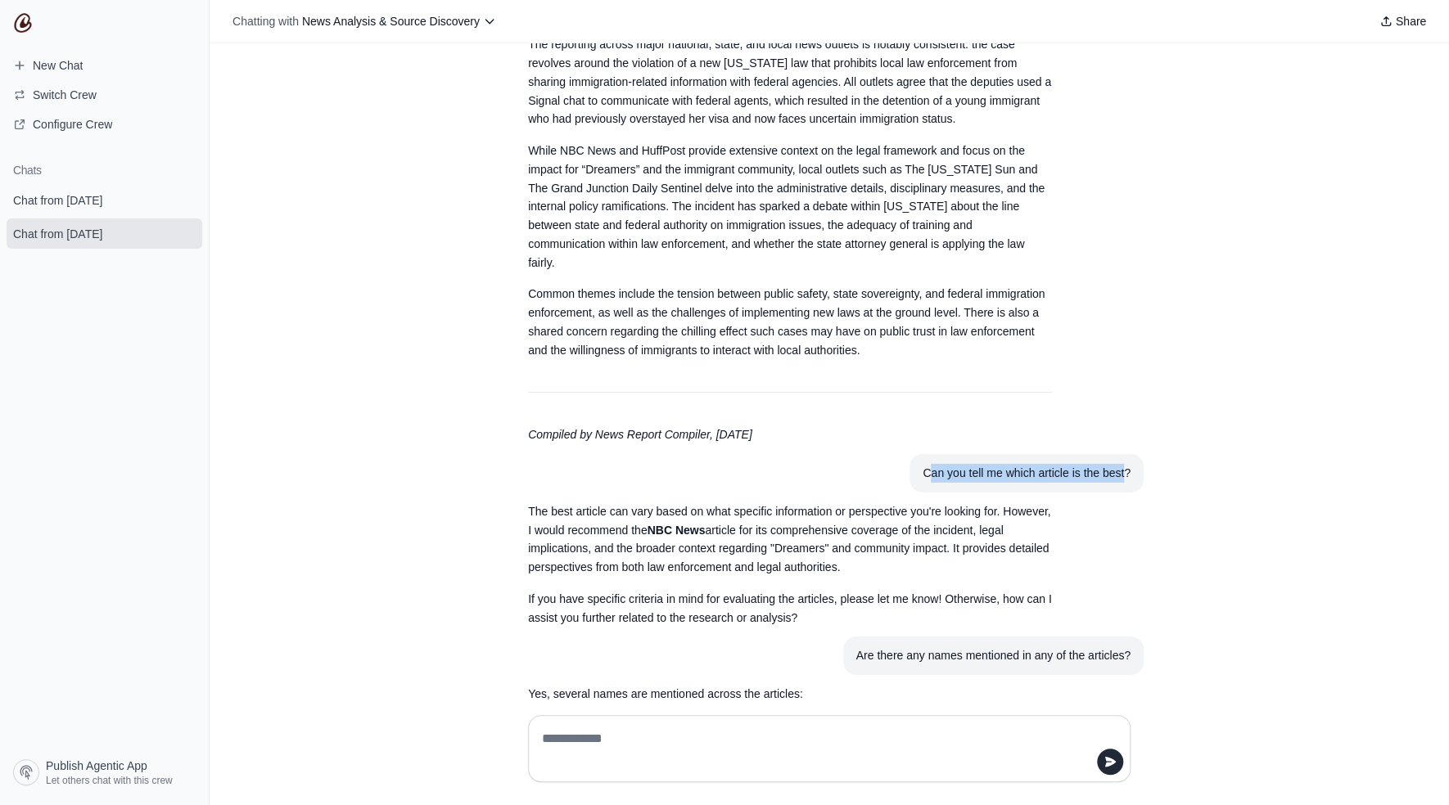
scroll to position [2757, 0]
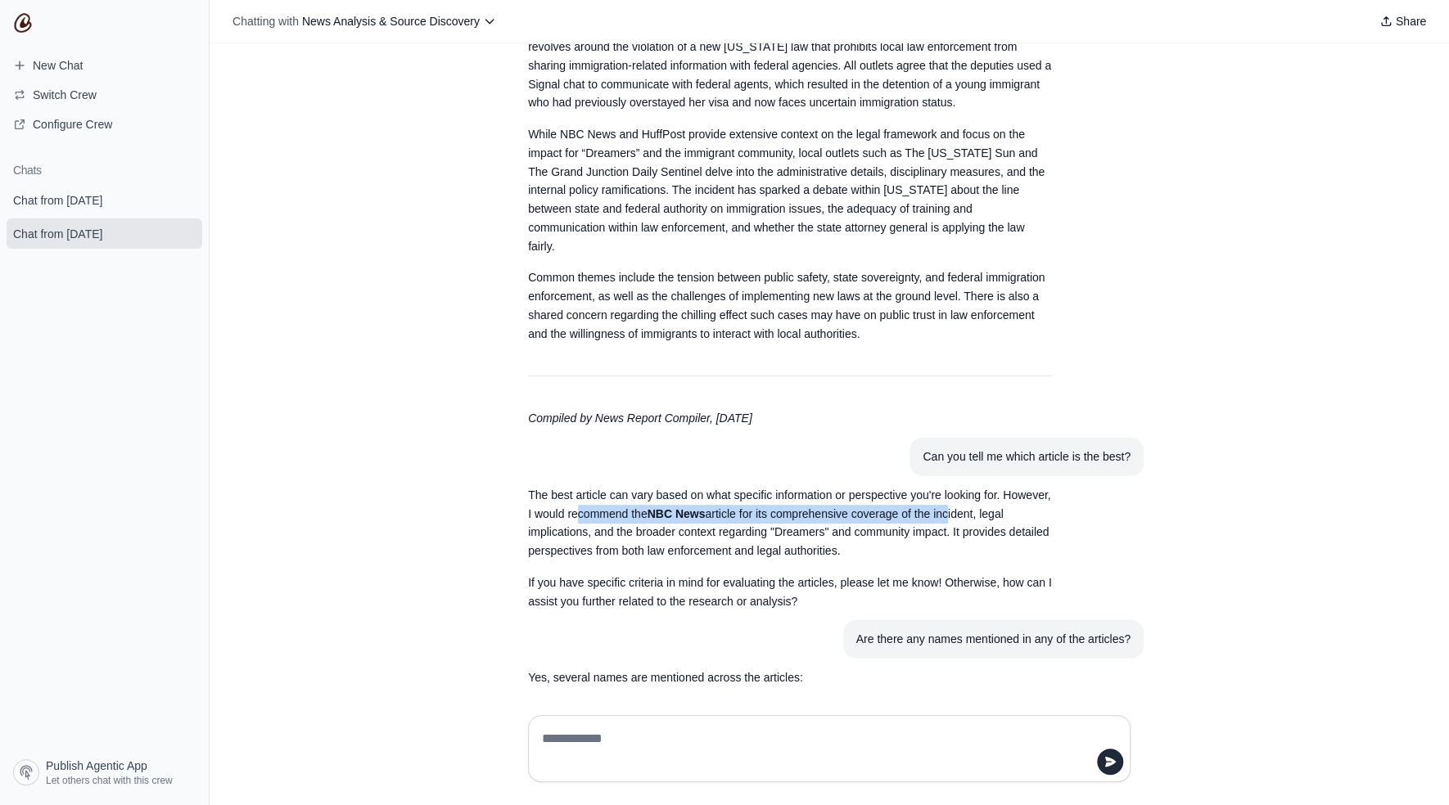
drag, startPoint x: 574, startPoint y: 491, endPoint x: 945, endPoint y: 487, distance: 371.6
click at [945, 487] on p "The best article can vary based on what specific information or perspective you…" at bounding box center [790, 523] width 524 height 74
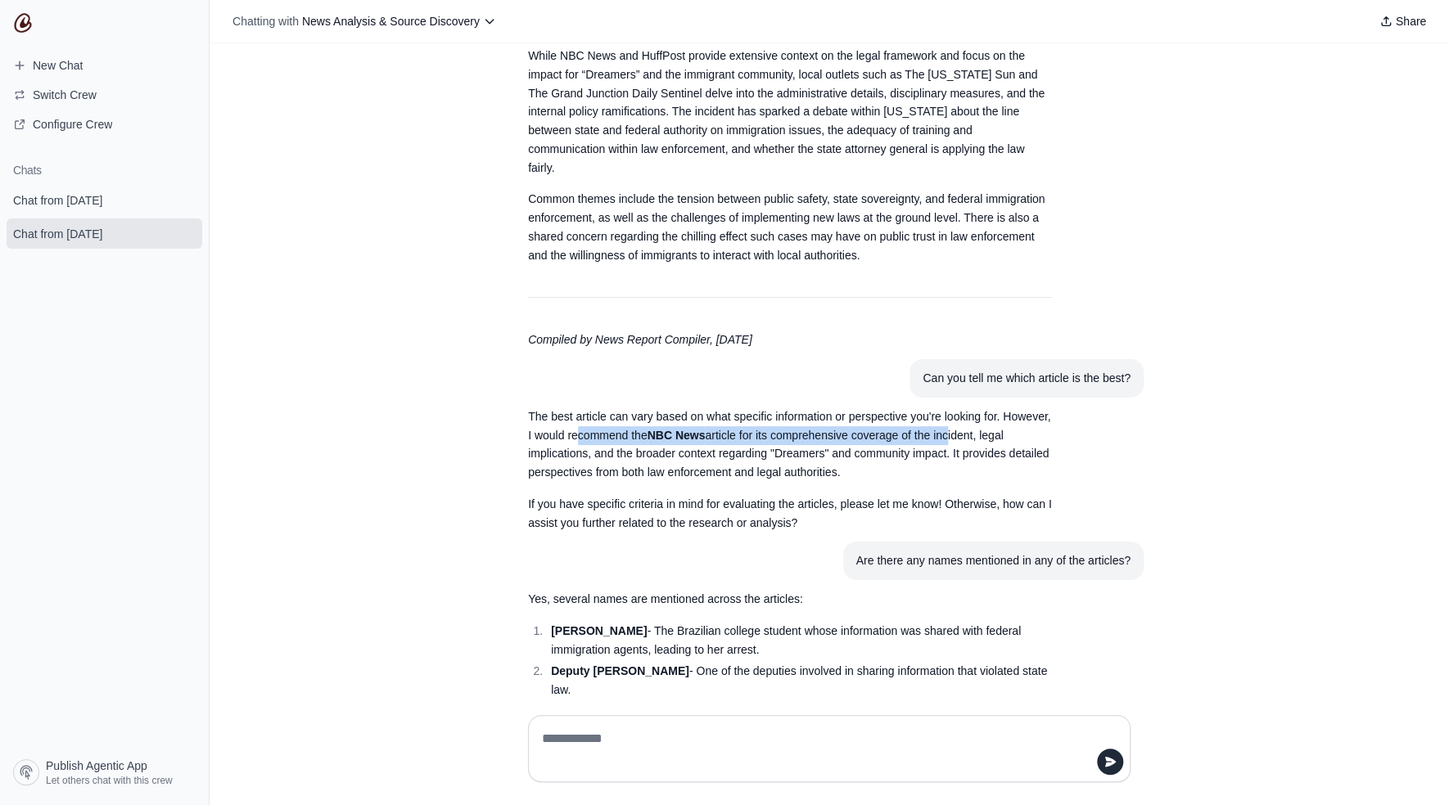
scroll to position [2881, 0]
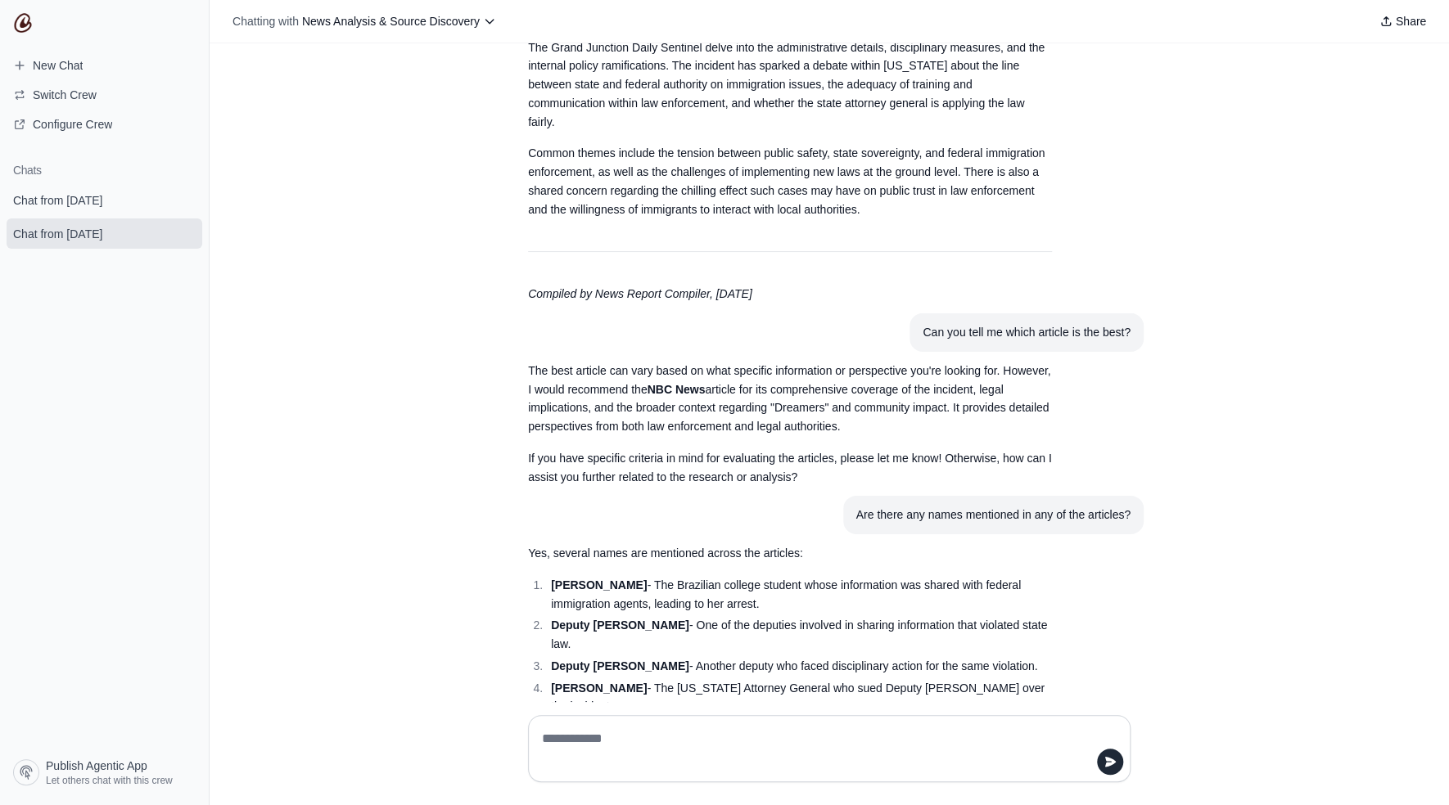
click at [979, 544] on p "Yes, several names are mentioned across the articles:" at bounding box center [790, 553] width 524 height 19
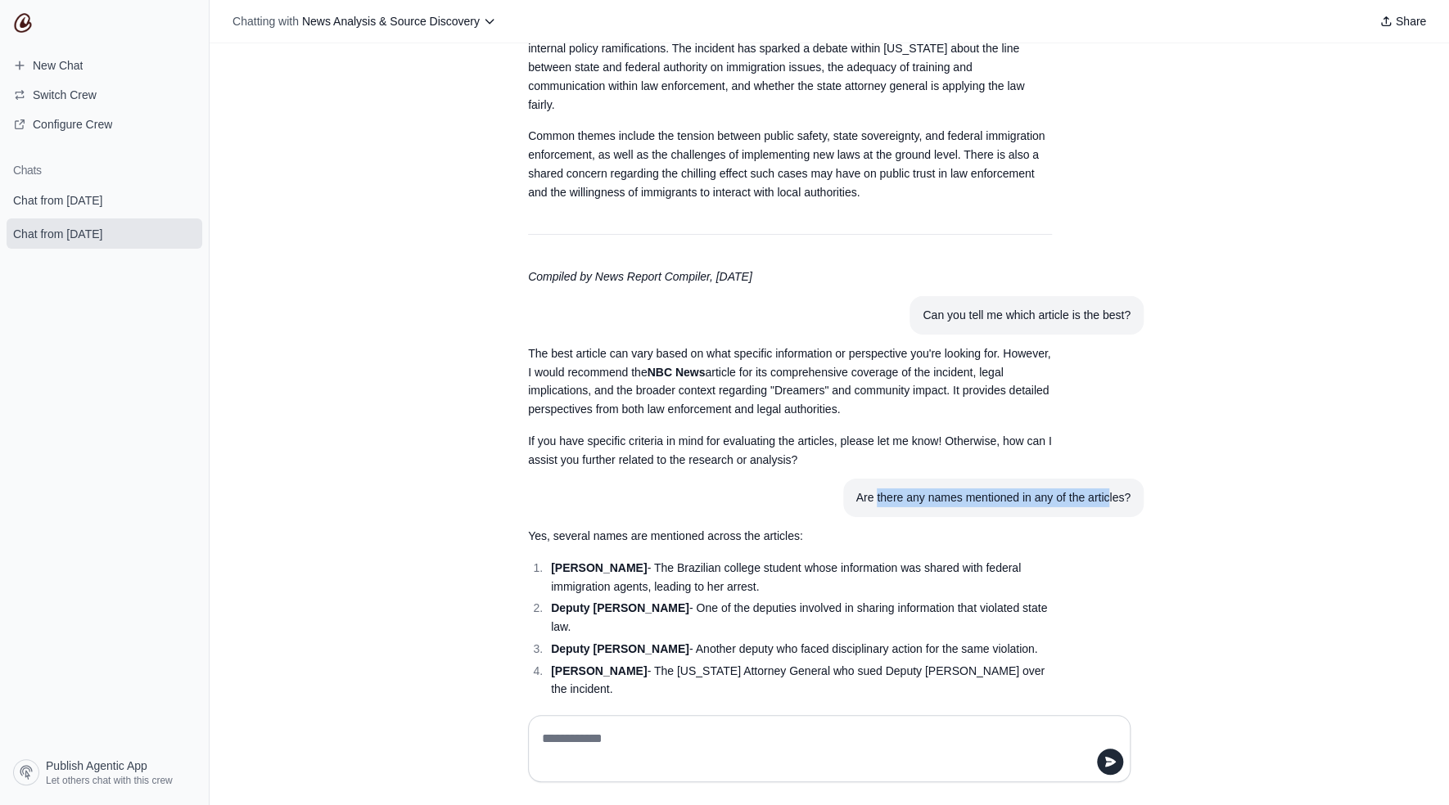
drag, startPoint x: 904, startPoint y: 481, endPoint x: 1104, endPoint y: 485, distance: 199.7
click at [1104, 489] on div "Are there any names mentioned in any of the articles?" at bounding box center [993, 498] width 274 height 19
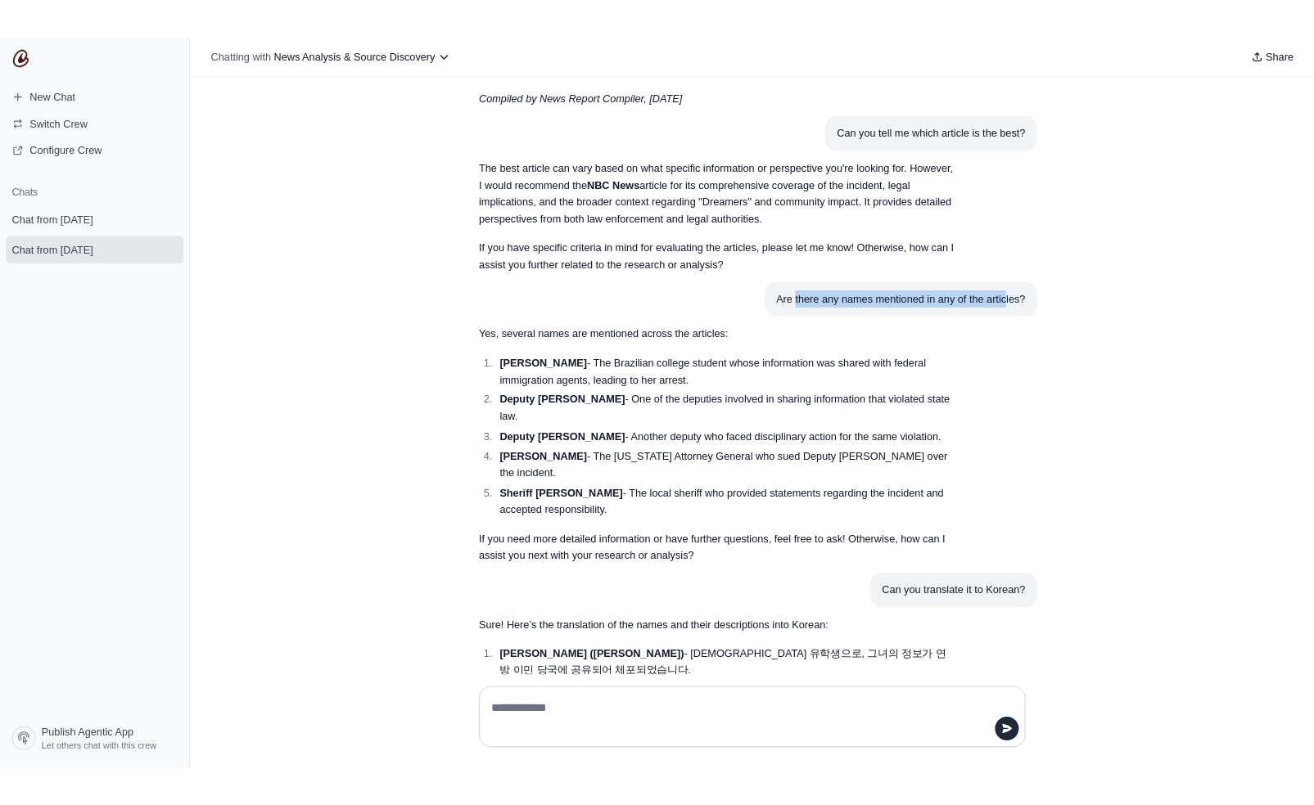
scroll to position [3238, 0]
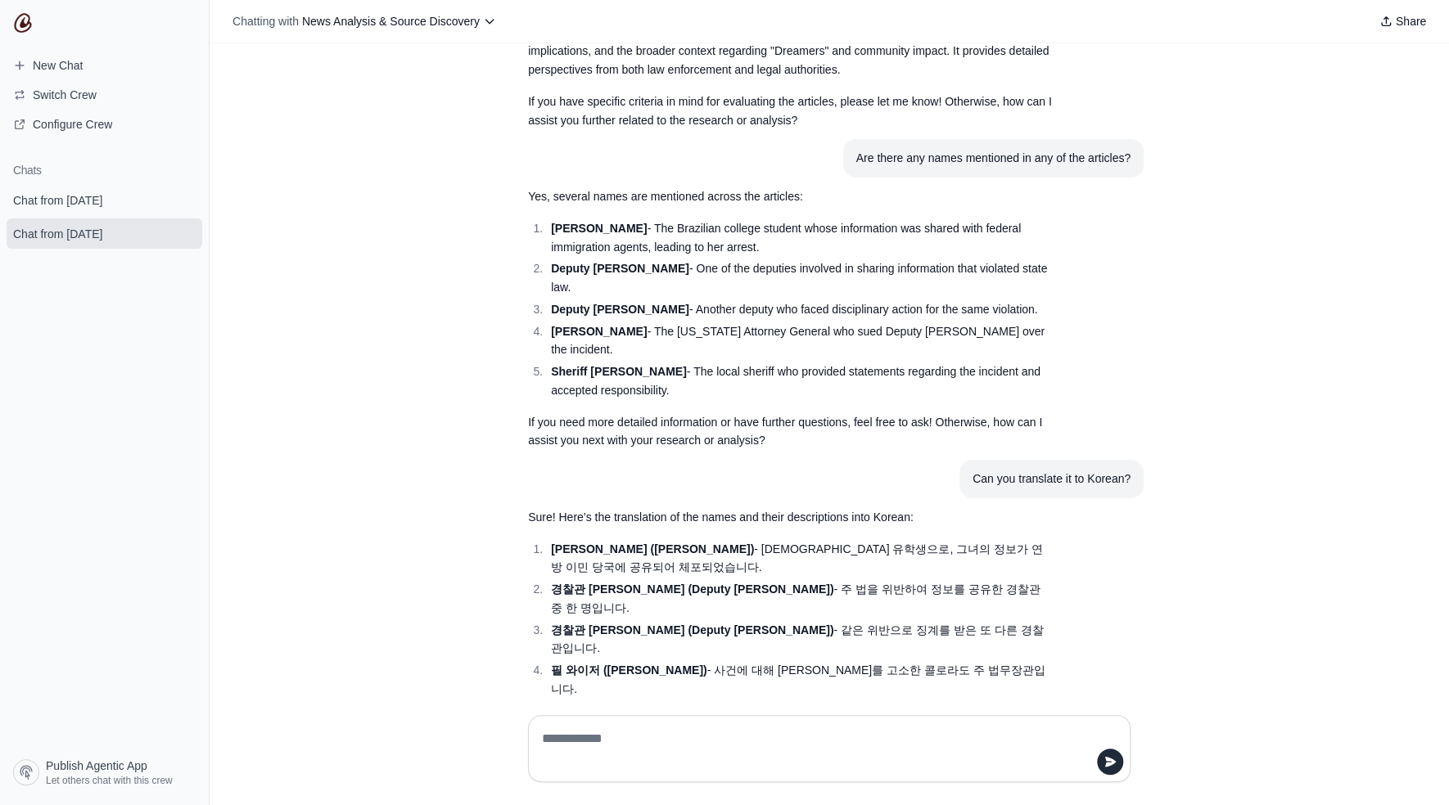
click at [999, 540] on li "[PERSON_NAME] ([PERSON_NAME]) - [DEMOGRAPHIC_DATA] 유학생으로, 그녀의 정보가 연방 이민 당국에 공유되…" at bounding box center [799, 559] width 506 height 38
